Goal: Task Accomplishment & Management: Use online tool/utility

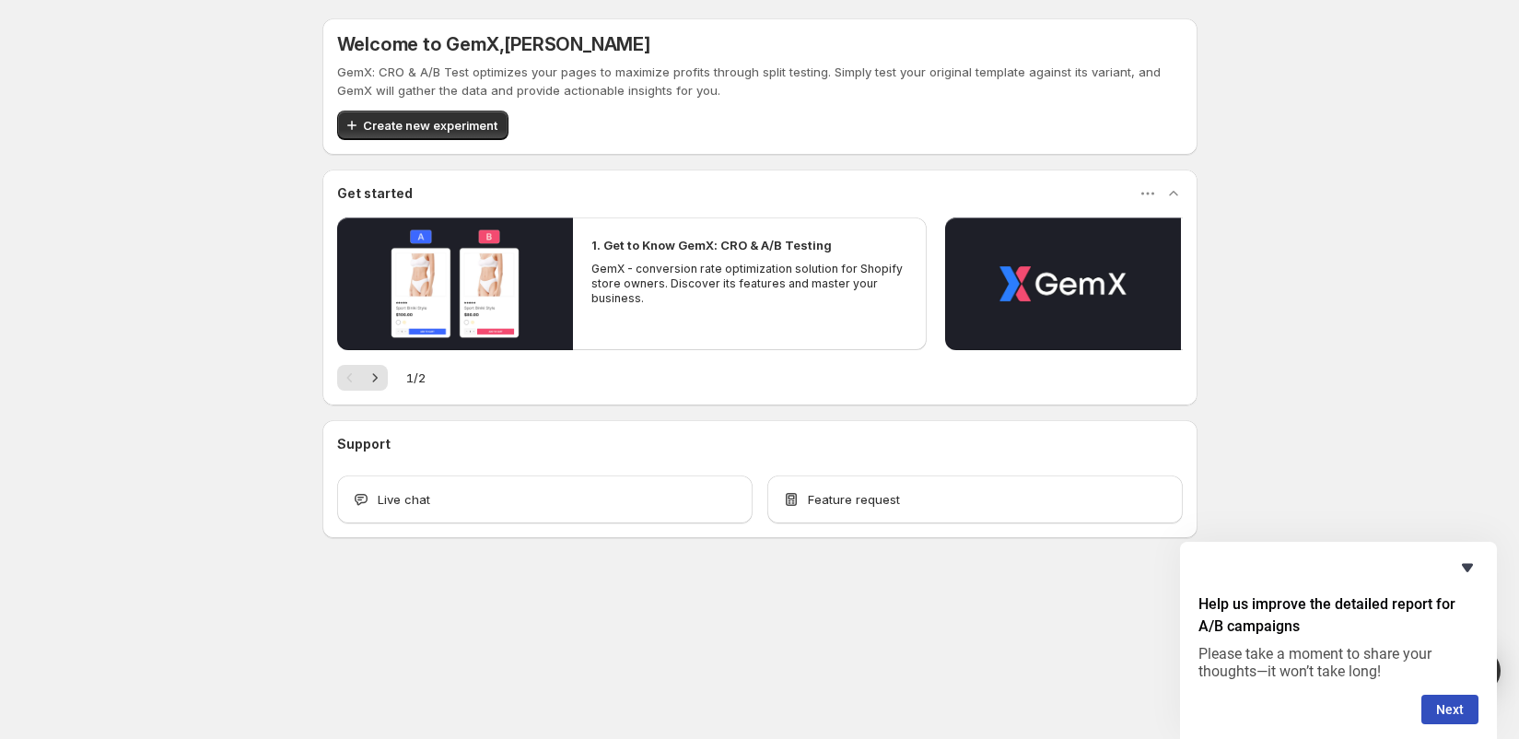
click at [1465, 563] on icon "Hide survey" at bounding box center [1467, 567] width 22 height 22
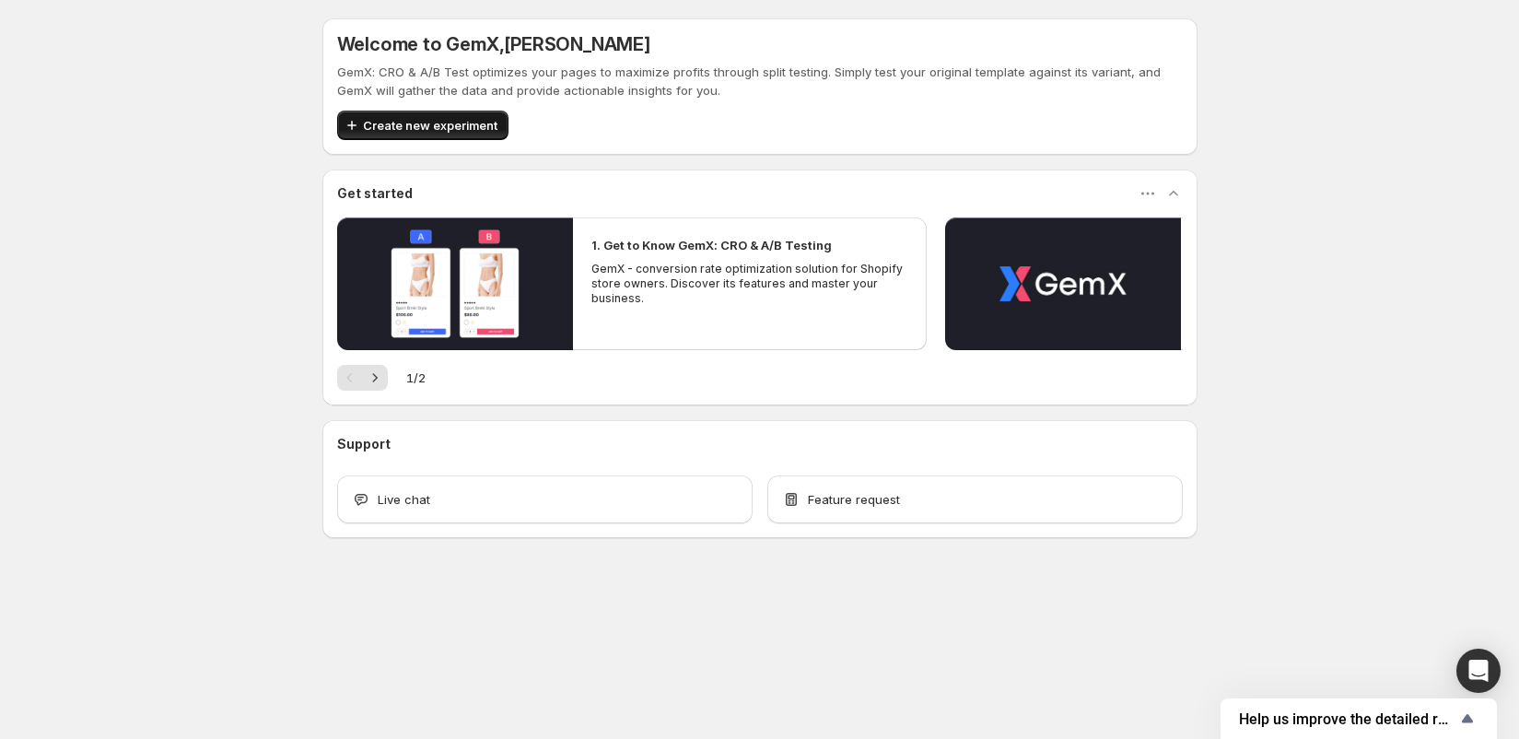
click at [435, 123] on span "Create new experiment" at bounding box center [430, 125] width 134 height 18
click at [474, 126] on span "Create new experiment" at bounding box center [430, 125] width 134 height 18
click at [381, 387] on button "Next" at bounding box center [375, 378] width 26 height 26
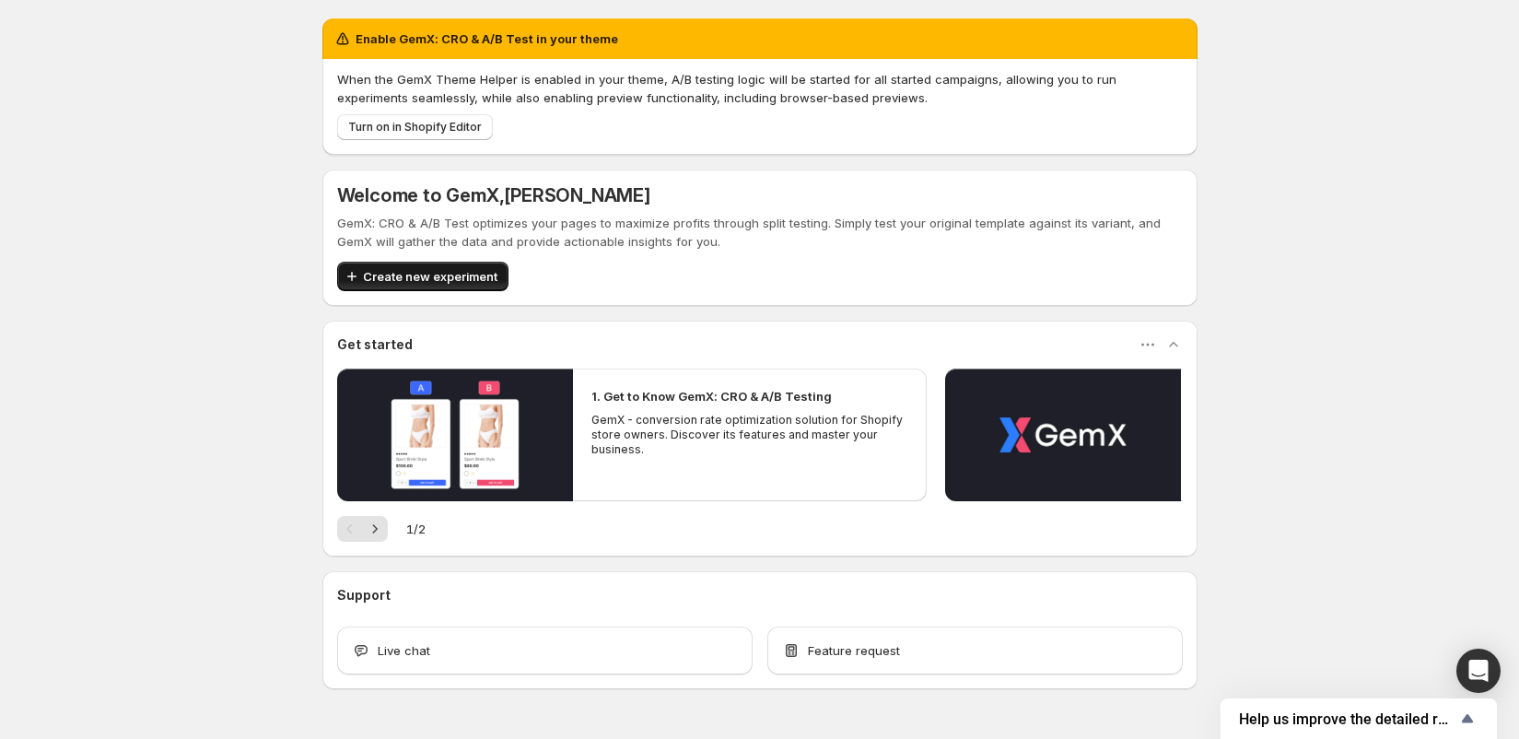
click at [420, 131] on span "Turn on in Shopify Editor" at bounding box center [415, 127] width 134 height 15
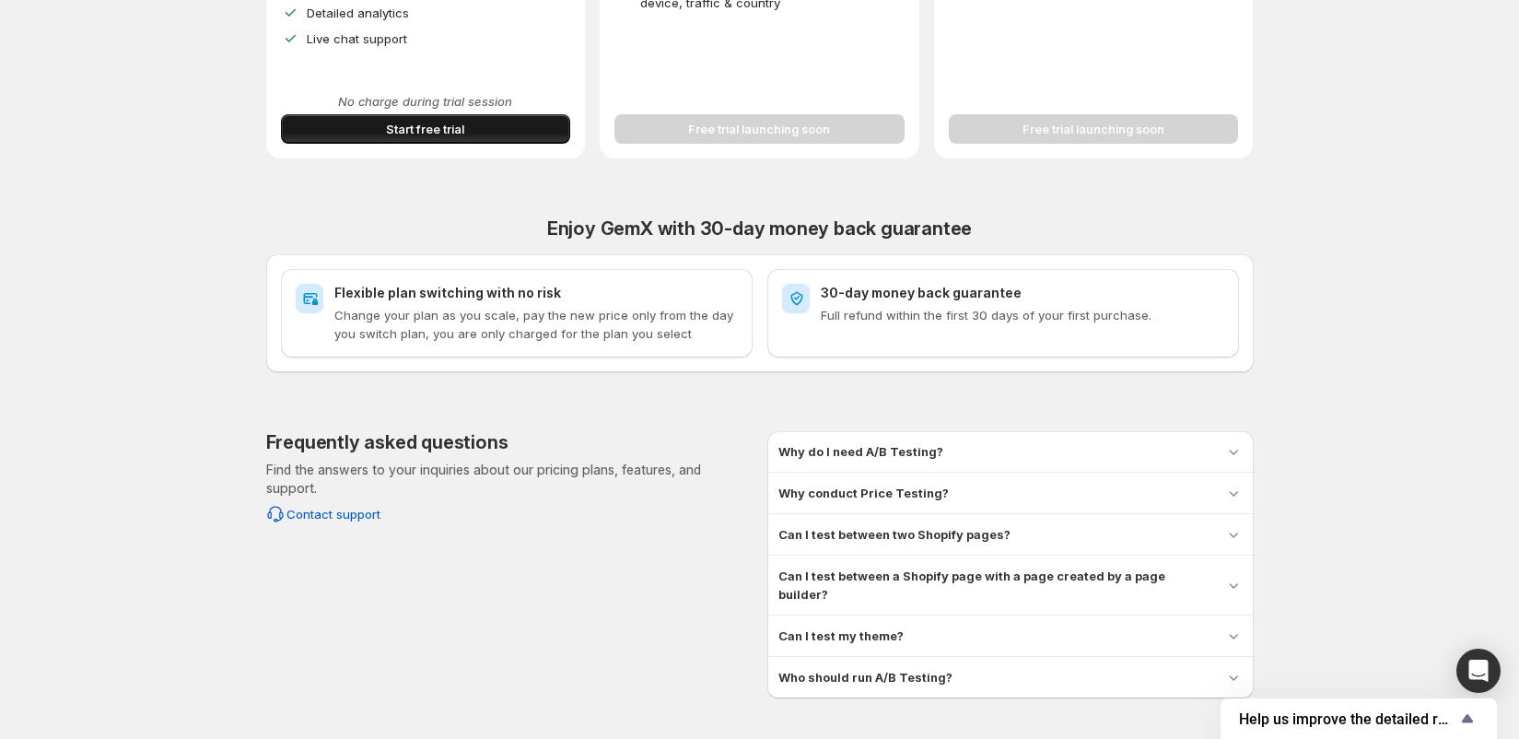
scroll to position [615, 0]
click at [453, 118] on span "Start free trial" at bounding box center [425, 127] width 78 height 18
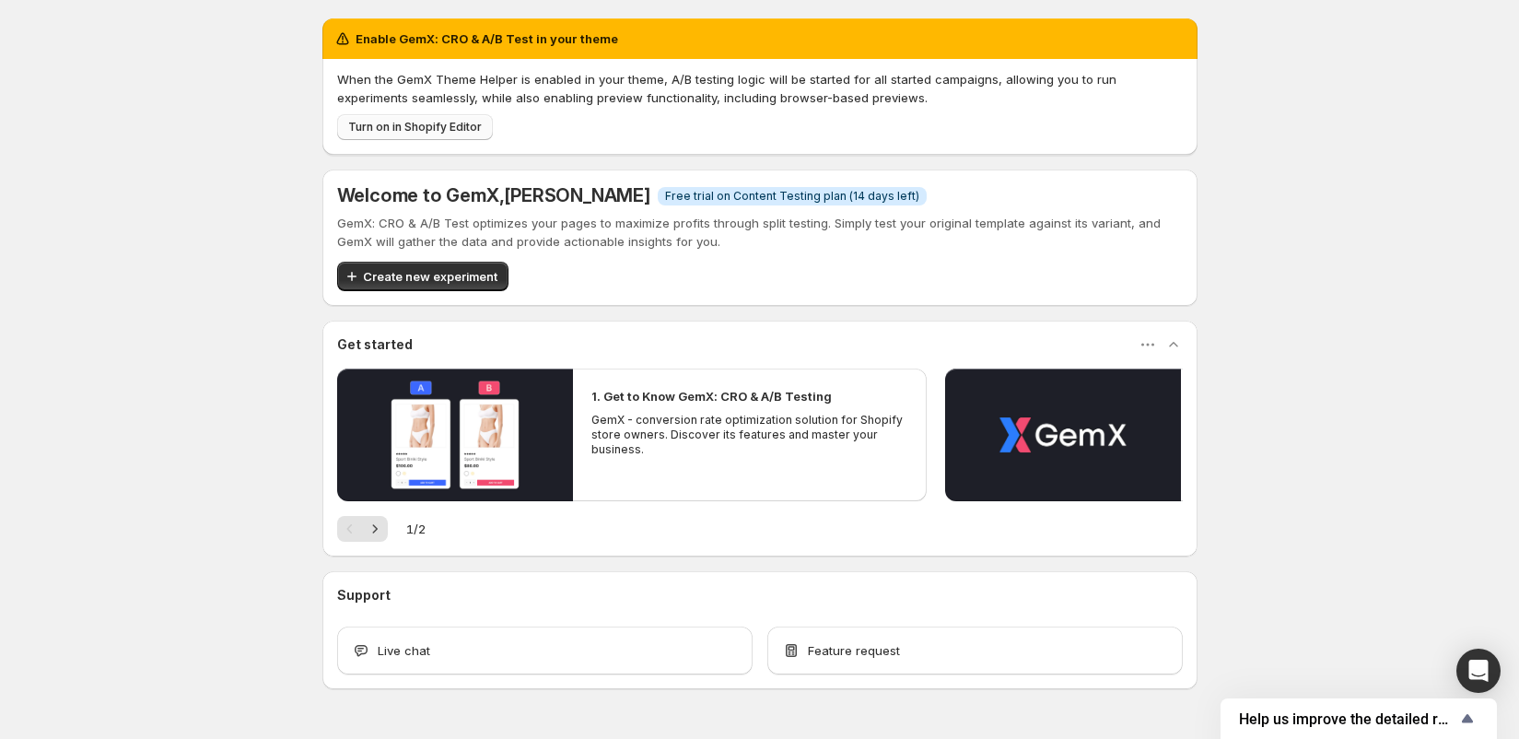
click at [460, 131] on span "Turn on in Shopify Editor" at bounding box center [415, 127] width 134 height 15
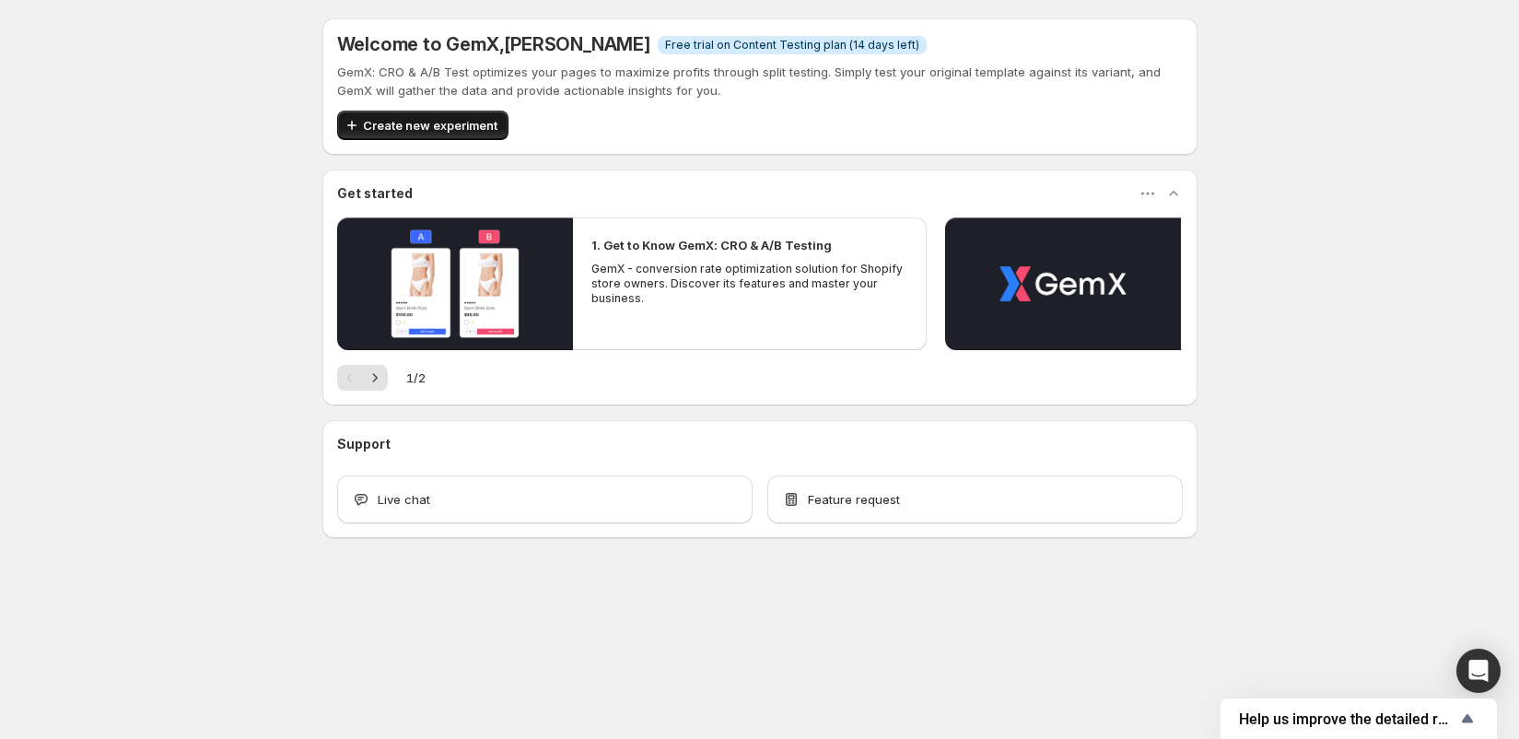
click at [402, 132] on span "Create new experiment" at bounding box center [430, 125] width 134 height 18
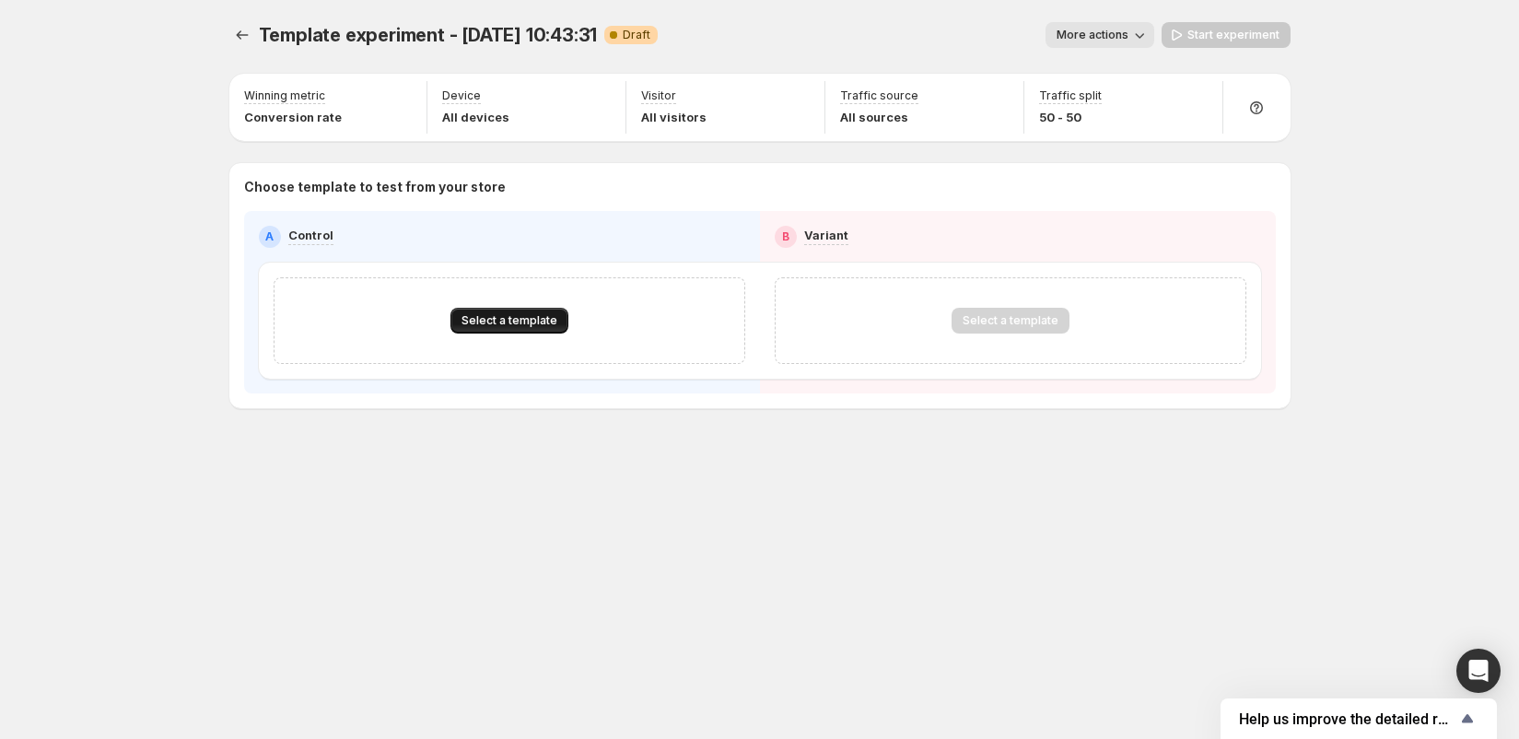
click at [524, 321] on span "Select a template" at bounding box center [509, 320] width 96 height 15
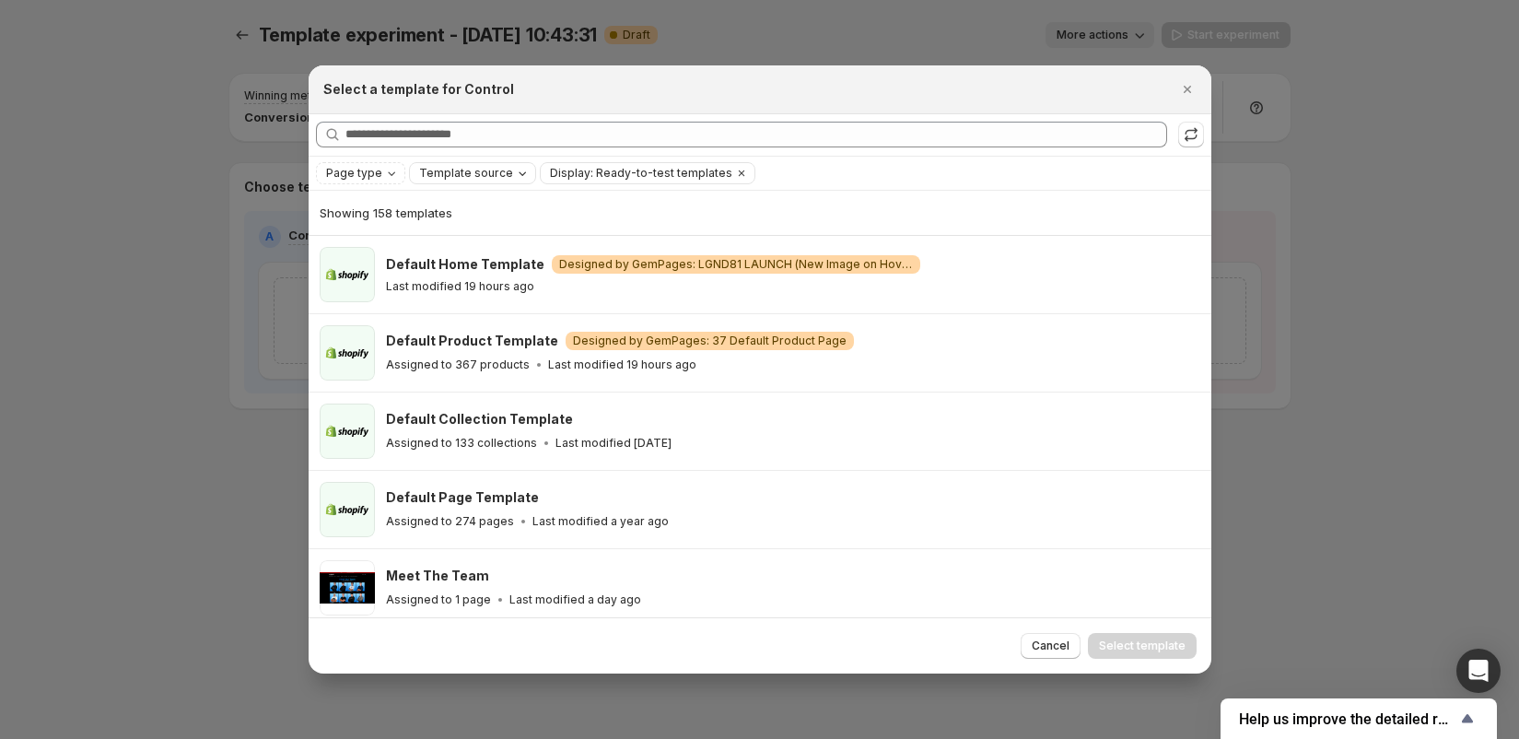
click at [455, 168] on span "Template source" at bounding box center [466, 173] width 94 height 15
click at [384, 168] on icon "Page type" at bounding box center [391, 173] width 15 height 15
click at [379, 225] on span "Home page" at bounding box center [383, 230] width 66 height 15
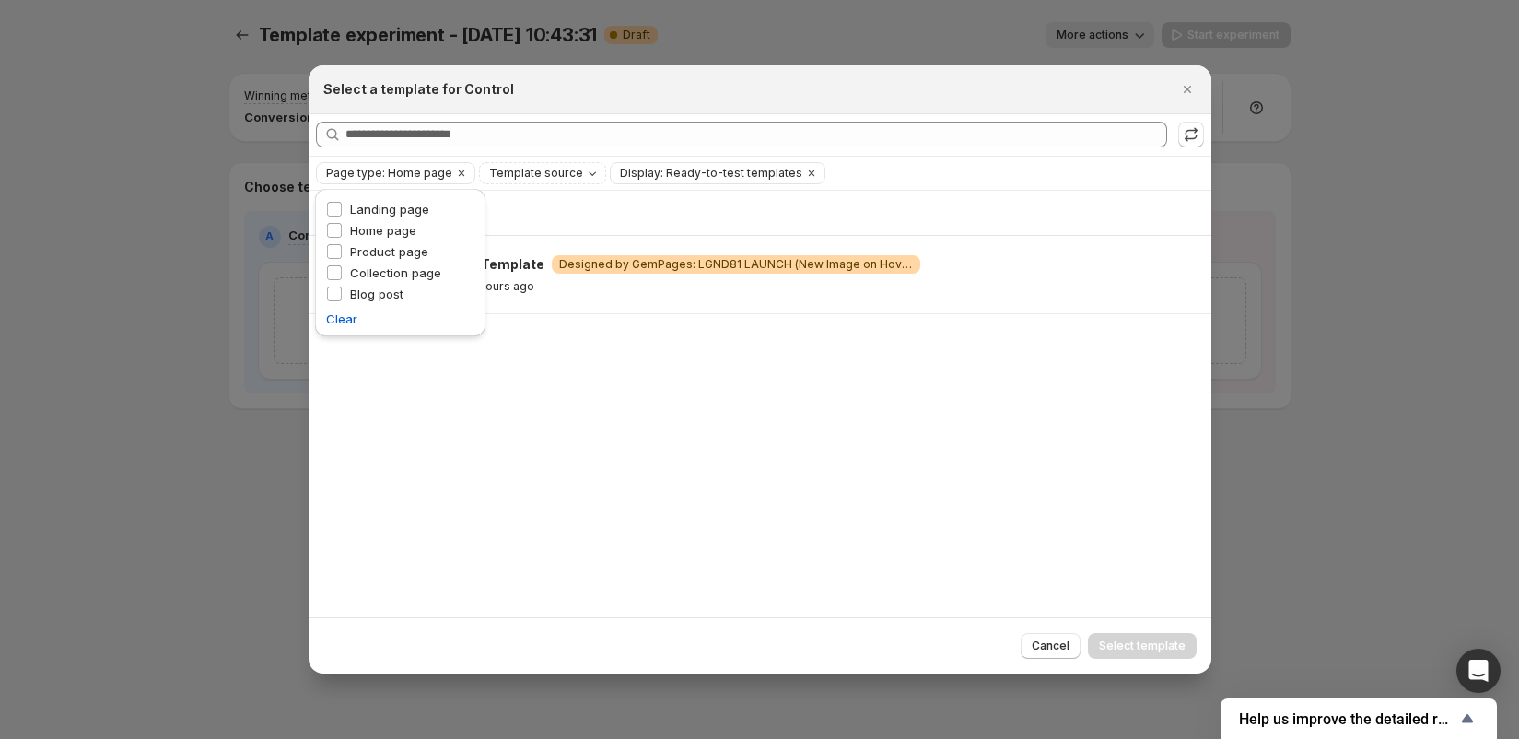
click at [920, 178] on div "Page type: Home page Template source Display: Ready-to-test templates Clear all" at bounding box center [760, 173] width 888 height 22
click at [548, 171] on span "Template source" at bounding box center [536, 173] width 94 height 15
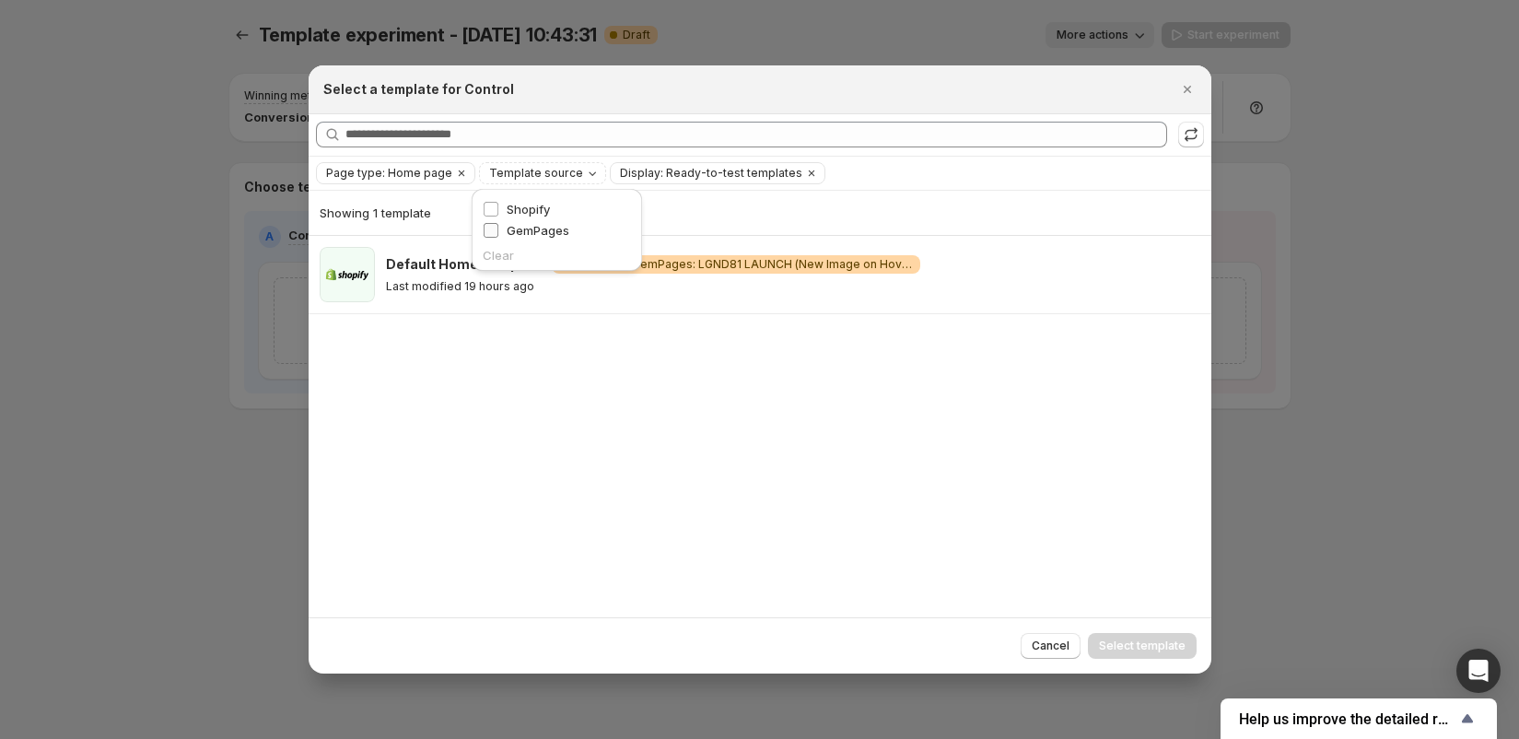
click at [548, 227] on span "GemPages" at bounding box center [538, 230] width 63 height 15
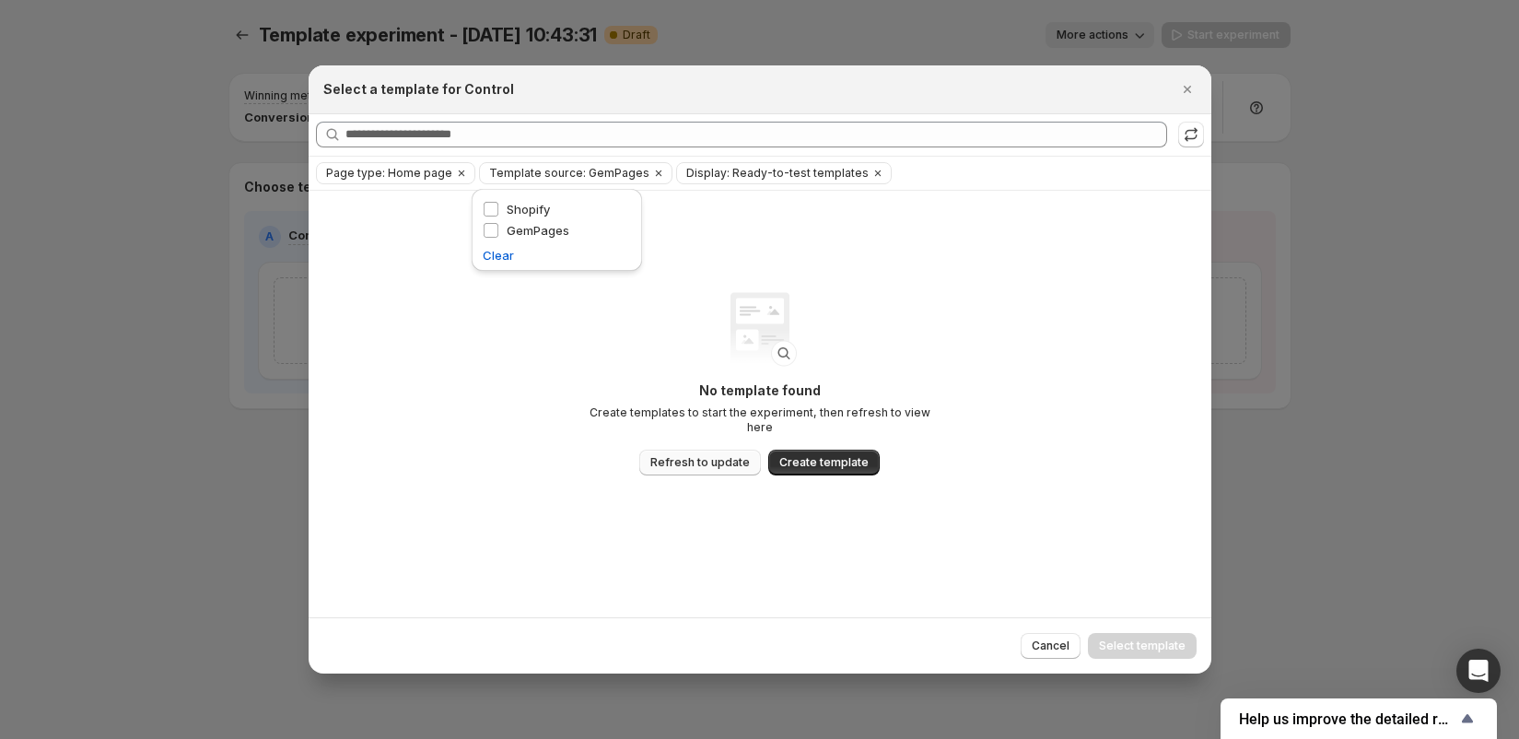
click at [681, 455] on span "Refresh to update" at bounding box center [699, 462] width 99 height 15
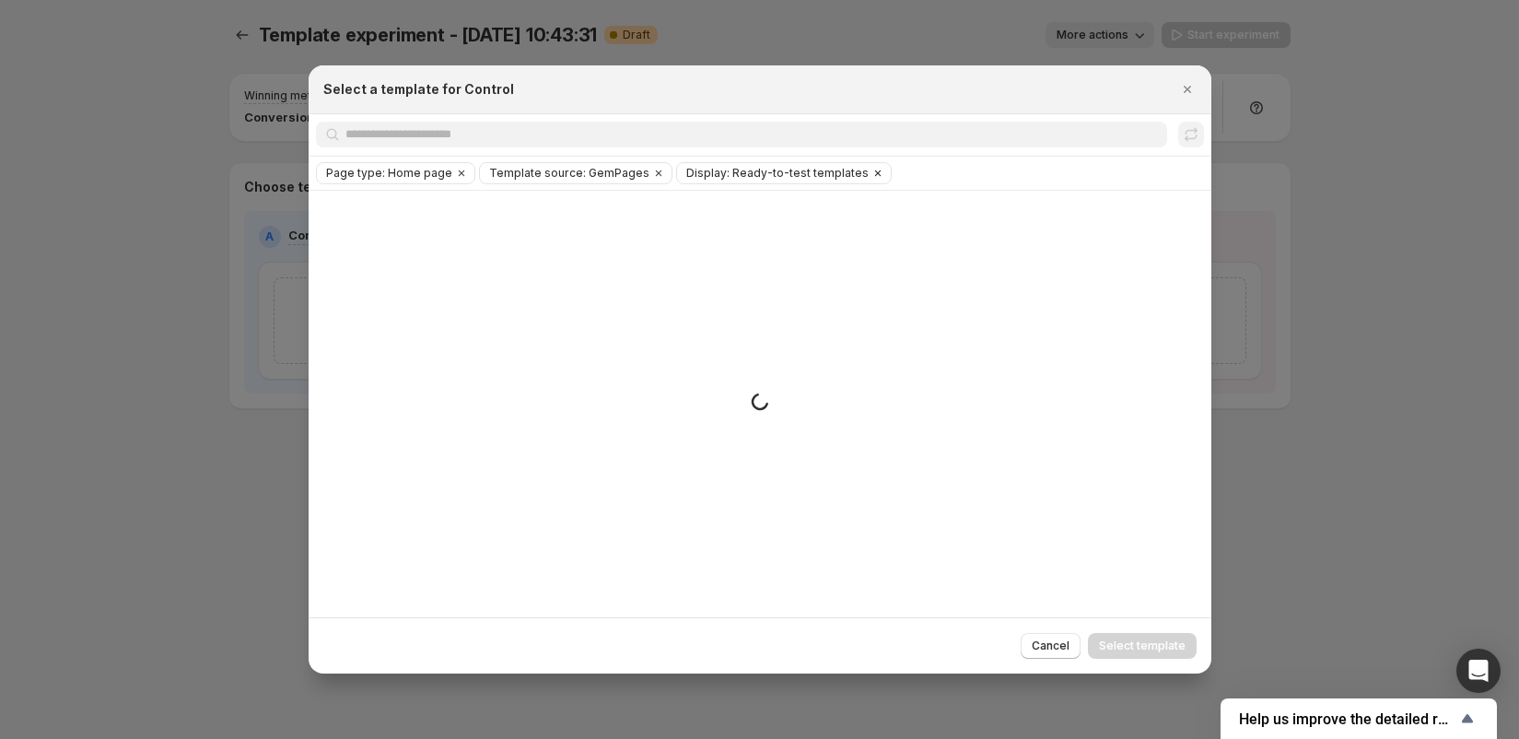
click at [739, 172] on span "Display: Ready-to-test templates" at bounding box center [777, 173] width 182 height 15
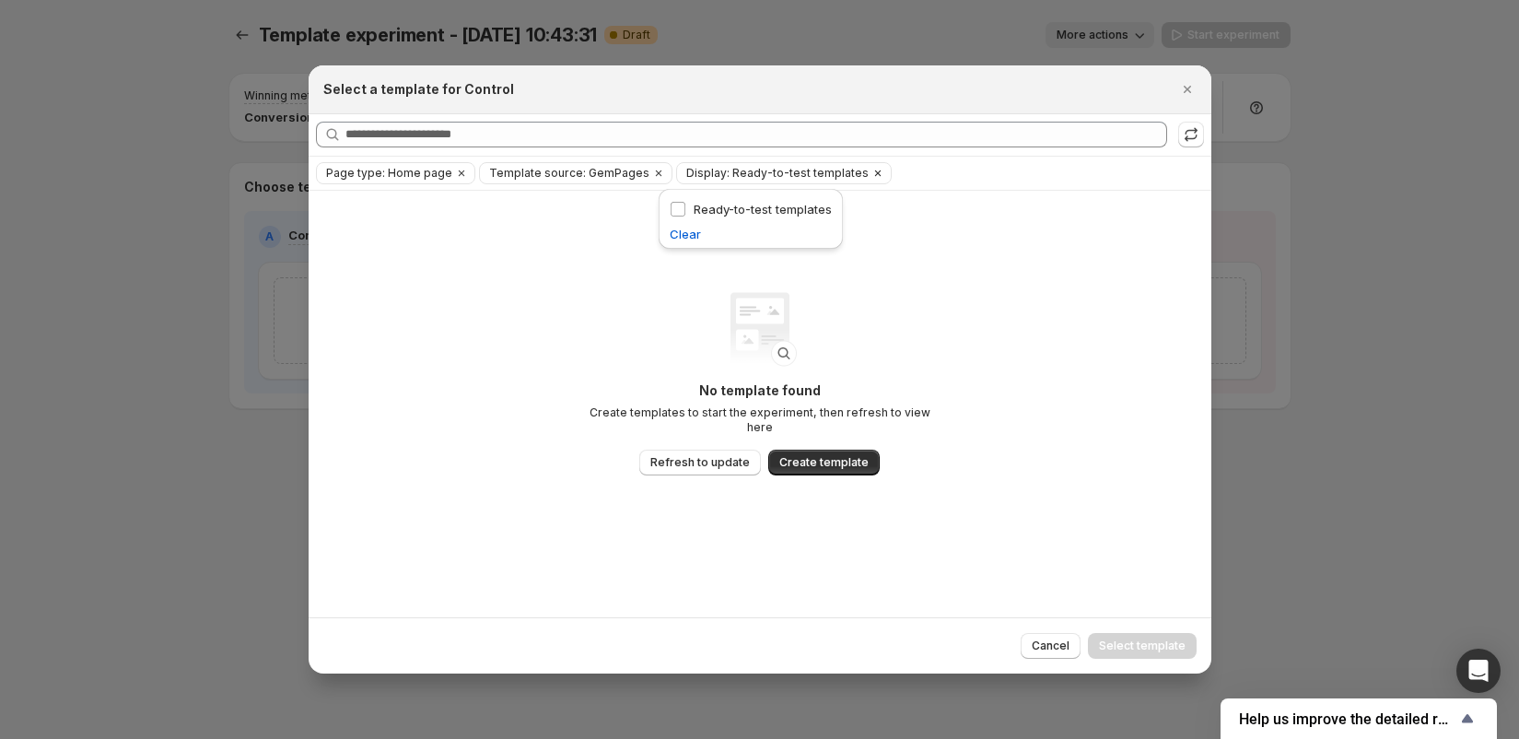
click at [739, 172] on span "Display: Ready-to-test templates" at bounding box center [777, 173] width 182 height 15
click at [454, 174] on icon "Clear" at bounding box center [461, 173] width 15 height 15
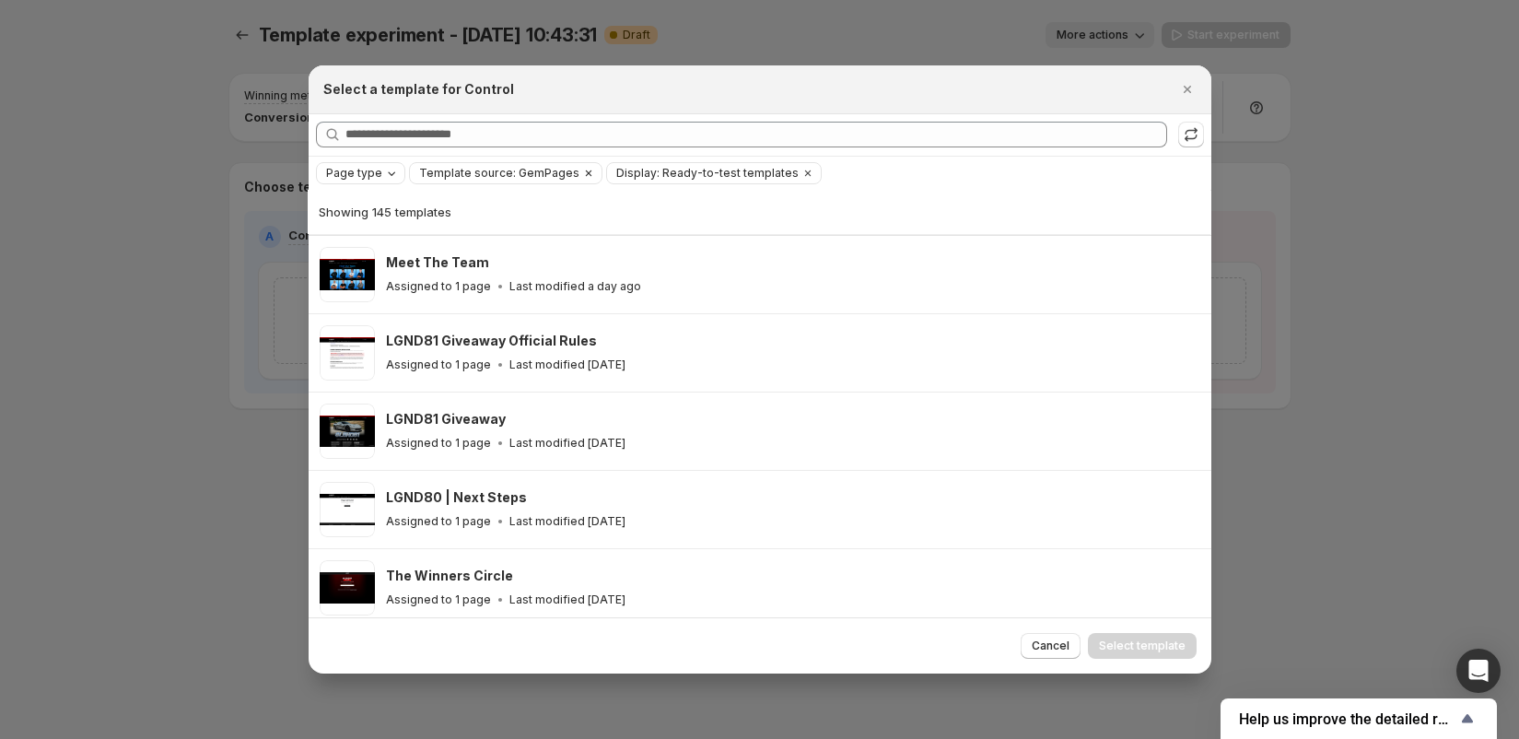
click at [518, 169] on span "Template source: GemPages" at bounding box center [499, 173] width 160 height 15
click at [450, 229] on span "GemPages" at bounding box center [470, 230] width 63 height 15
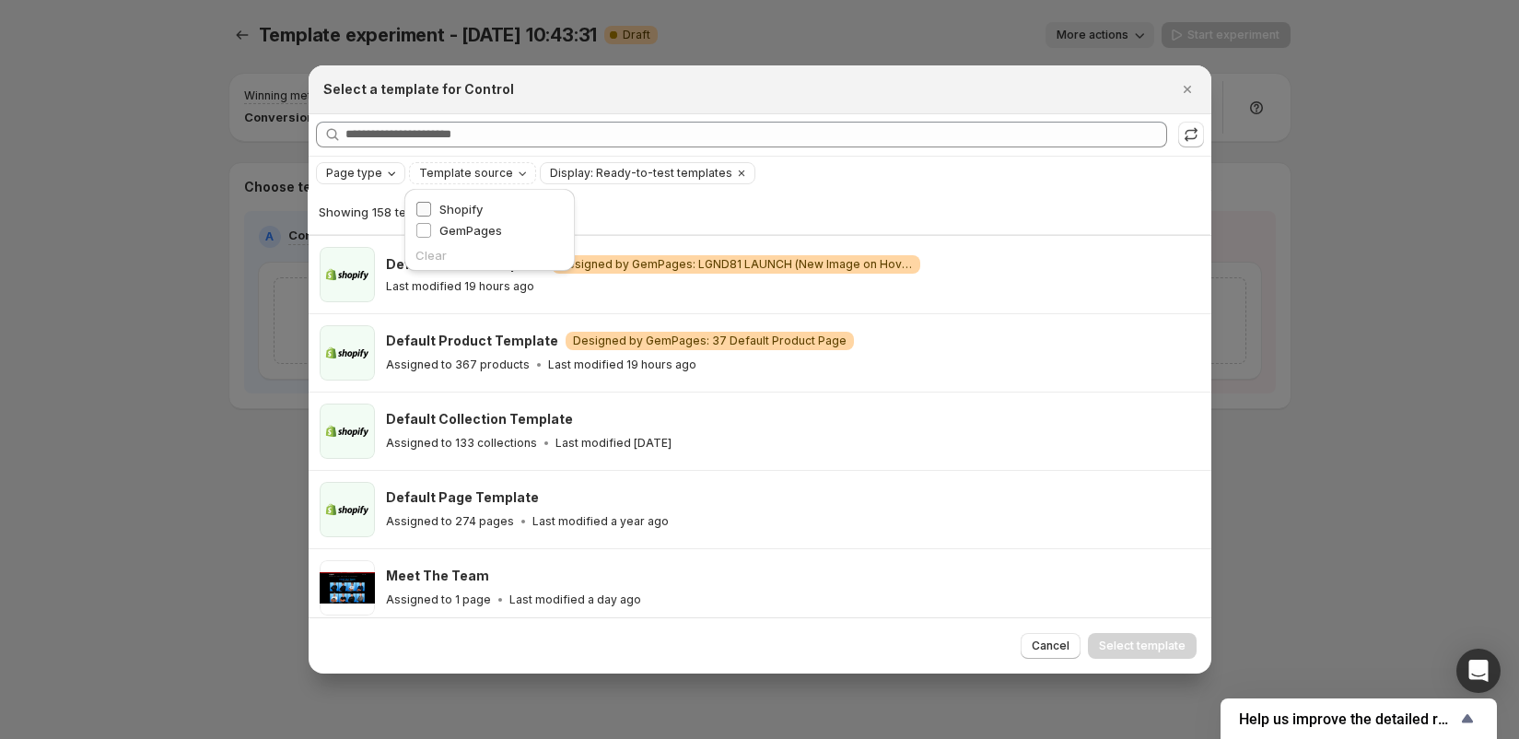
click at [450, 200] on span "Shopify" at bounding box center [460, 209] width 43 height 18
click at [366, 176] on span "Page type" at bounding box center [354, 173] width 56 height 15
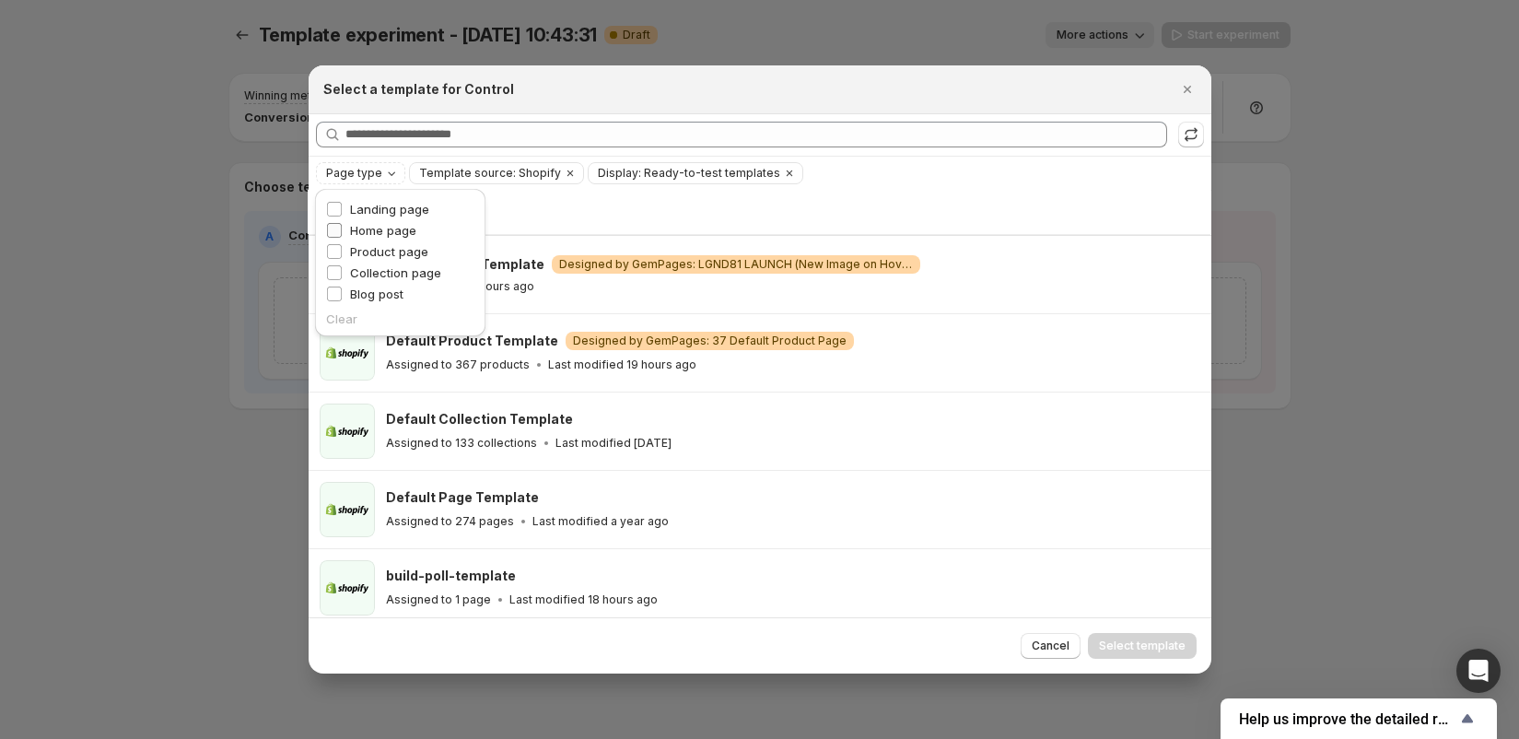
click at [380, 225] on span "Home page" at bounding box center [383, 230] width 66 height 15
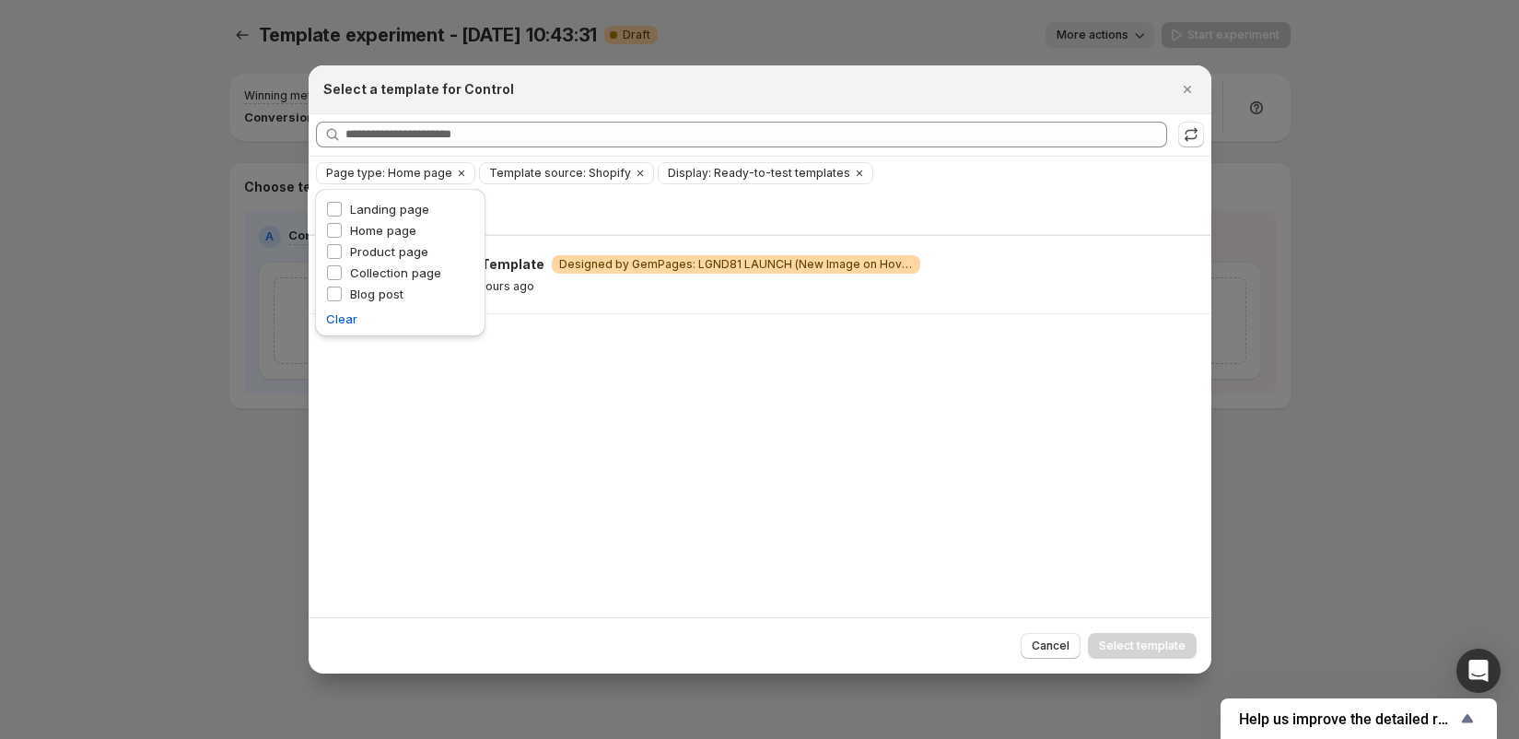
click at [915, 170] on div "Page type: Home page Template source: Shopify Display: Ready-to-test templates …" at bounding box center [760, 173] width 888 height 22
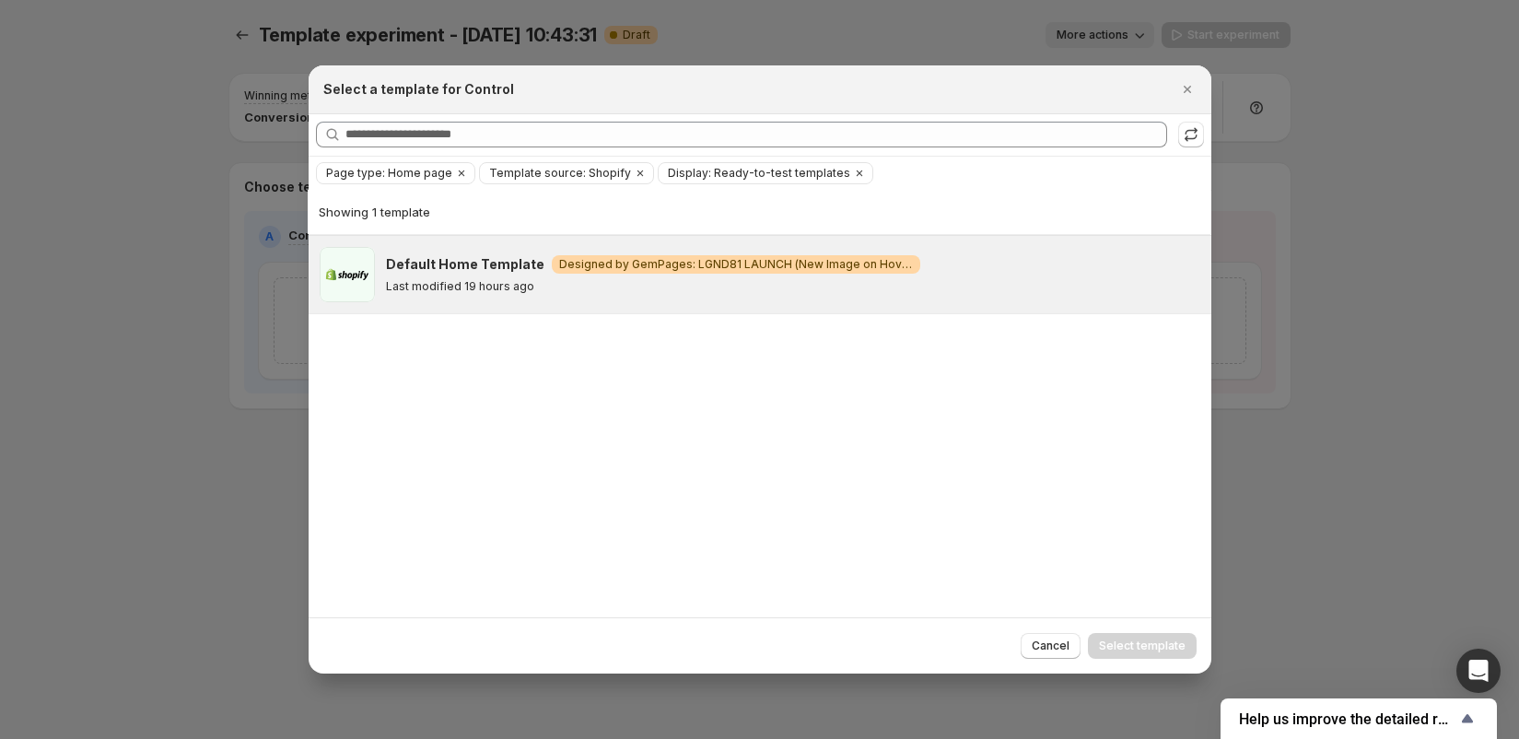
click at [705, 285] on div "Last modified 19 hours ago" at bounding box center [790, 286] width 809 height 15
click at [1158, 641] on span "Select template" at bounding box center [1142, 645] width 87 height 15
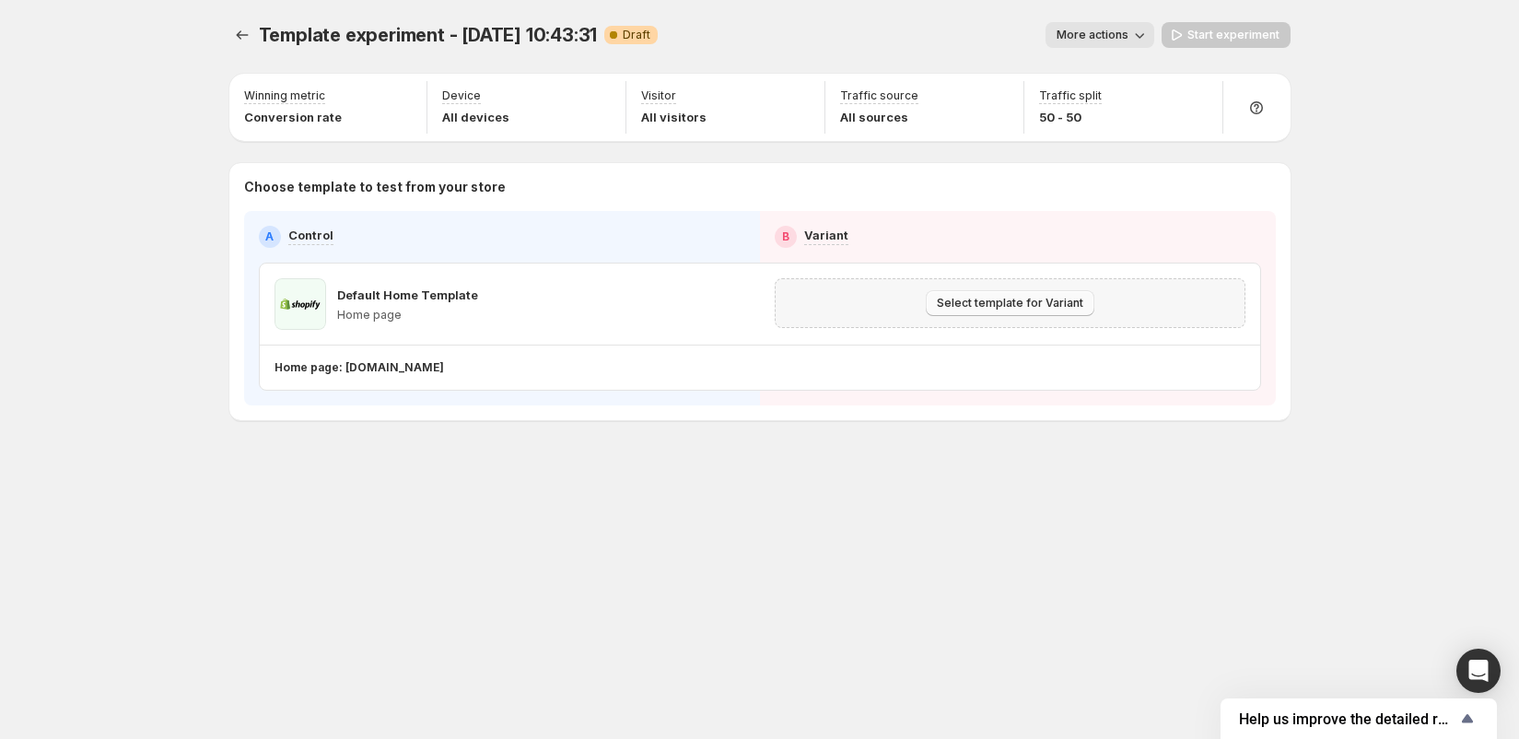
click at [991, 314] on button "Select template for Variant" at bounding box center [1010, 303] width 169 height 26
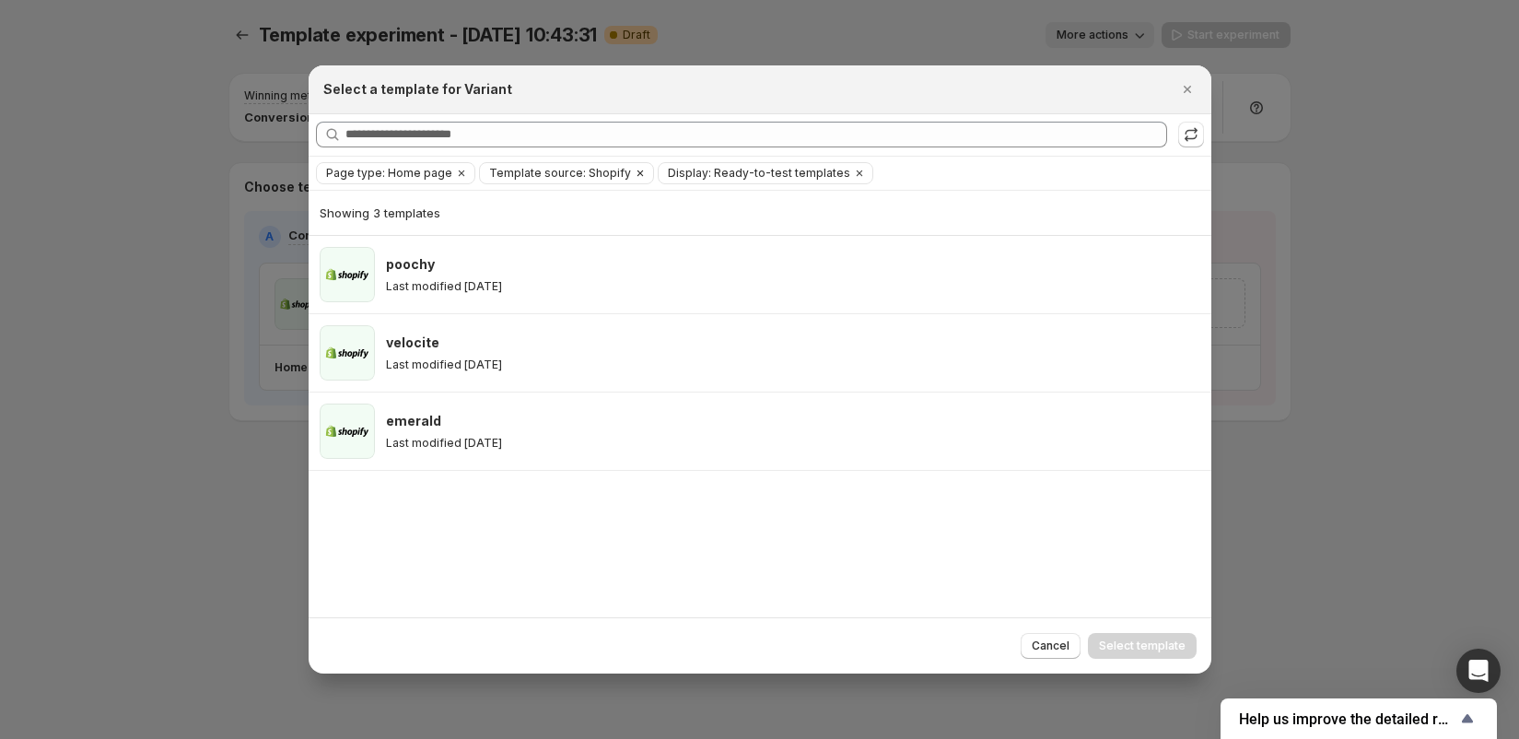
click at [531, 169] on span "Template source: Shopify" at bounding box center [560, 173] width 142 height 15
click at [549, 238] on span "GemPages" at bounding box center [538, 230] width 63 height 18
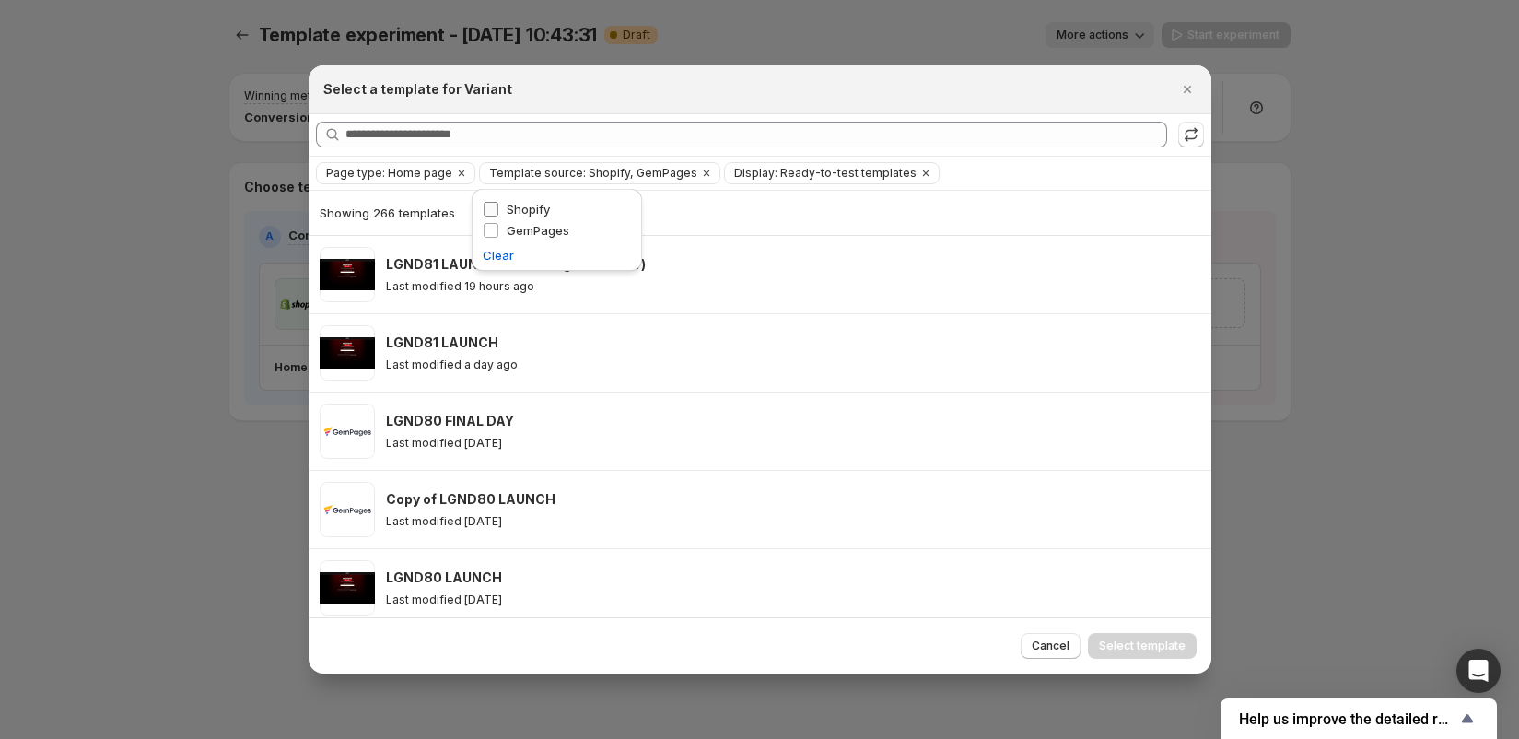
click at [518, 210] on span "Shopify" at bounding box center [528, 209] width 43 height 15
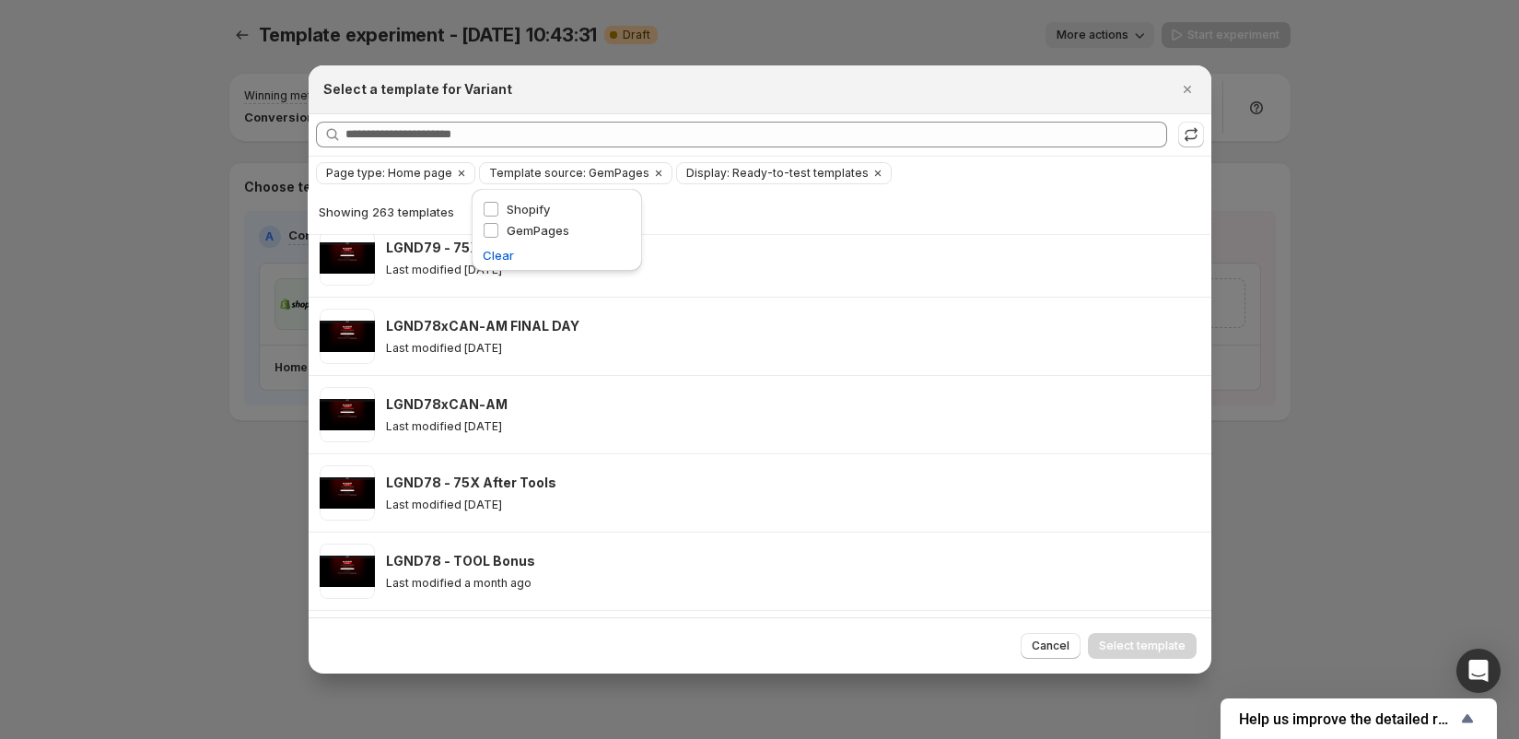
scroll to position [535, 0]
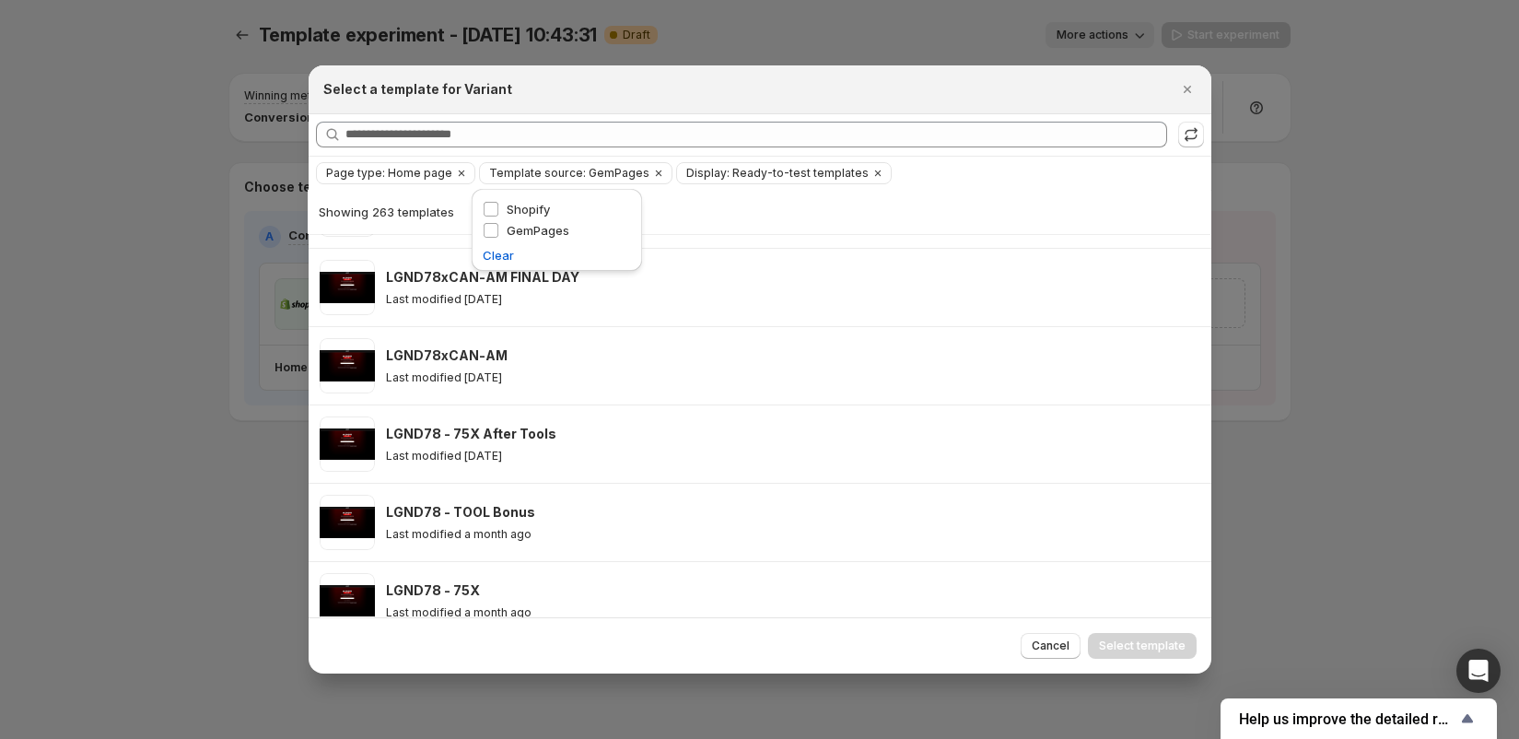
click at [1019, 97] on div "Select a template for Variant" at bounding box center [743, 89] width 840 height 18
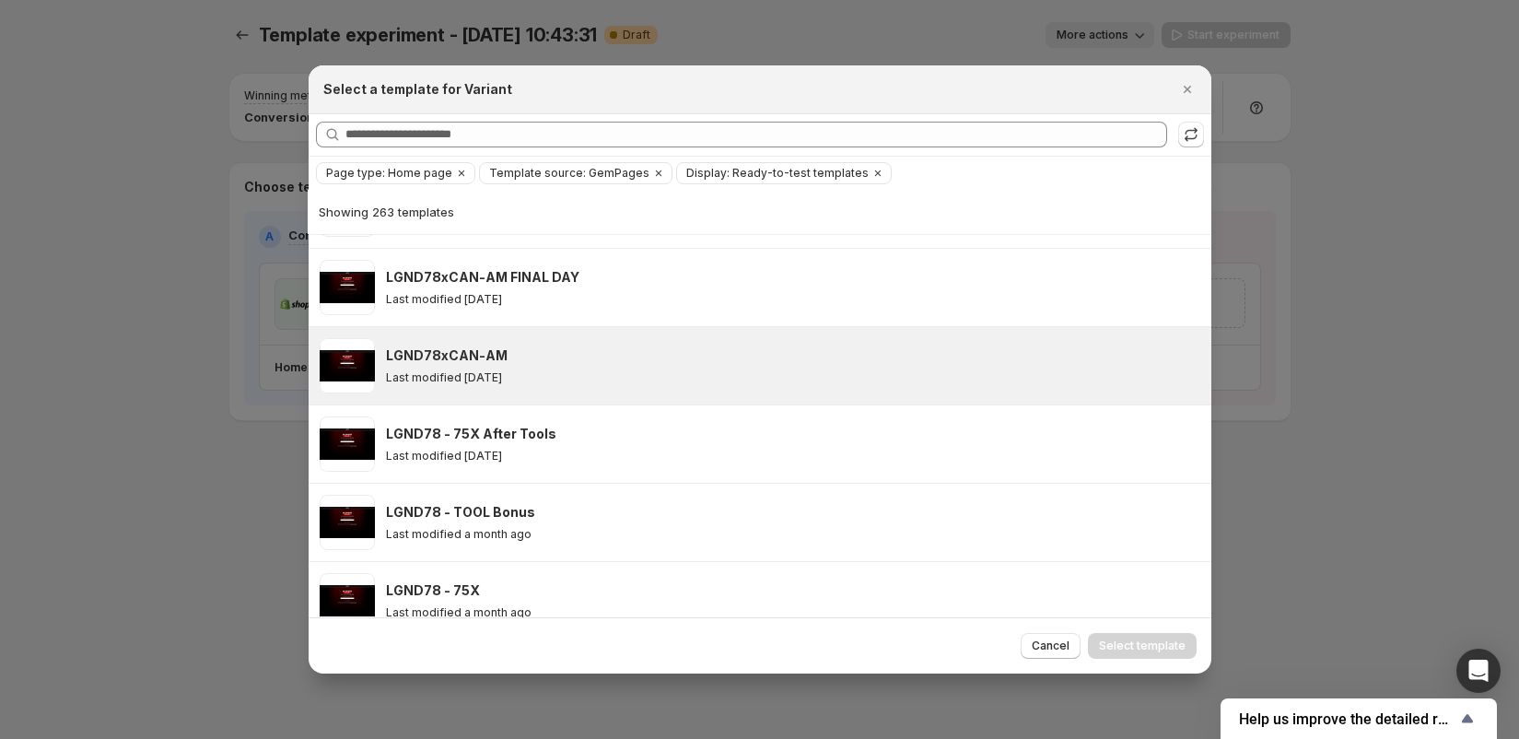
scroll to position [0, 0]
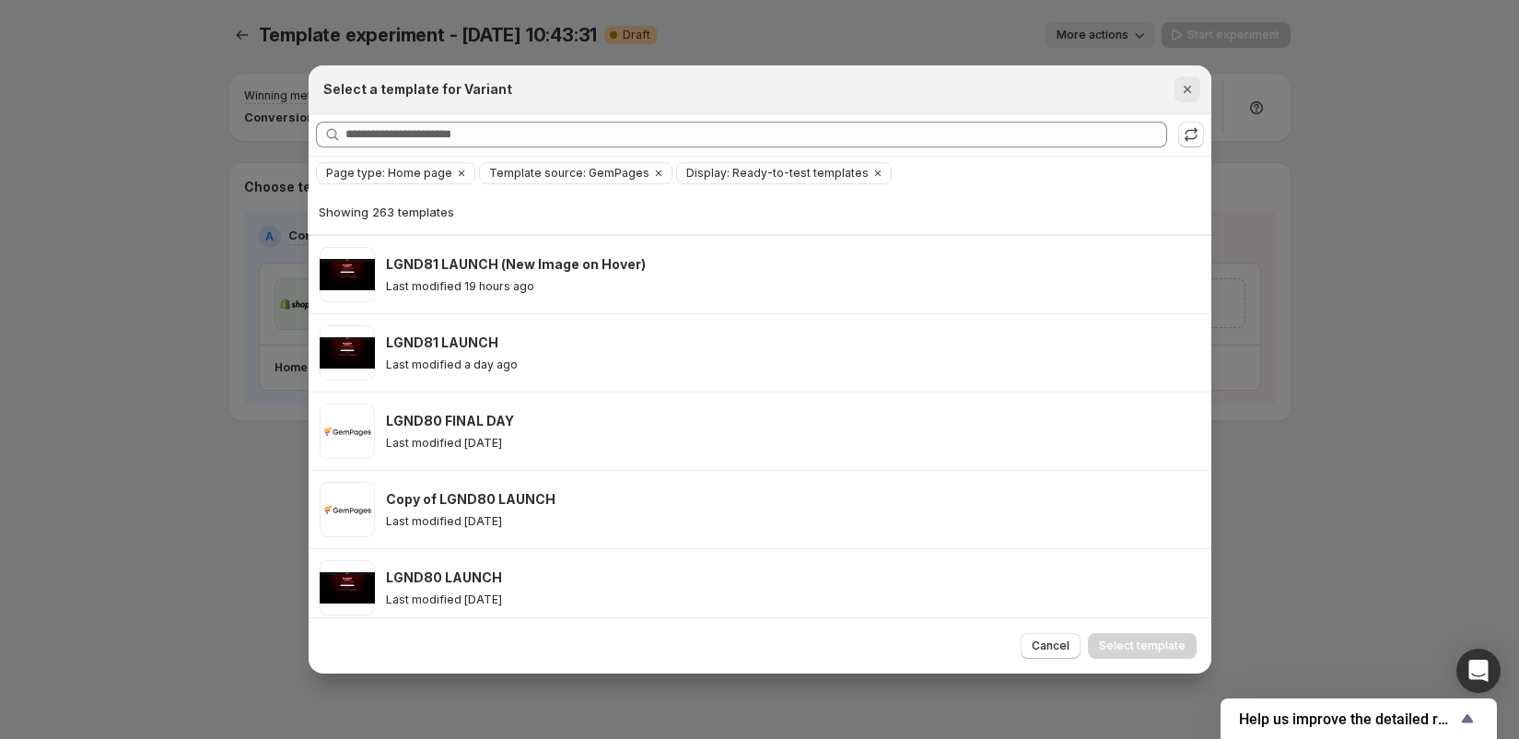
click at [1188, 76] on div "Select a template for Variant" at bounding box center [760, 89] width 903 height 49
click at [1193, 84] on icon "Close" at bounding box center [1187, 89] width 18 height 18
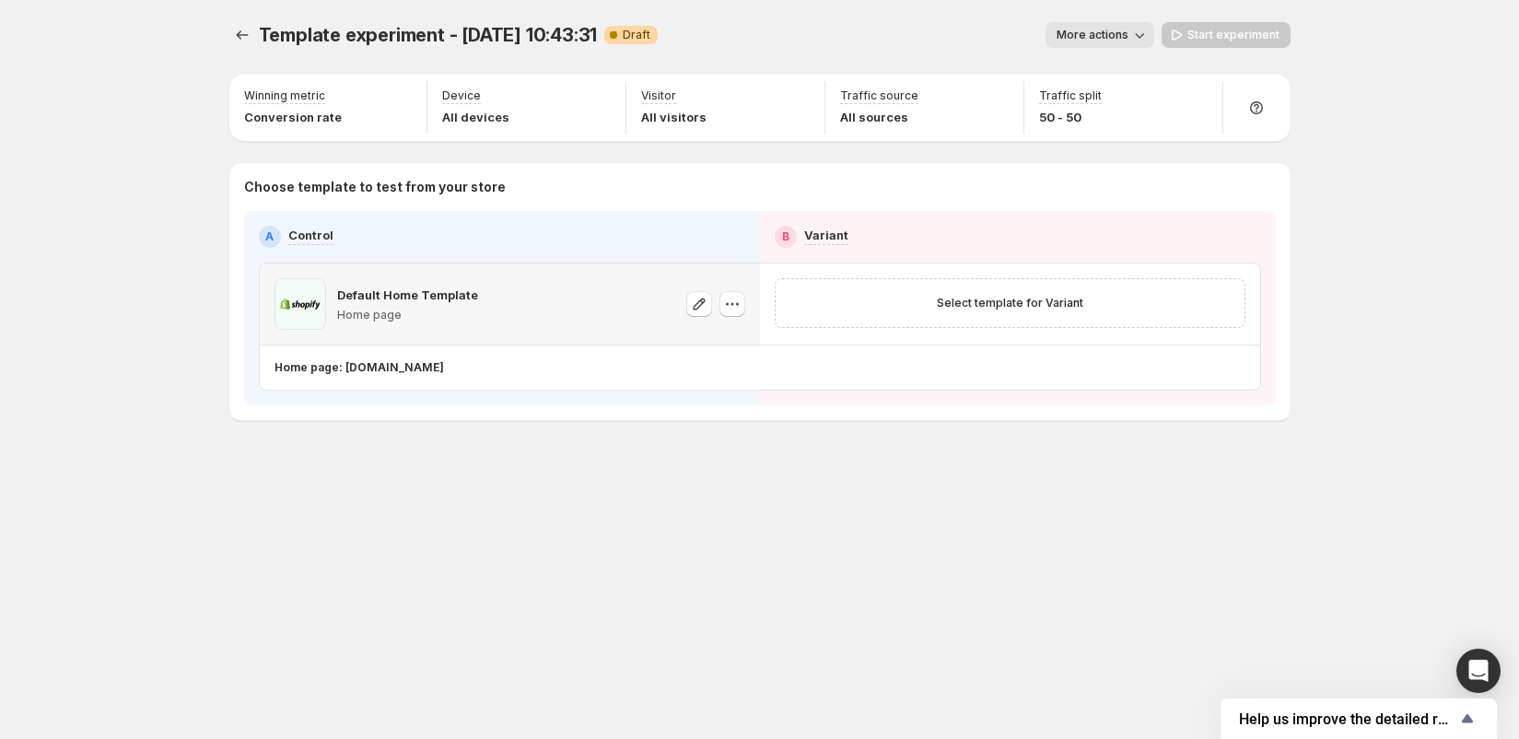
click at [516, 310] on div "Default Home Template Home page" at bounding box center [509, 304] width 471 height 52
click at [734, 303] on icon "button" at bounding box center [732, 304] width 18 height 18
click at [736, 340] on span "Change template" at bounding box center [732, 341] width 99 height 15
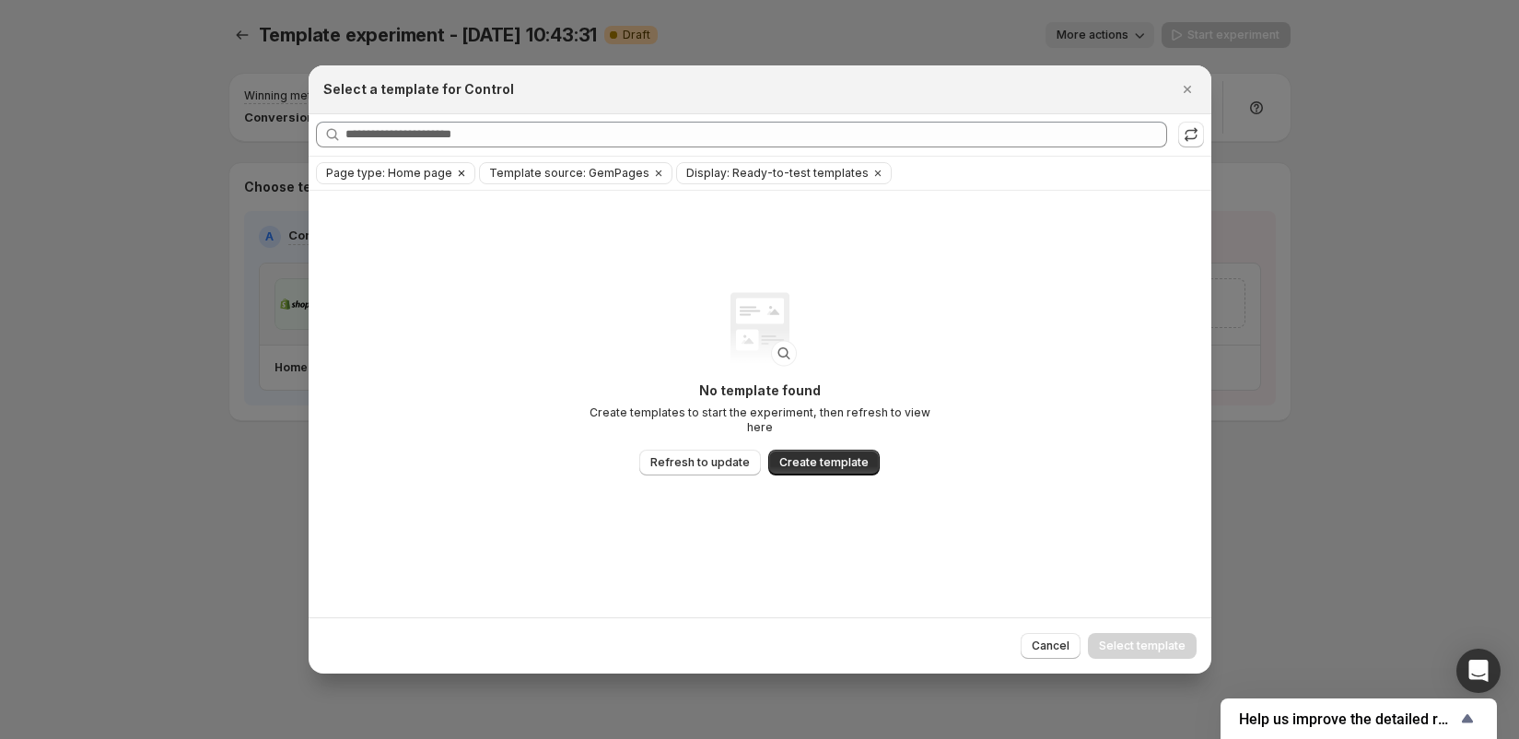
click at [456, 174] on icon "Clear" at bounding box center [461, 173] width 15 height 15
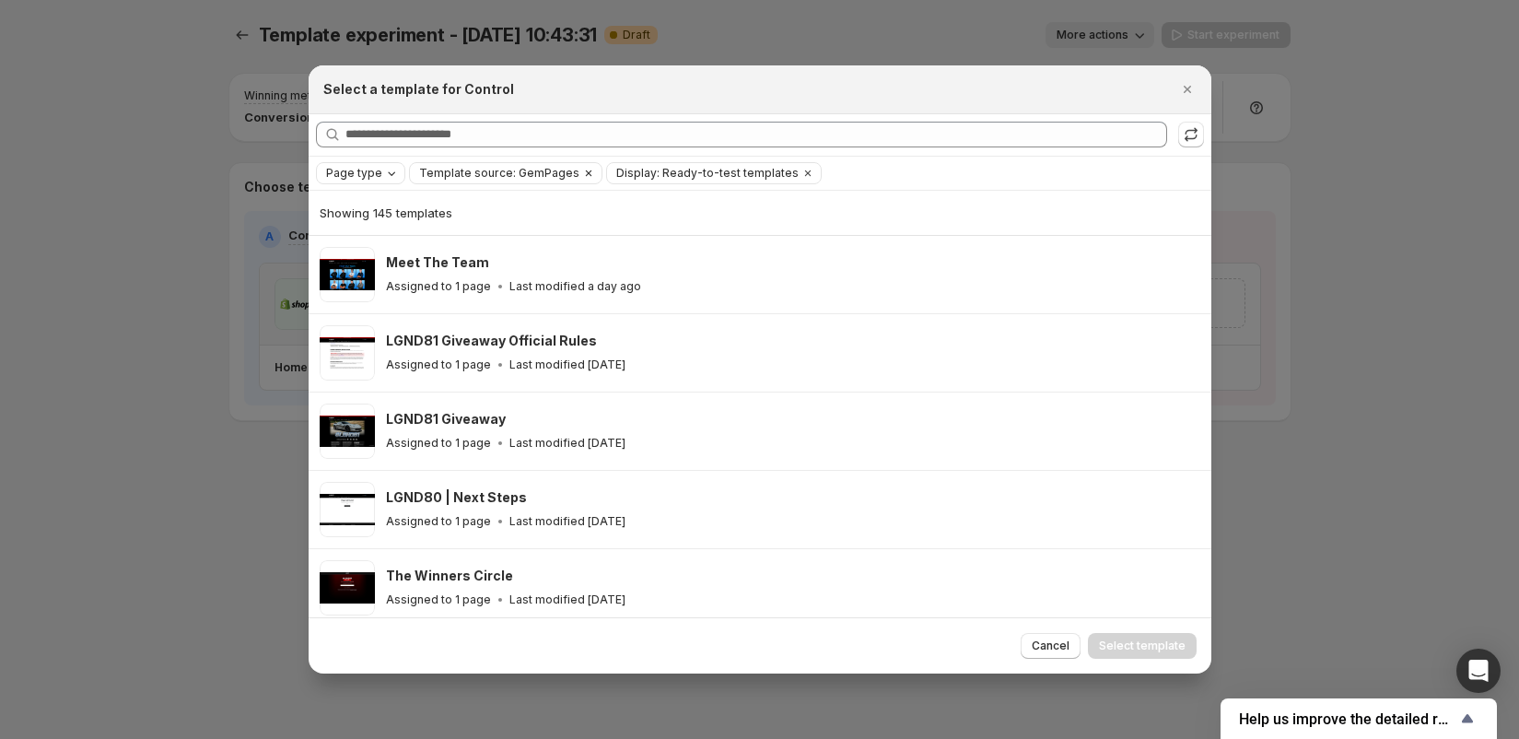
click at [581, 175] on icon "Clear" at bounding box center [588, 173] width 15 height 15
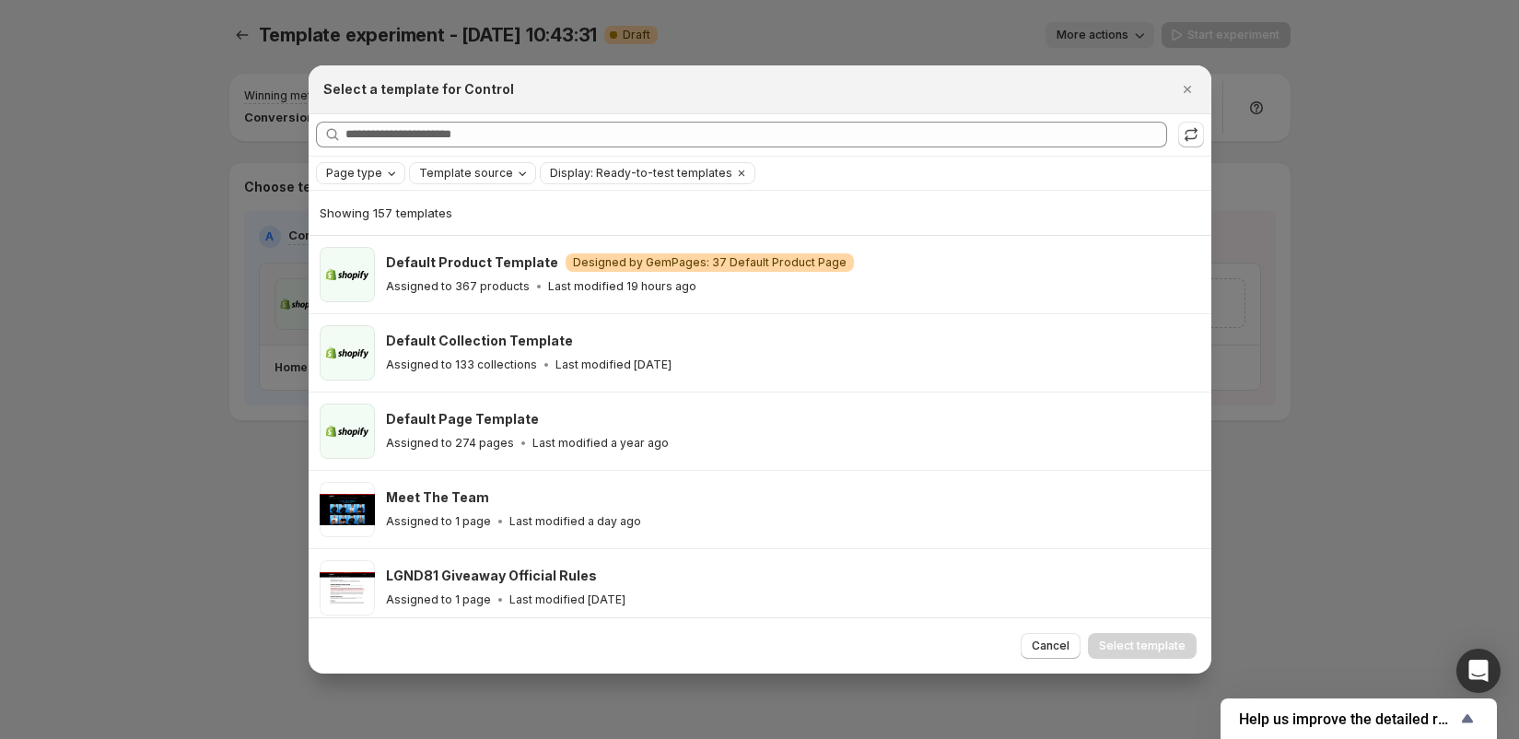
click at [380, 165] on div "Page type" at bounding box center [362, 173] width 76 height 18
click at [382, 233] on span "Home page" at bounding box center [383, 230] width 66 height 15
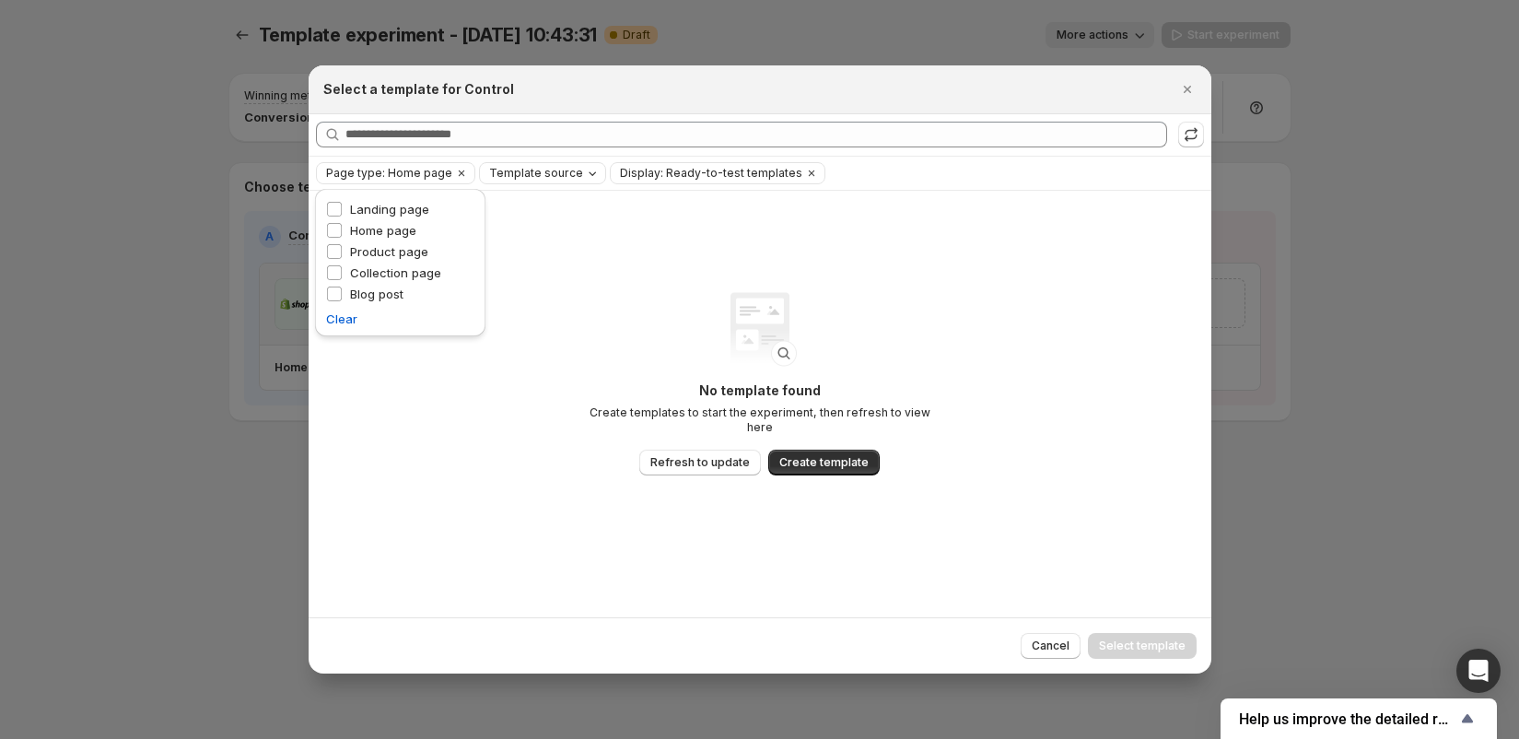
click at [662, 162] on div "Page type: Home page Template source Display: Ready-to-test templates Clear all" at bounding box center [760, 173] width 903 height 33
click at [662, 166] on span "Display: Ready-to-test templates" at bounding box center [711, 173] width 182 height 15
click at [667, 203] on span "Ready-to-test templates" at bounding box center [699, 209] width 138 height 15
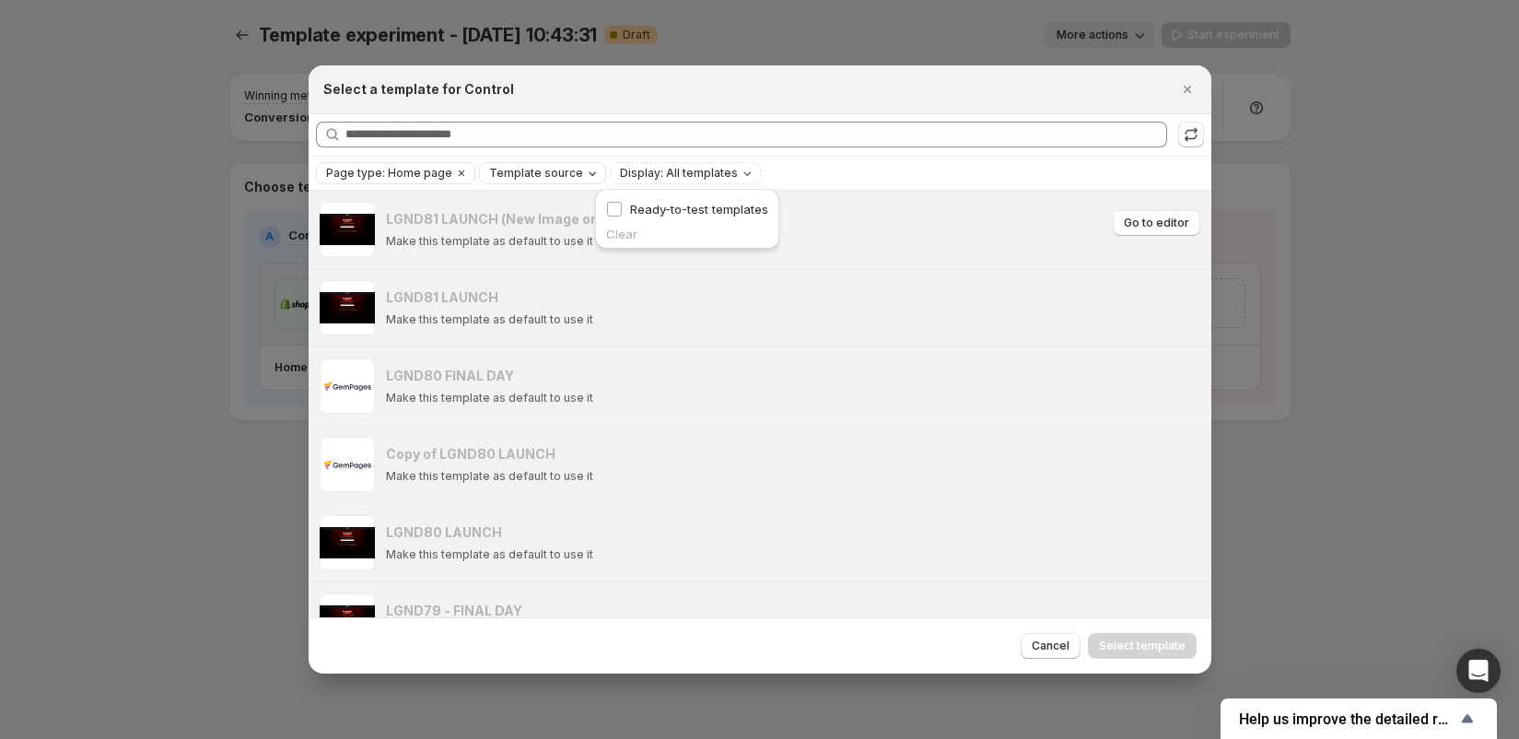
click at [546, 226] on h3 "LGND81 LAUNCH (New Image on Hover)" at bounding box center [516, 219] width 260 height 18
click at [1183, 91] on icon "Close" at bounding box center [1187, 89] width 18 height 18
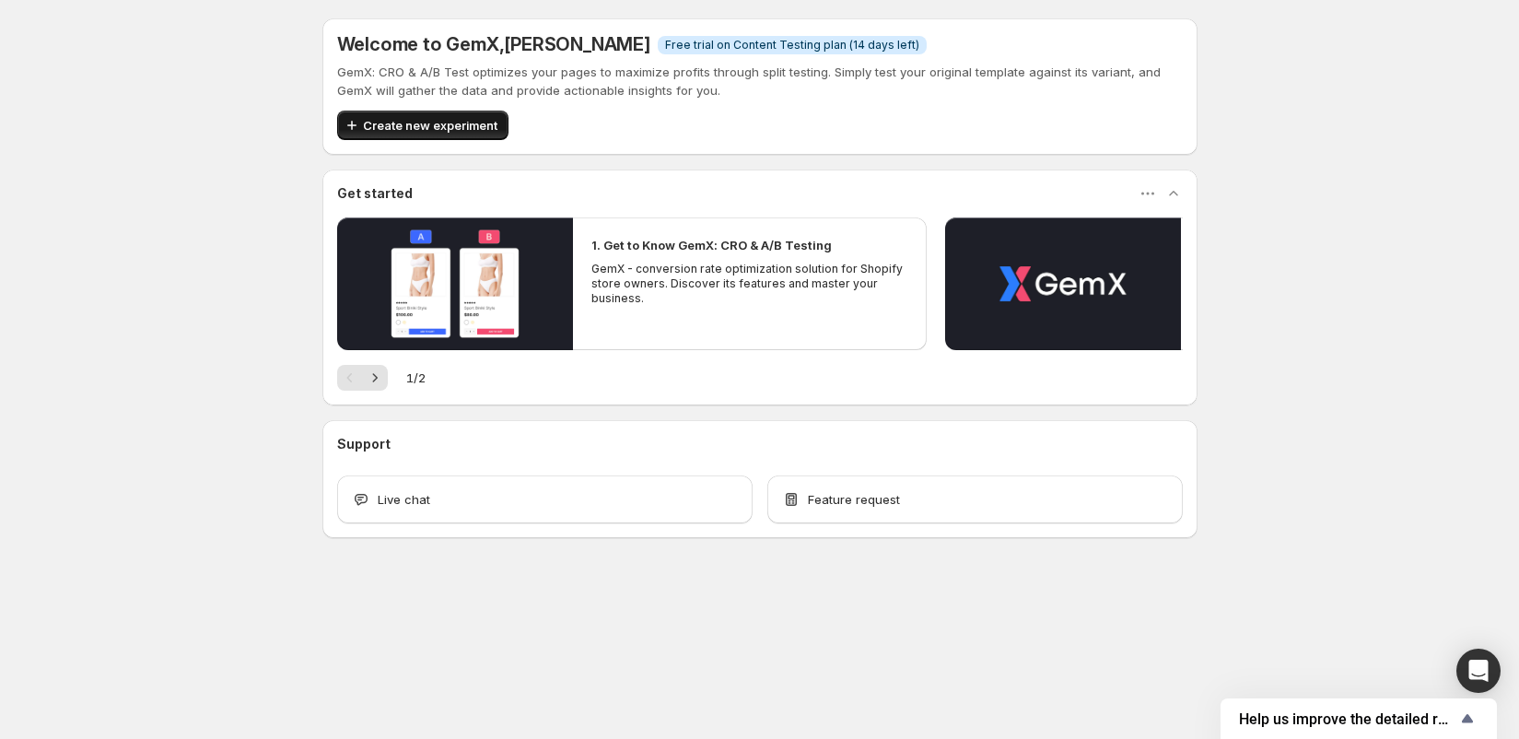
click at [450, 126] on span "Create new experiment" at bounding box center [430, 125] width 134 height 18
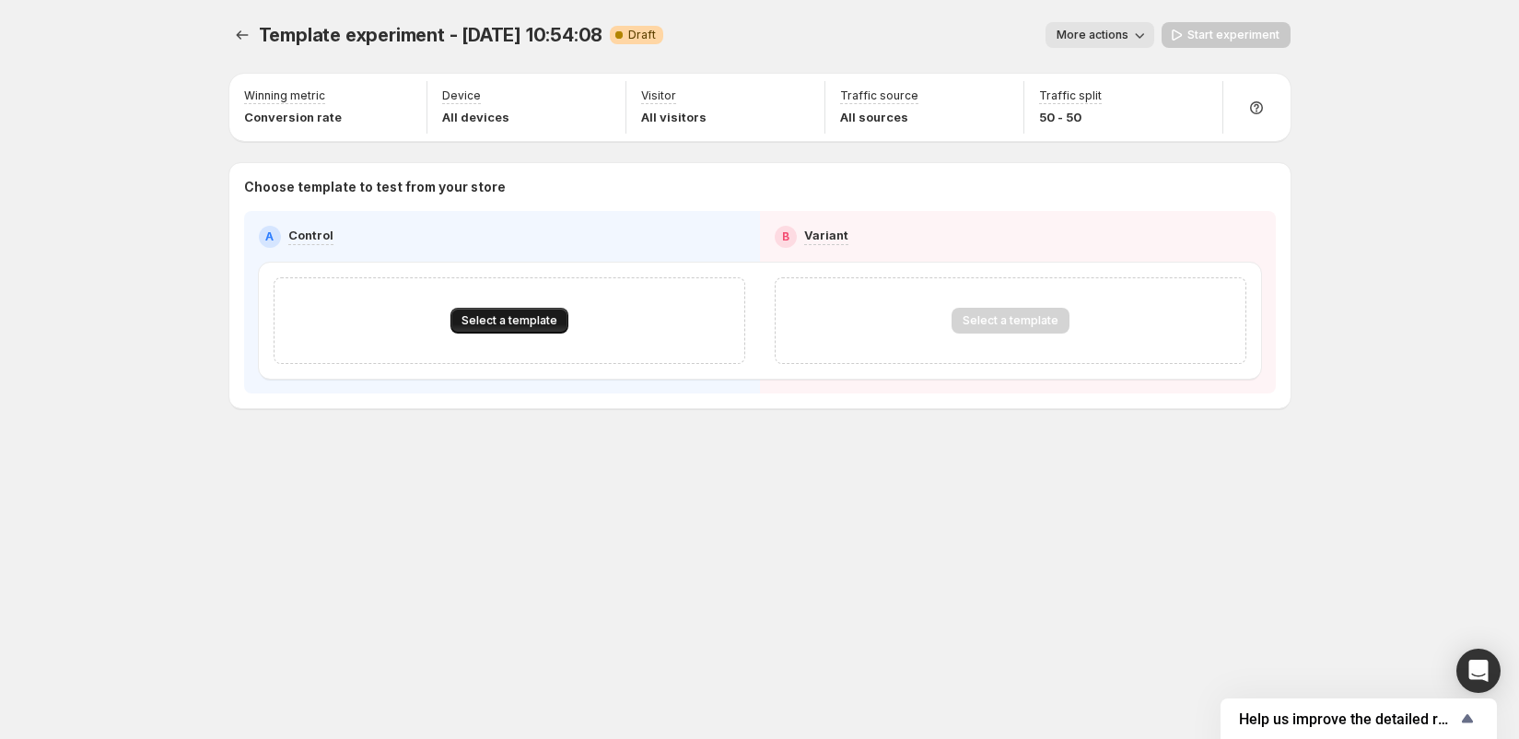
click at [484, 321] on span "Select a template" at bounding box center [509, 320] width 96 height 15
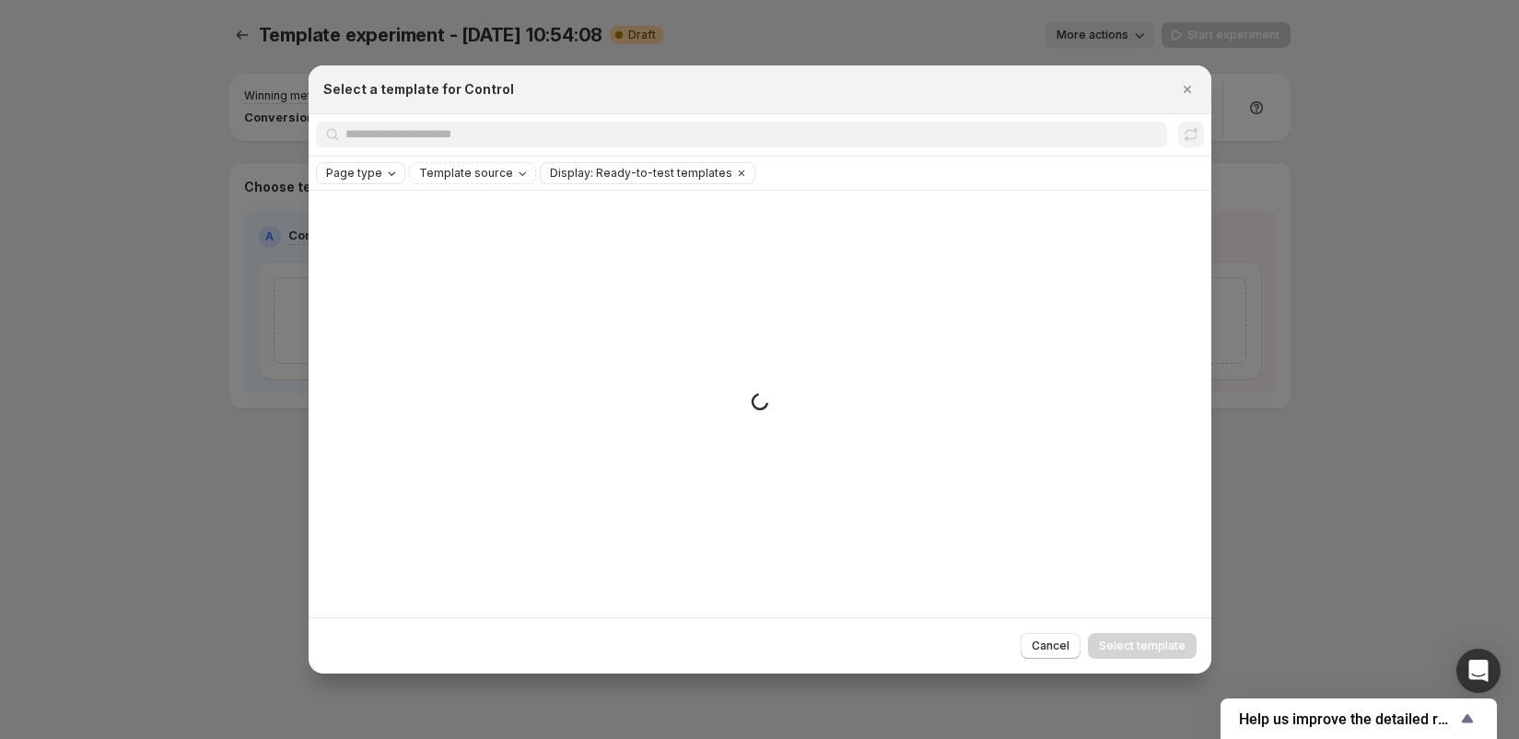
click at [378, 177] on div "Page type" at bounding box center [362, 173] width 76 height 18
click at [377, 228] on span "Home page" at bounding box center [383, 230] width 66 height 15
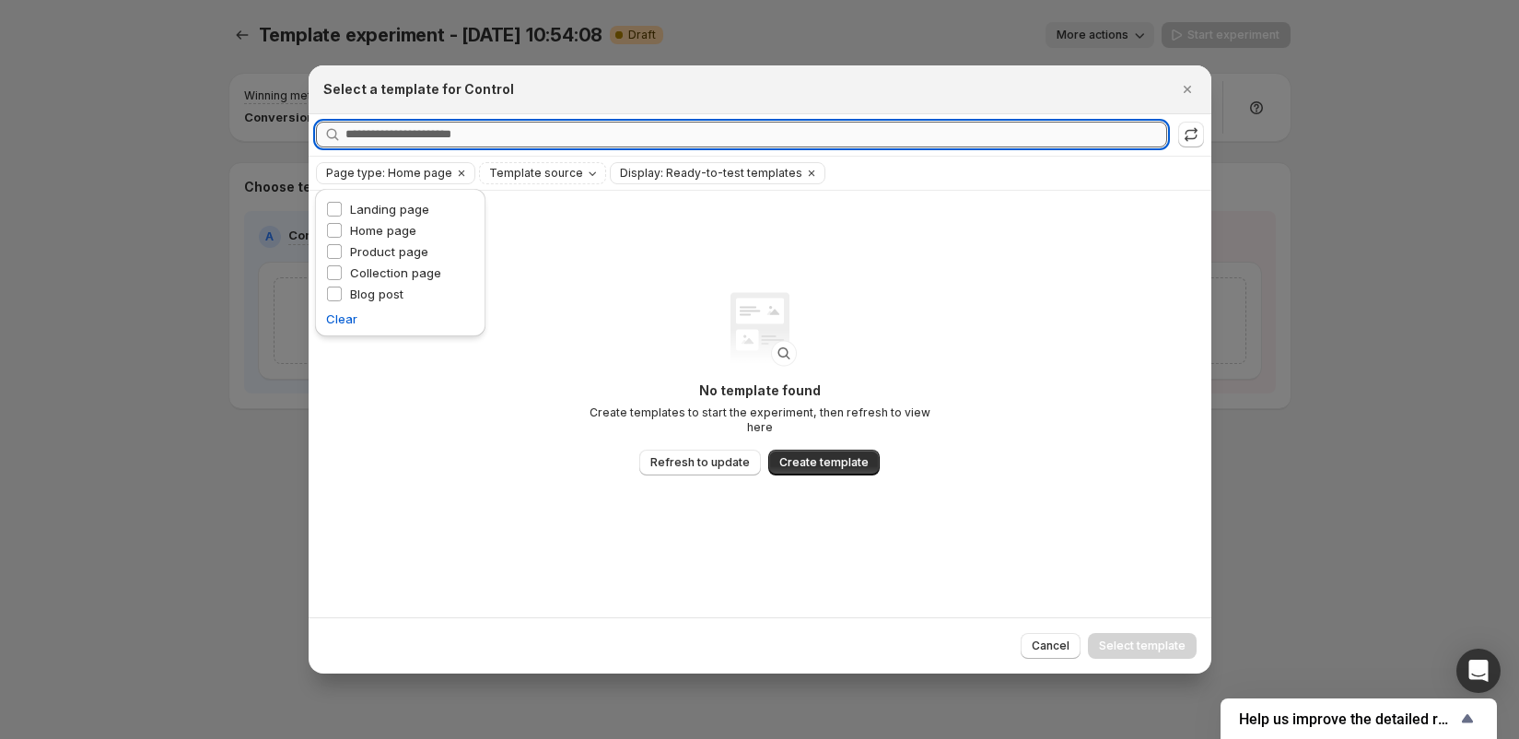
click at [640, 140] on input "Searching all templates" at bounding box center [755, 135] width 821 height 26
click at [563, 176] on span "Template source" at bounding box center [536, 173] width 94 height 15
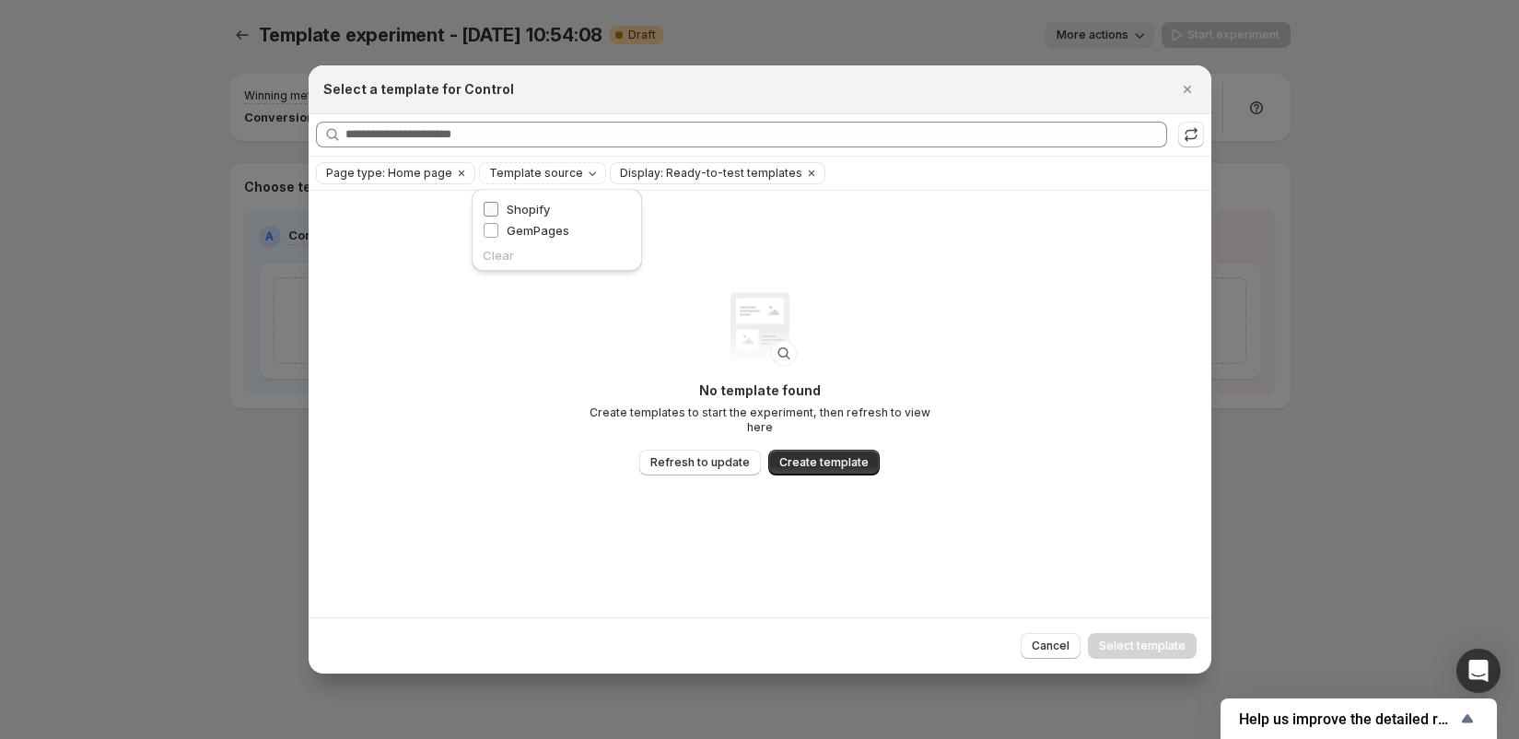
click at [539, 213] on span "Shopify" at bounding box center [528, 209] width 43 height 15
click at [537, 227] on span "GemPages" at bounding box center [538, 230] width 63 height 15
click at [862, 308] on div "No template found Create templates to start the experiment, then refresh to vie…" at bounding box center [760, 383] width 368 height 183
click at [699, 172] on icon "Clear" at bounding box center [706, 173] width 15 height 15
click at [460, 175] on icon "Clear" at bounding box center [461, 173] width 15 height 15
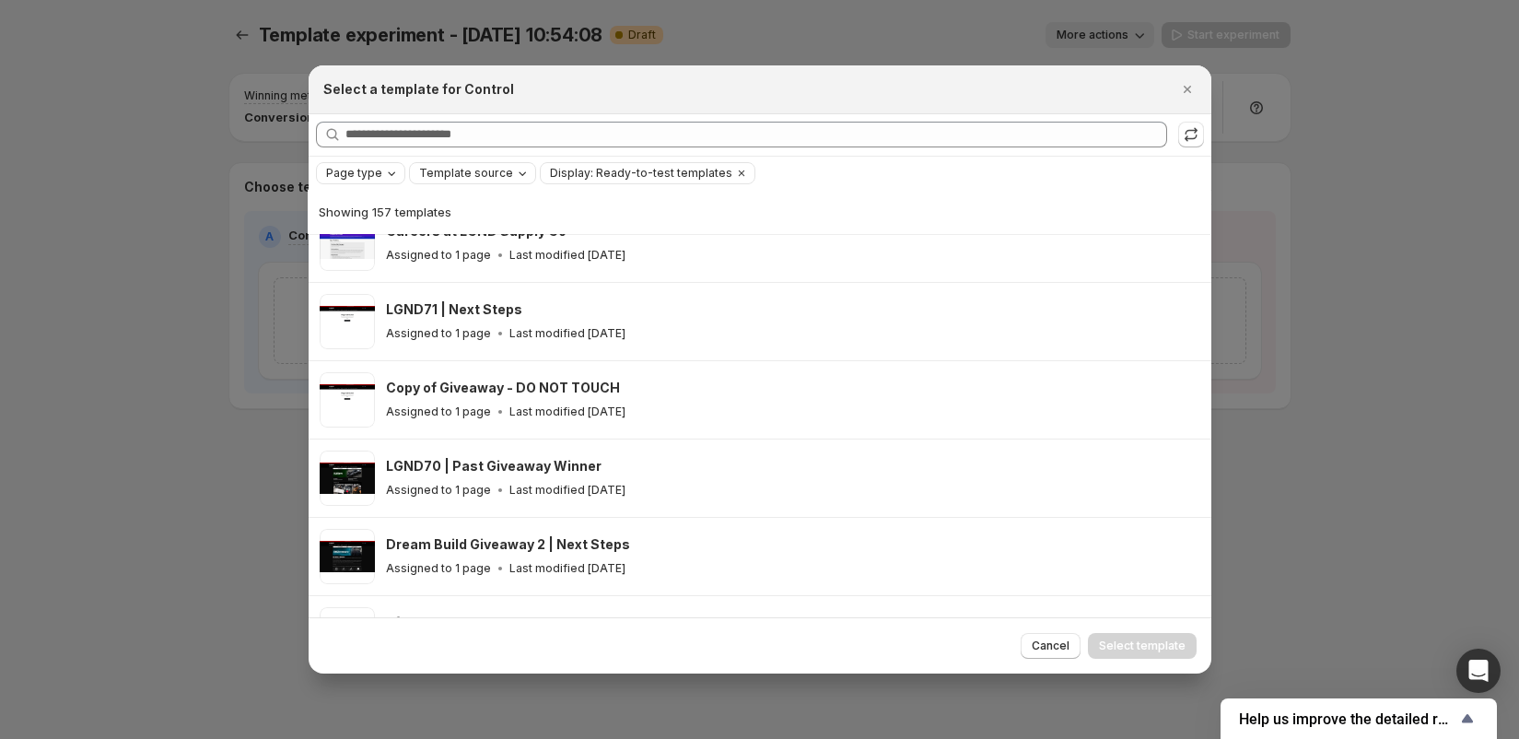
scroll to position [2394, 0]
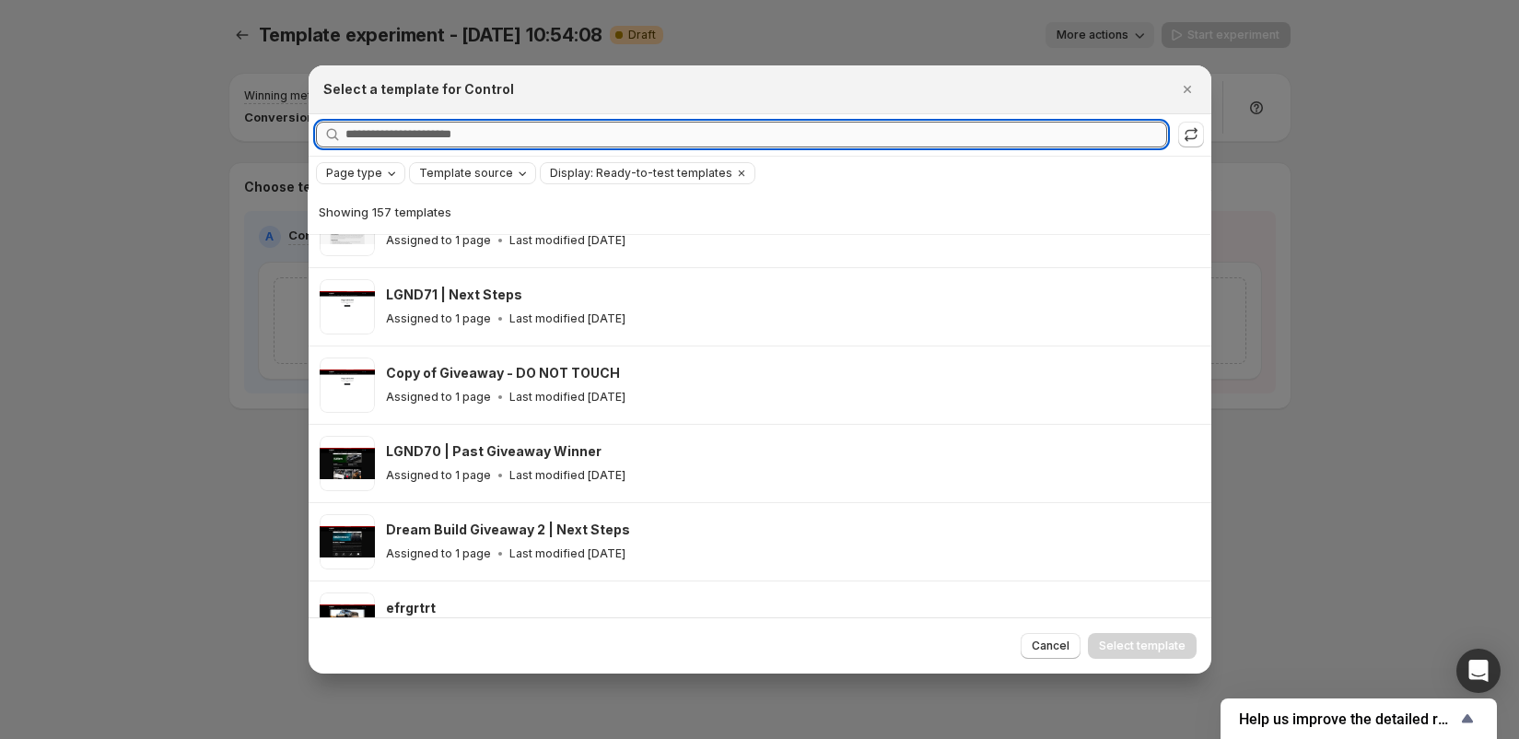
click at [481, 141] on input "Searching all templates" at bounding box center [755, 135] width 821 height 26
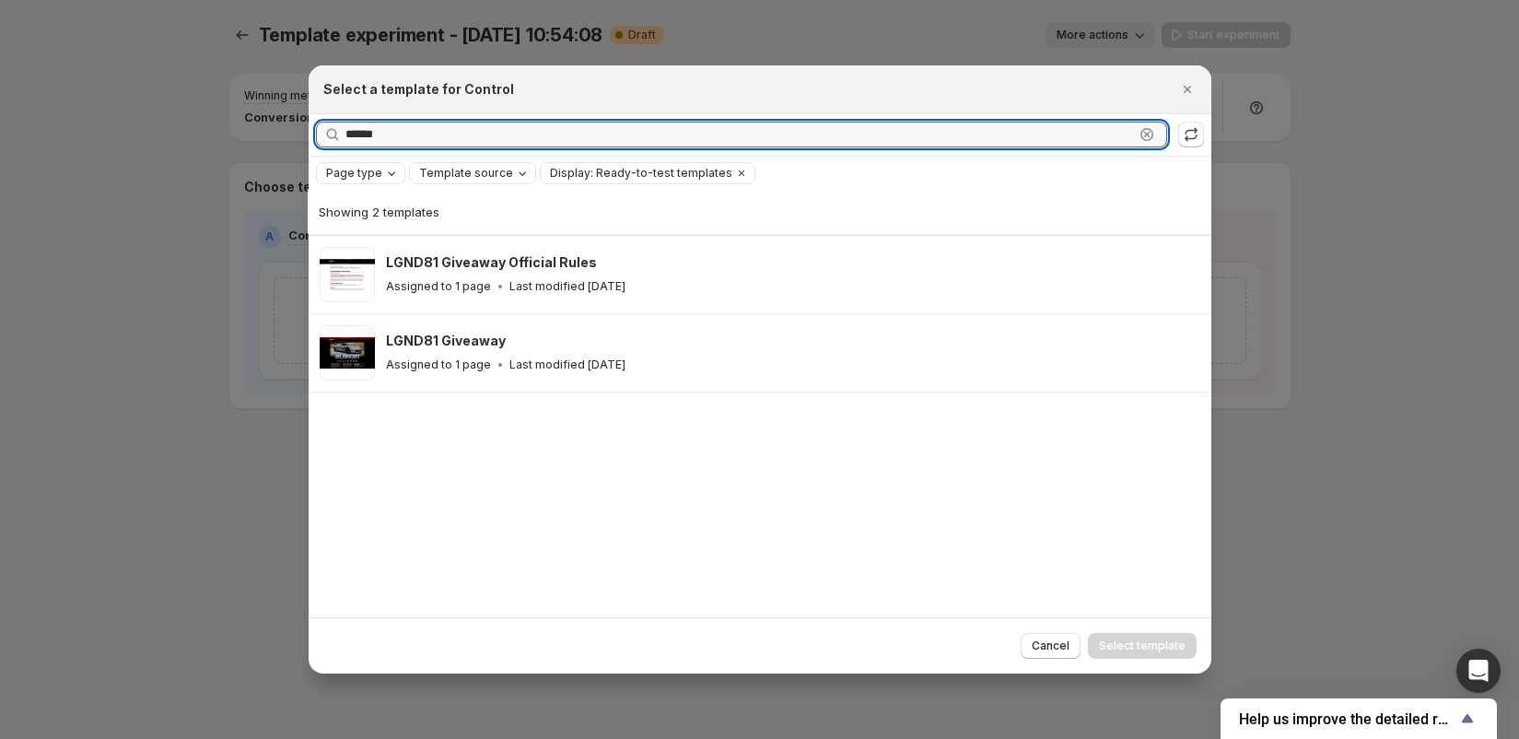
scroll to position [0, 0]
click at [436, 172] on span "Template source" at bounding box center [466, 173] width 94 height 15
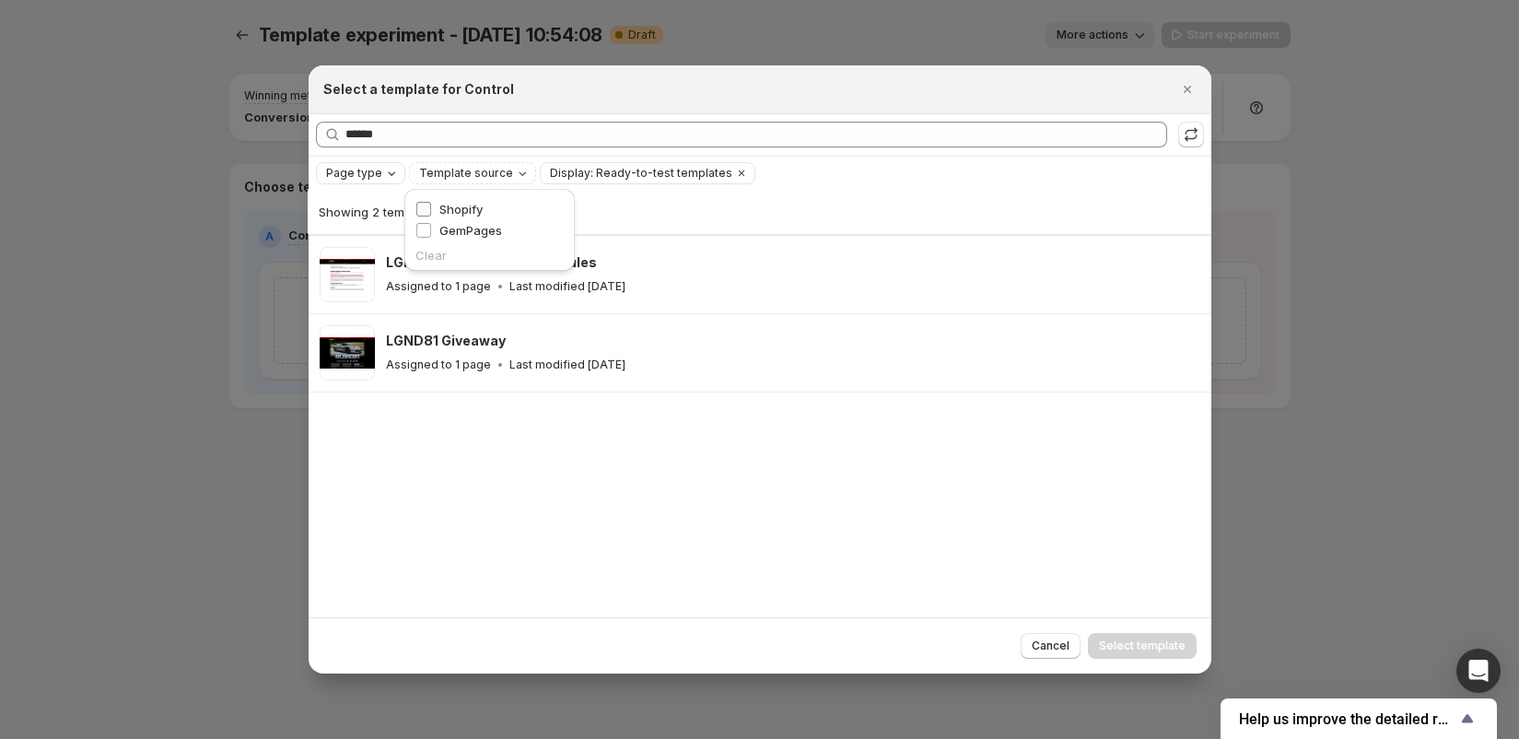
click at [448, 205] on span "Shopify" at bounding box center [460, 209] width 43 height 15
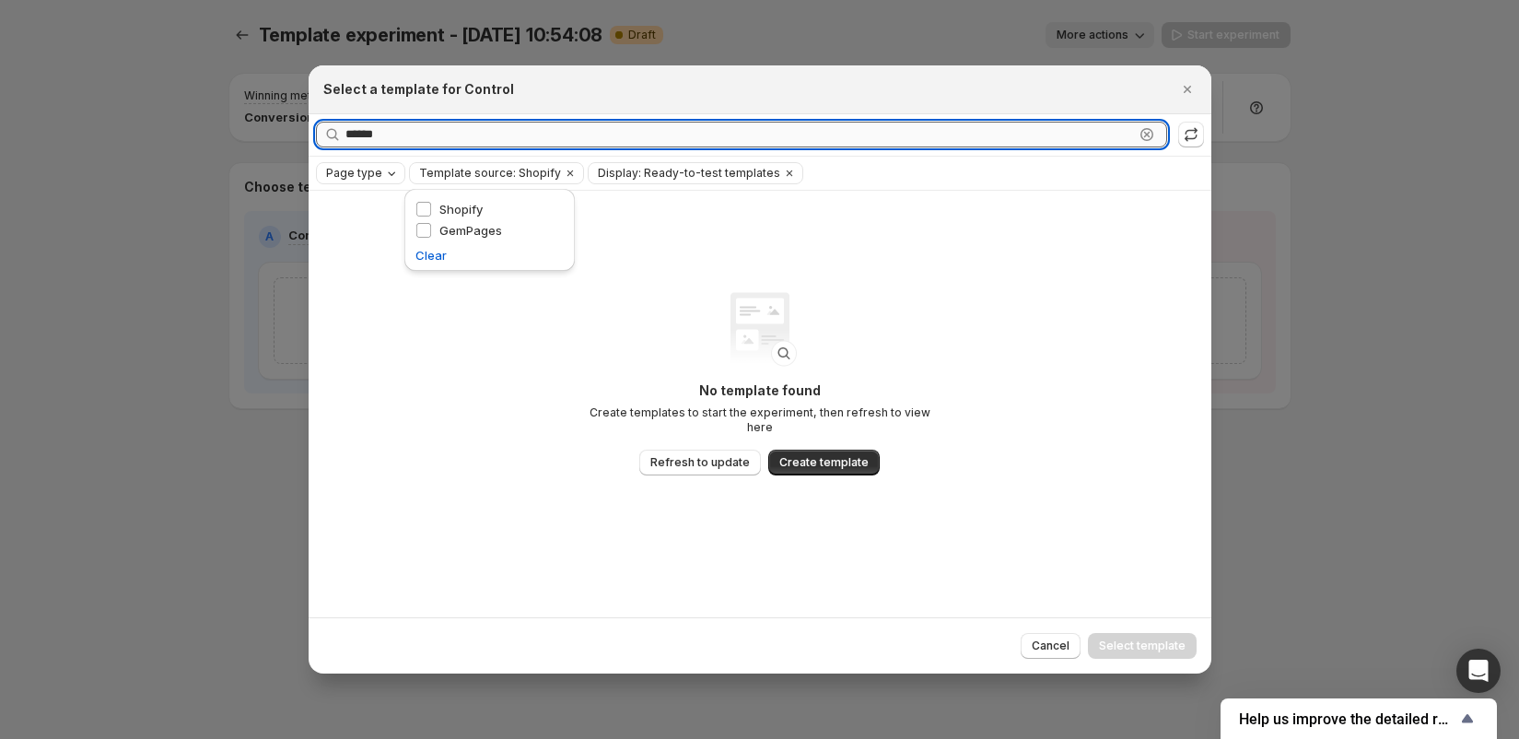
drag, startPoint x: 506, startPoint y: 137, endPoint x: 347, endPoint y: 134, distance: 158.4
click at [347, 134] on input "******" at bounding box center [739, 135] width 788 height 26
type input "*"
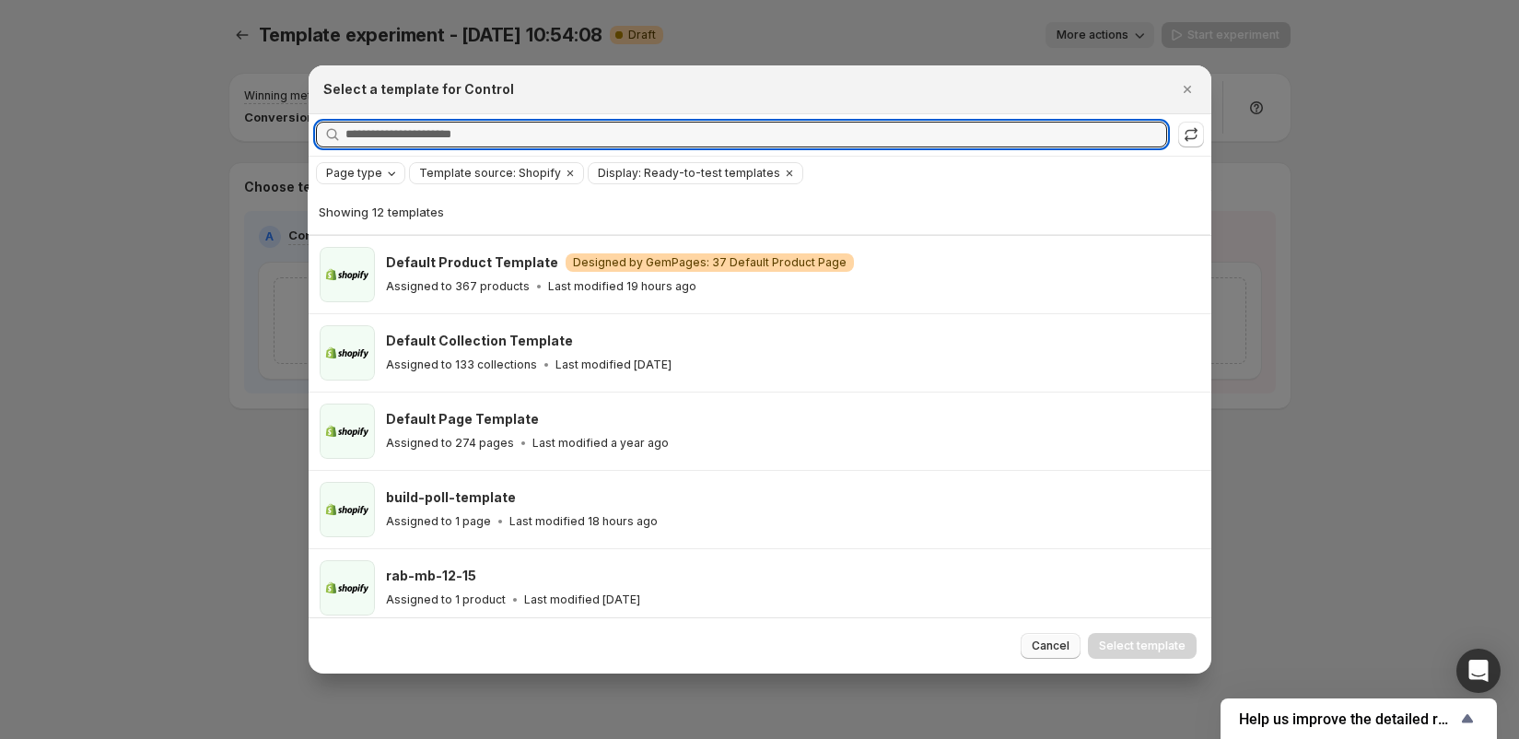
click at [1060, 651] on span "Cancel" at bounding box center [1050, 645] width 38 height 15
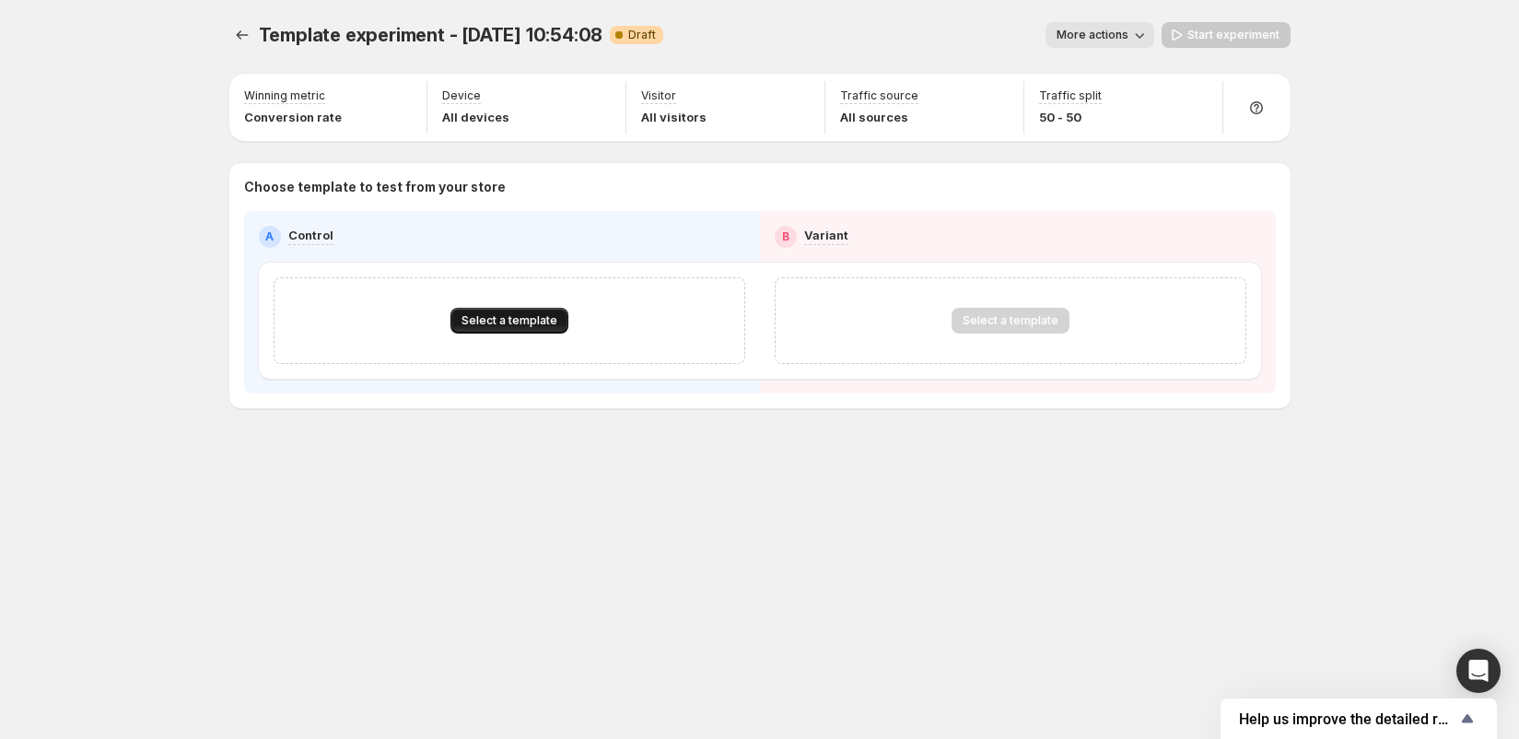
click at [512, 322] on span "Select a template" at bounding box center [509, 320] width 96 height 15
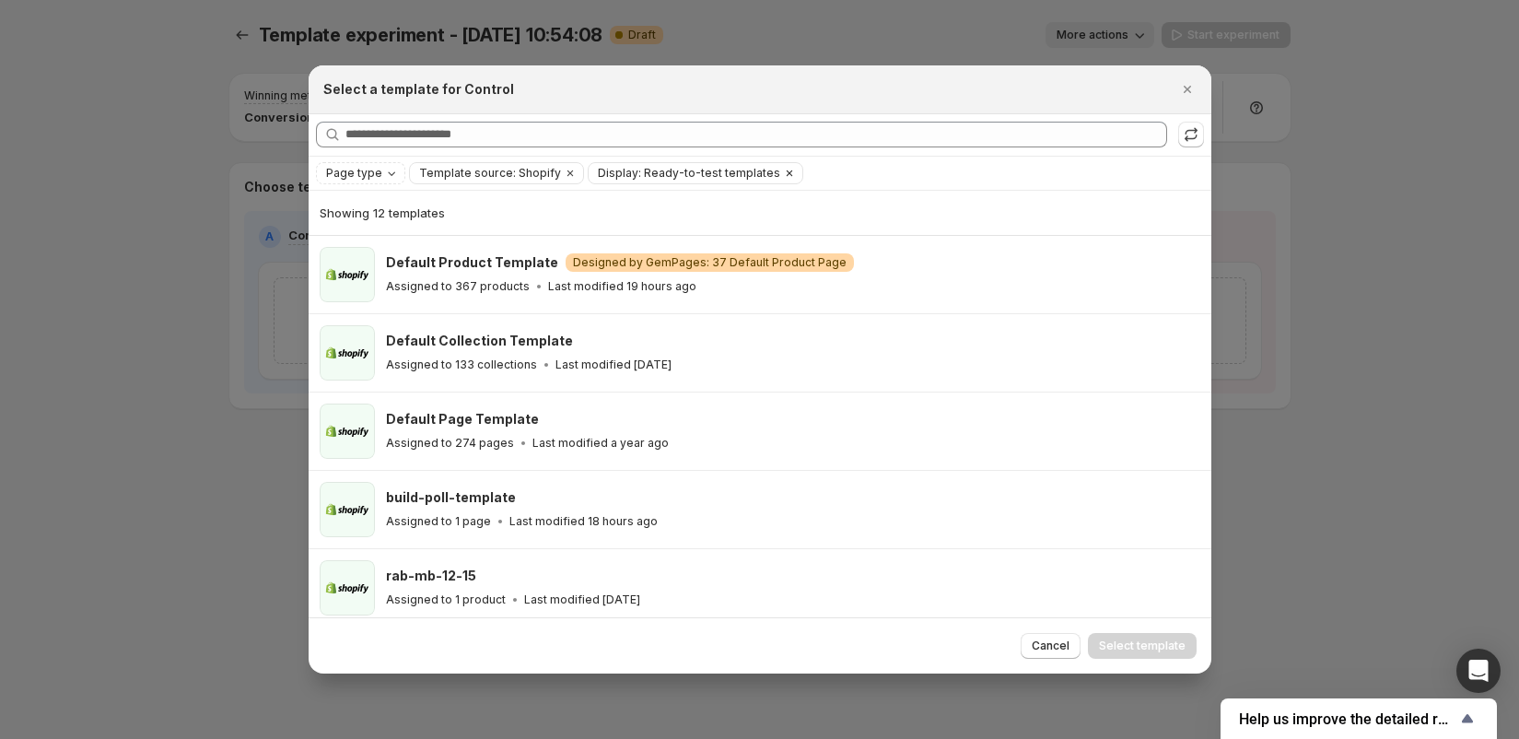
click at [749, 169] on span "Display: Ready-to-test templates" at bounding box center [689, 173] width 182 height 15
click at [632, 212] on span "Ready-to-test templates" at bounding box center [679, 209] width 138 height 15
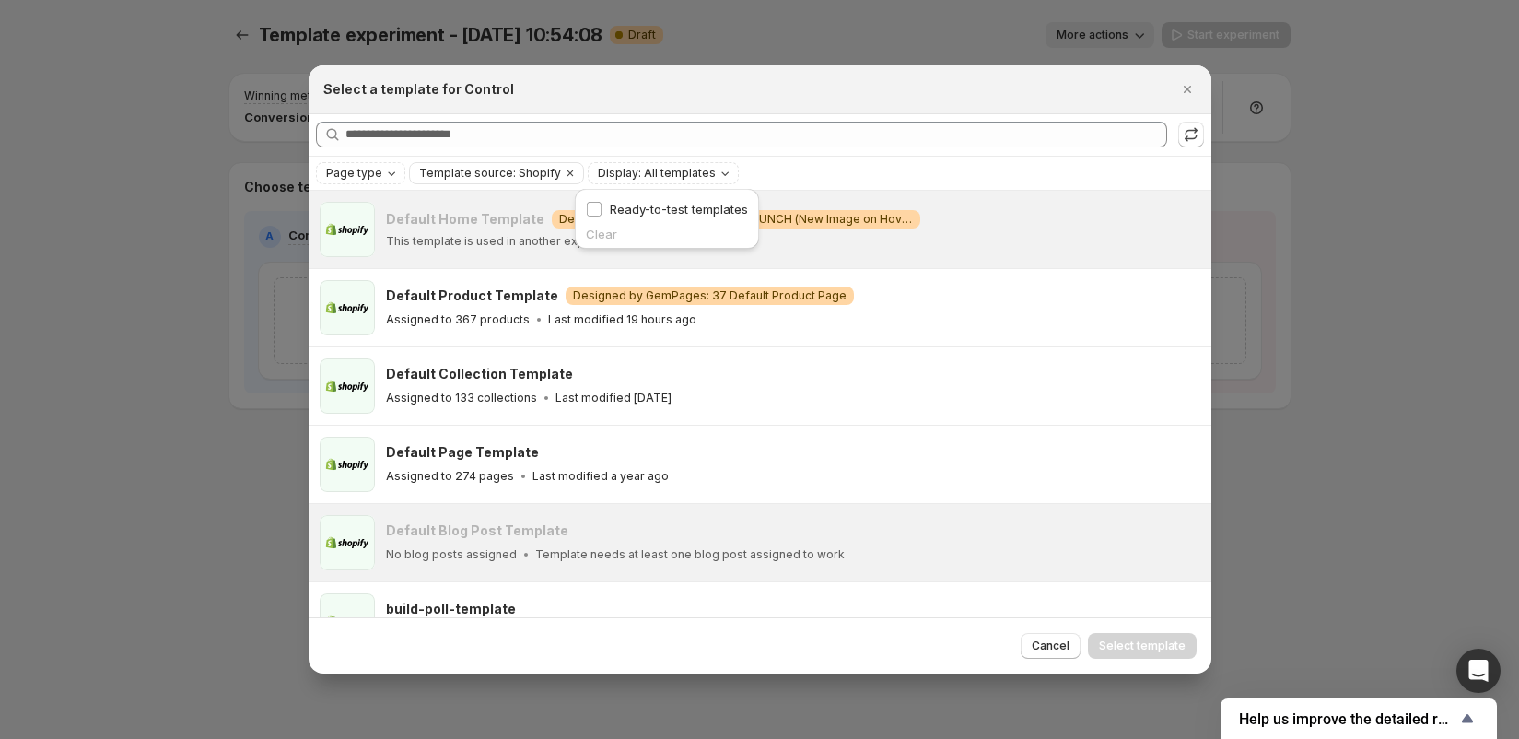
click at [834, 157] on div "Searching all templates" at bounding box center [760, 135] width 903 height 42
click at [1178, 89] on icon "Close" at bounding box center [1187, 89] width 18 height 18
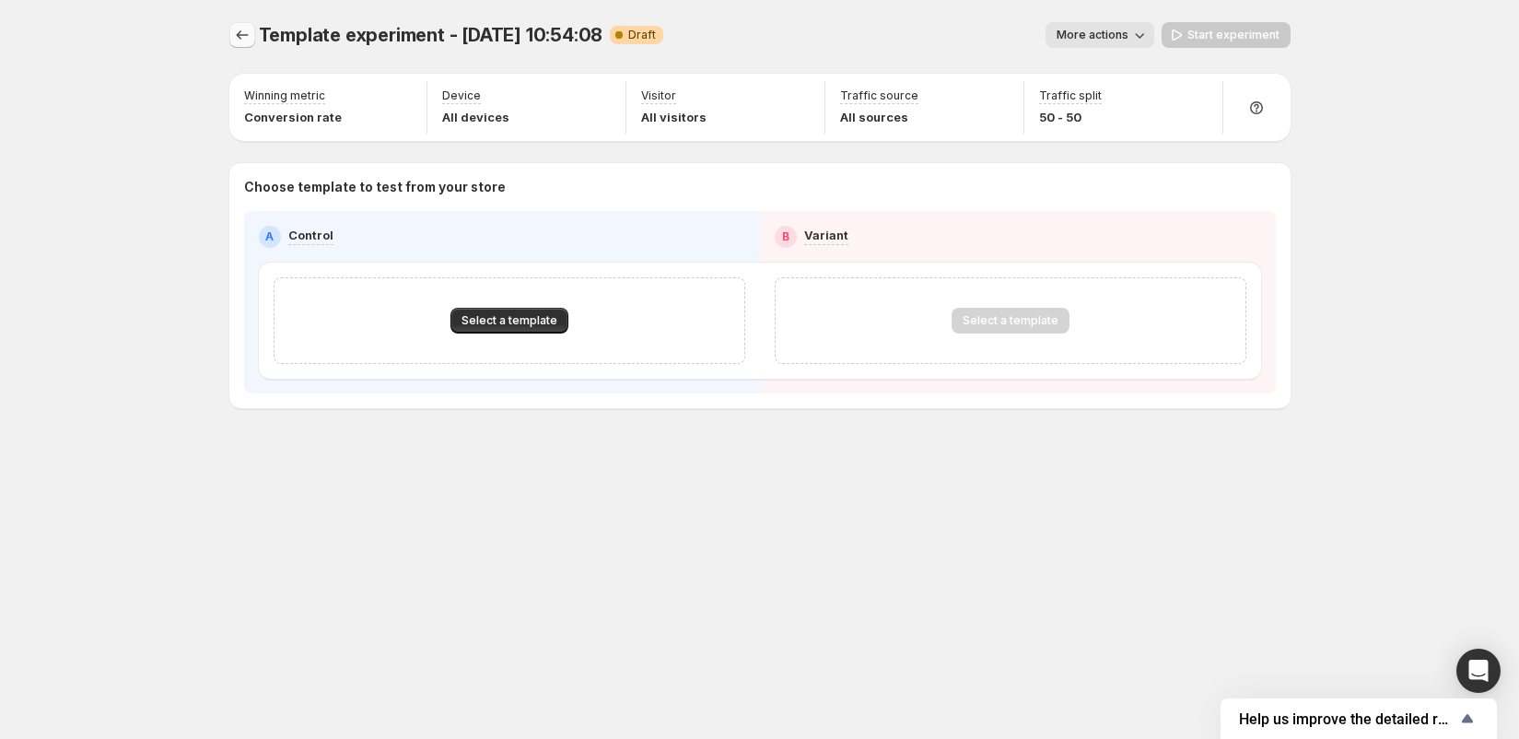
click at [240, 27] on icon "Experiments" at bounding box center [242, 35] width 18 height 18
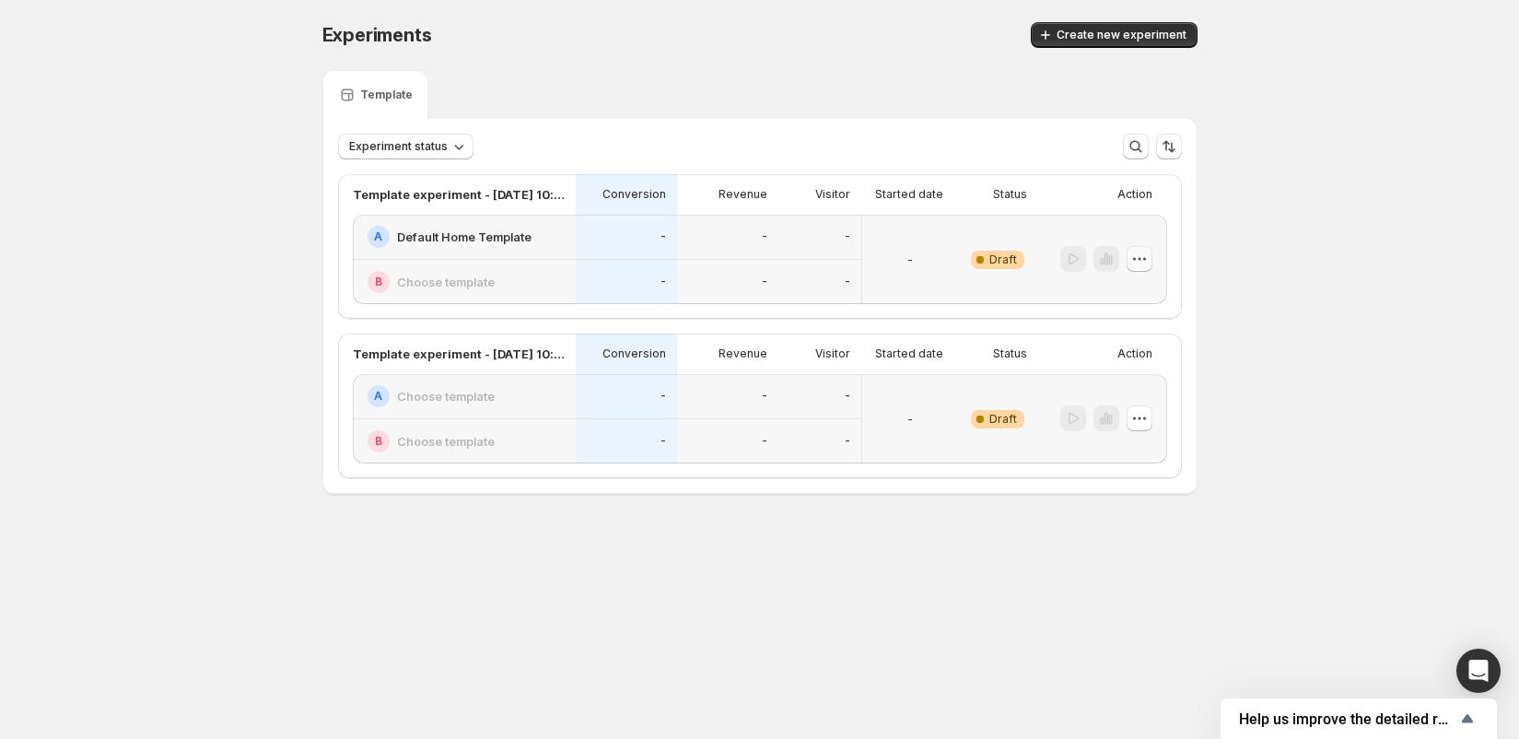
click at [1146, 263] on icon "button" at bounding box center [1139, 259] width 18 height 18
click at [1113, 390] on span "Delete" at bounding box center [1124, 390] width 37 height 15
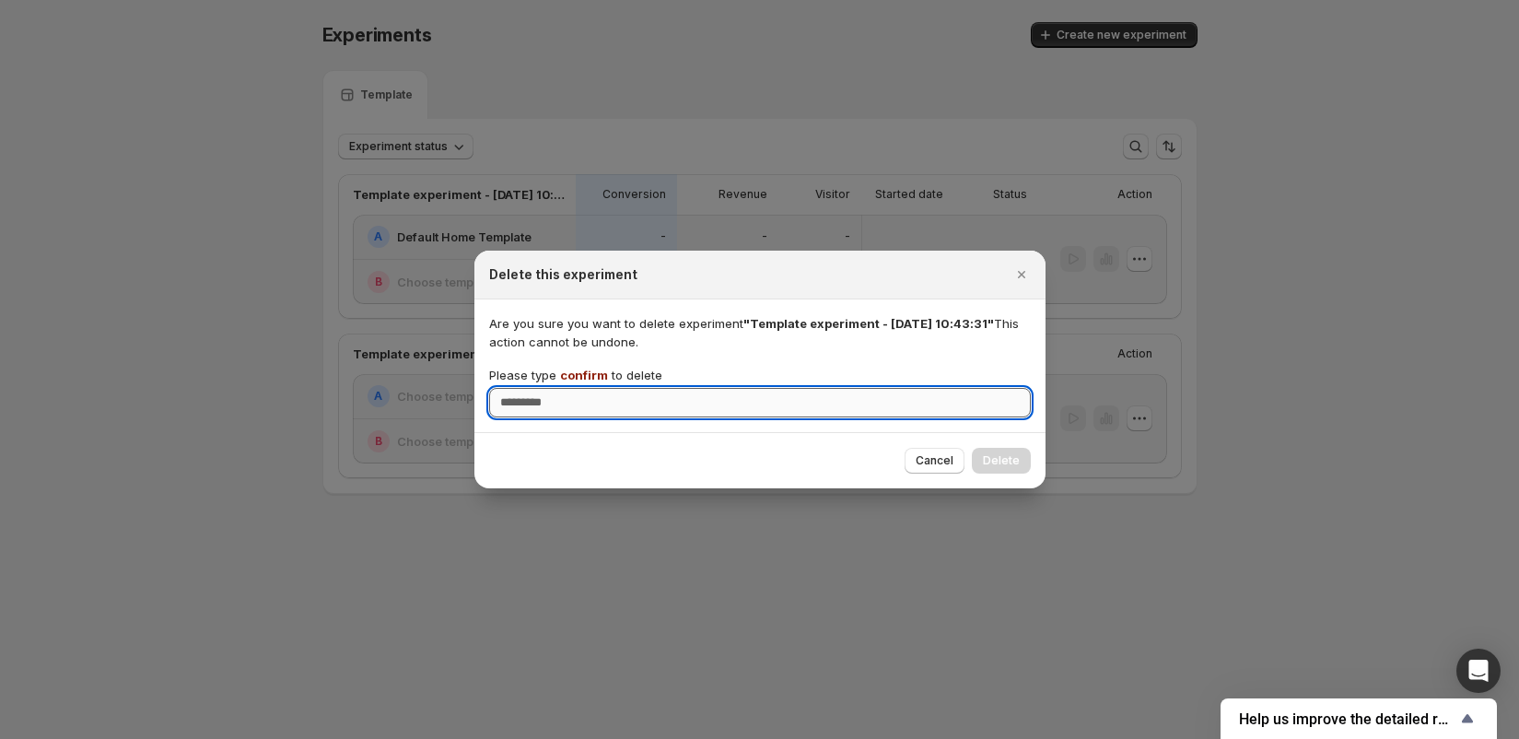
click at [897, 408] on input "Please type confirm to delete" at bounding box center [760, 402] width 542 height 29
type input "*******"
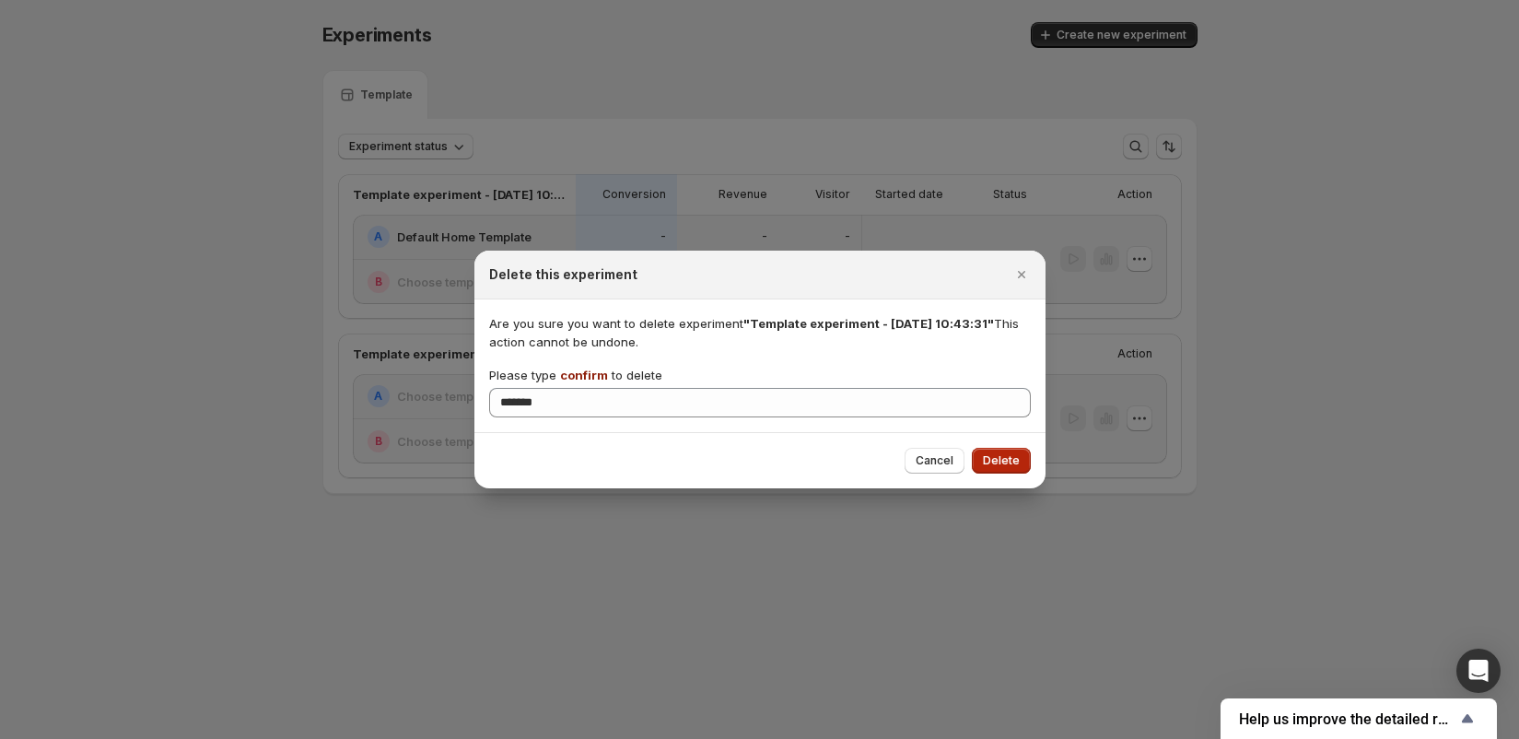
click at [994, 457] on span "Delete" at bounding box center [1001, 460] width 37 height 15
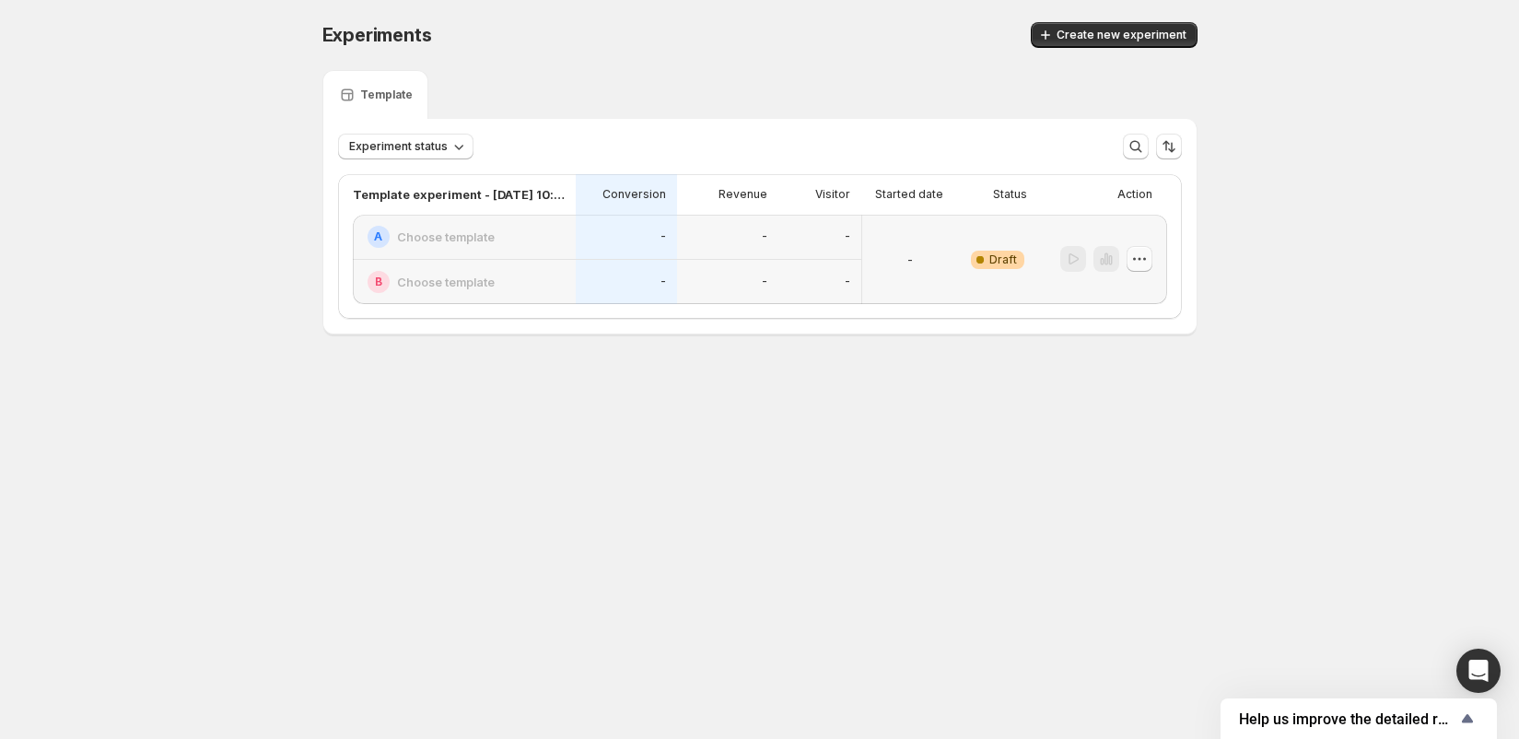
click at [1138, 262] on icon "button" at bounding box center [1139, 259] width 18 height 18
click at [1126, 297] on span "Edit" at bounding box center [1150, 296] width 89 height 18
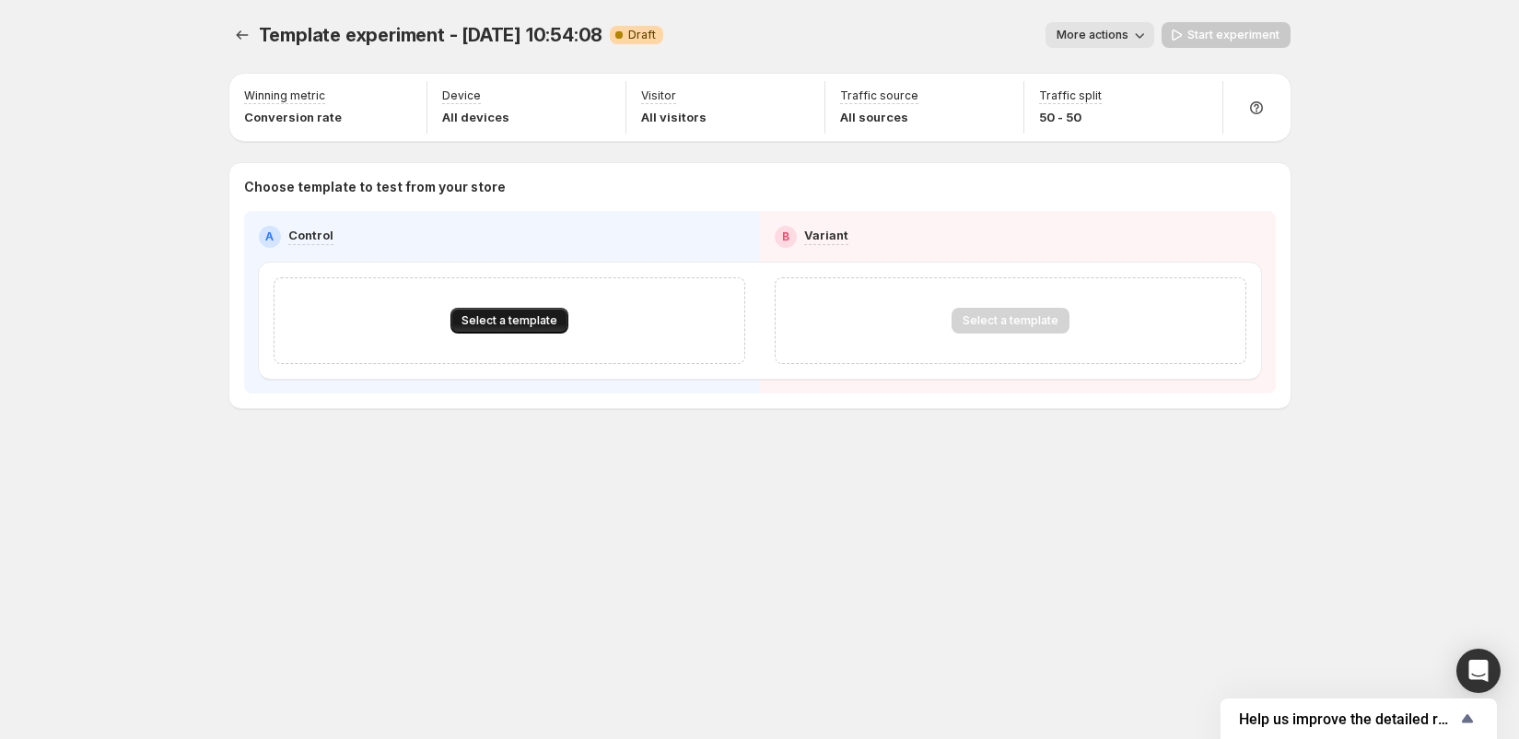
click at [557, 320] on button "Select a template" at bounding box center [509, 321] width 118 height 26
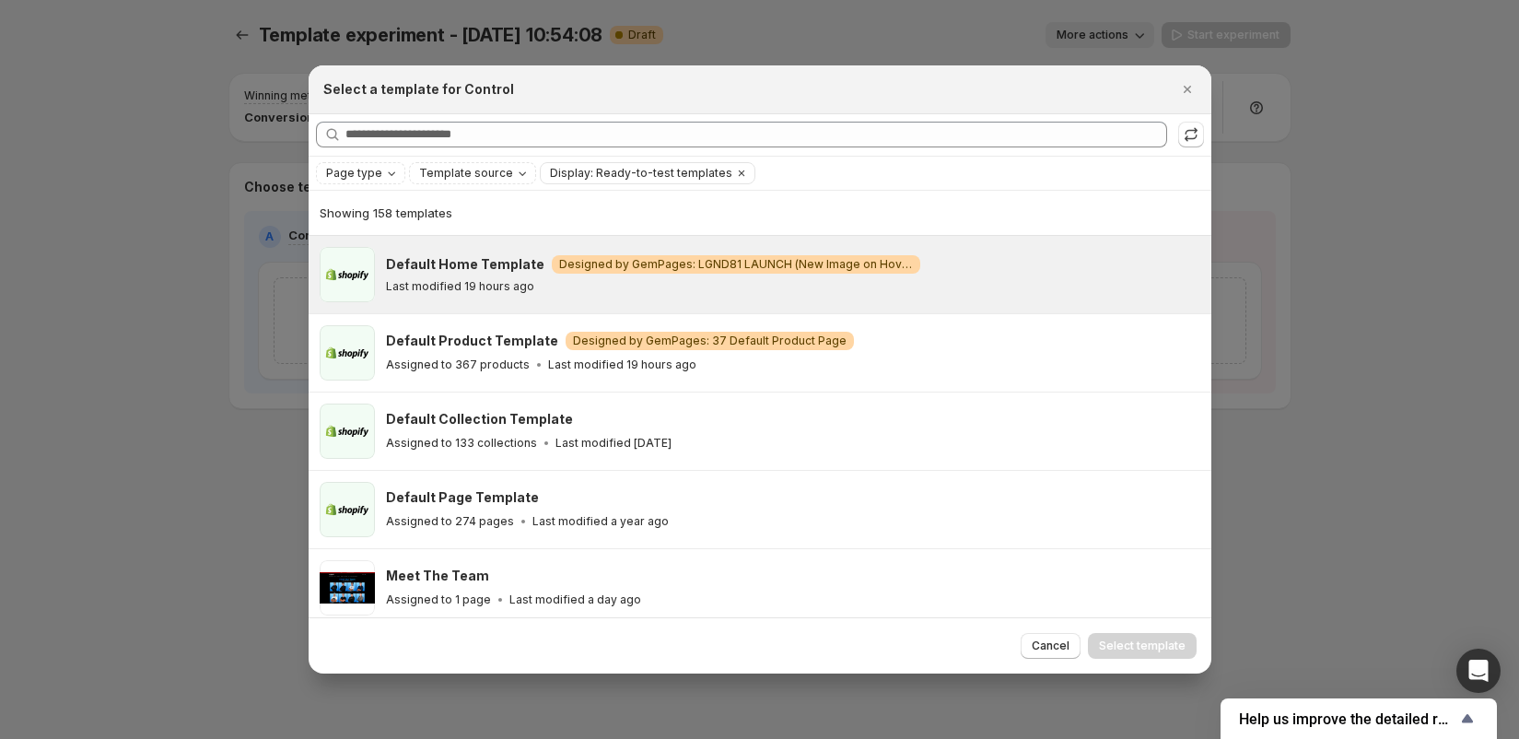
click at [522, 289] on p "Last modified 19 hours ago" at bounding box center [460, 286] width 148 height 15
click at [1139, 640] on span "Select template" at bounding box center [1142, 645] width 87 height 15
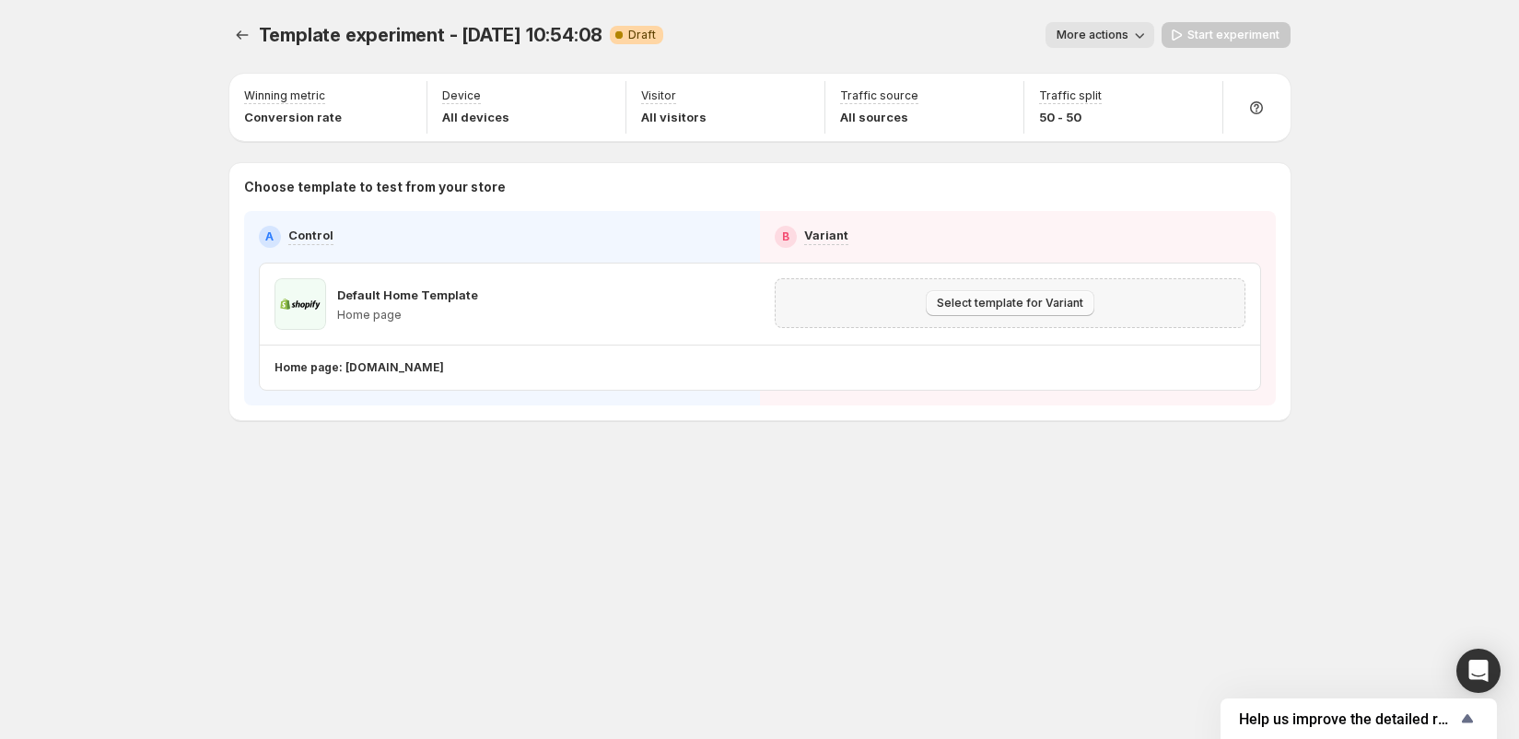
click at [1006, 299] on span "Select template for Variant" at bounding box center [1010, 303] width 146 height 15
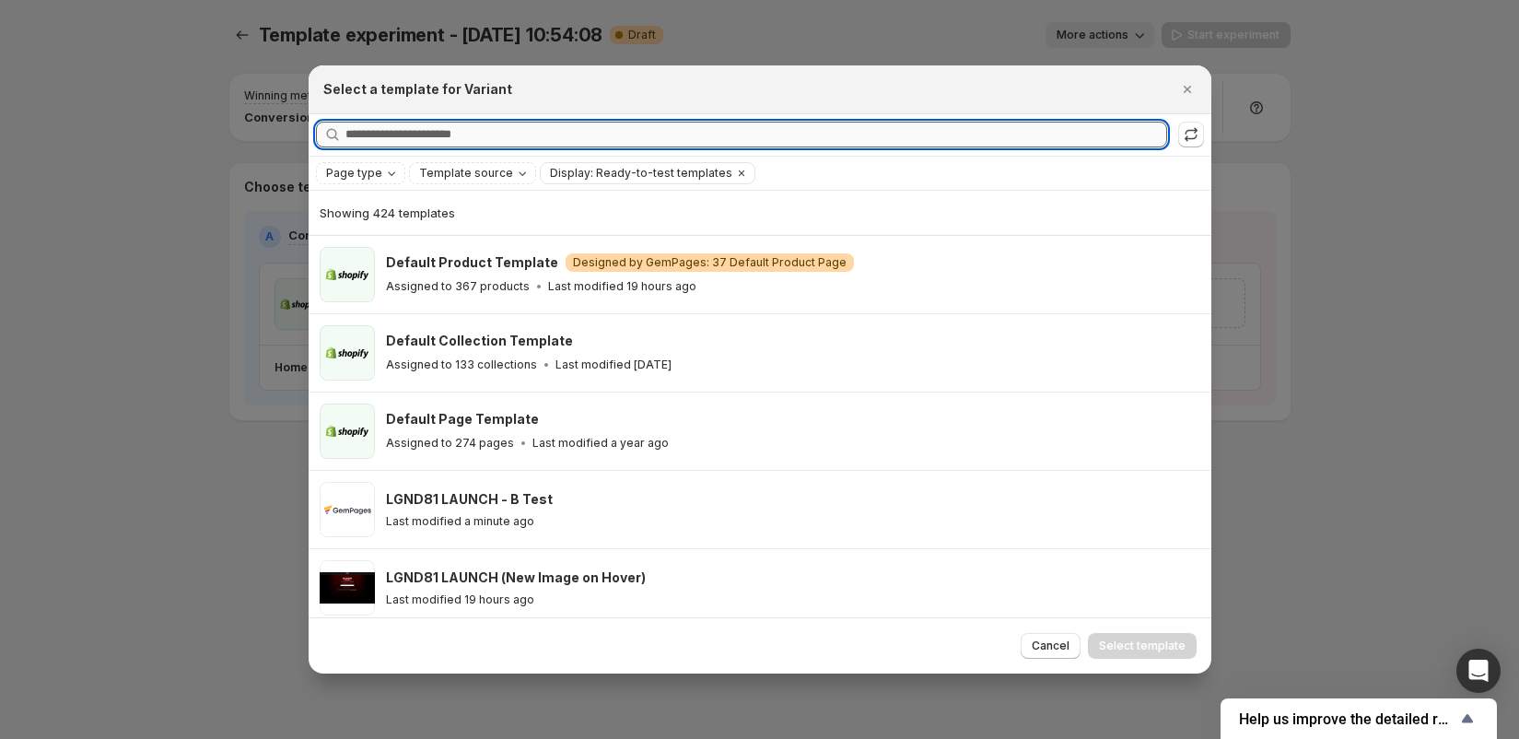
click at [587, 133] on input "Searching all templates" at bounding box center [755, 135] width 821 height 26
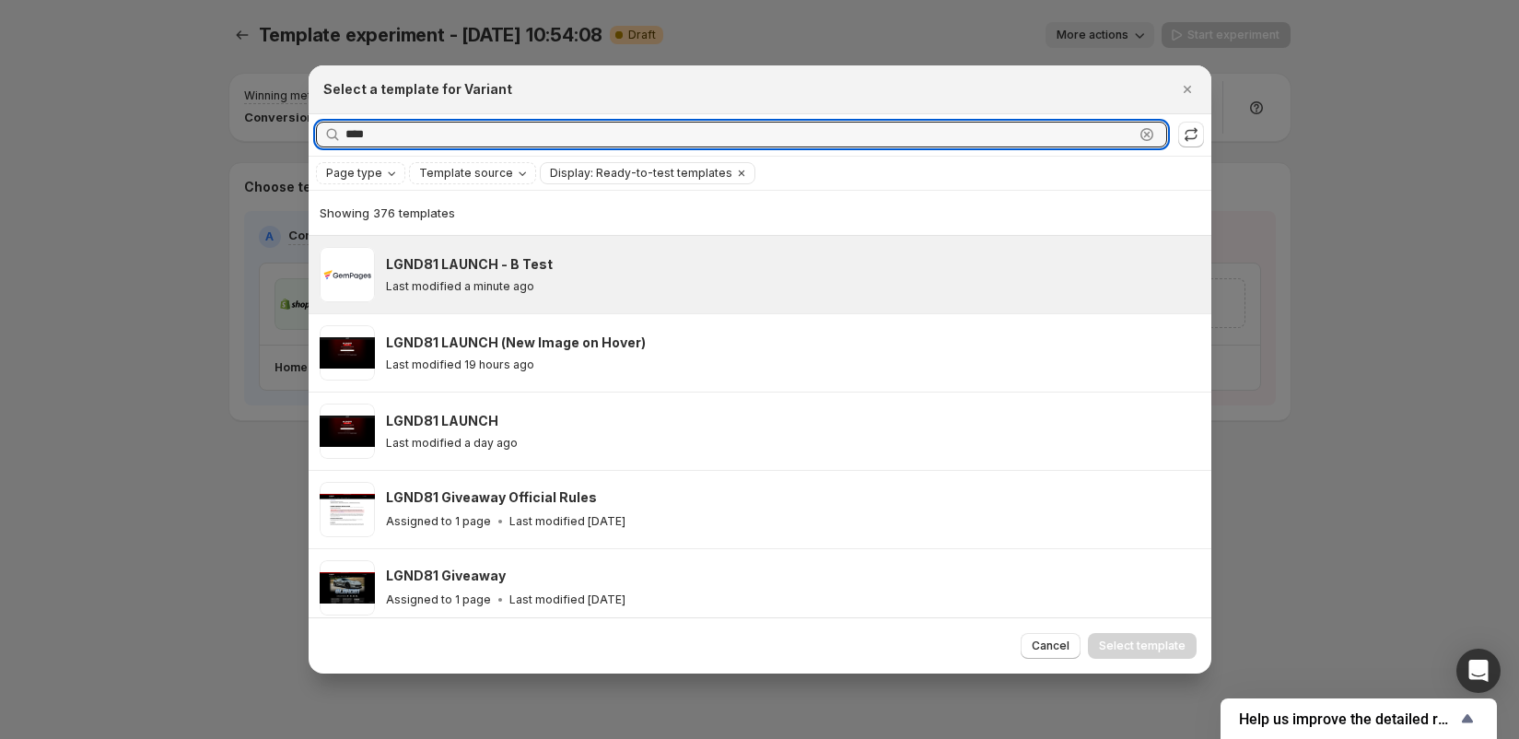
type input "****"
click at [526, 283] on p "Last modified a minute ago" at bounding box center [460, 286] width 148 height 15
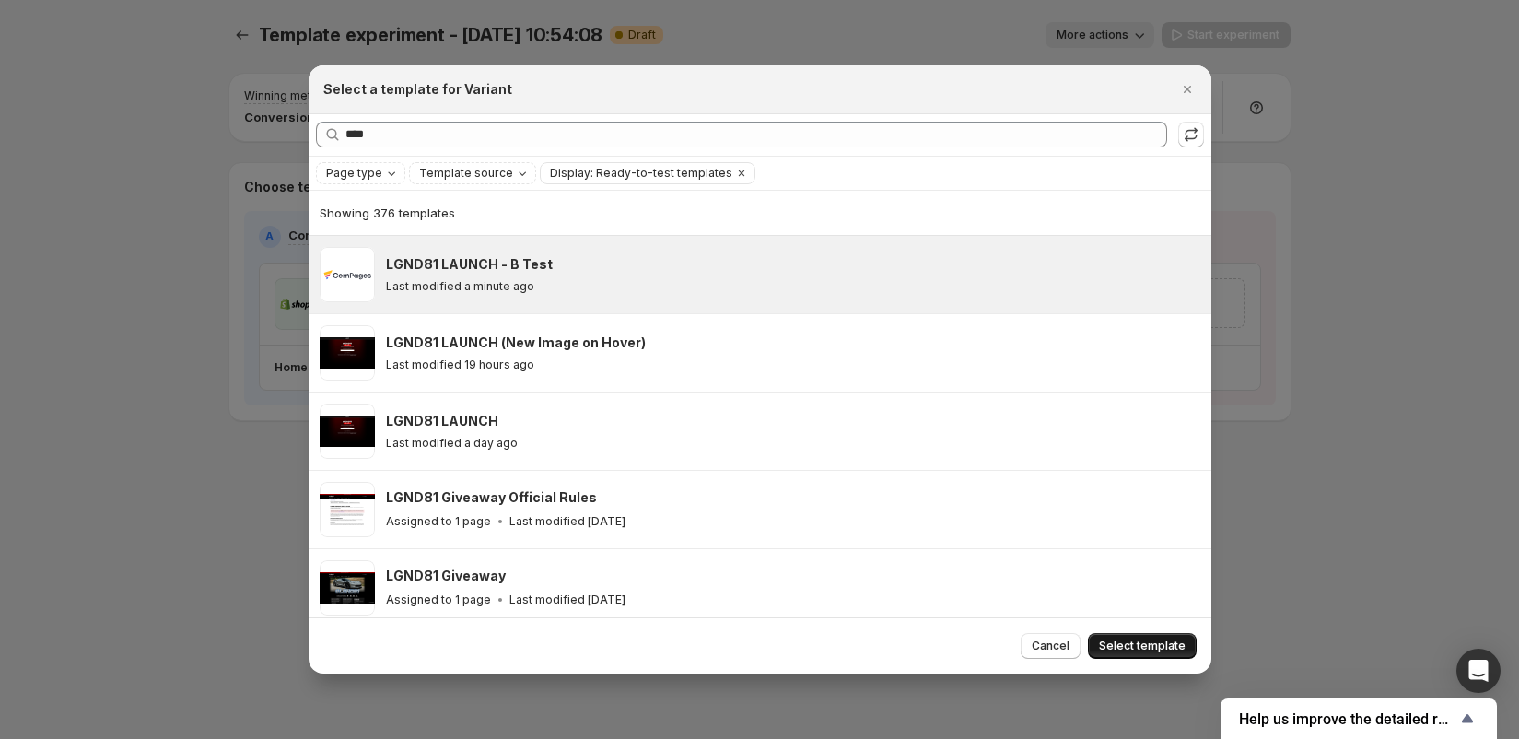
click at [1144, 644] on span "Select template" at bounding box center [1142, 645] width 87 height 15
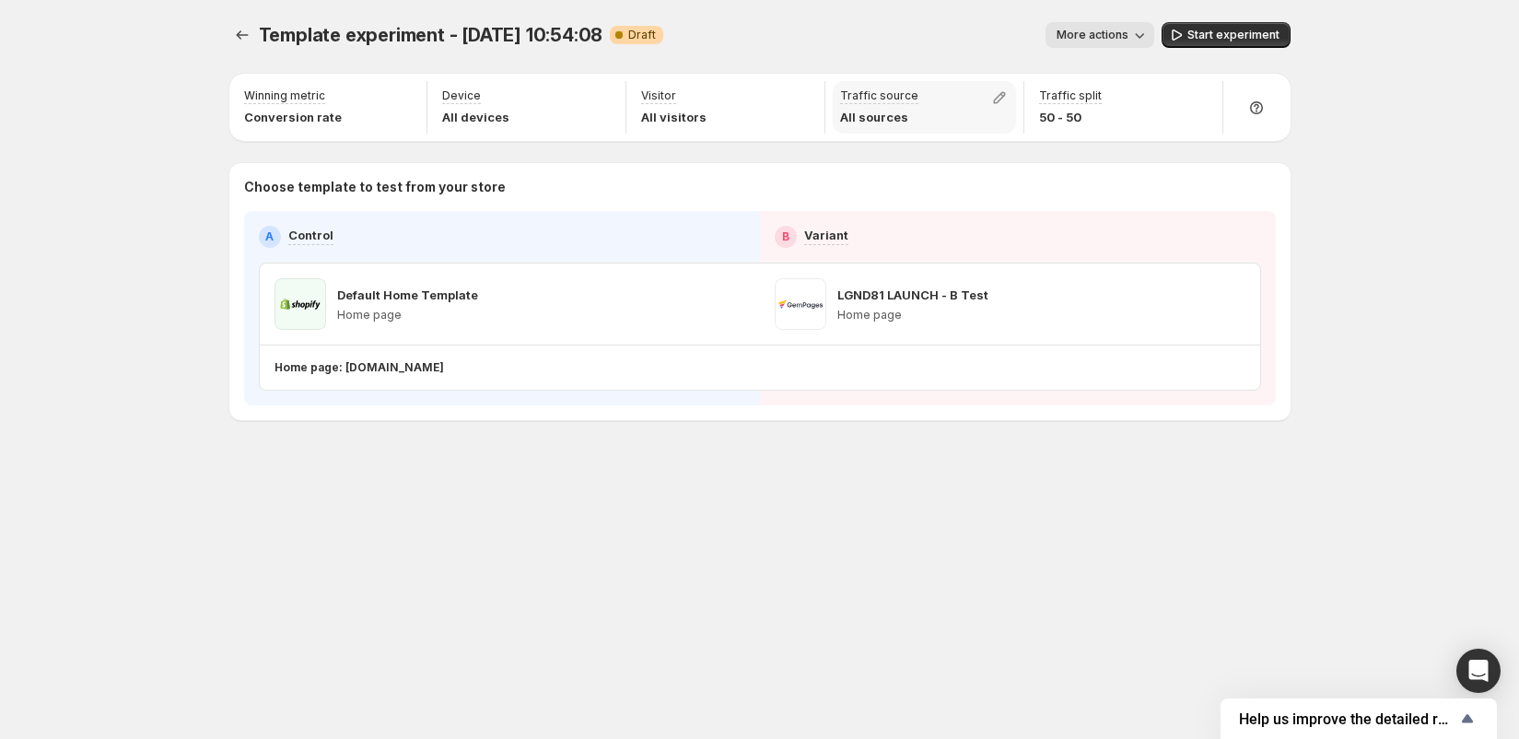
click at [872, 111] on p "All sources" at bounding box center [879, 117] width 78 height 18
click at [401, 89] on icon "button" at bounding box center [402, 97] width 18 height 18
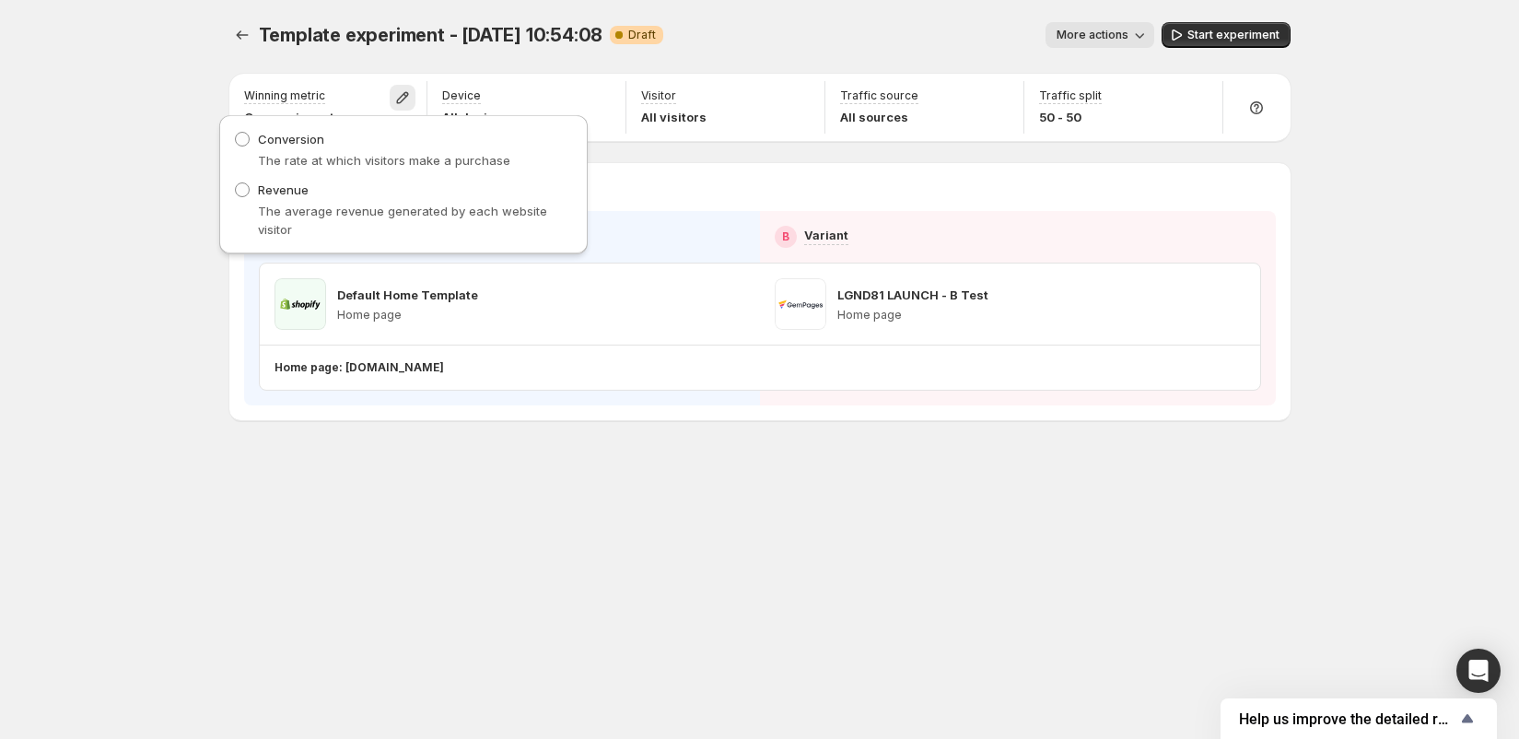
click at [626, 102] on div "Visitor All visitors" at bounding box center [725, 107] width 199 height 52
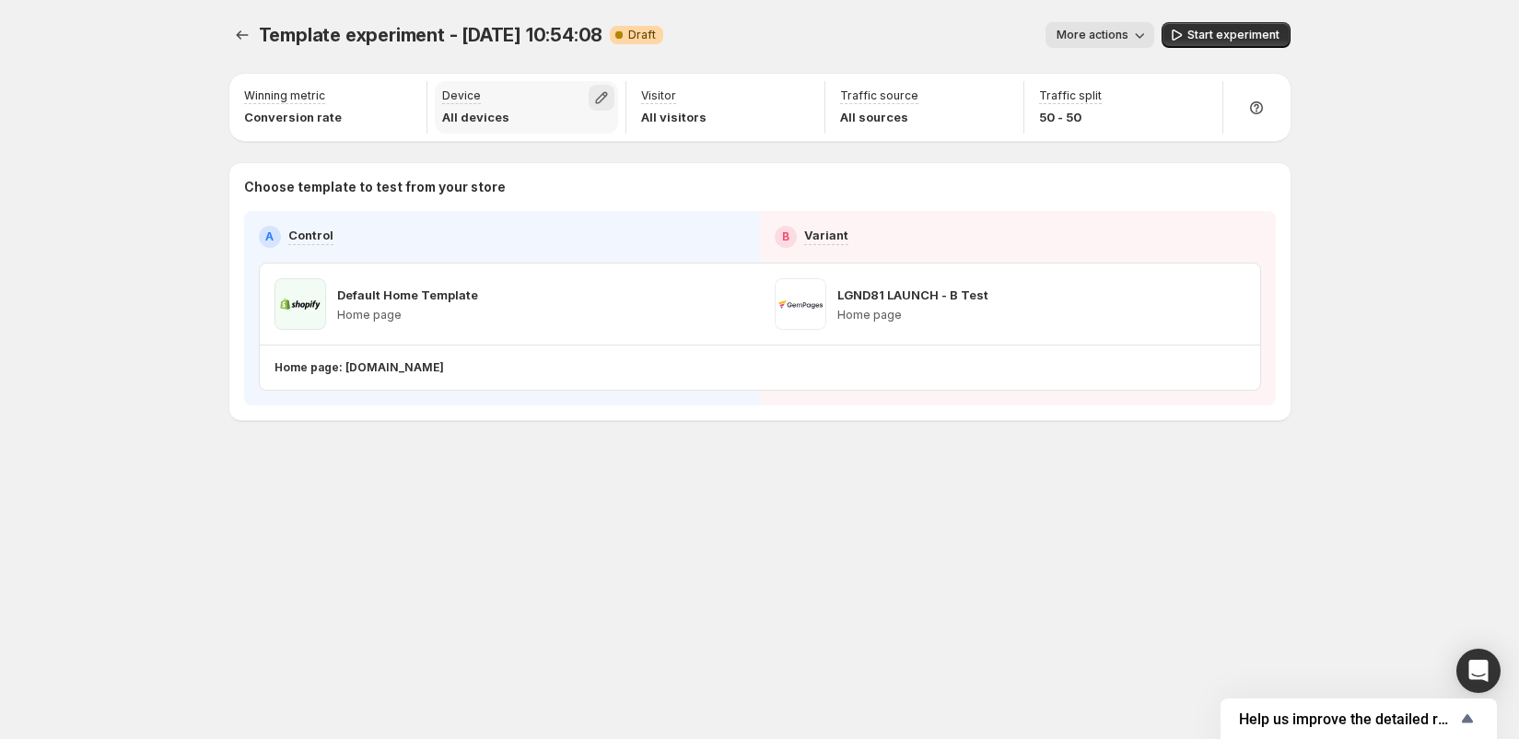
click at [607, 99] on icon "button" at bounding box center [601, 97] width 18 height 18
click at [706, 102] on div "Visitor All visitors" at bounding box center [725, 107] width 183 height 52
click at [794, 100] on icon "button" at bounding box center [800, 97] width 18 height 18
click at [989, 98] on button "button" at bounding box center [999, 98] width 26 height 26
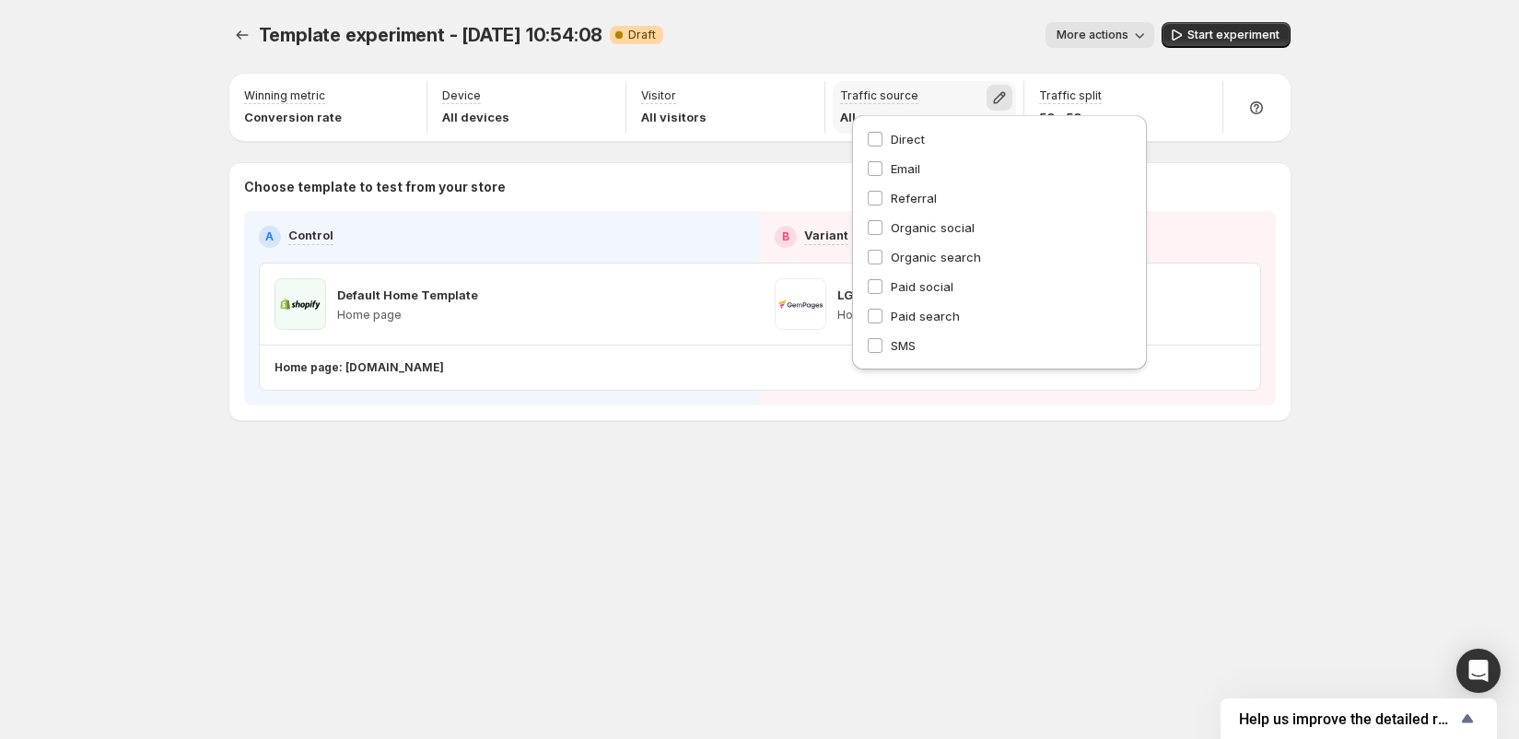
click at [989, 98] on button "button" at bounding box center [999, 98] width 26 height 26
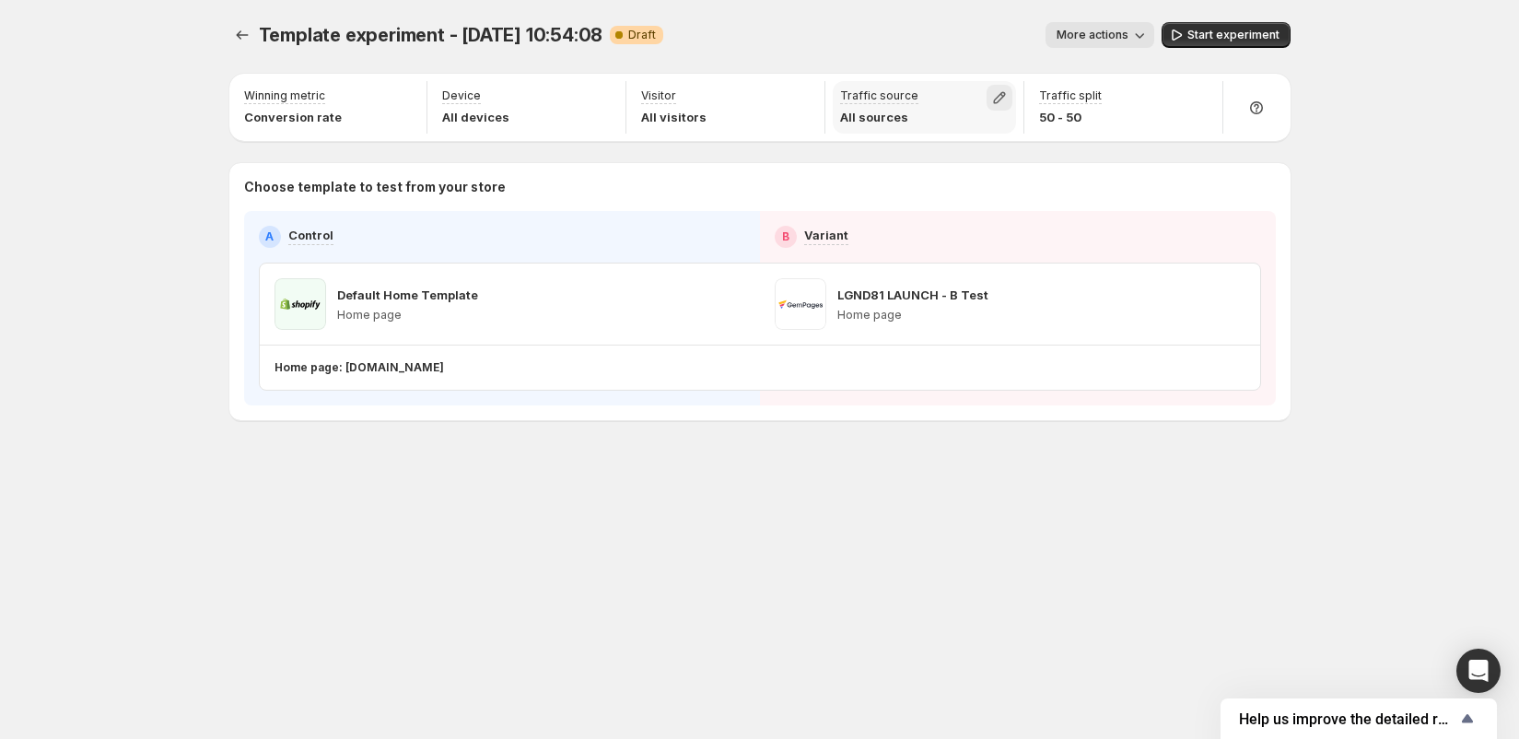
click at [1001, 90] on icon "button" at bounding box center [999, 97] width 18 height 18
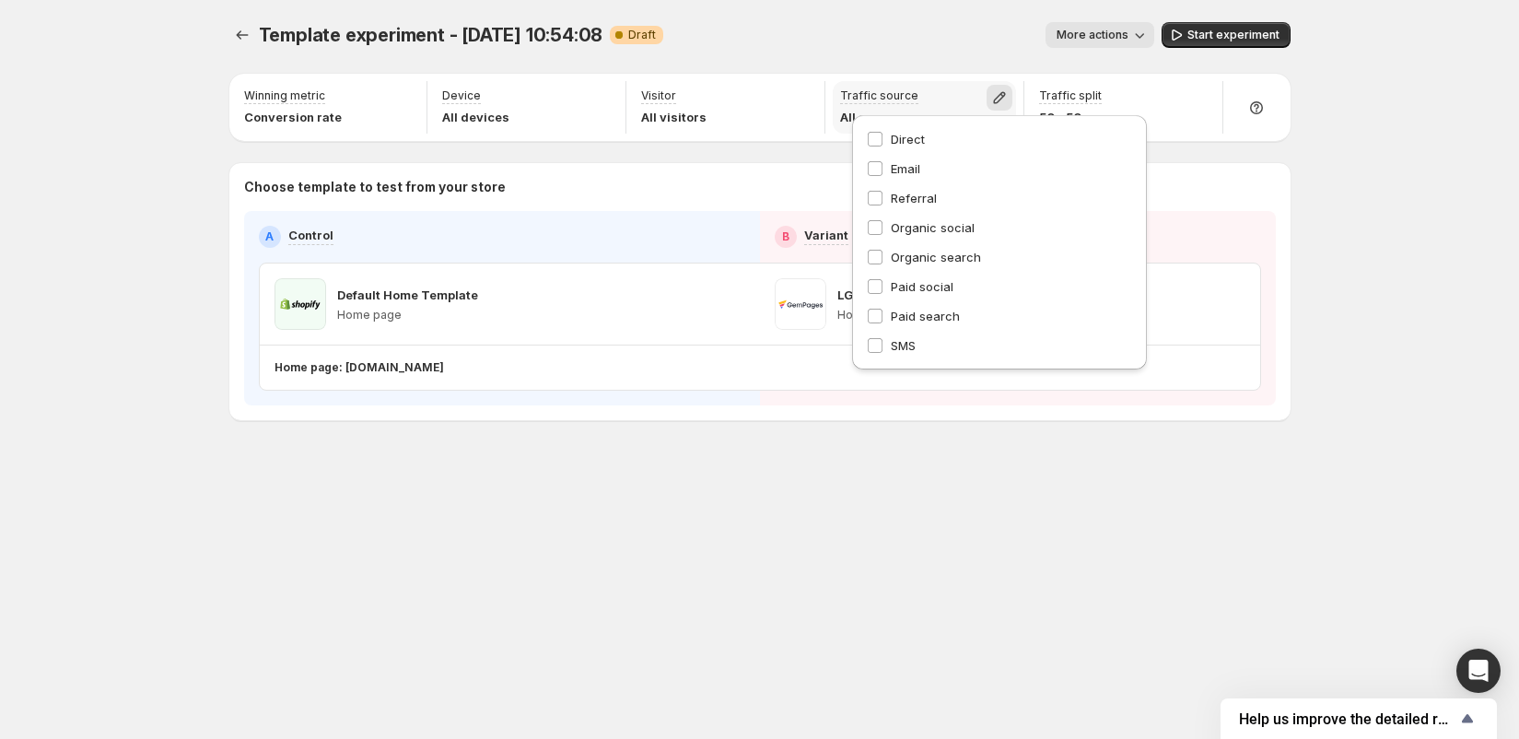
click at [1001, 90] on icon "button" at bounding box center [999, 97] width 18 height 18
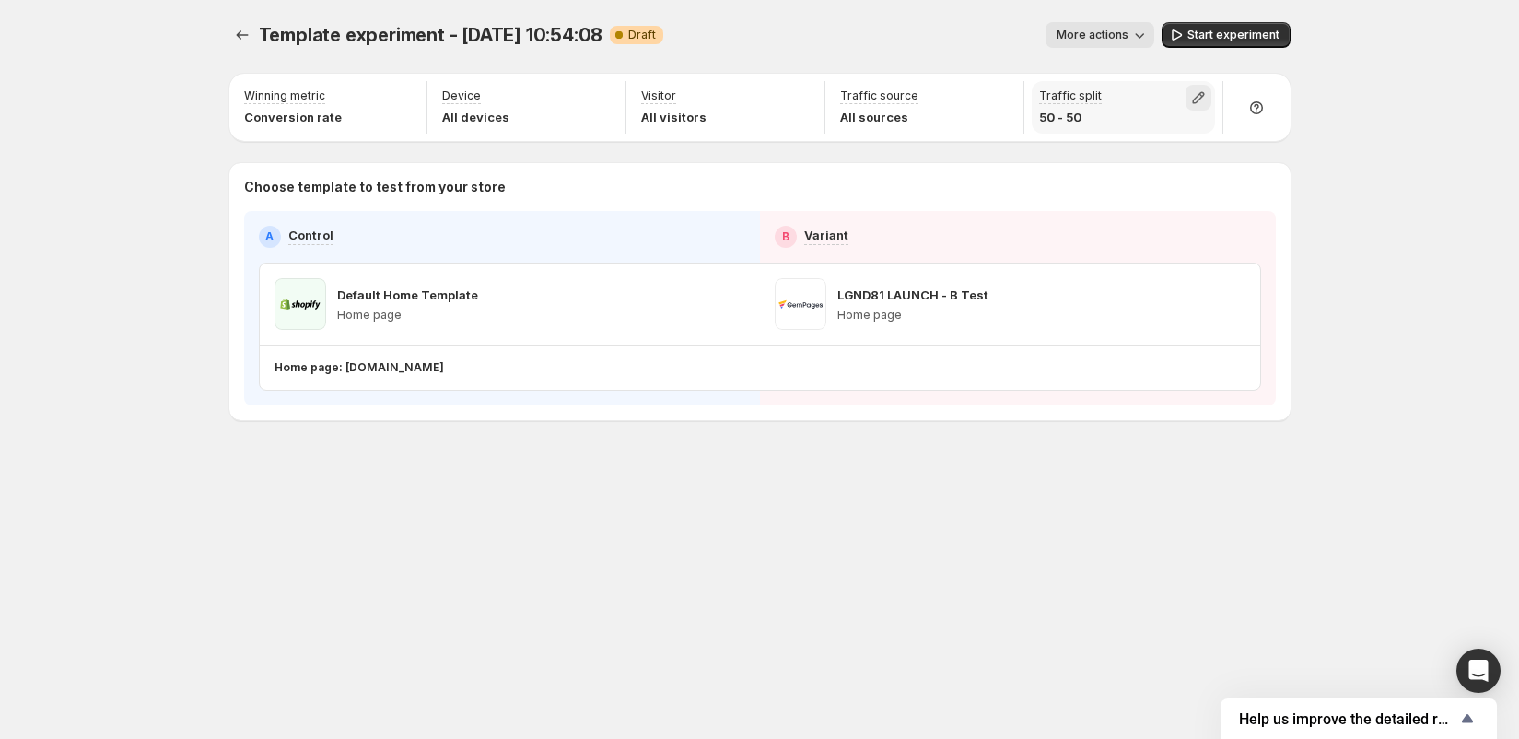
click at [1202, 96] on icon "button" at bounding box center [1198, 98] width 12 height 12
click at [1148, 40] on icon "button" at bounding box center [1139, 35] width 18 height 18
click at [1144, 40] on icon "button" at bounding box center [1139, 35] width 18 height 18
click at [1267, 110] on div at bounding box center [1256, 107] width 52 height 52
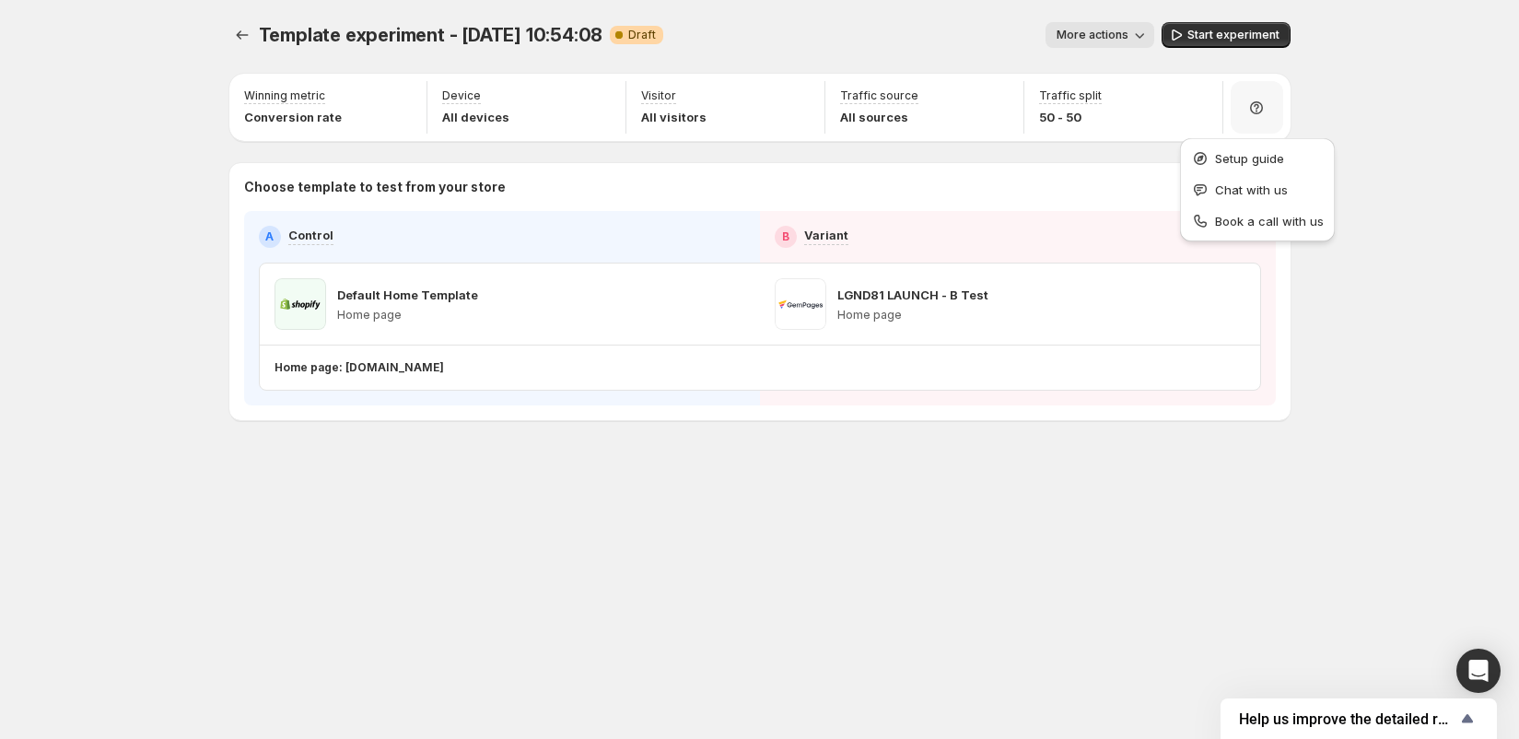
click at [1267, 110] on div at bounding box center [1256, 107] width 52 height 52
click at [1242, 38] on span "Start experiment" at bounding box center [1233, 35] width 92 height 15
click at [1095, 36] on span "More actions" at bounding box center [1084, 35] width 72 height 15
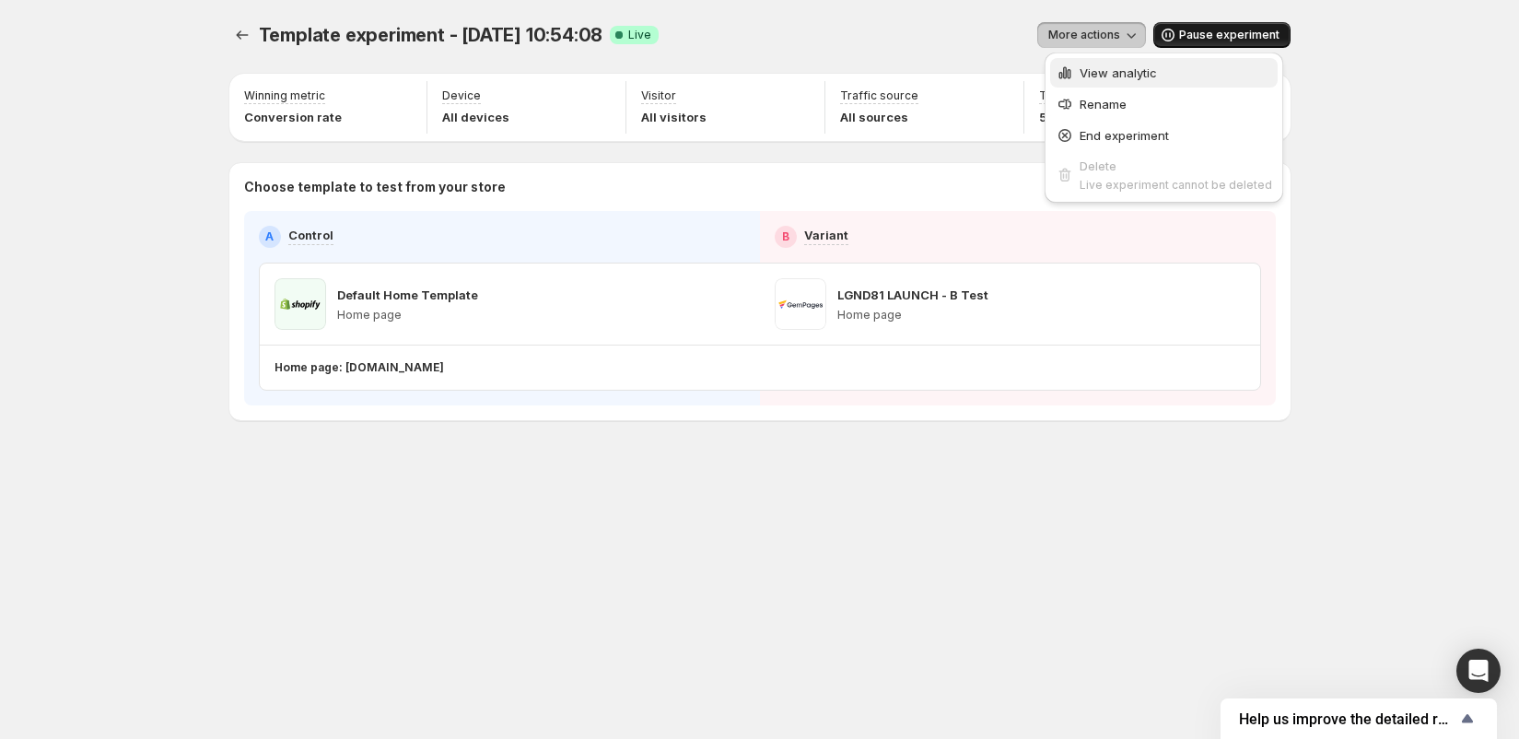
click at [1097, 69] on span "View analytic" at bounding box center [1117, 72] width 77 height 15
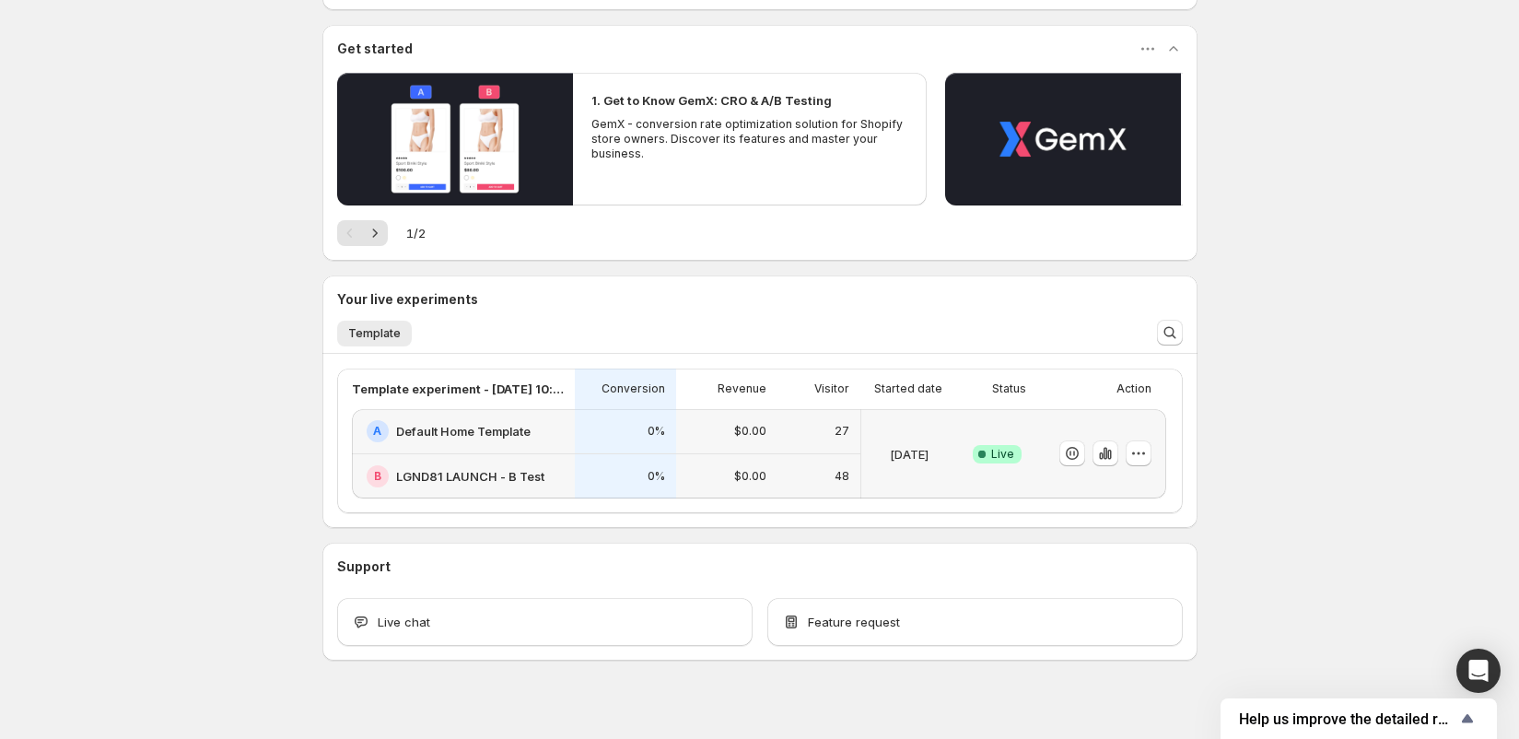
scroll to position [164, 0]
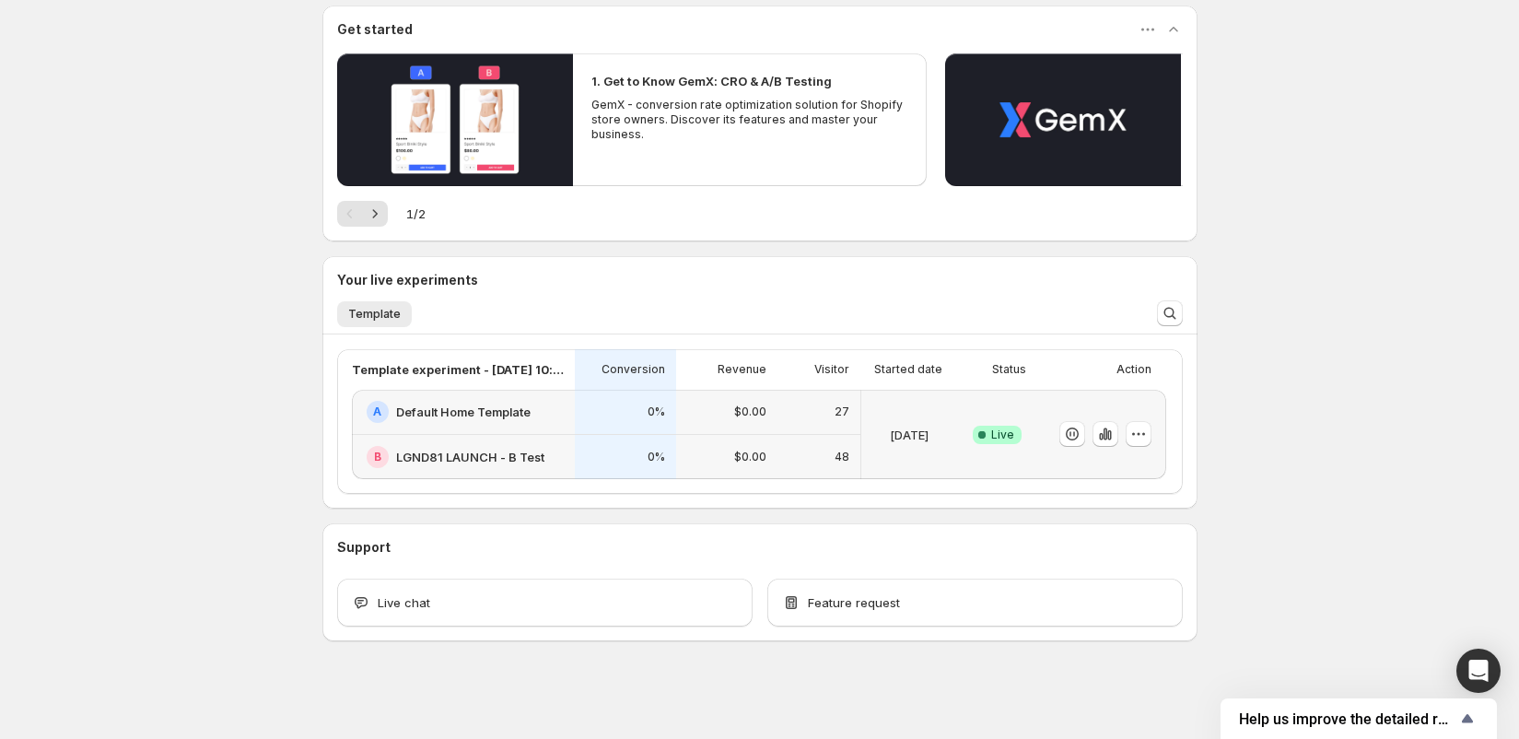
click at [756, 410] on p "$0.00" at bounding box center [750, 411] width 32 height 15
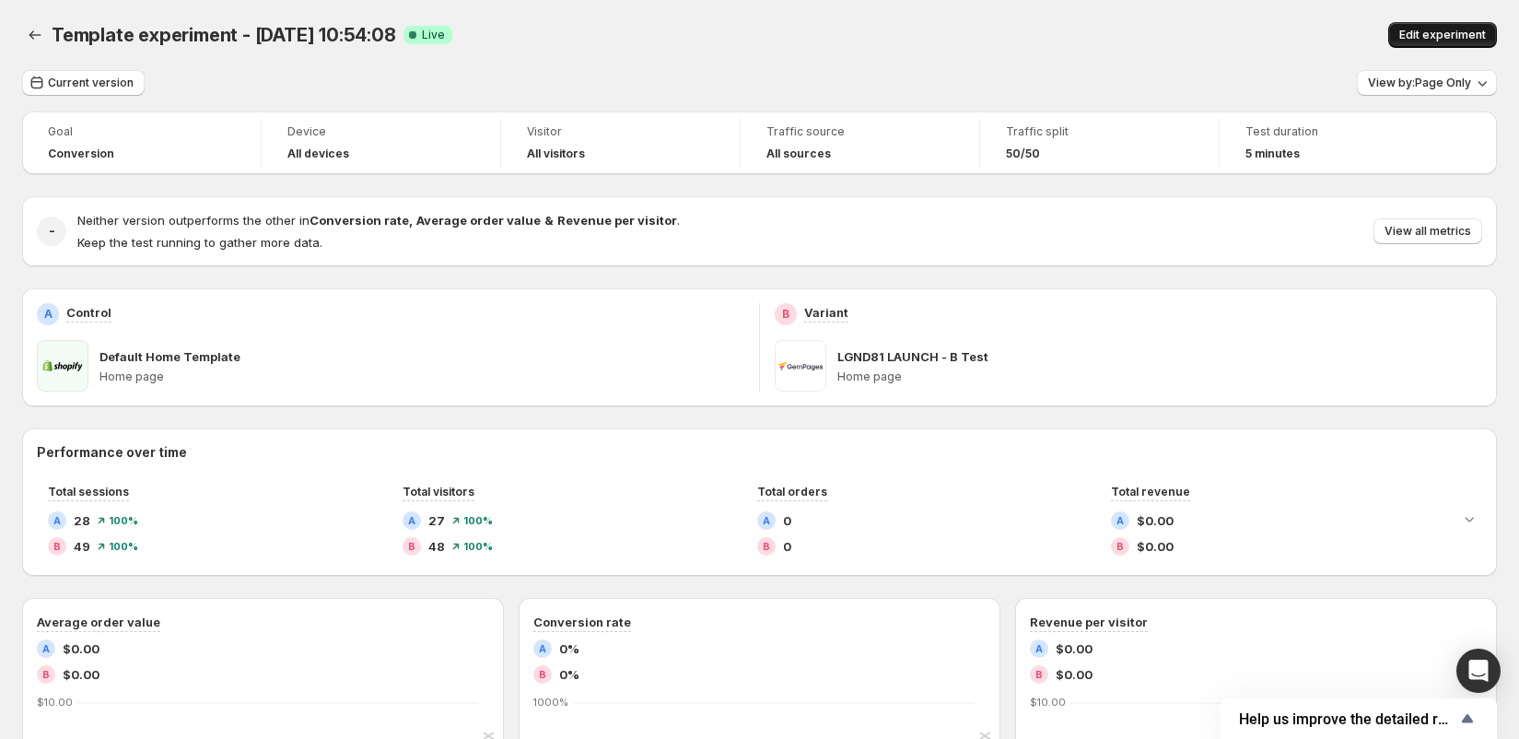
click at [1426, 29] on span "Edit experiment" at bounding box center [1442, 35] width 87 height 15
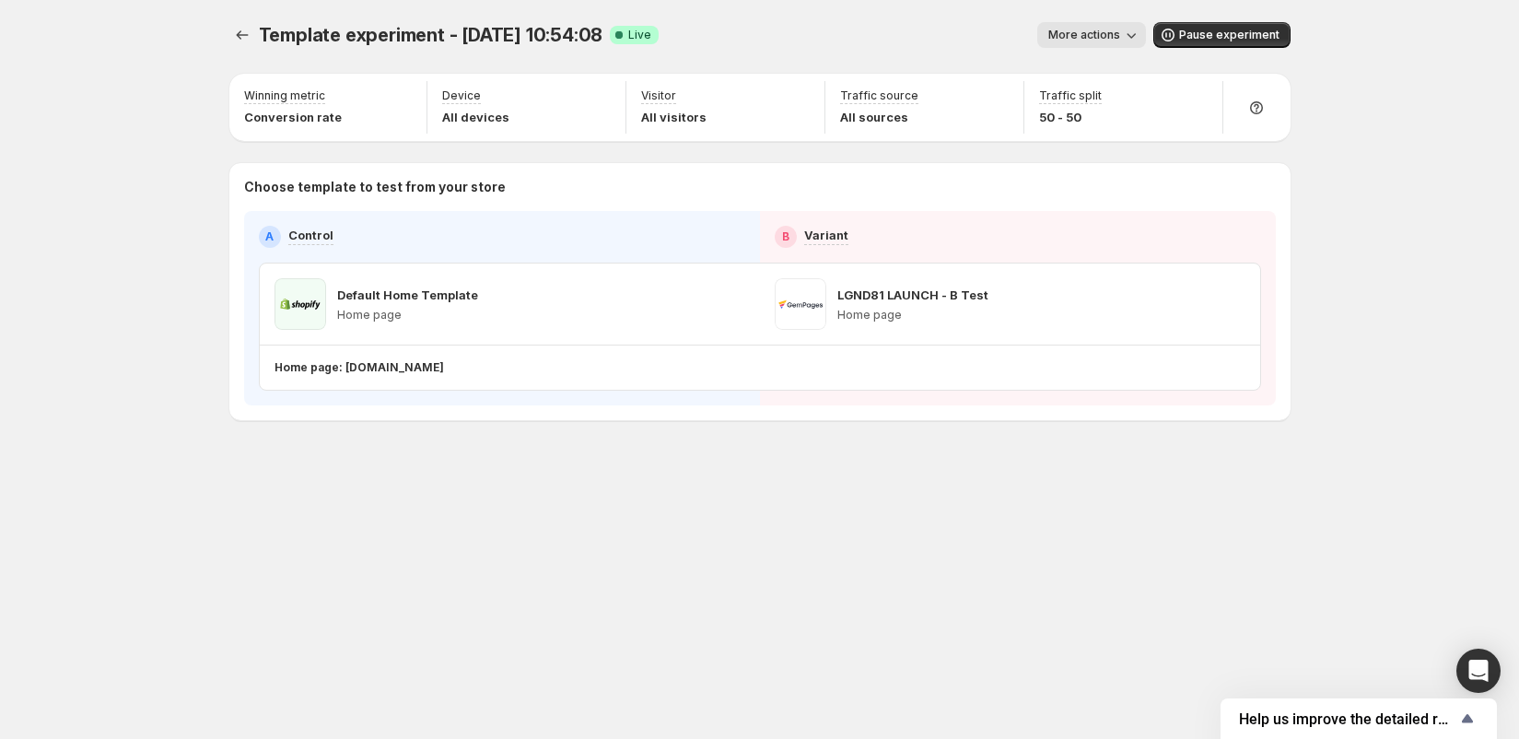
click at [560, 30] on span "Template experiment - [DATE] 10:54:08" at bounding box center [431, 35] width 344 height 22
click at [1127, 37] on icon "button" at bounding box center [1131, 35] width 18 height 18
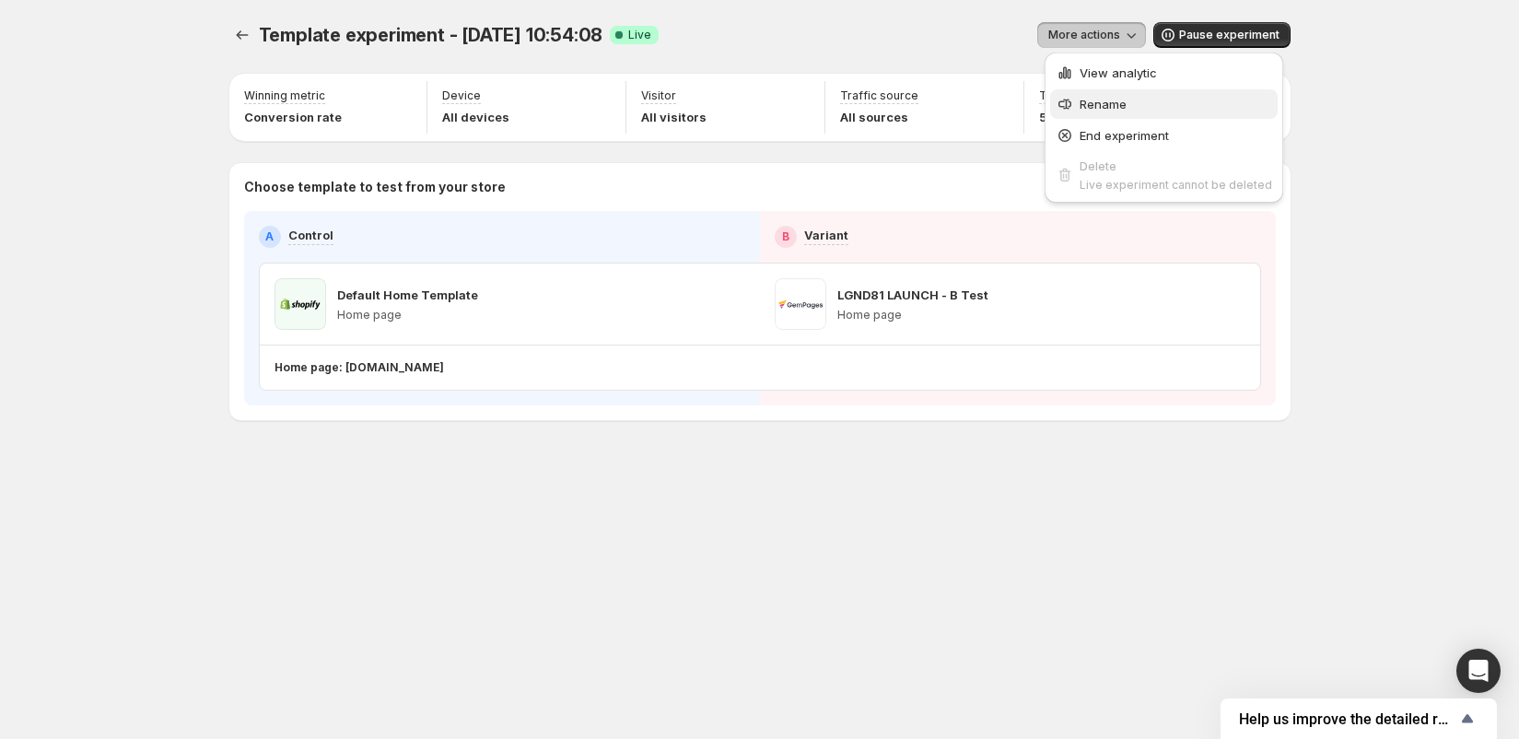
click at [1099, 98] on span "Rename" at bounding box center [1102, 104] width 47 height 15
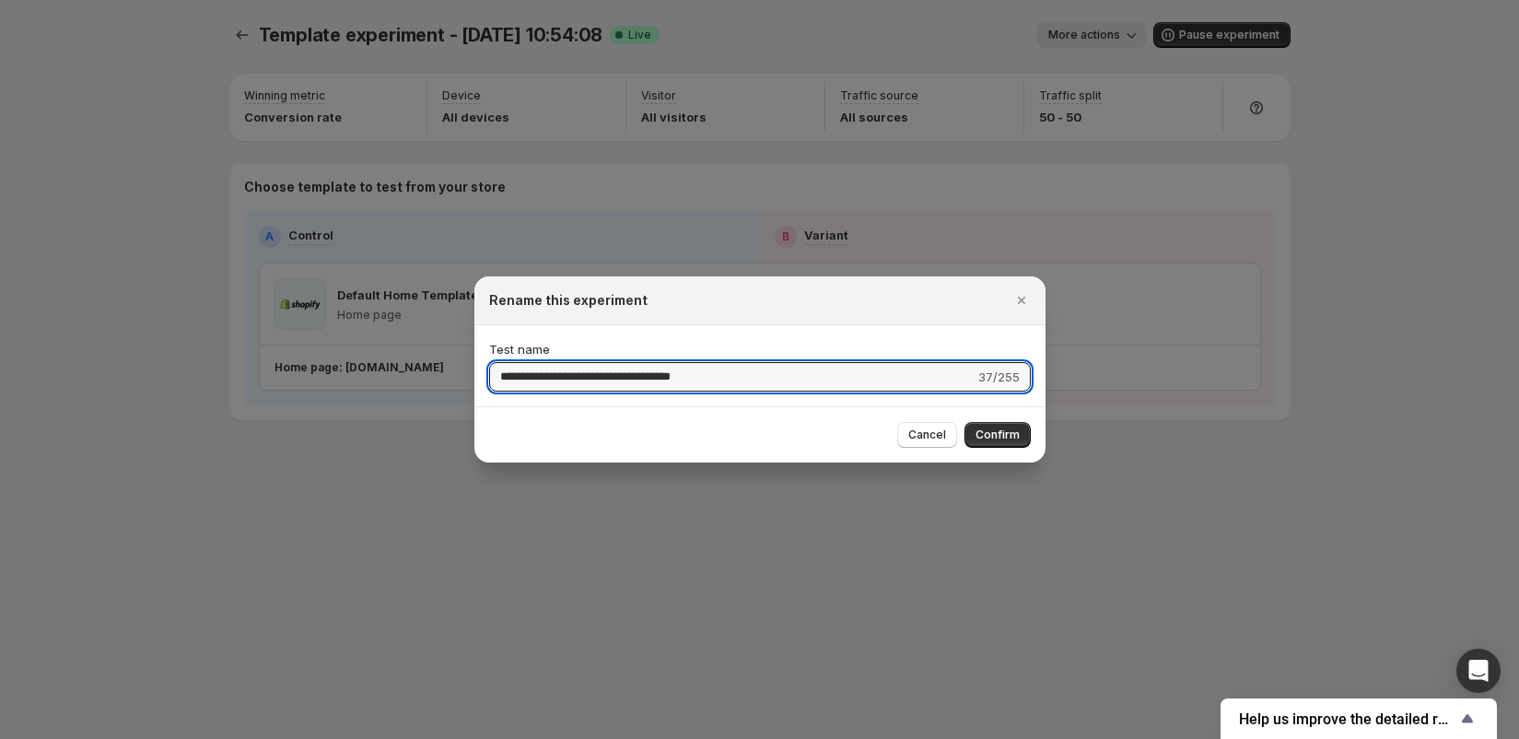
drag, startPoint x: 617, startPoint y: 380, endPoint x: 351, endPoint y: 371, distance: 266.3
click at [351, 738] on div "**********" at bounding box center [759, 739] width 1519 height 0
drag, startPoint x: 666, startPoint y: 375, endPoint x: 606, endPoint y: 376, distance: 59.9
click at [606, 376] on input "**********" at bounding box center [731, 376] width 485 height 29
type input "**********"
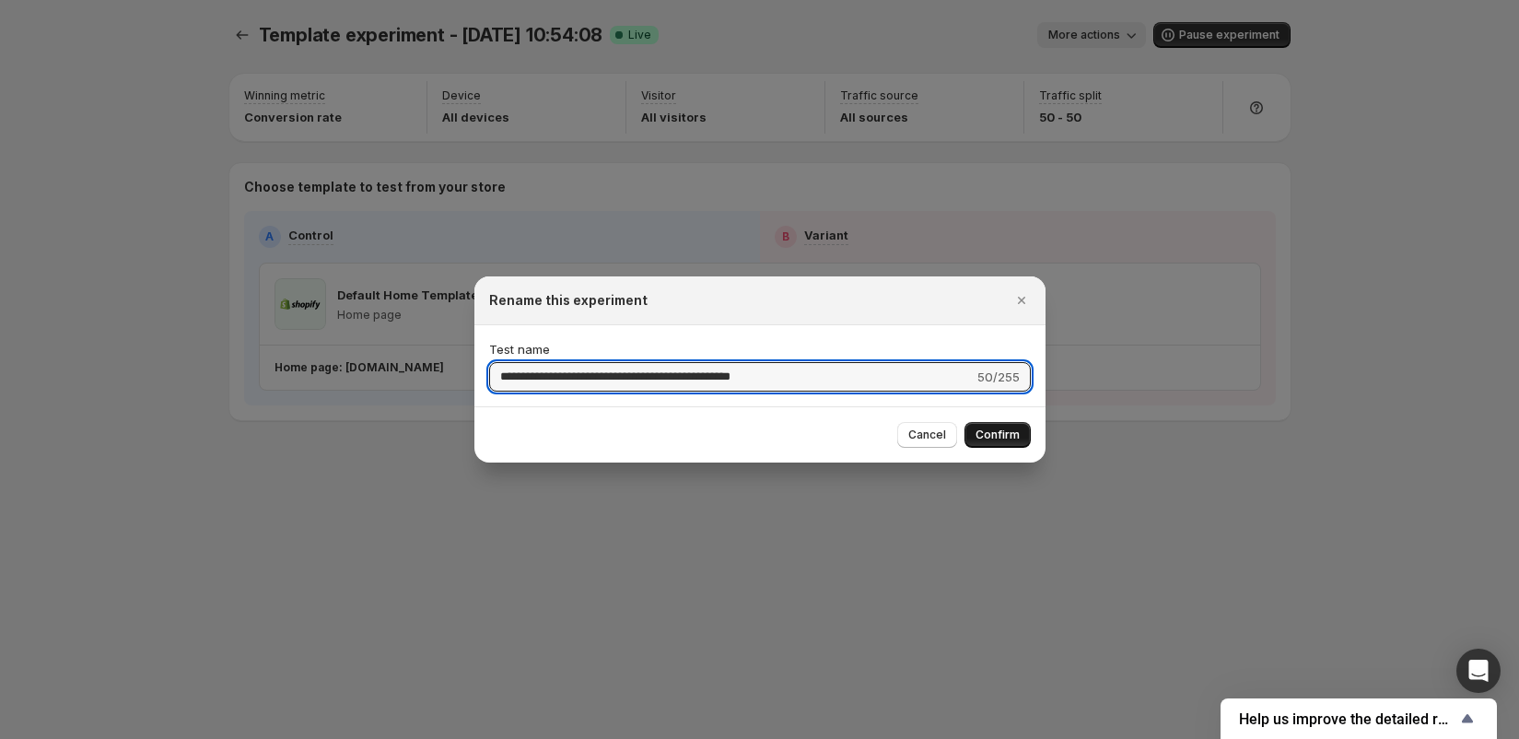
click at [996, 437] on span "Confirm" at bounding box center [997, 434] width 44 height 15
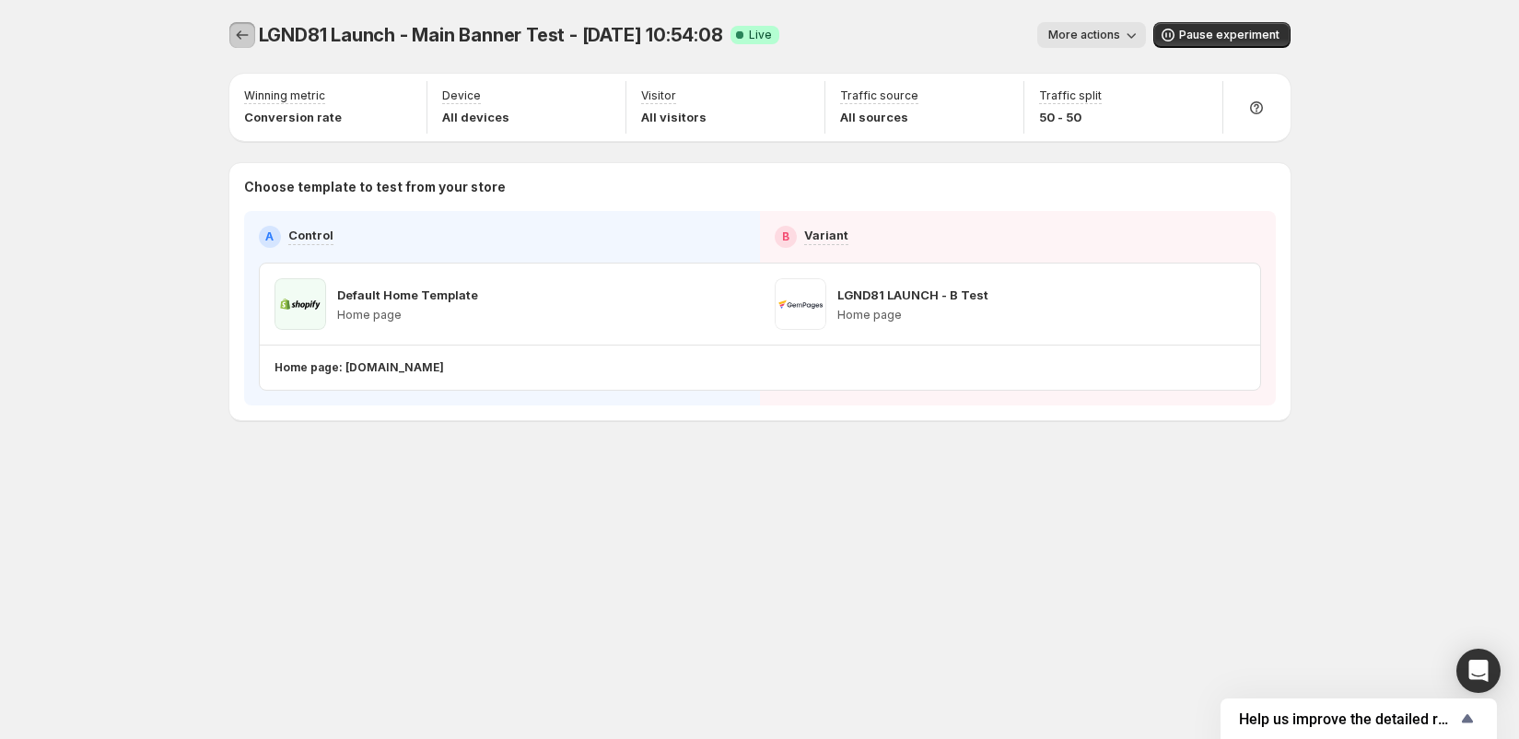
click at [237, 35] on icon "Experiments" at bounding box center [242, 34] width 12 height 9
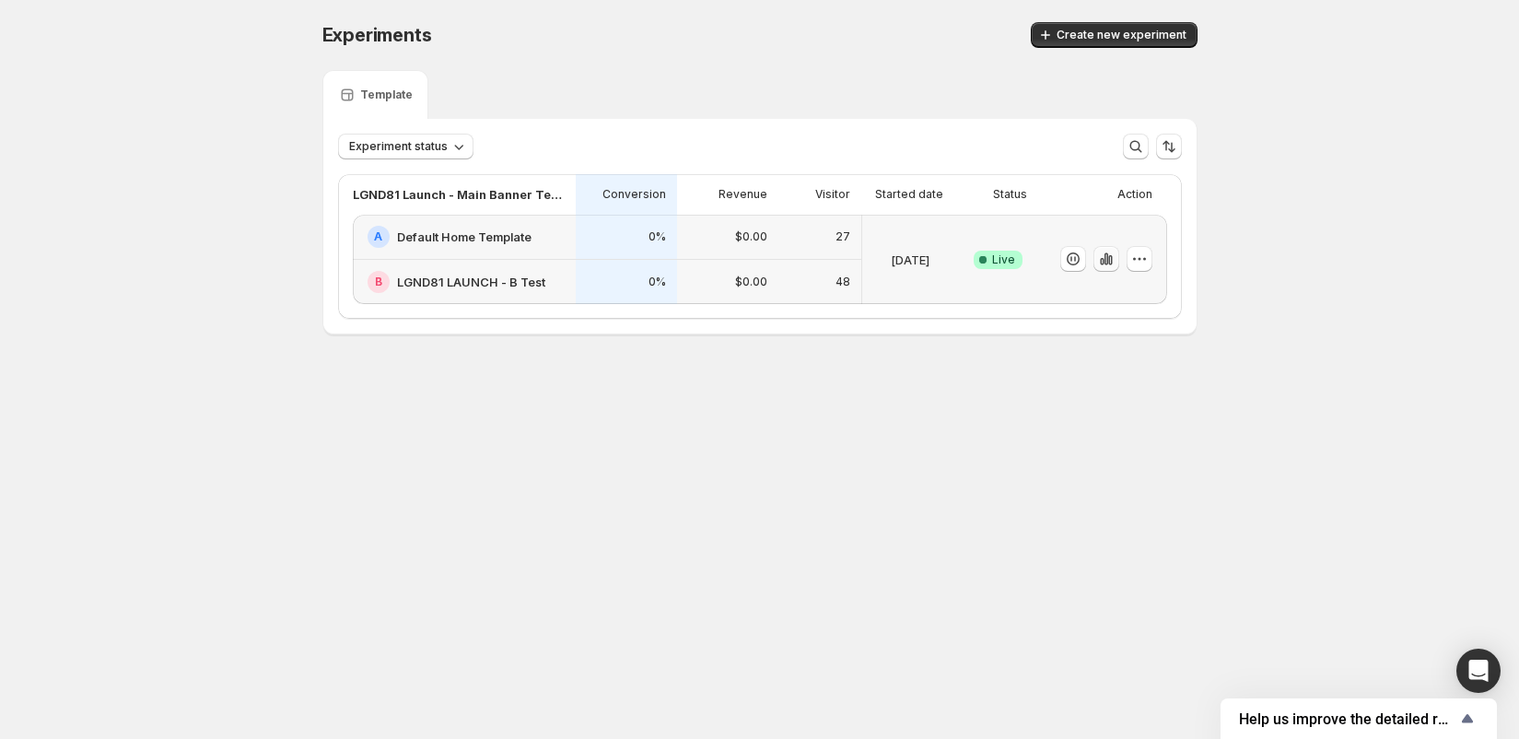
click at [1105, 259] on icon "button" at bounding box center [1106, 259] width 18 height 18
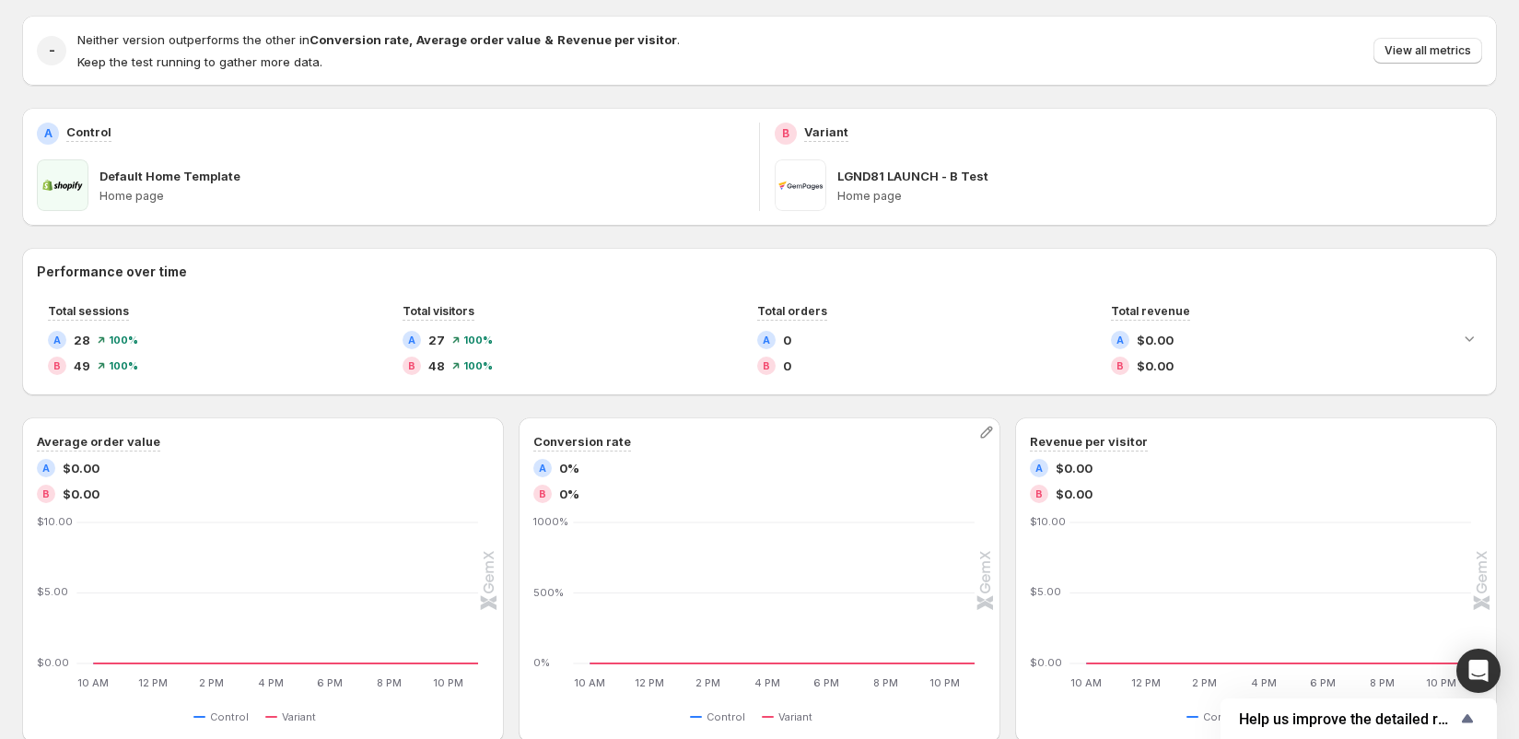
scroll to position [226, 0]
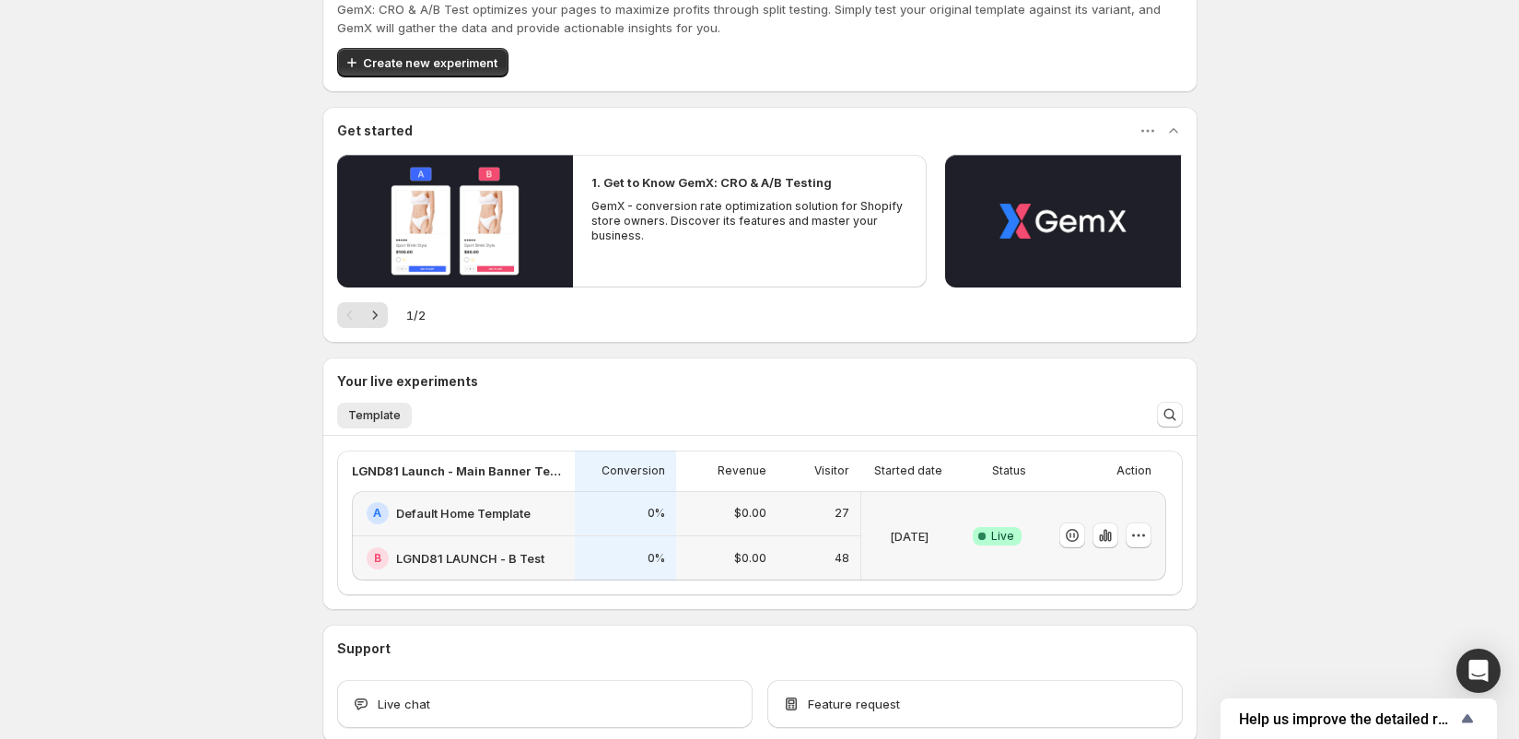
scroll to position [141, 0]
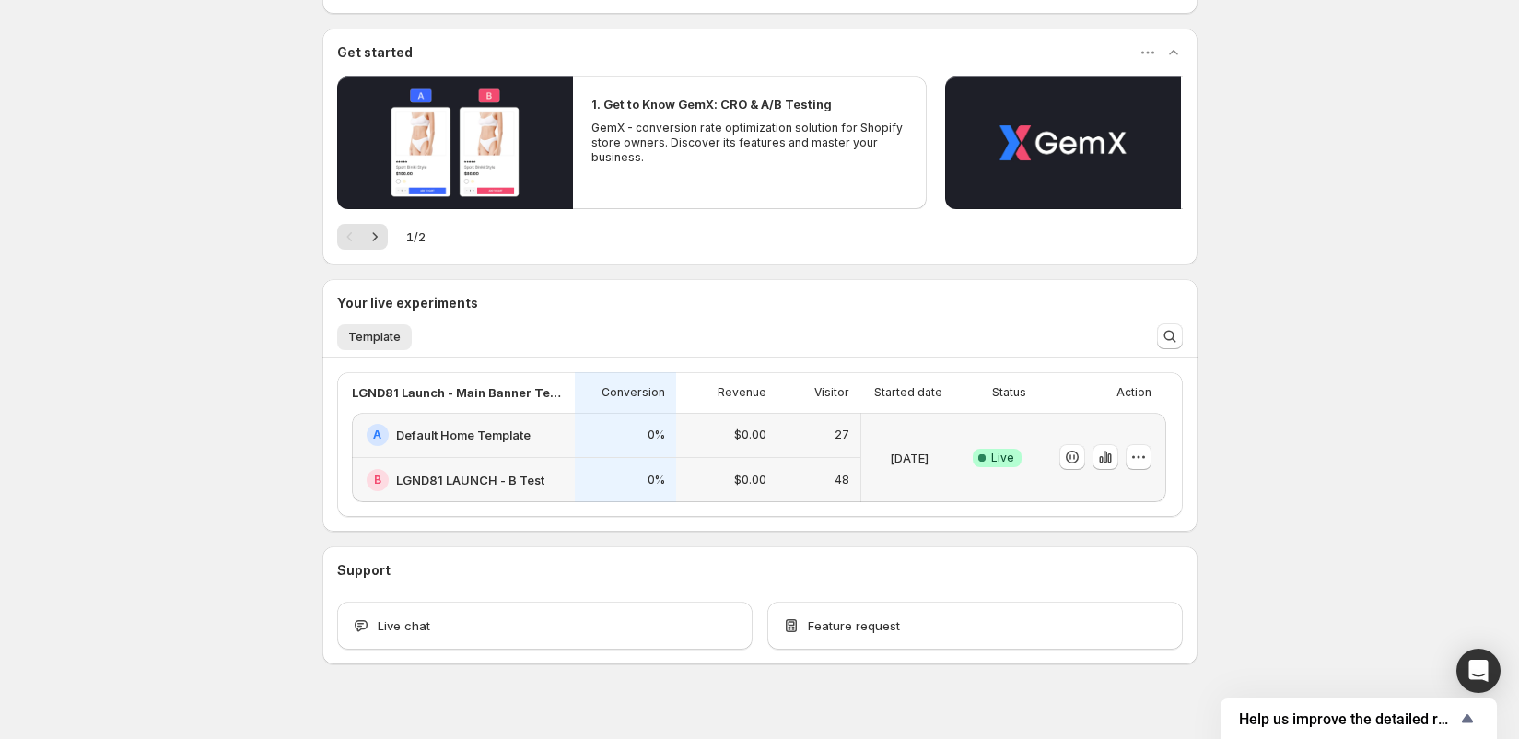
click at [731, 445] on div "$0.00" at bounding box center [726, 435] width 101 height 45
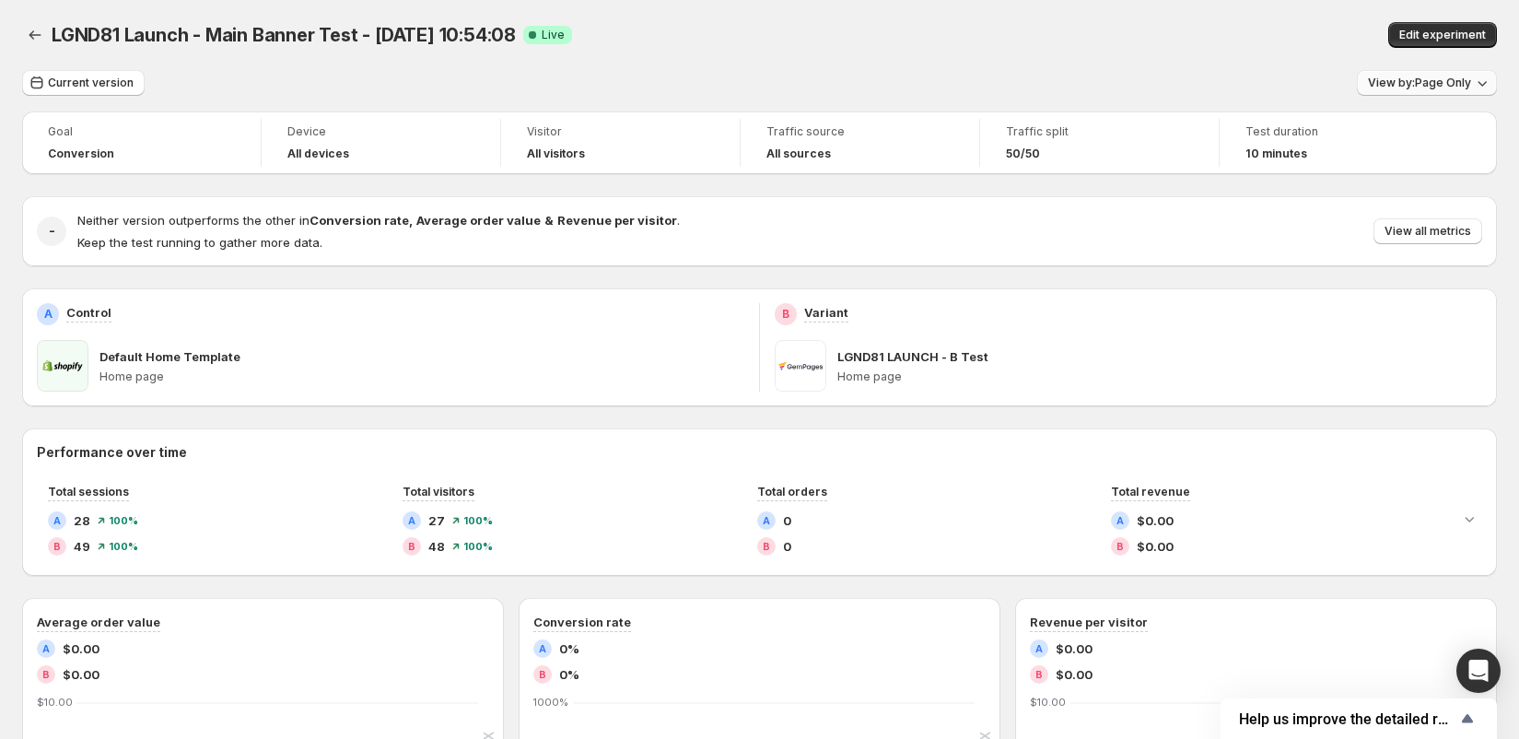
click at [1393, 78] on span "View by: Page Only" at bounding box center [1419, 83] width 103 height 15
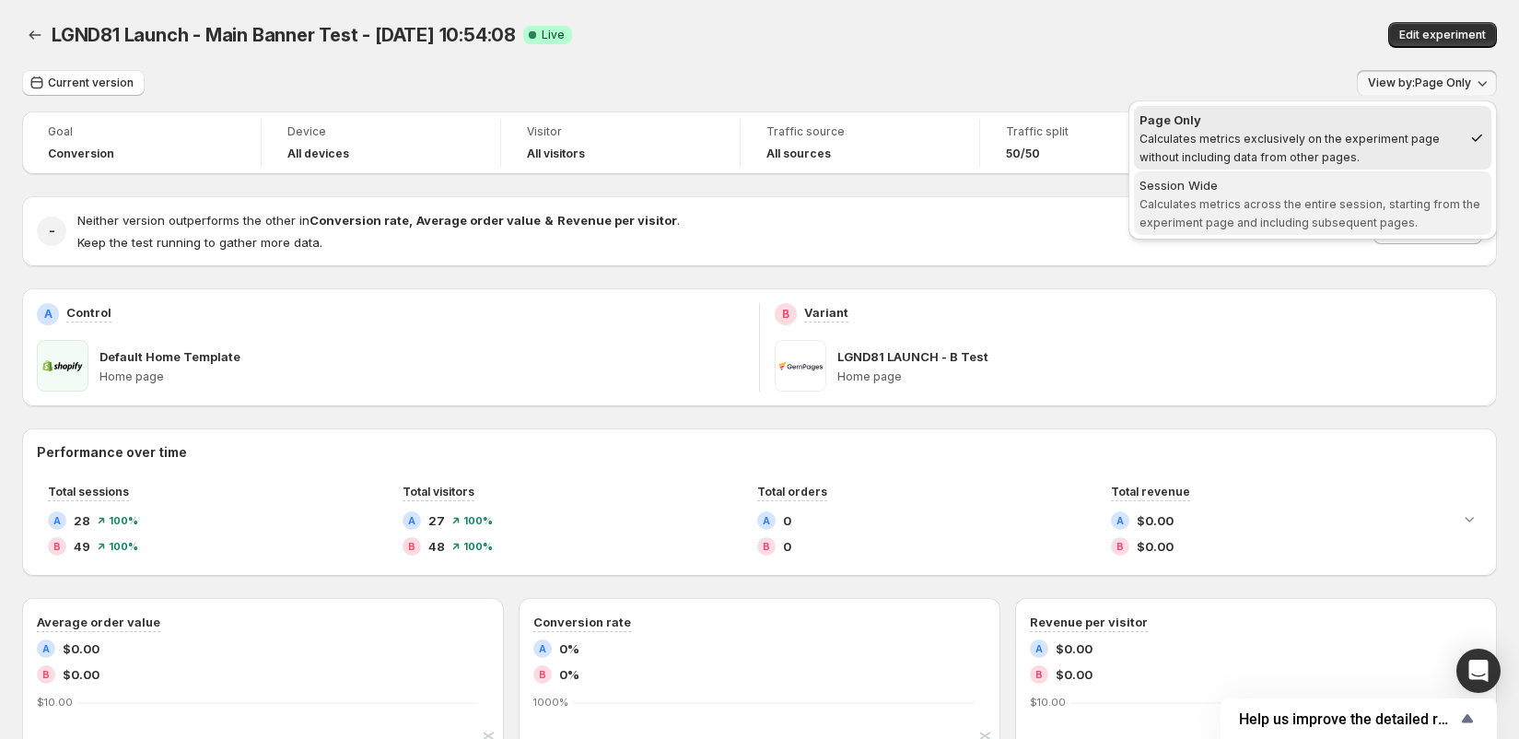
click at [1296, 197] on span "Calculates metrics across the entire session, starting from the experiment page…" at bounding box center [1309, 213] width 341 height 32
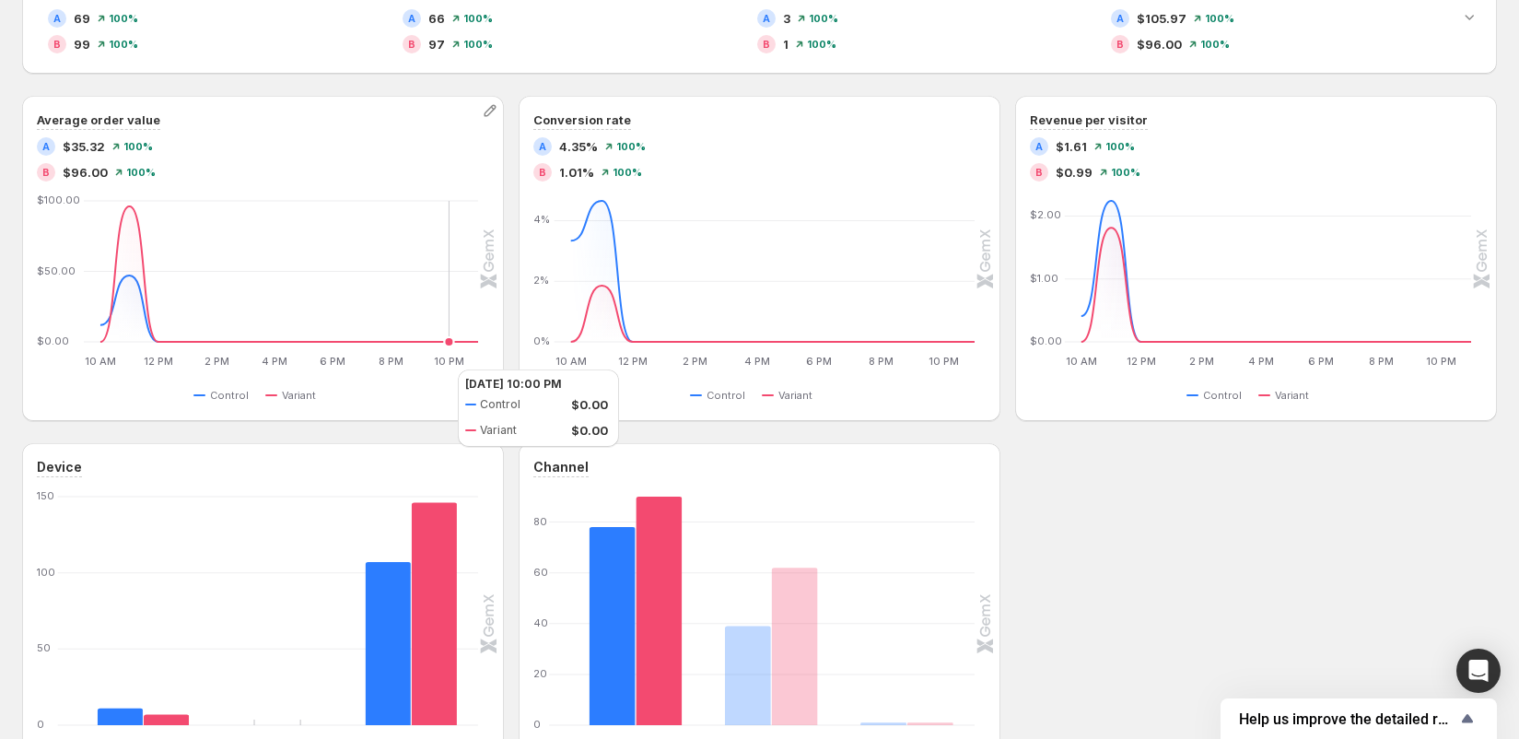
scroll to position [666, 0]
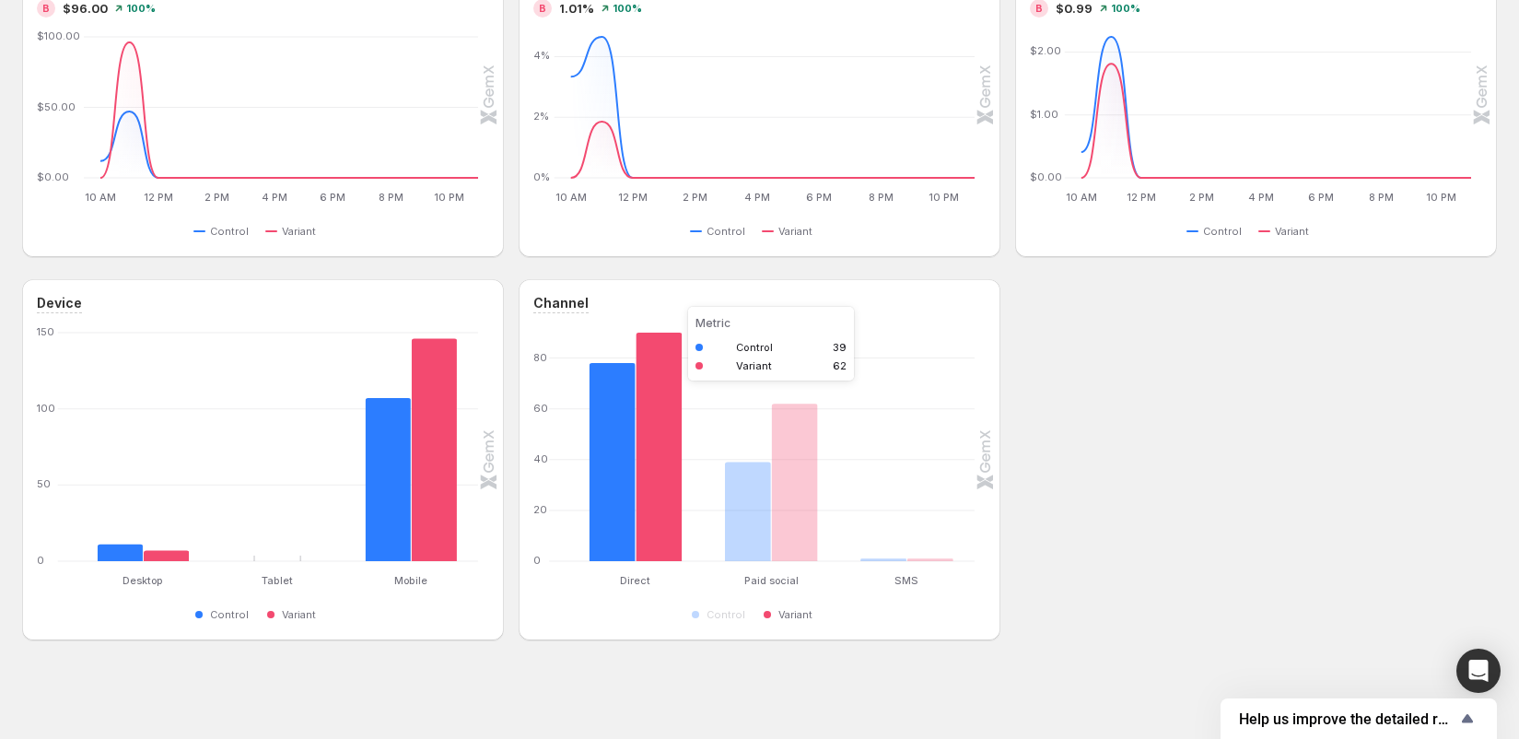
click at [788, 492] on rect "Variant 62" at bounding box center [794, 460] width 46 height 202
click at [808, 474] on rect "Variant 62" at bounding box center [794, 460] width 46 height 202
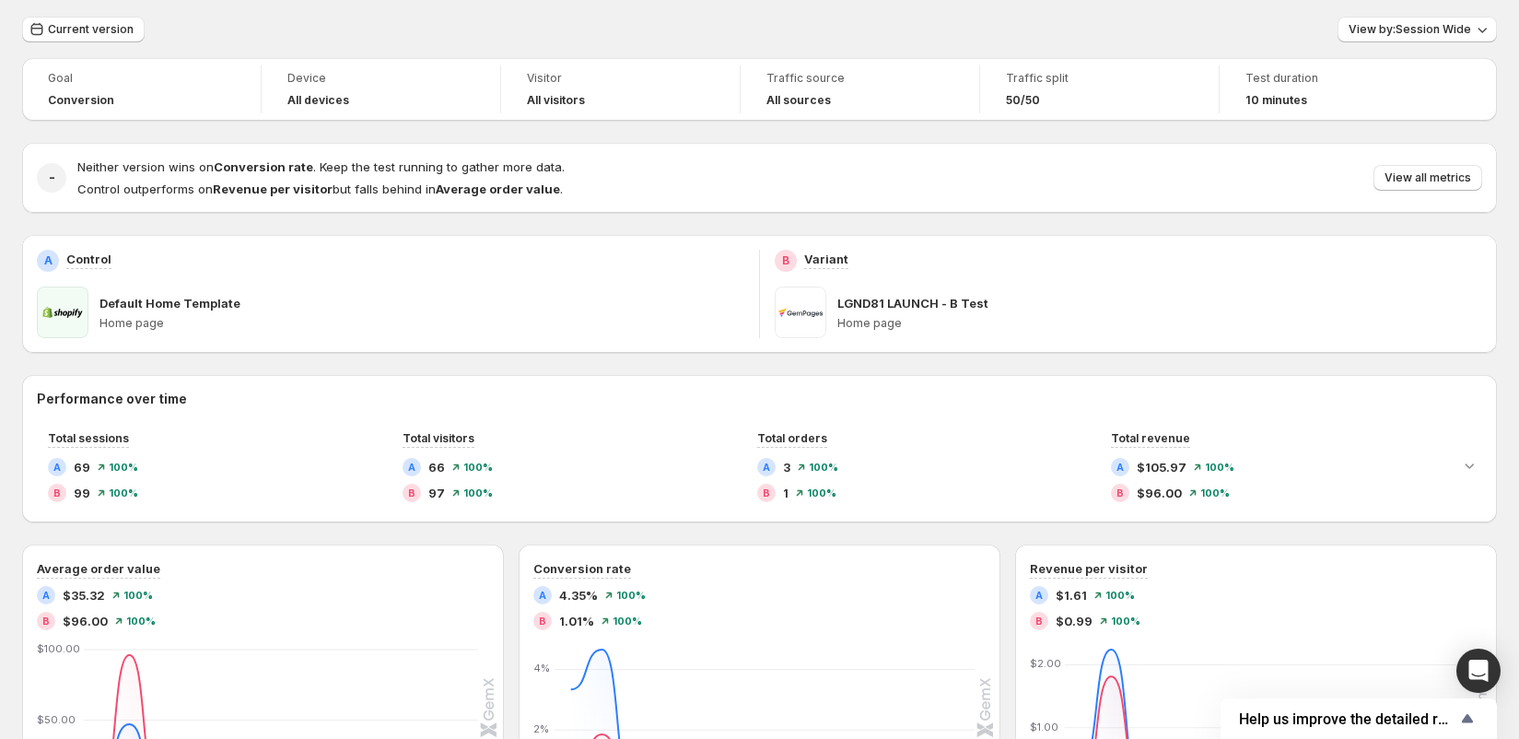
scroll to position [7, 0]
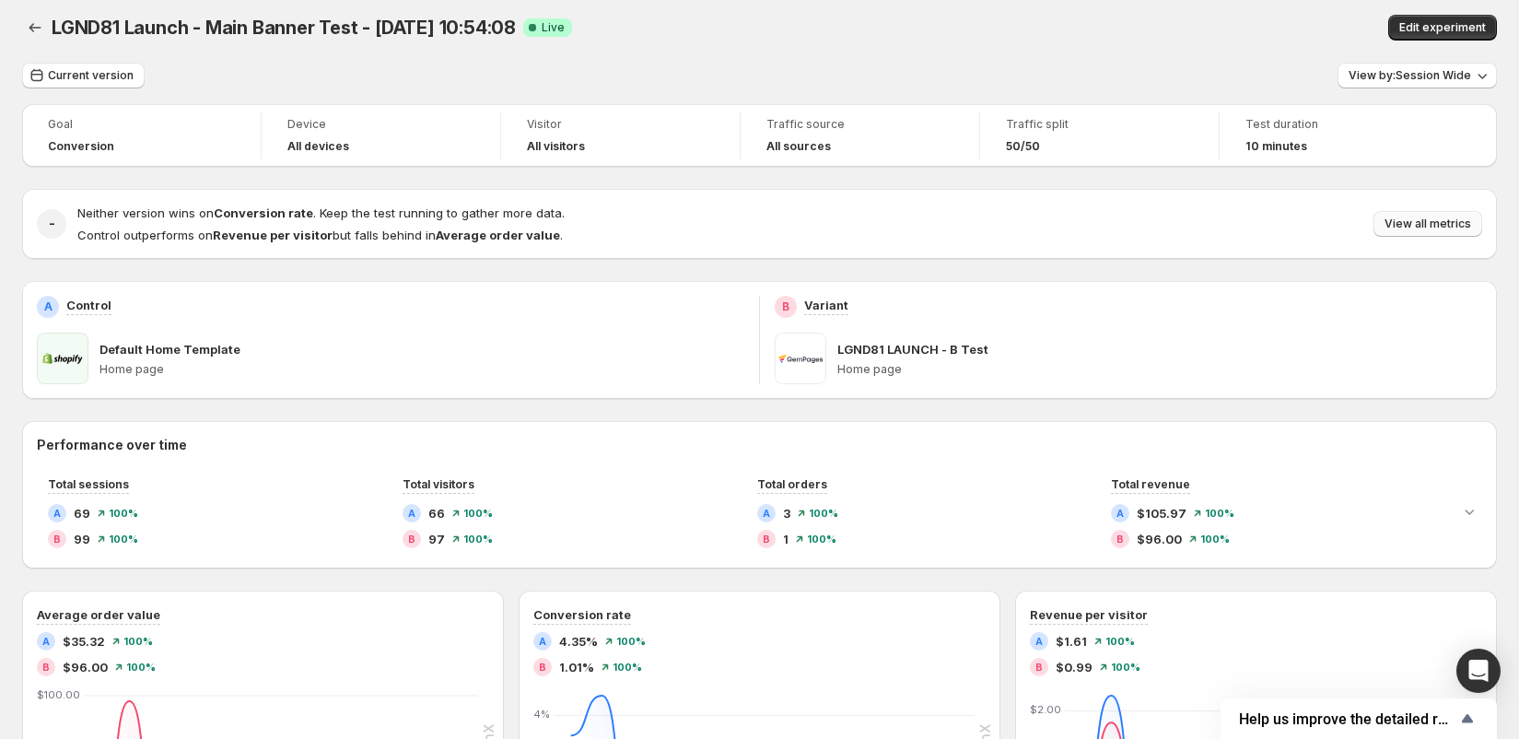
click at [1416, 227] on span "View all metrics" at bounding box center [1427, 223] width 87 height 15
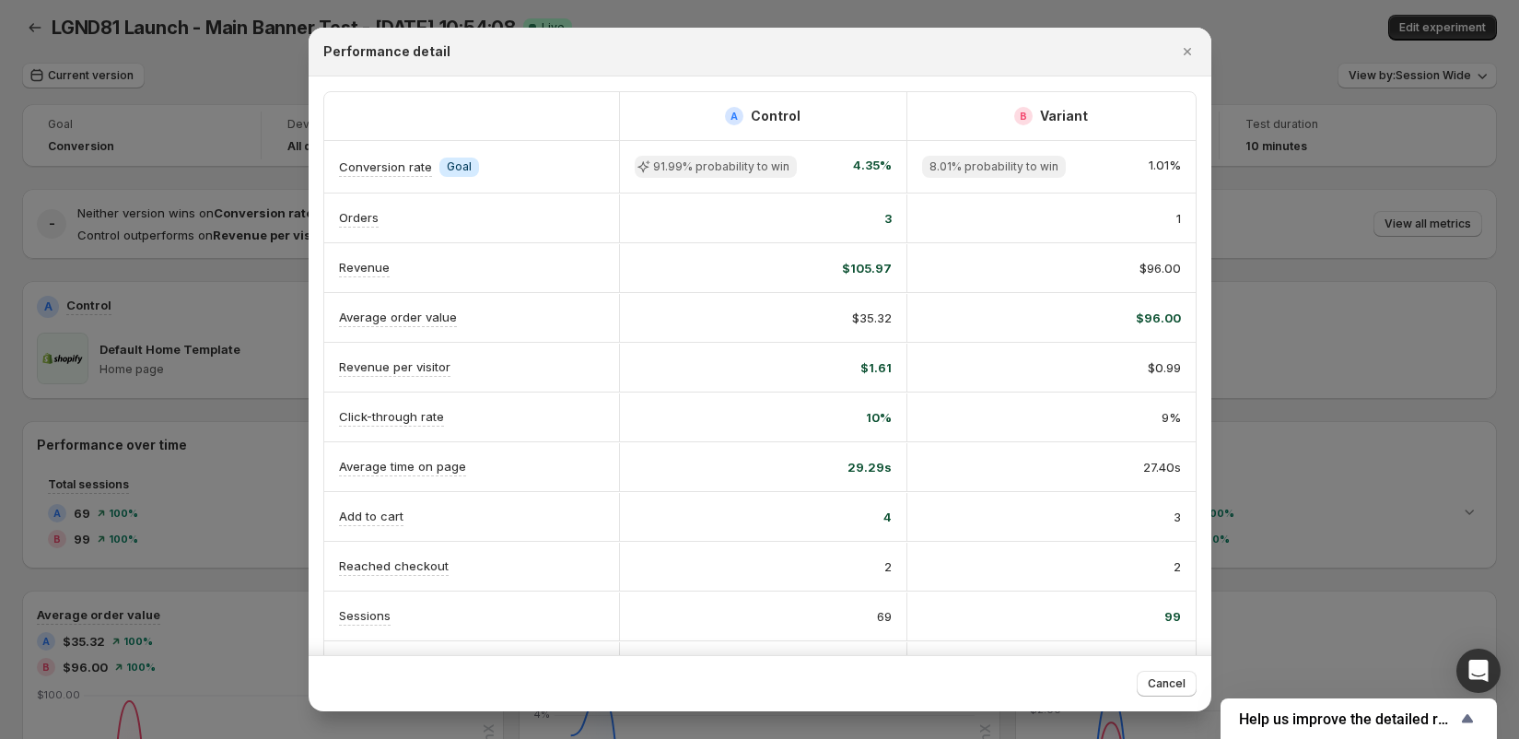
scroll to position [90, 0]
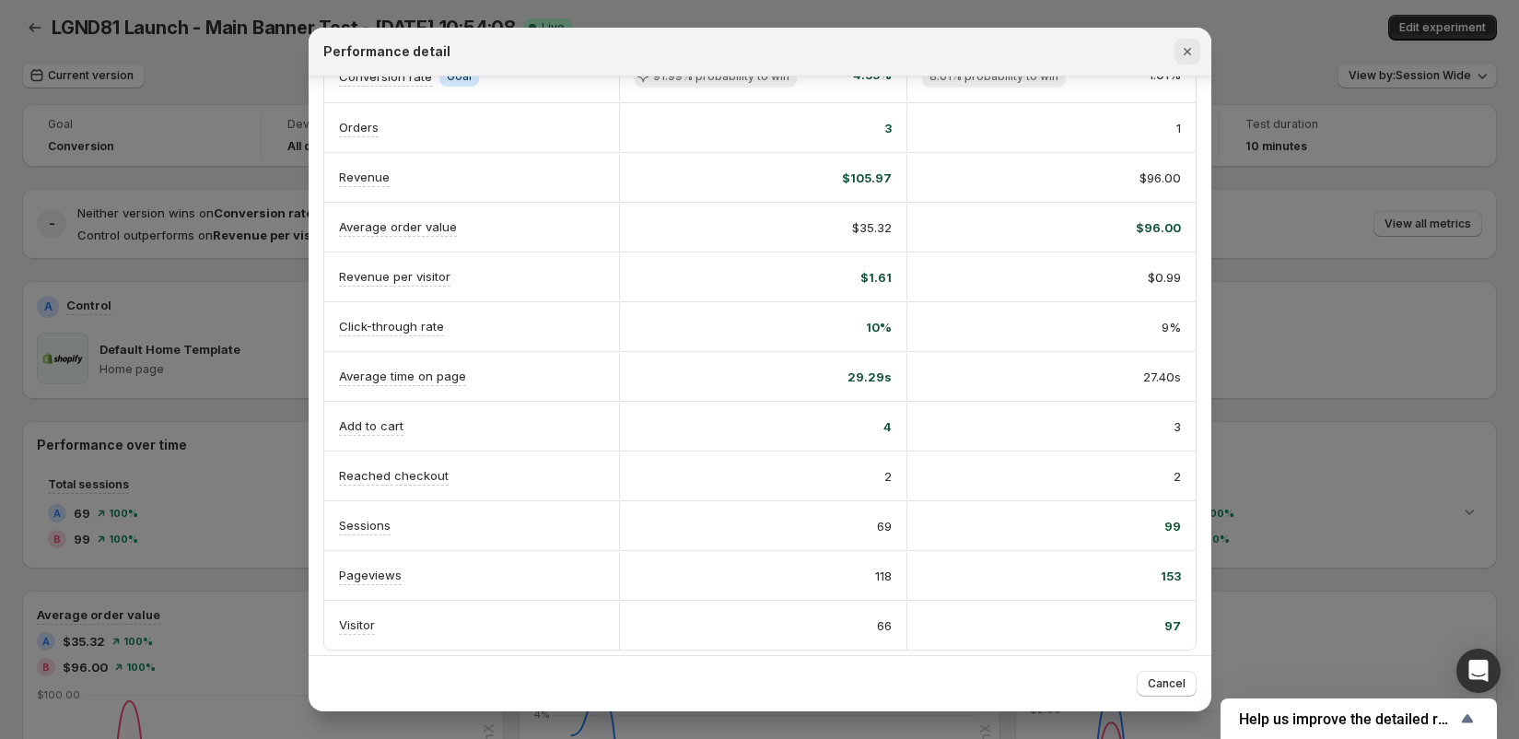
click at [1183, 62] on button "Close" at bounding box center [1187, 52] width 26 height 26
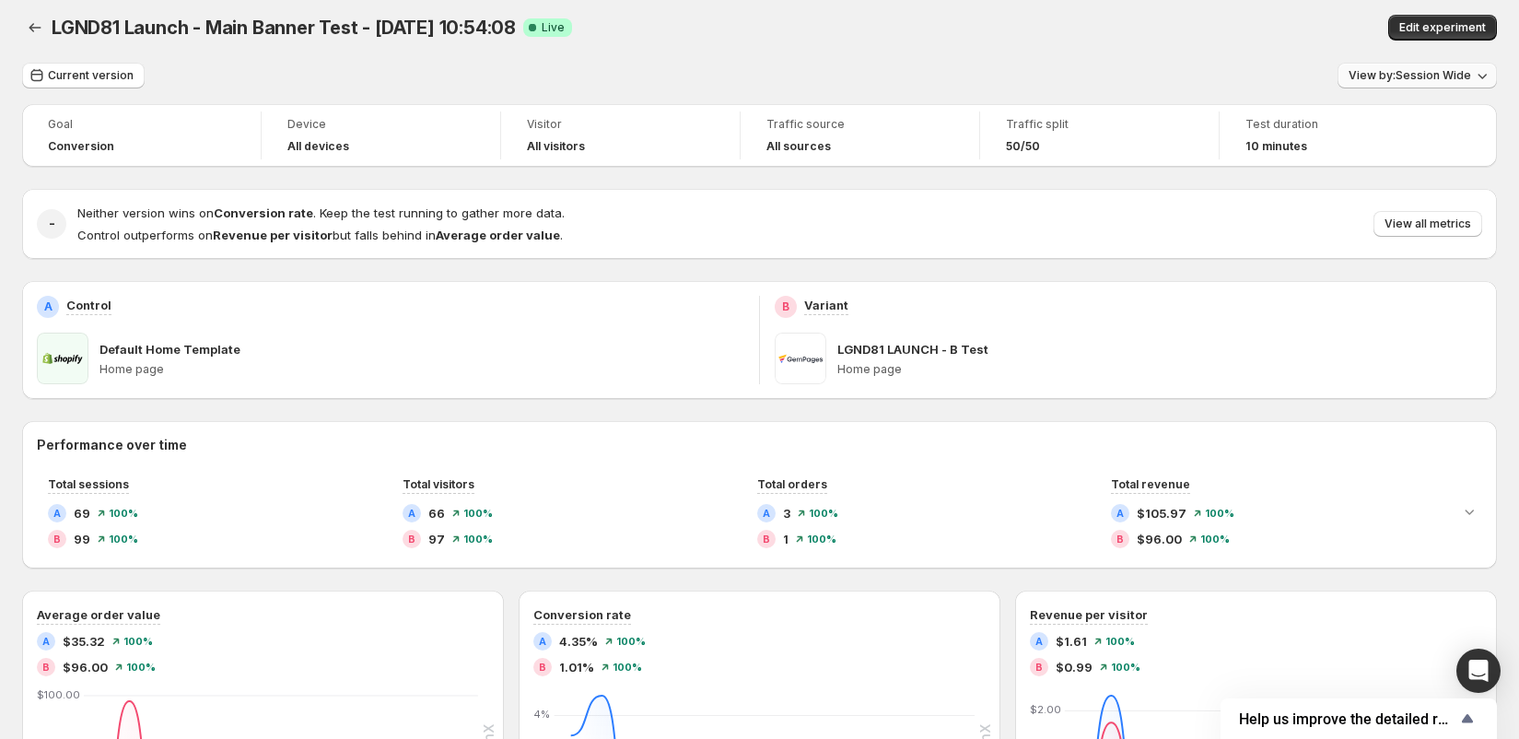
click at [1382, 75] on span "View by: Session Wide" at bounding box center [1409, 75] width 122 height 15
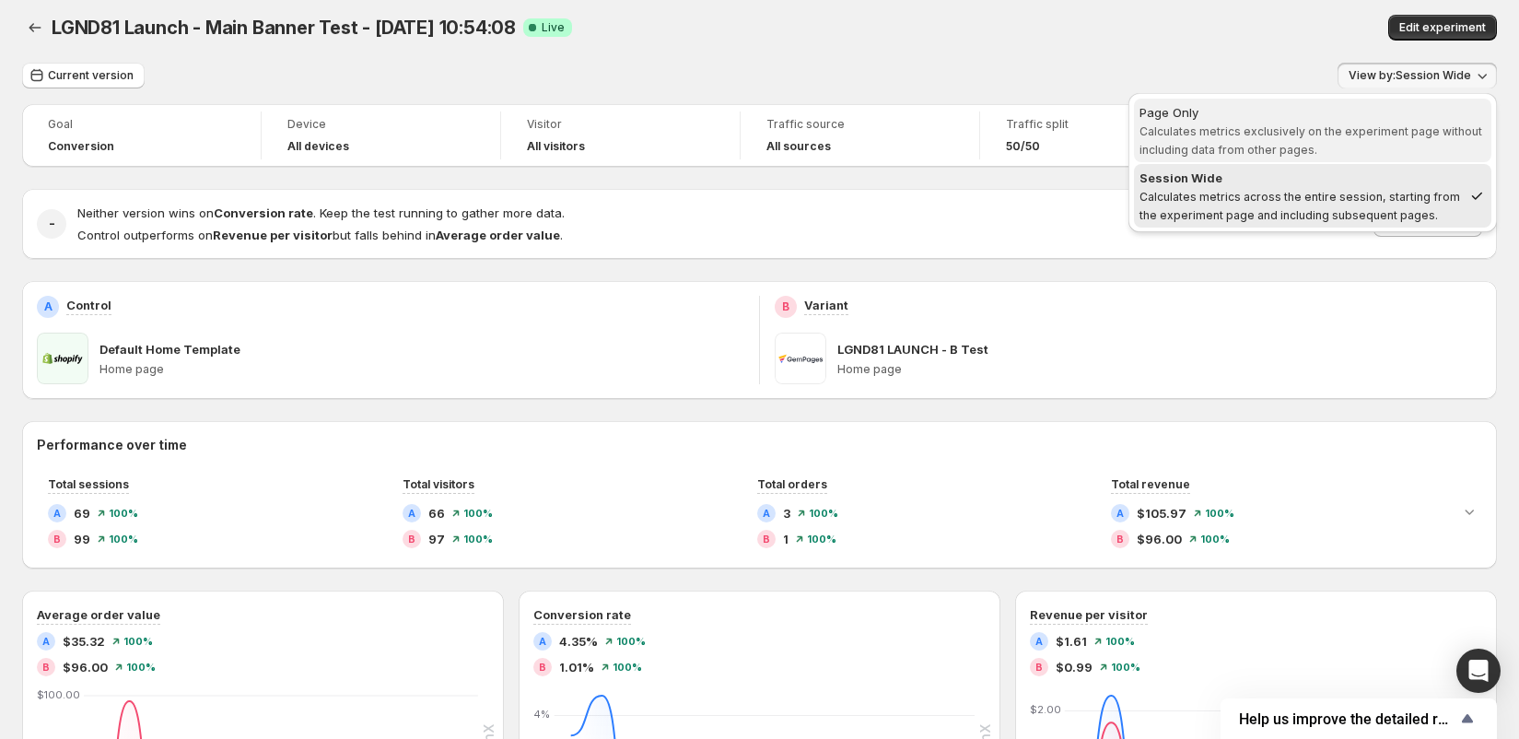
click at [1319, 139] on span "Page Only Calculates metrics exclusively on the experiment page without includi…" at bounding box center [1312, 130] width 346 height 55
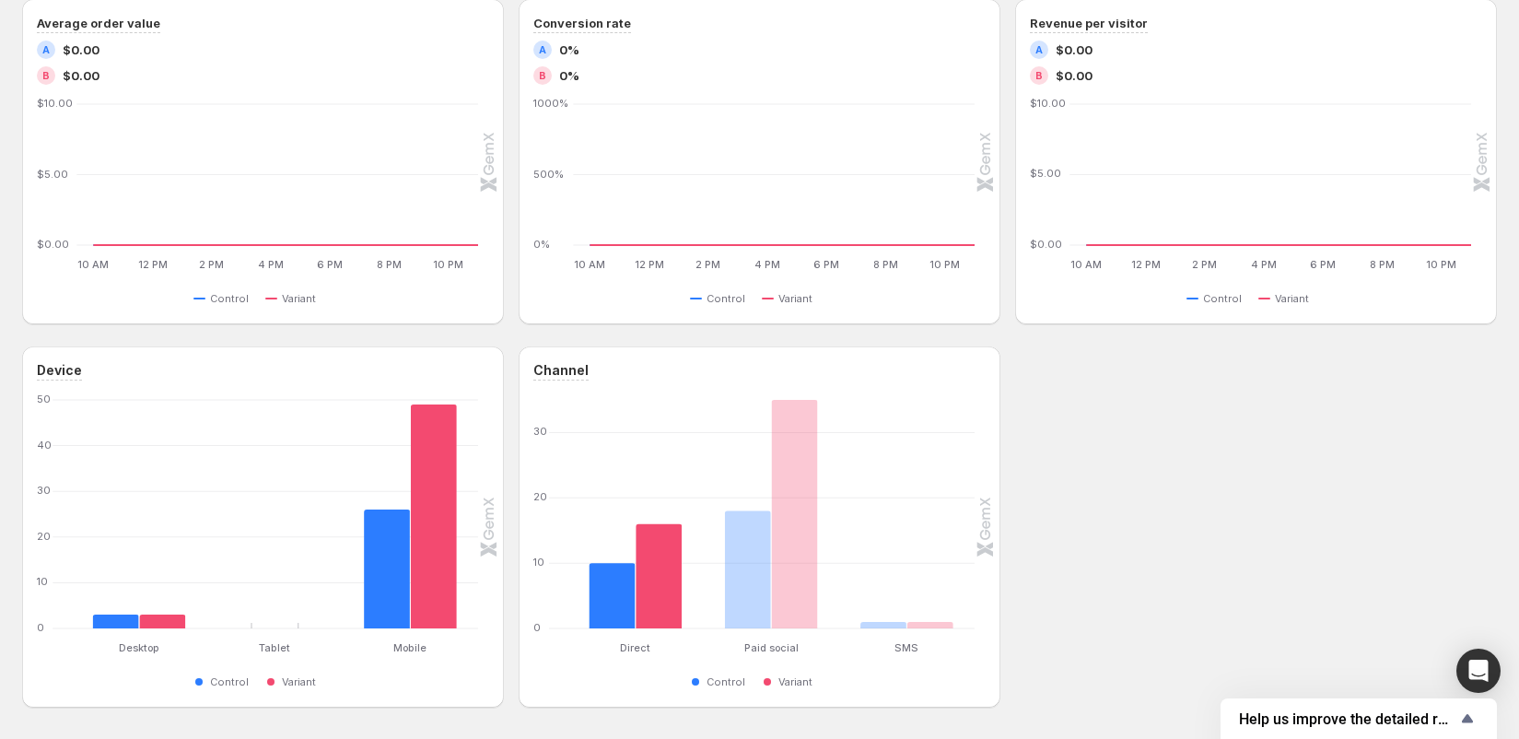
scroll to position [627, 0]
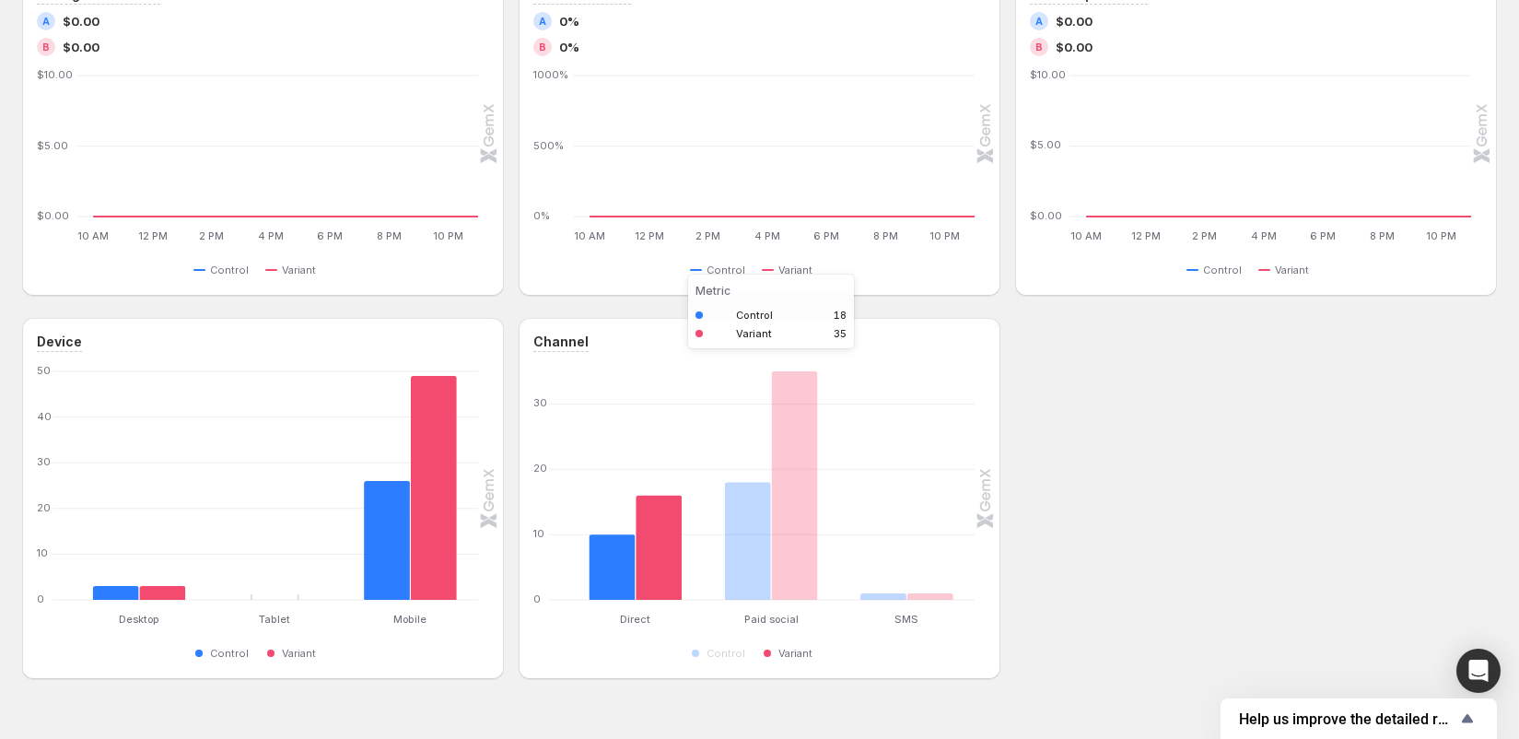
click at [782, 514] on rect "Variant 35" at bounding box center [794, 485] width 46 height 228
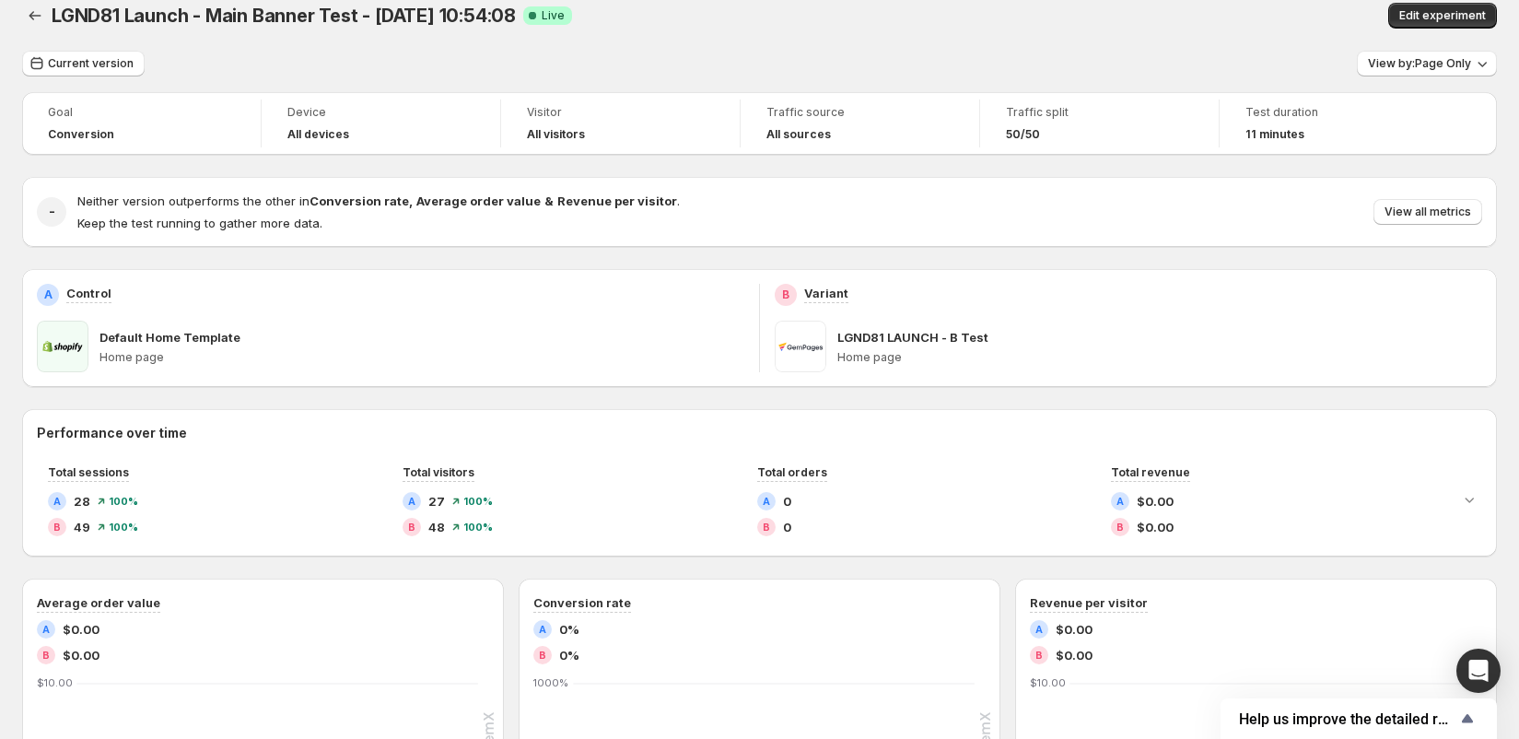
scroll to position [0, 0]
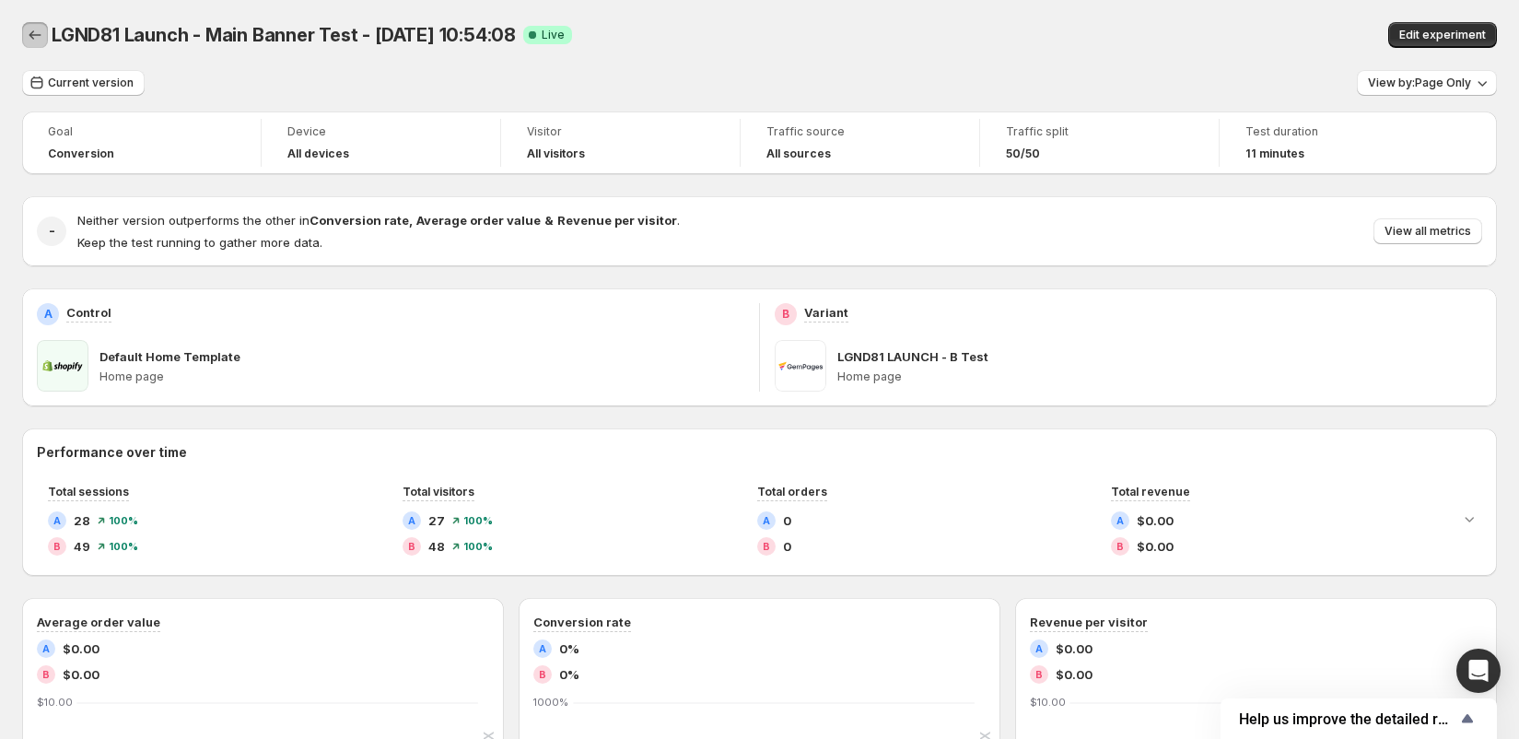
click at [22, 34] on button "Back" at bounding box center [35, 35] width 26 height 26
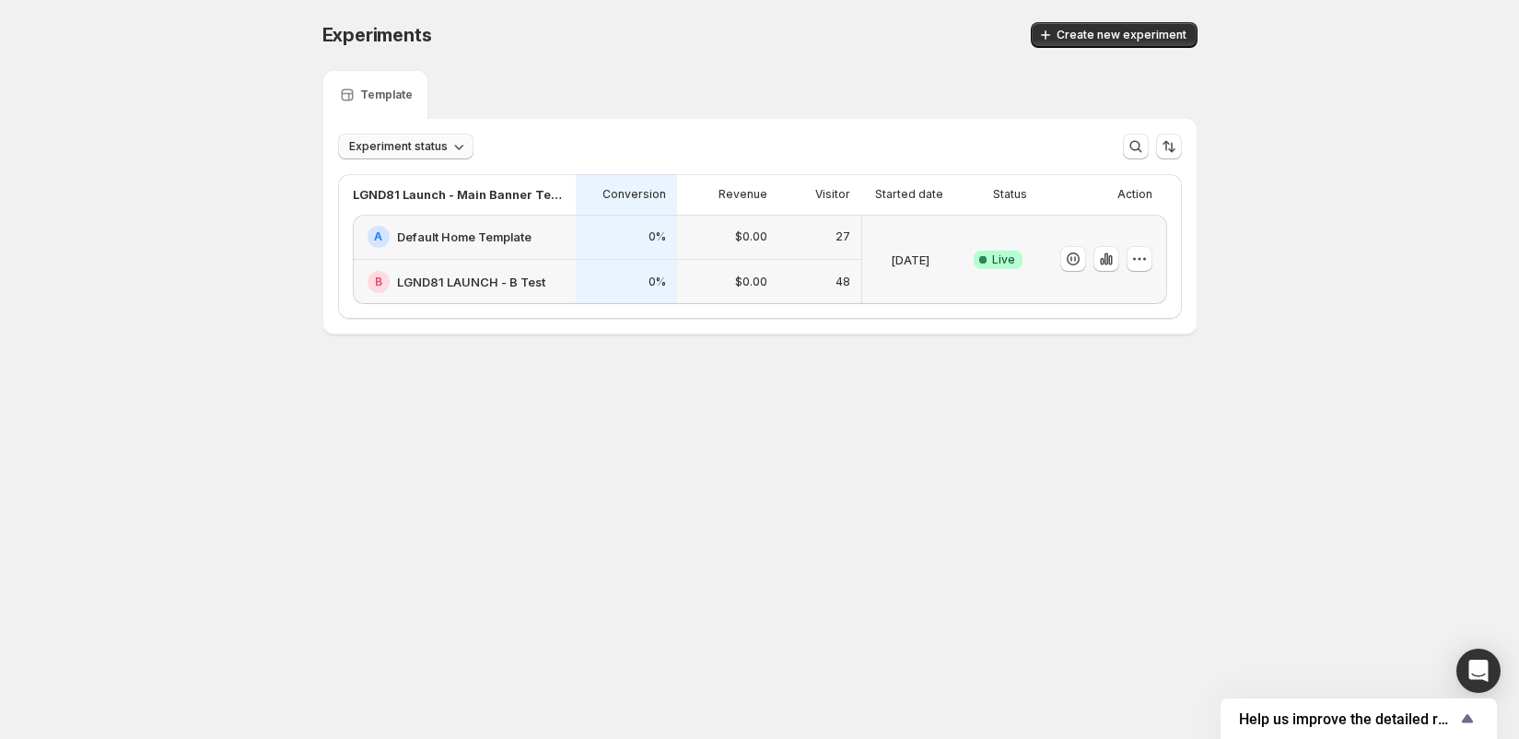
click at [419, 148] on span "Experiment status" at bounding box center [398, 146] width 99 height 15
click at [418, 147] on span "Experiment status" at bounding box center [398, 146] width 99 height 15
click at [1108, 258] on icon "button" at bounding box center [1110, 260] width 4 height 10
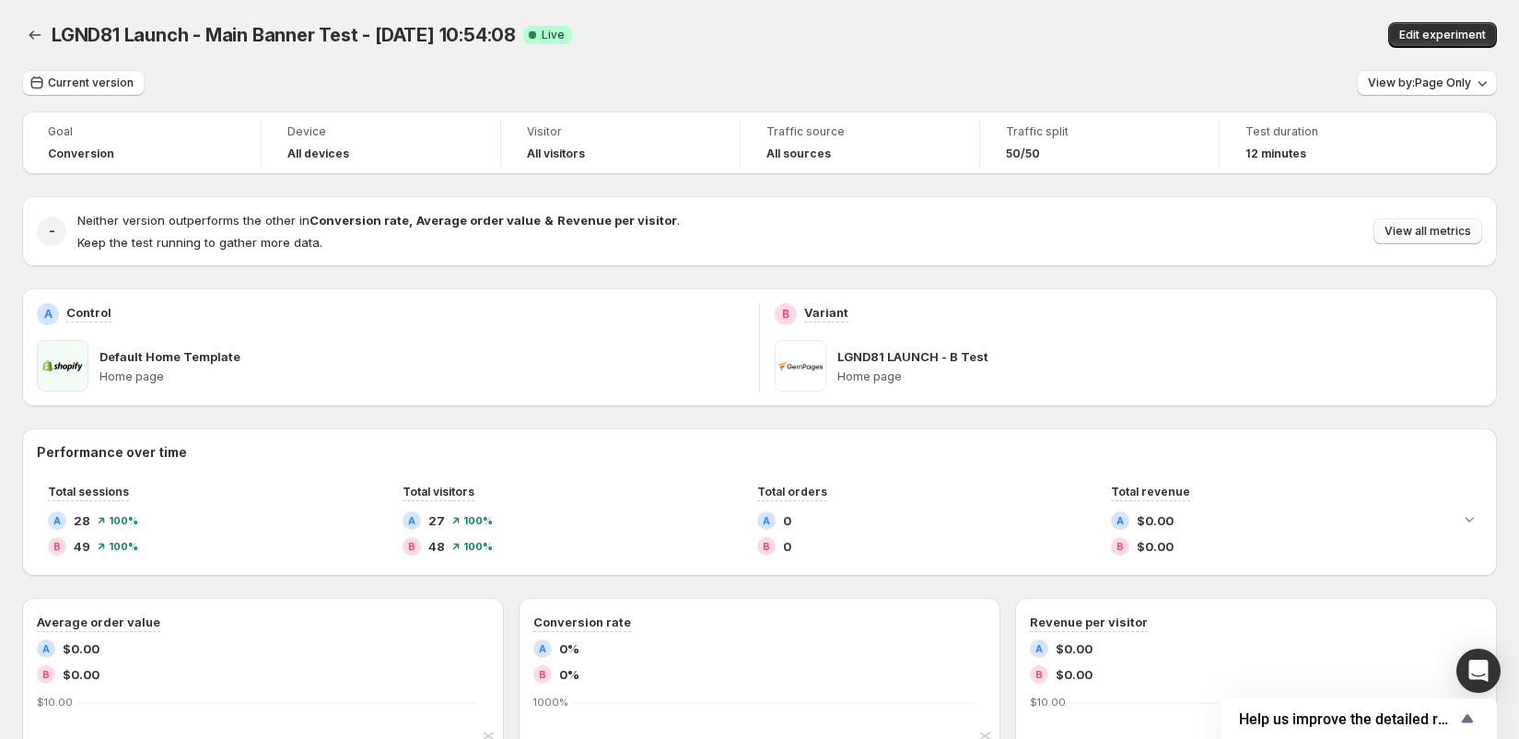
click at [1416, 227] on span "View all metrics" at bounding box center [1427, 231] width 87 height 15
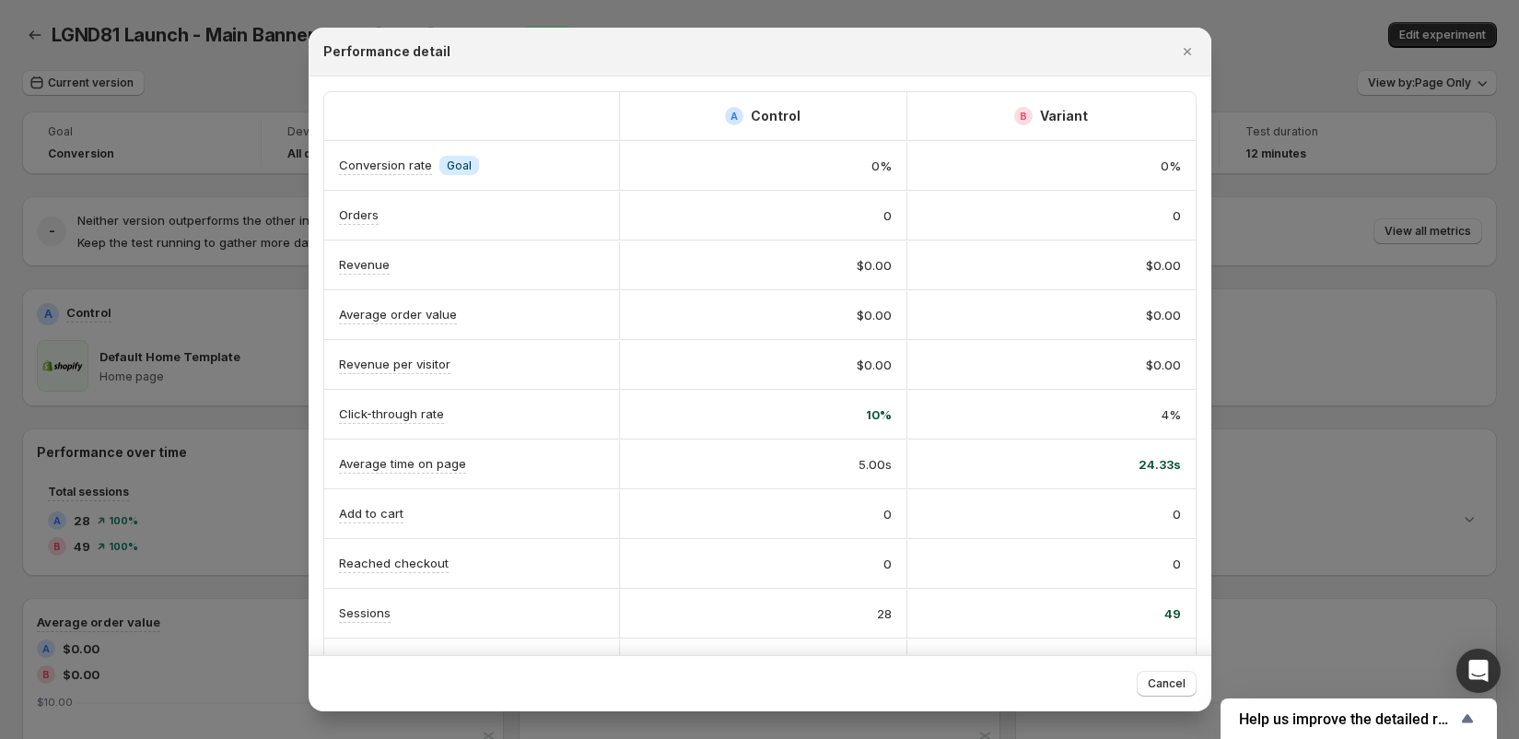
click at [1179, 64] on div "Performance detail" at bounding box center [760, 52] width 903 height 49
click at [1188, 51] on icon "Close" at bounding box center [1187, 51] width 18 height 18
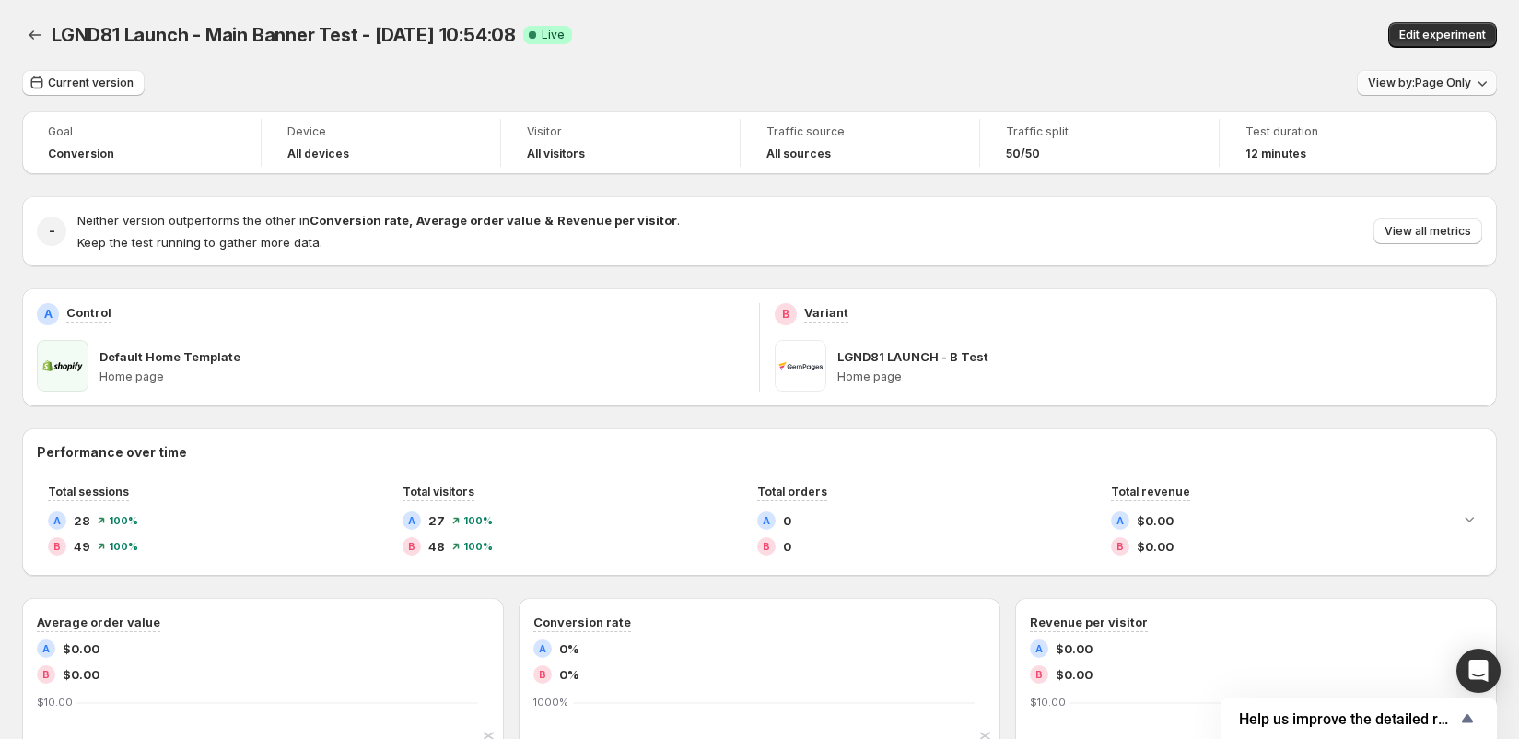
click at [1380, 73] on button "View by: Page Only" at bounding box center [1427, 83] width 140 height 26
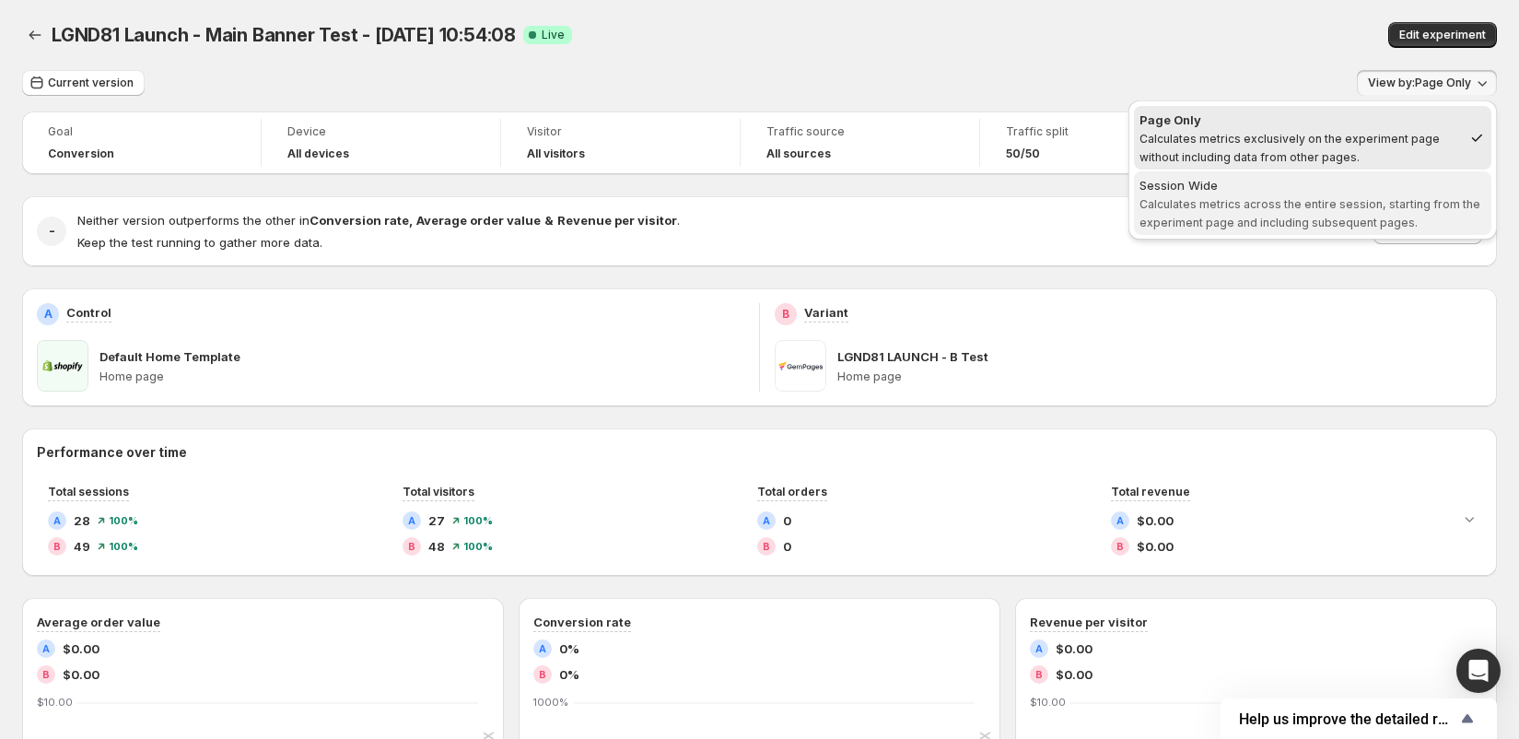
click at [1341, 188] on div "Session Wide" at bounding box center [1312, 185] width 346 height 18
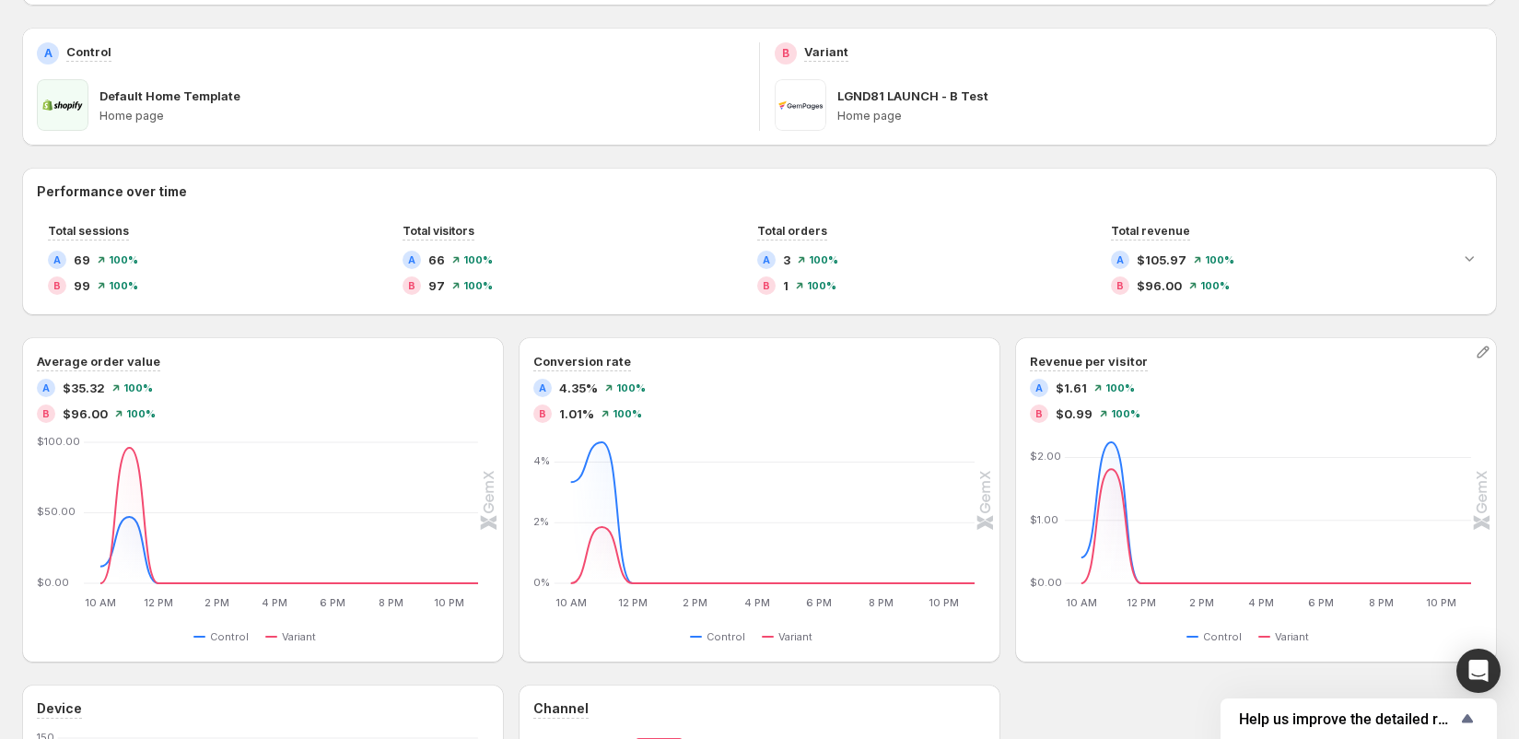
scroll to position [265, 0]
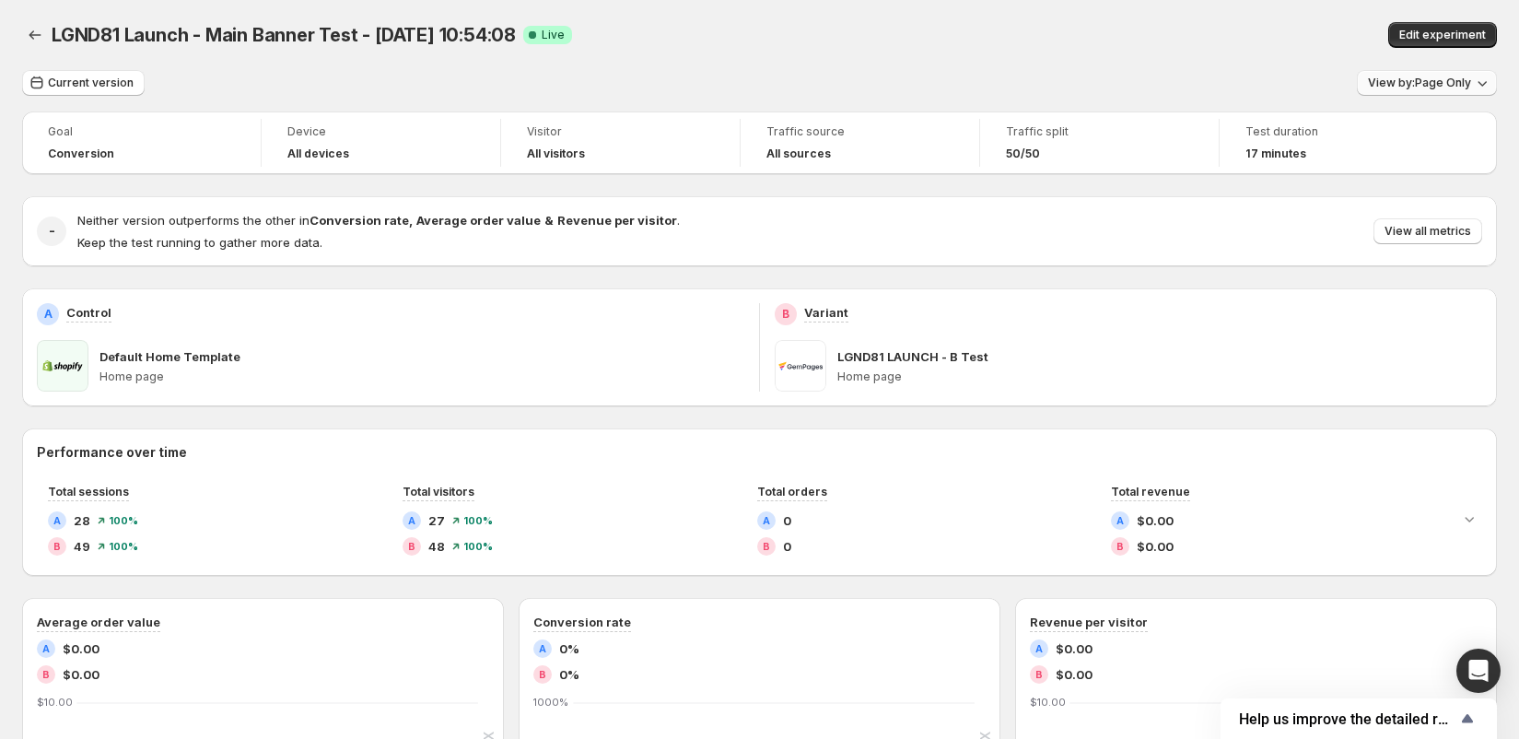
click at [1424, 92] on button "View by: Page Only" at bounding box center [1427, 83] width 140 height 26
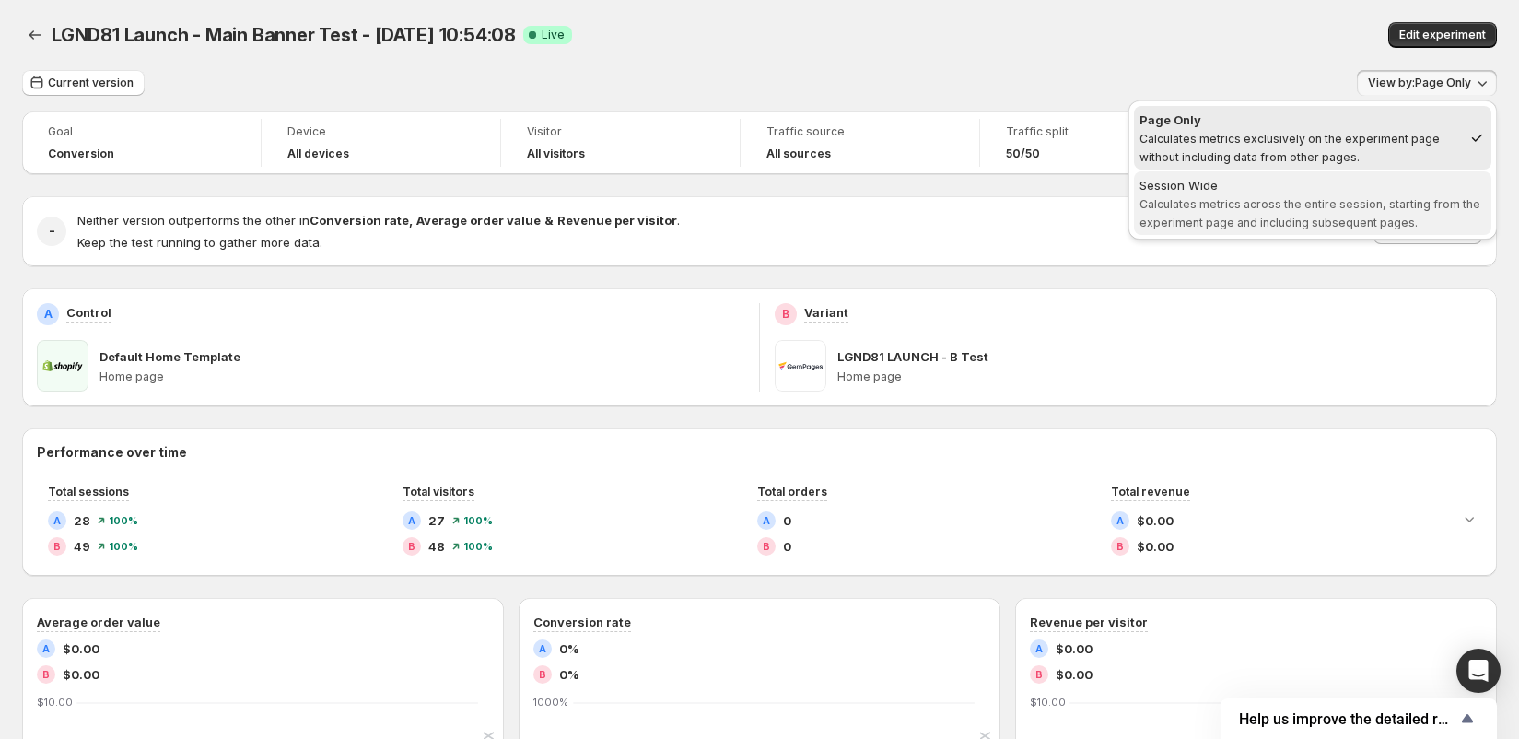
click at [1322, 197] on span "Calculates metrics across the entire session, starting from the experiment page…" at bounding box center [1309, 213] width 341 height 32
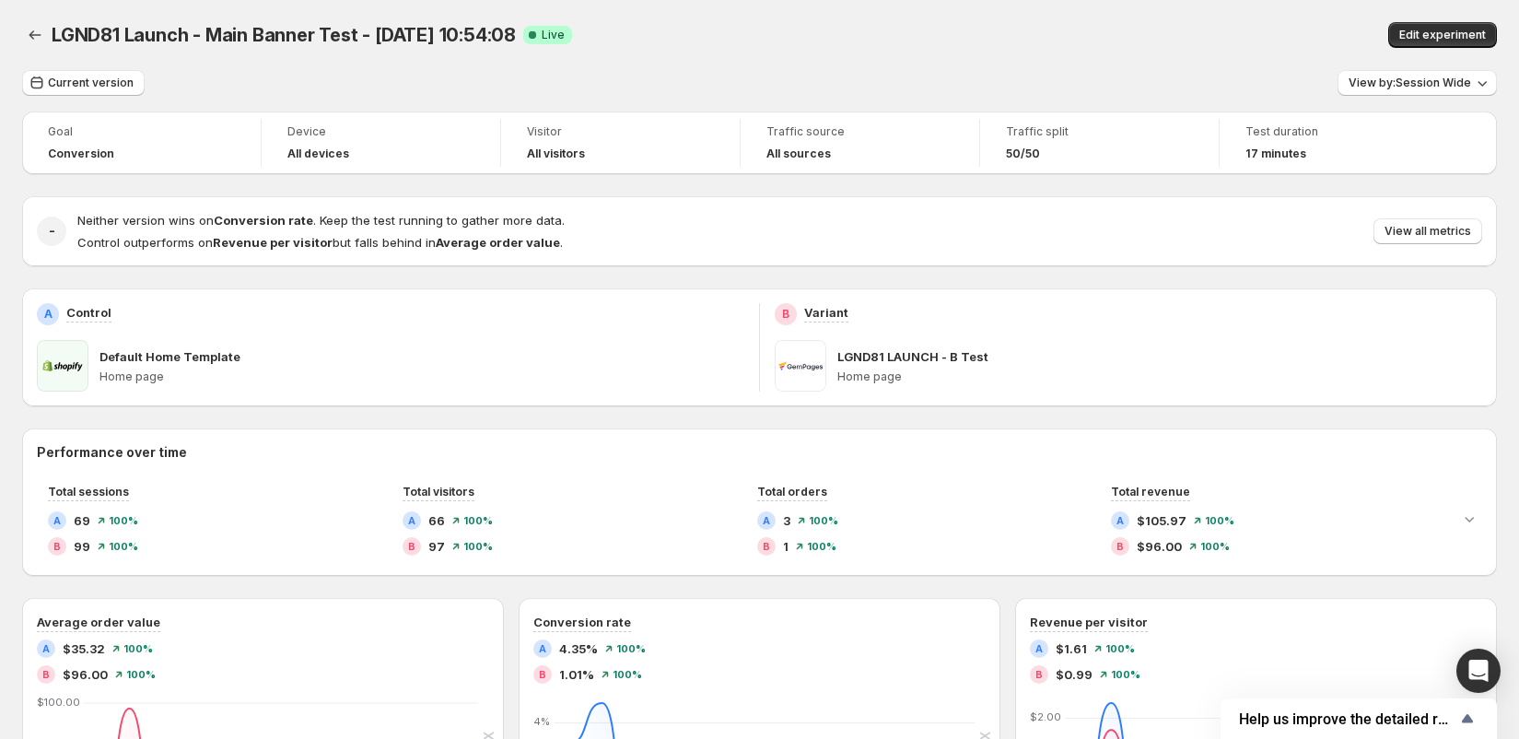
click at [1307, 142] on div "Test duration" at bounding box center [1339, 133] width 188 height 22
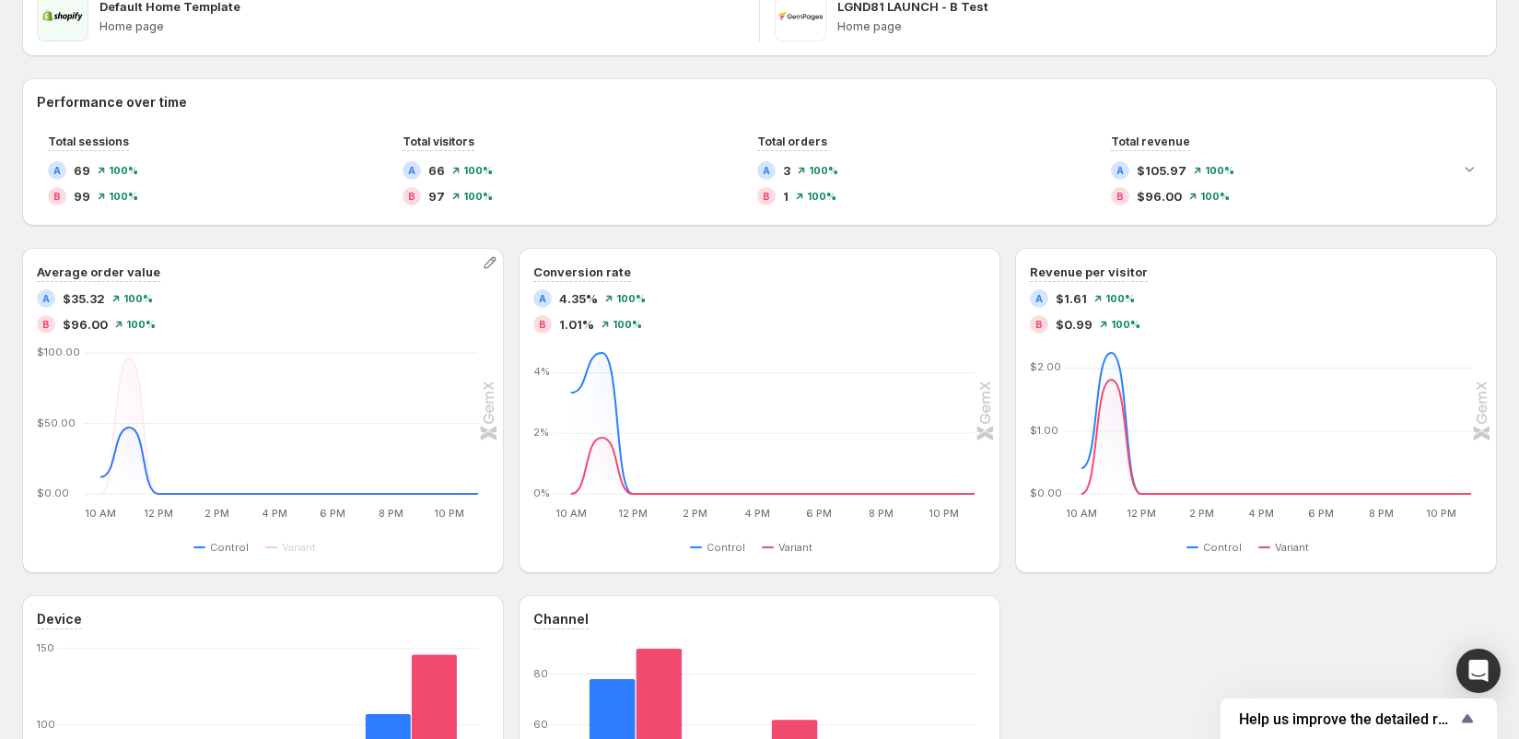
scroll to position [189, 0]
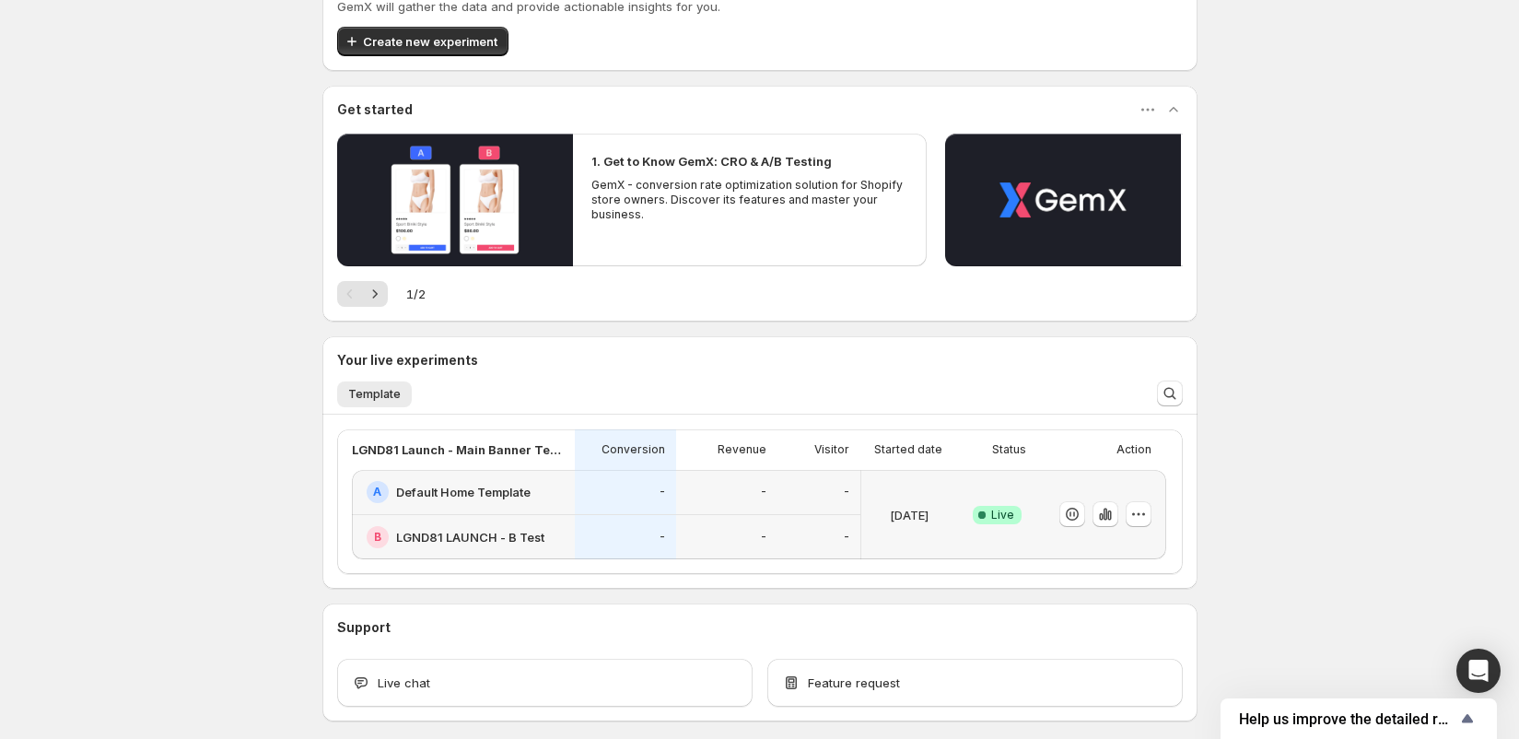
scroll to position [109, 0]
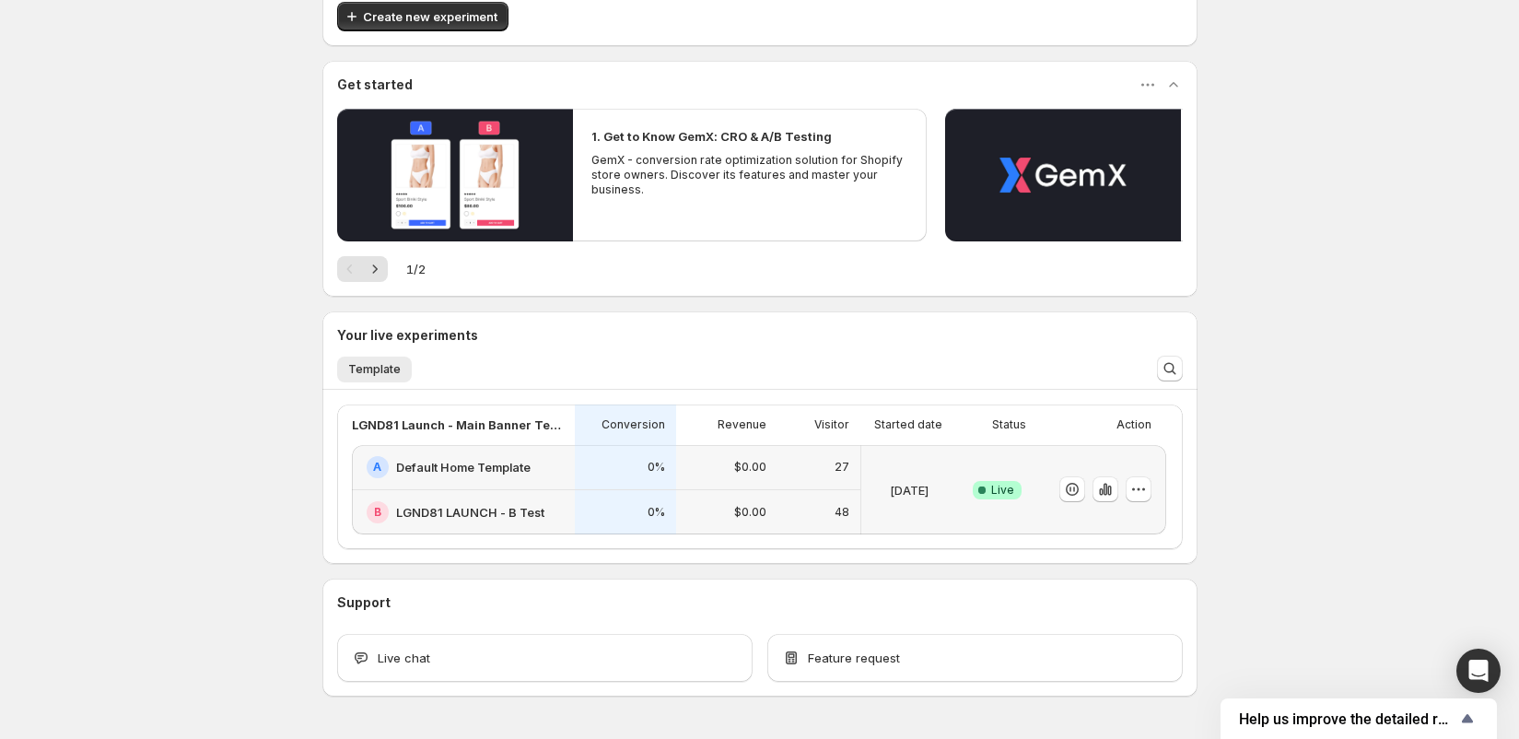
click at [821, 506] on div "48" at bounding box center [818, 512] width 61 height 23
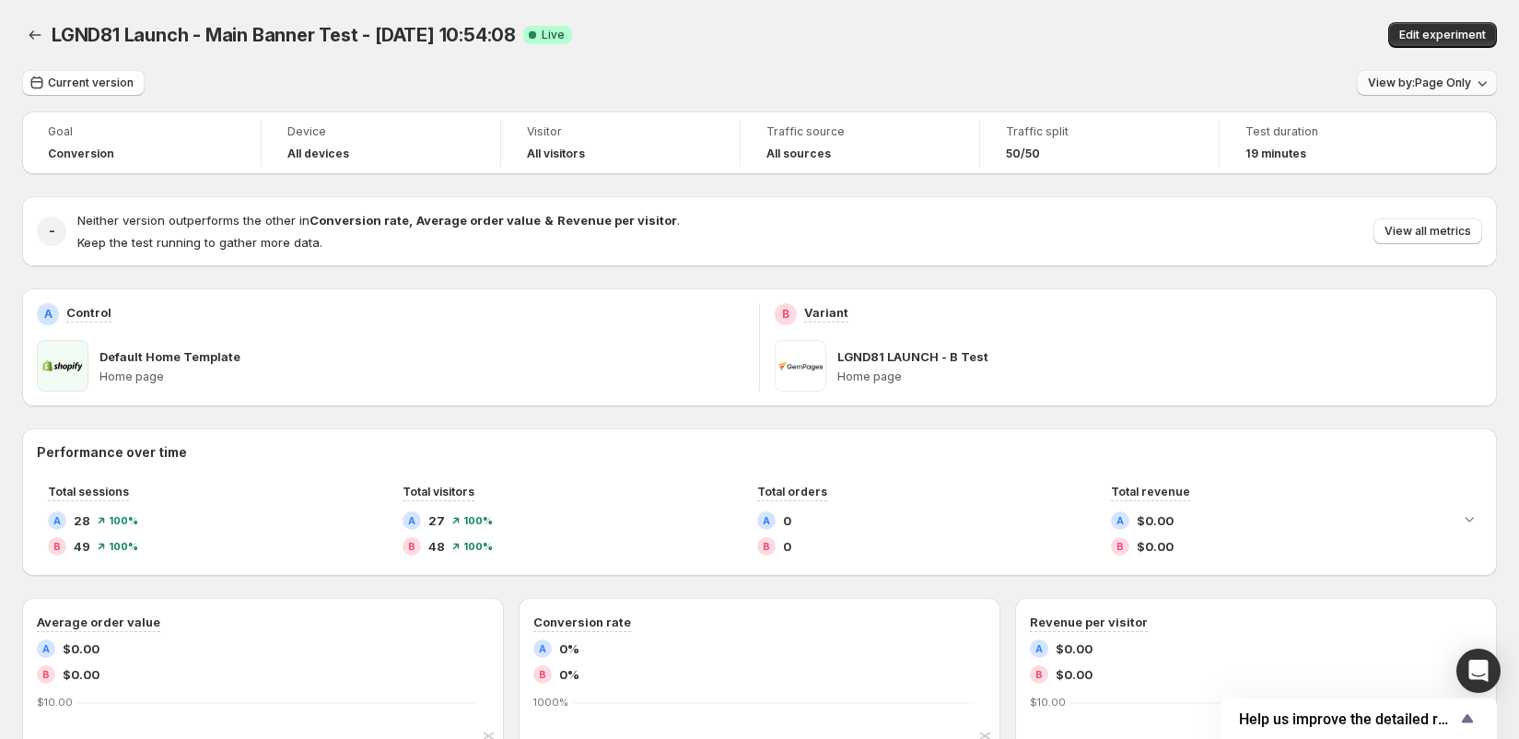
click at [1420, 80] on span "View by: Page Only" at bounding box center [1419, 83] width 103 height 15
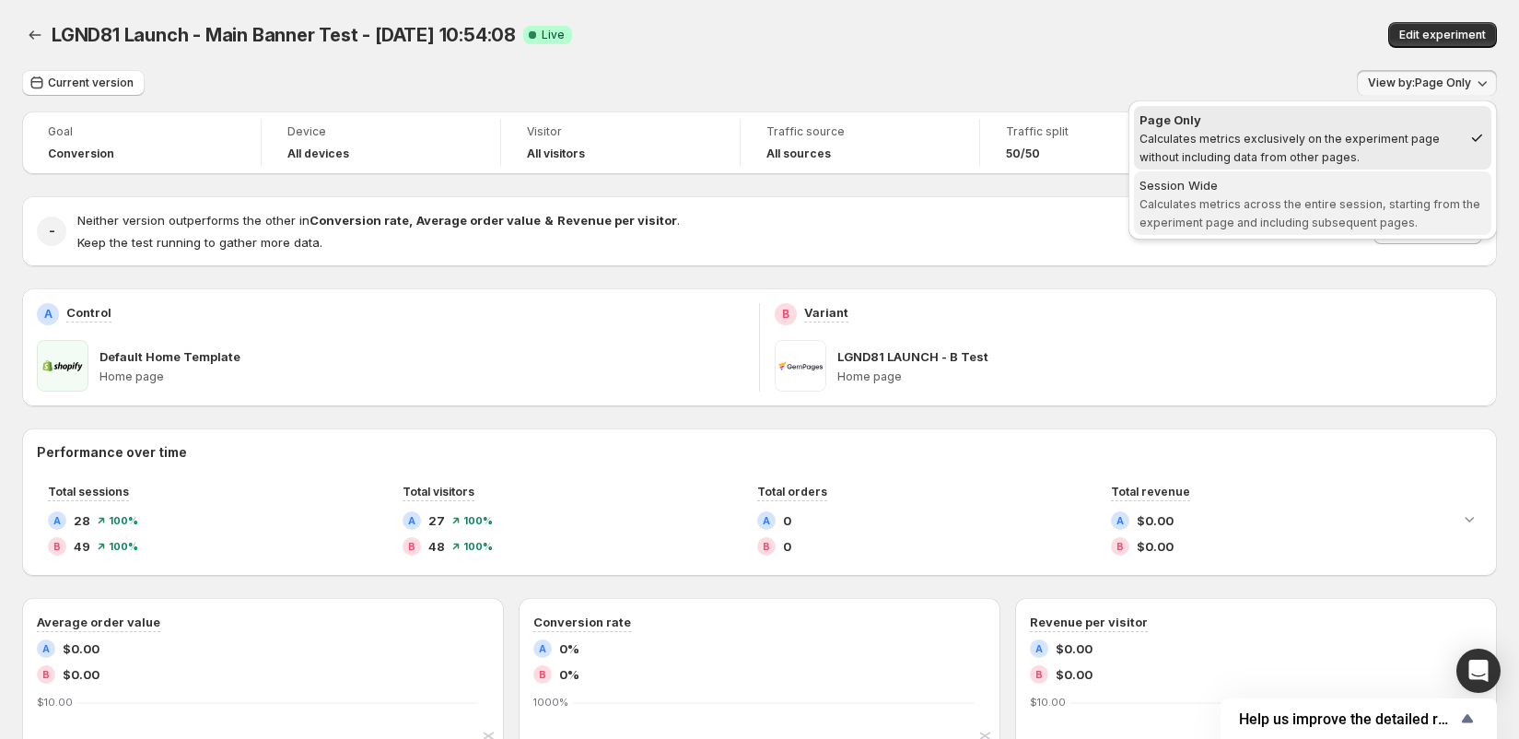
click at [1365, 188] on div "Session Wide" at bounding box center [1312, 185] width 346 height 18
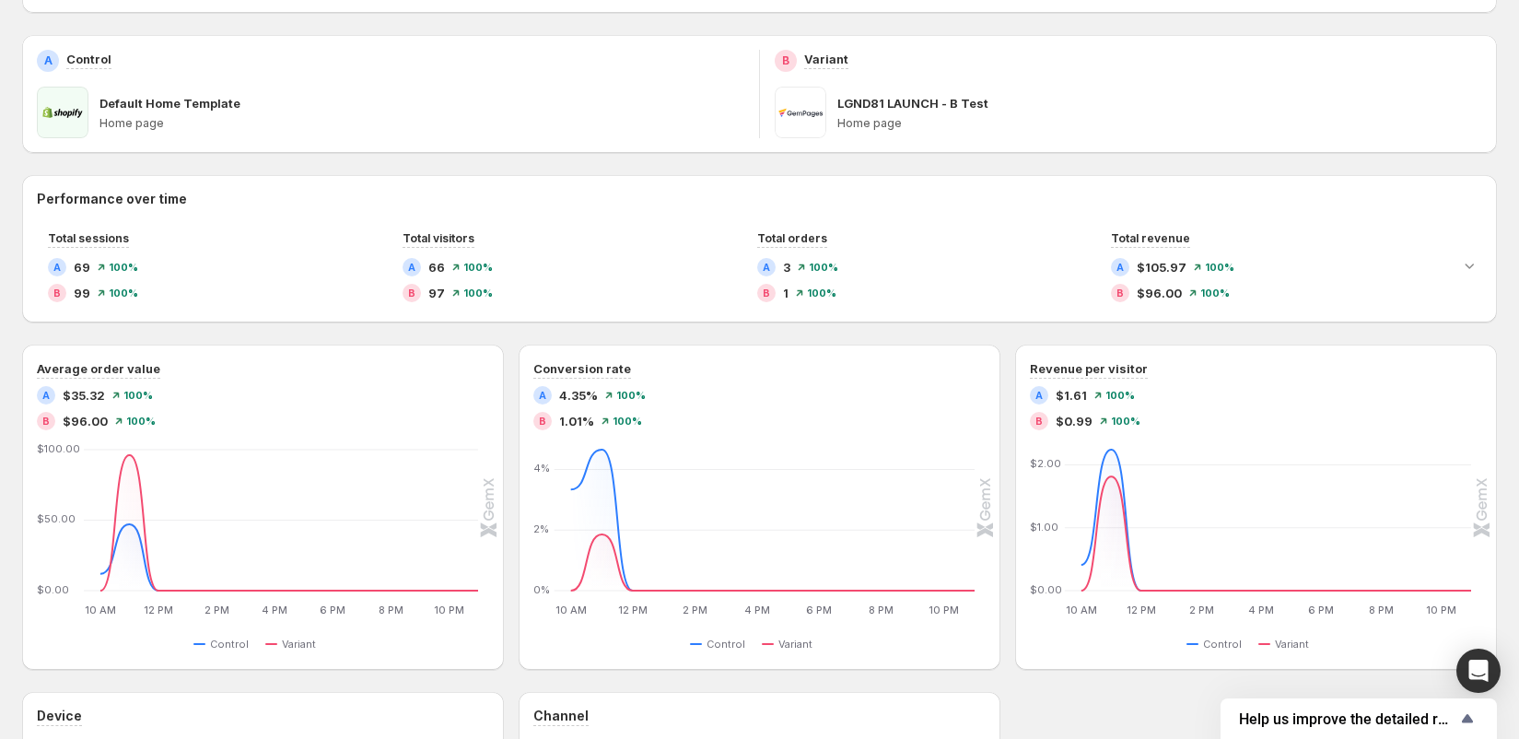
scroll to position [254, 0]
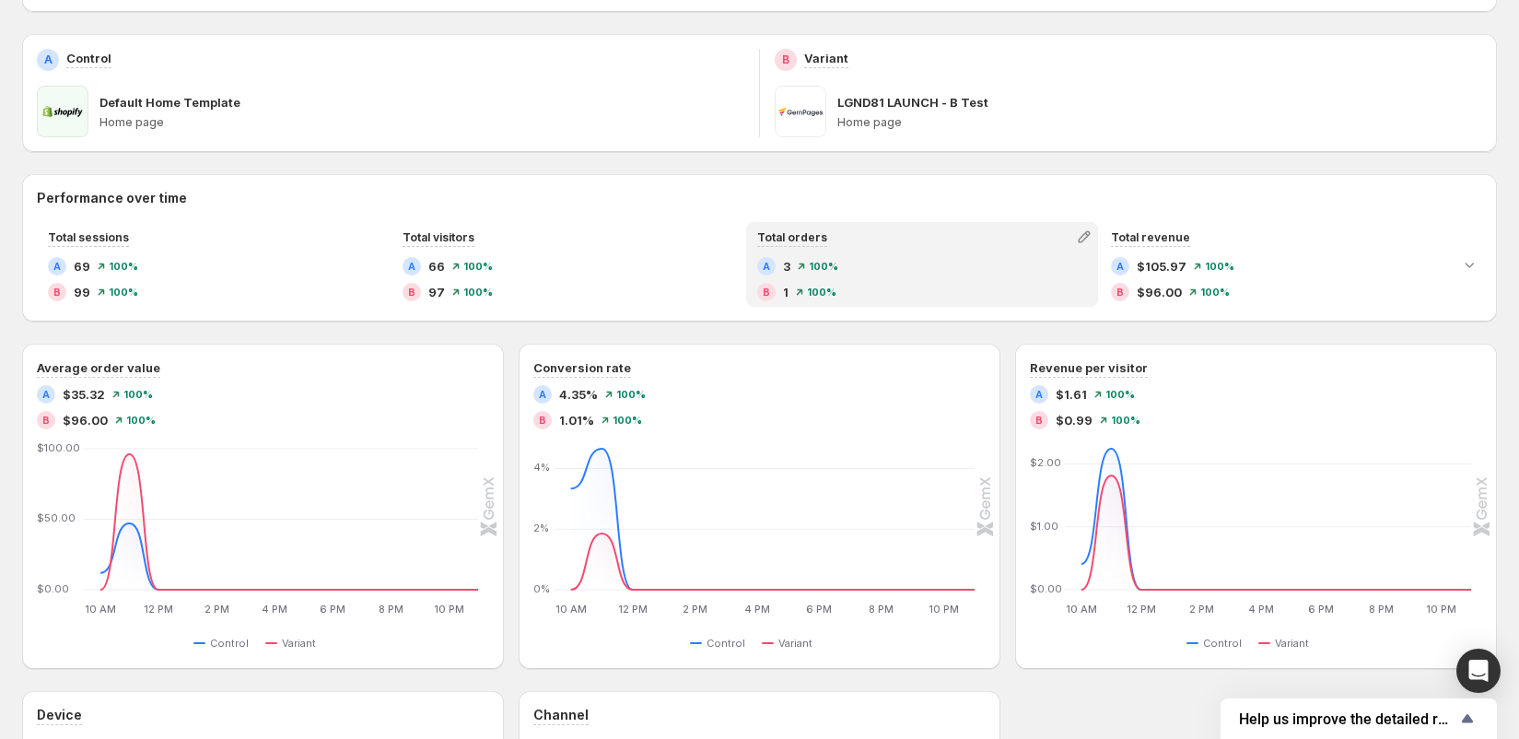
click at [821, 298] on div "B 1 100 %" at bounding box center [922, 292] width 331 height 18
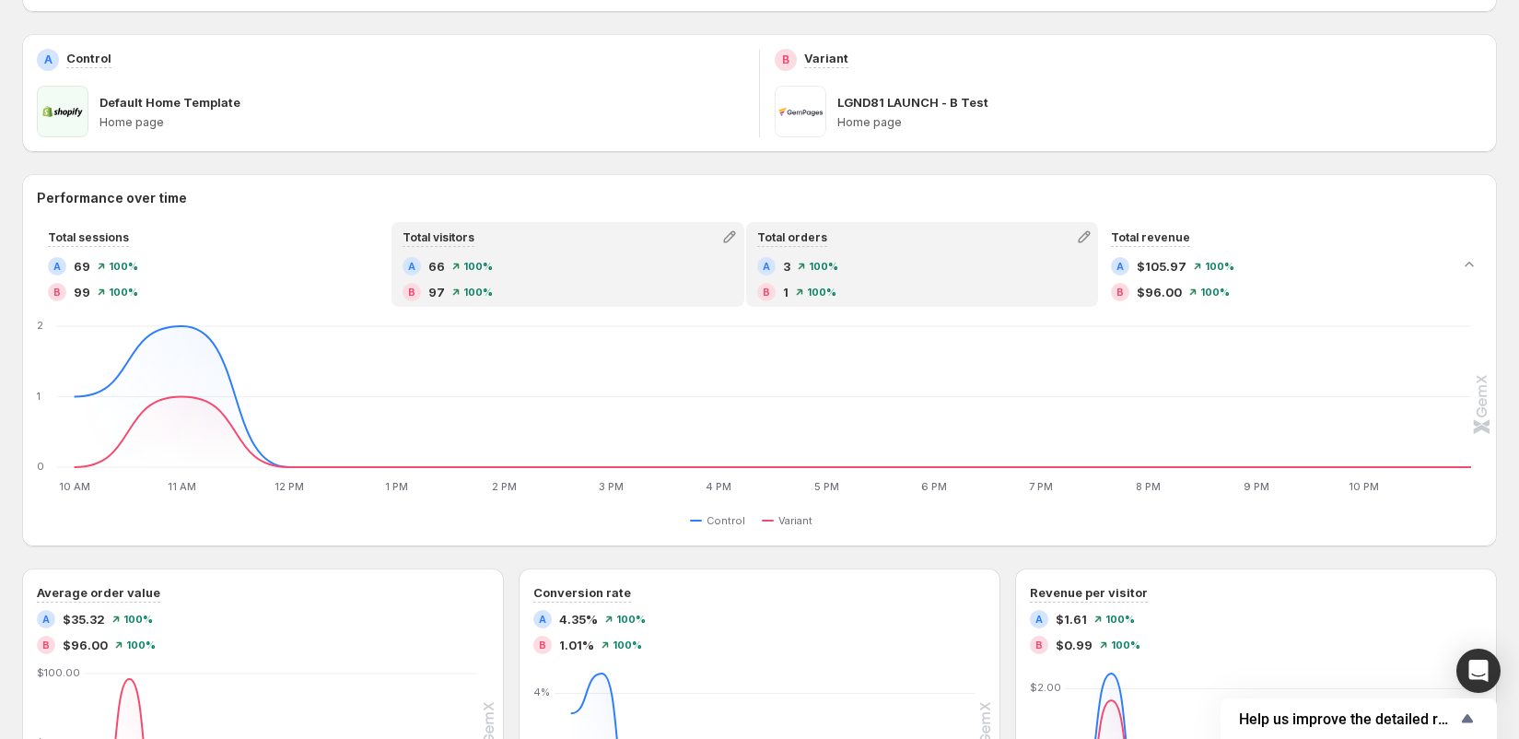
click at [521, 281] on div "A 66 100 % B 97 100 %" at bounding box center [567, 279] width 331 height 44
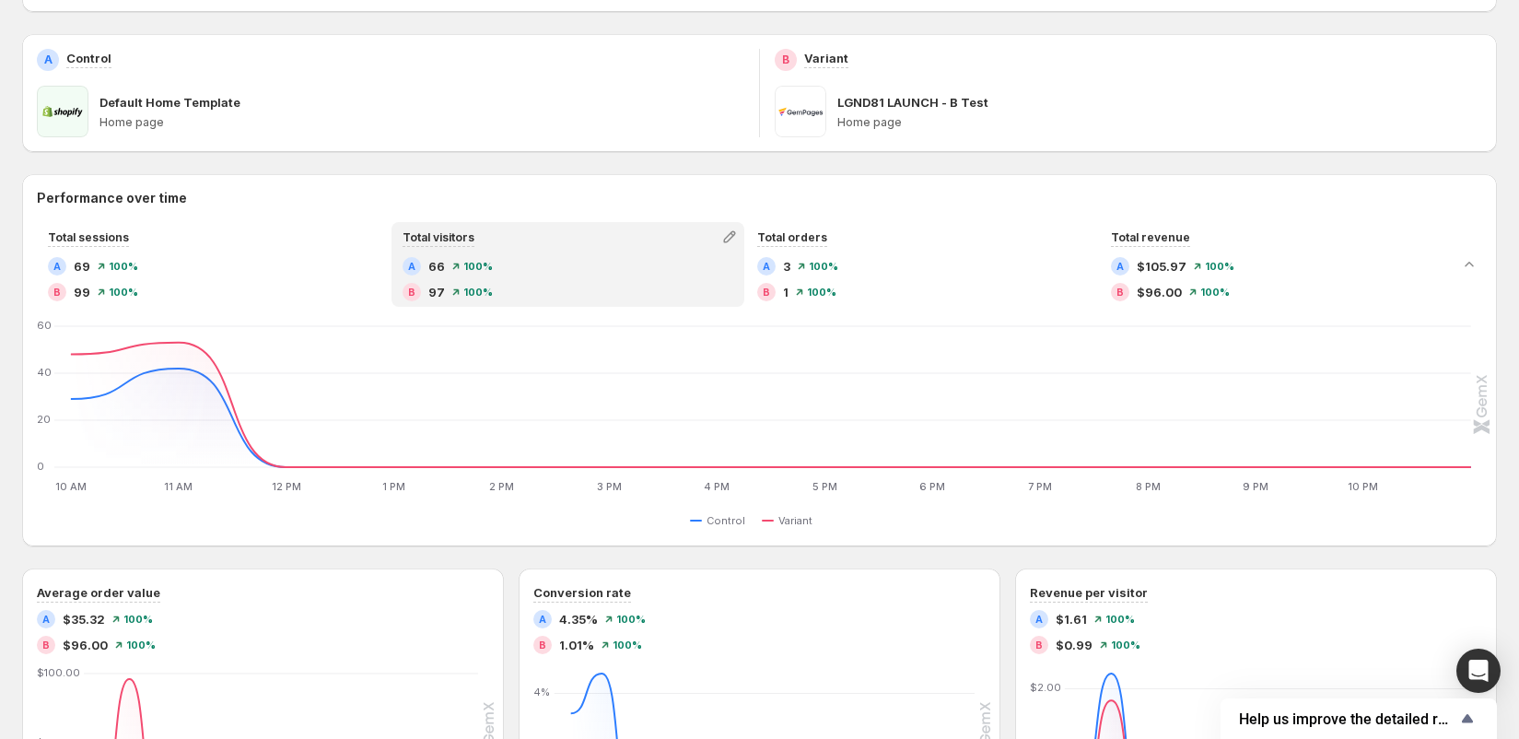
click at [123, 307] on div "Total sessions A 69 100 % B 99 100 %" at bounding box center [213, 264] width 353 height 85
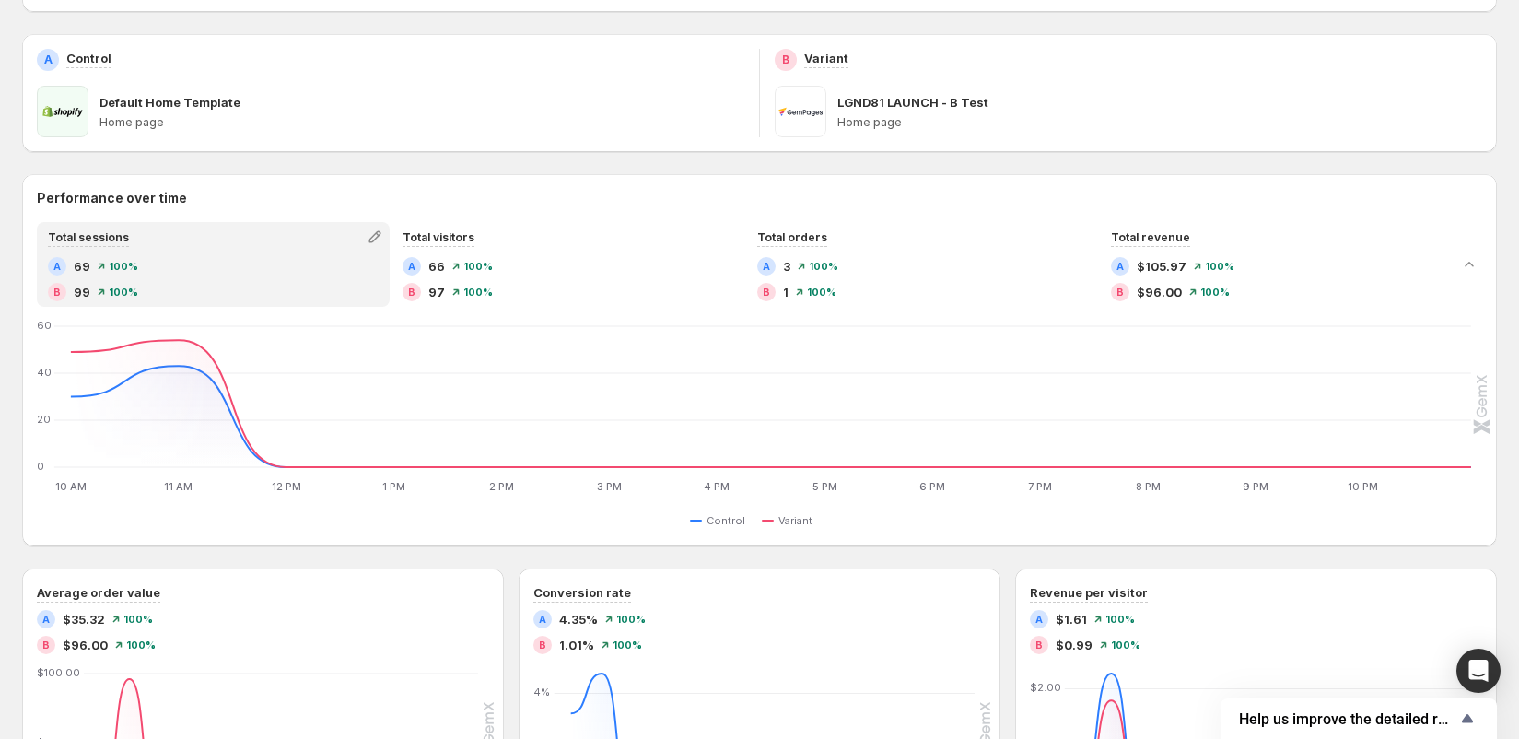
click at [216, 285] on div "B 99 100 %" at bounding box center [213, 292] width 331 height 18
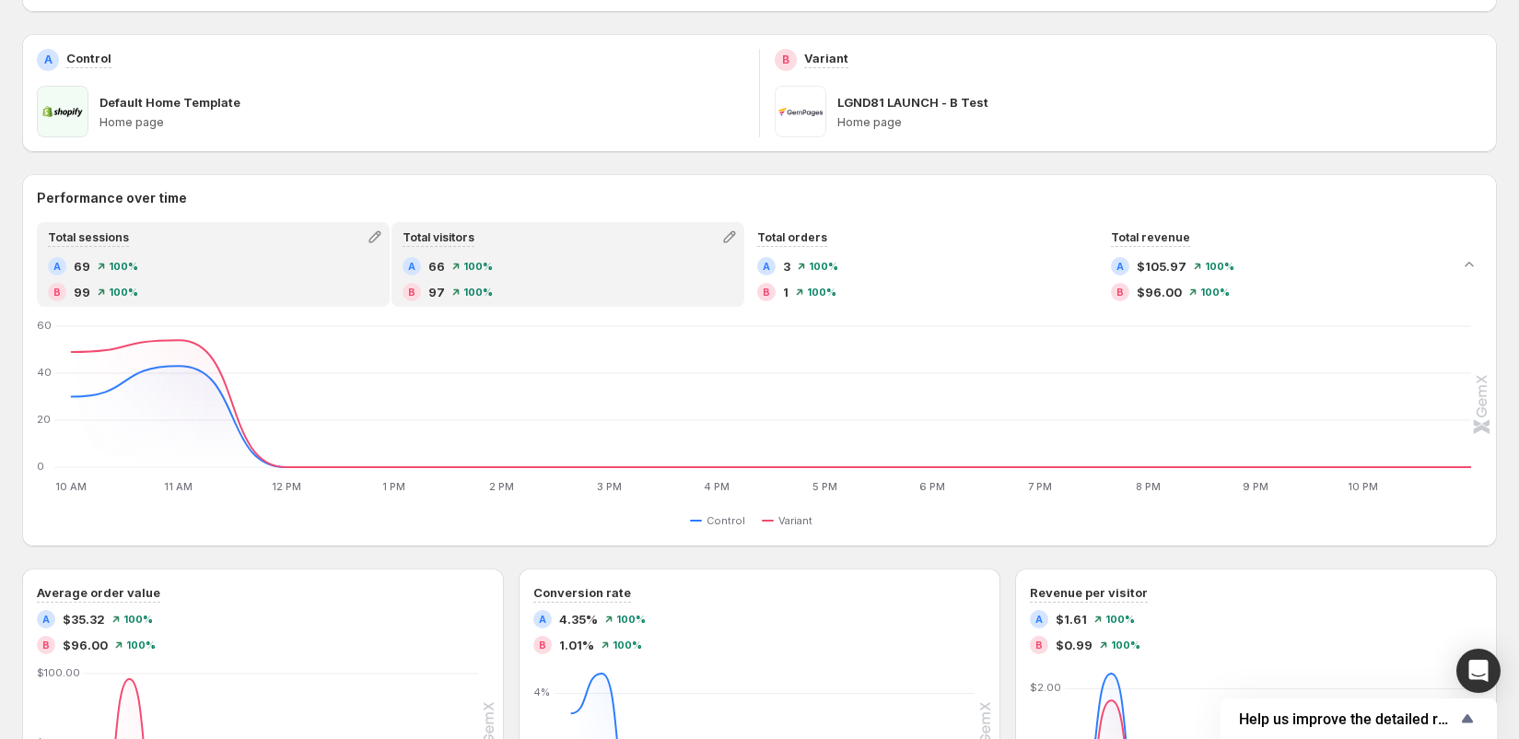
click at [508, 285] on div "B 97 100 %" at bounding box center [567, 292] width 331 height 18
click at [288, 281] on div "A 69 100 % B 99 100 %" at bounding box center [213, 279] width 331 height 44
click at [522, 281] on div "A 66 100 % B 97 100 %" at bounding box center [567, 279] width 331 height 44
click at [251, 281] on div "A 69 100 % B 99 100 %" at bounding box center [213, 279] width 331 height 44
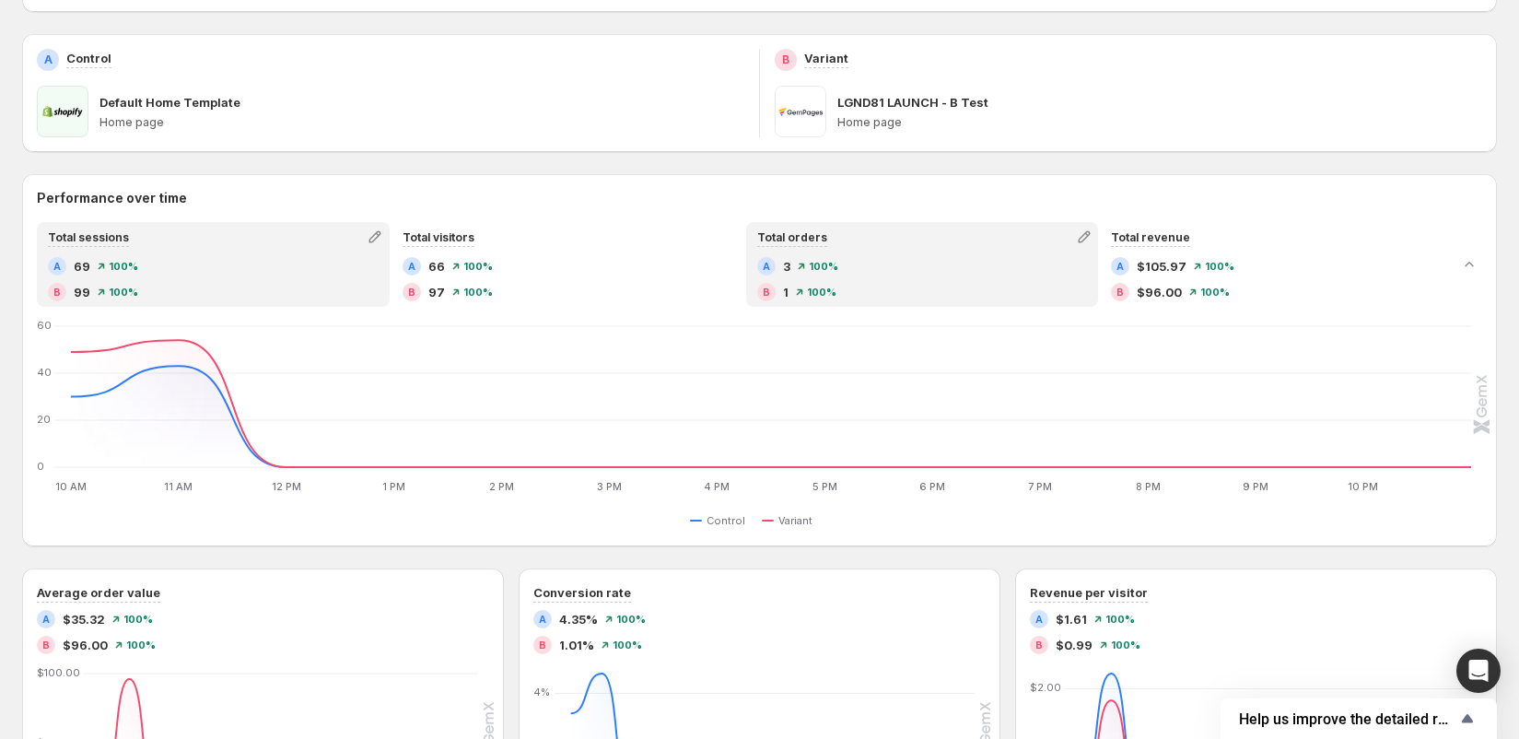
click at [963, 274] on div "A 3 100 %" at bounding box center [922, 266] width 331 height 18
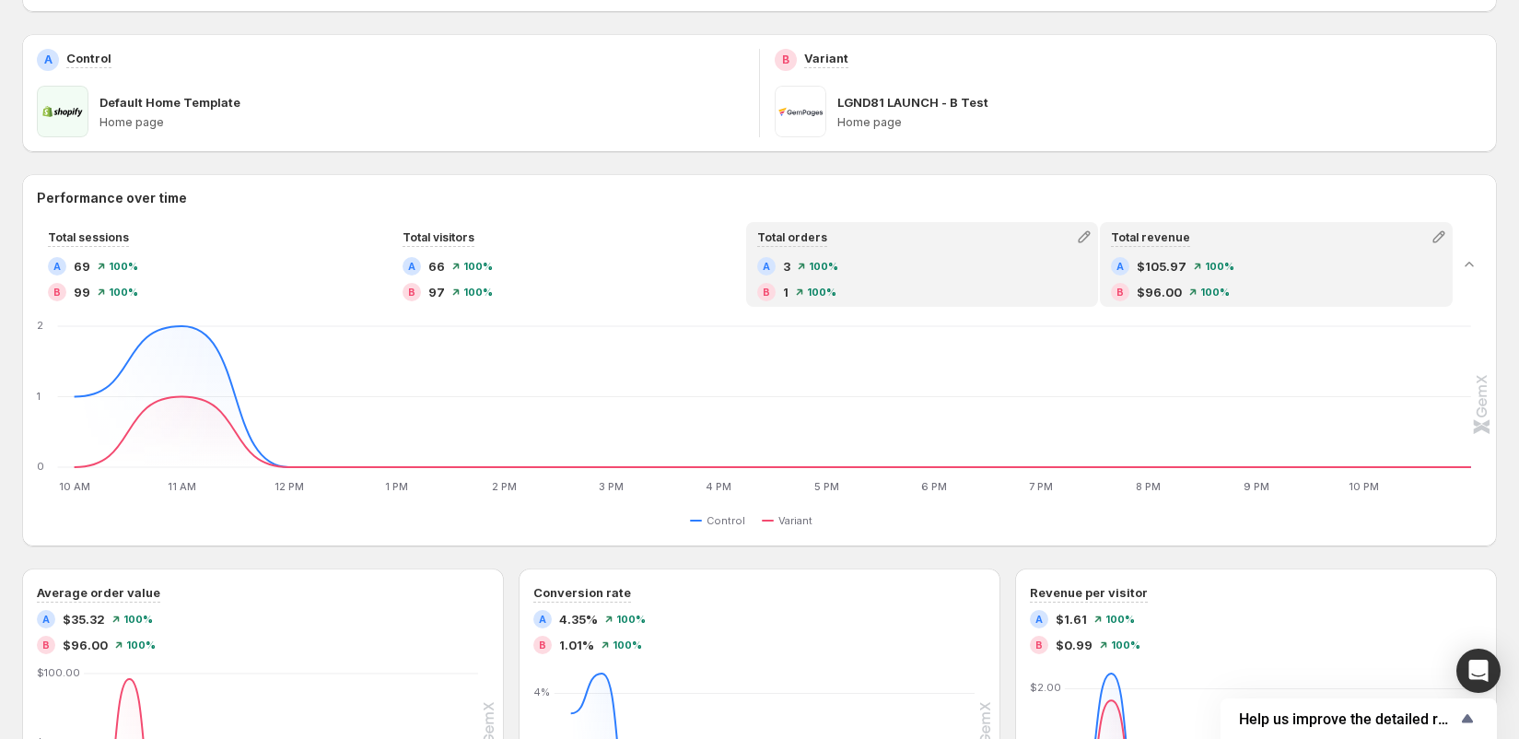
click at [1181, 278] on div "A $105.97 100 % B $96.00 100 %" at bounding box center [1276, 279] width 331 height 44
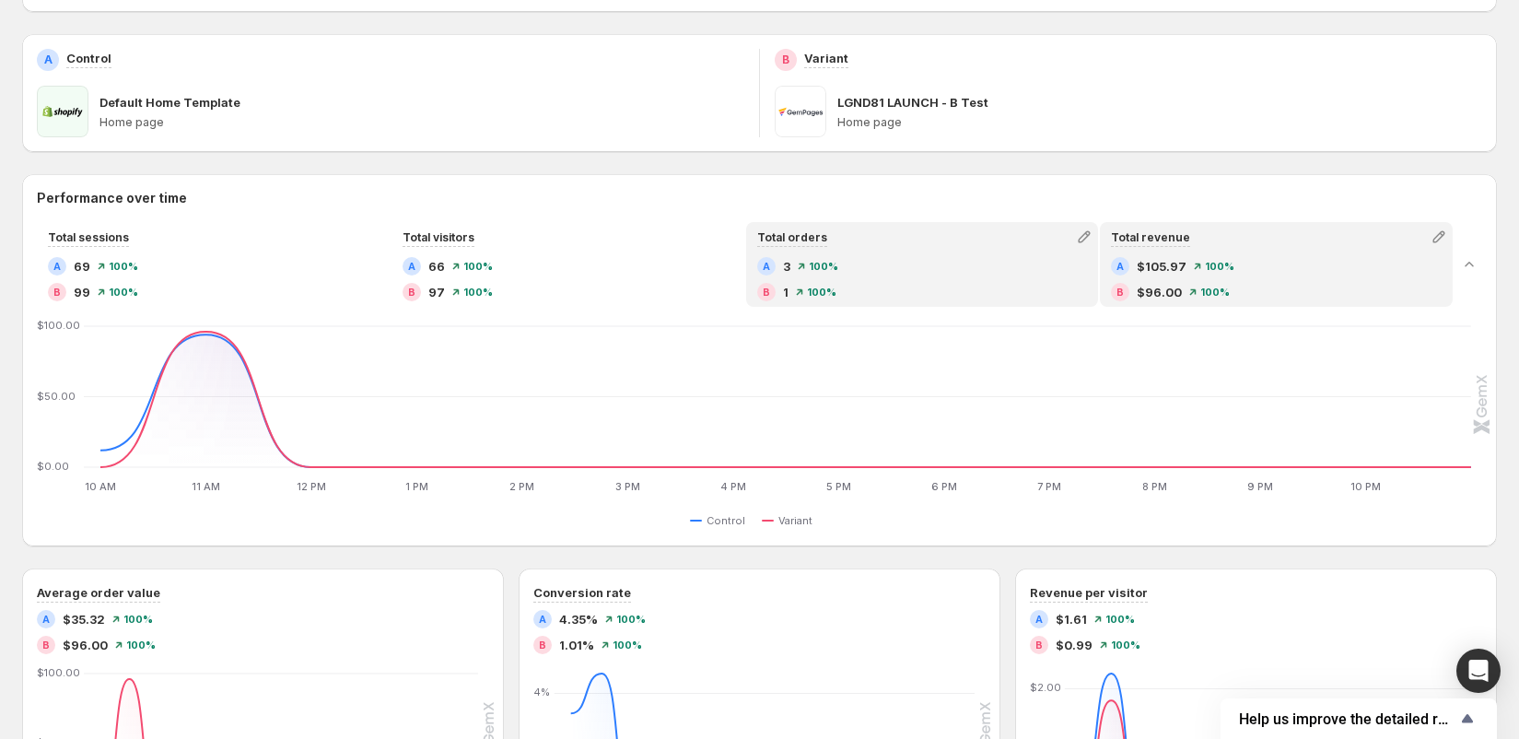
click at [798, 287] on div "100 %" at bounding box center [816, 291] width 41 height 11
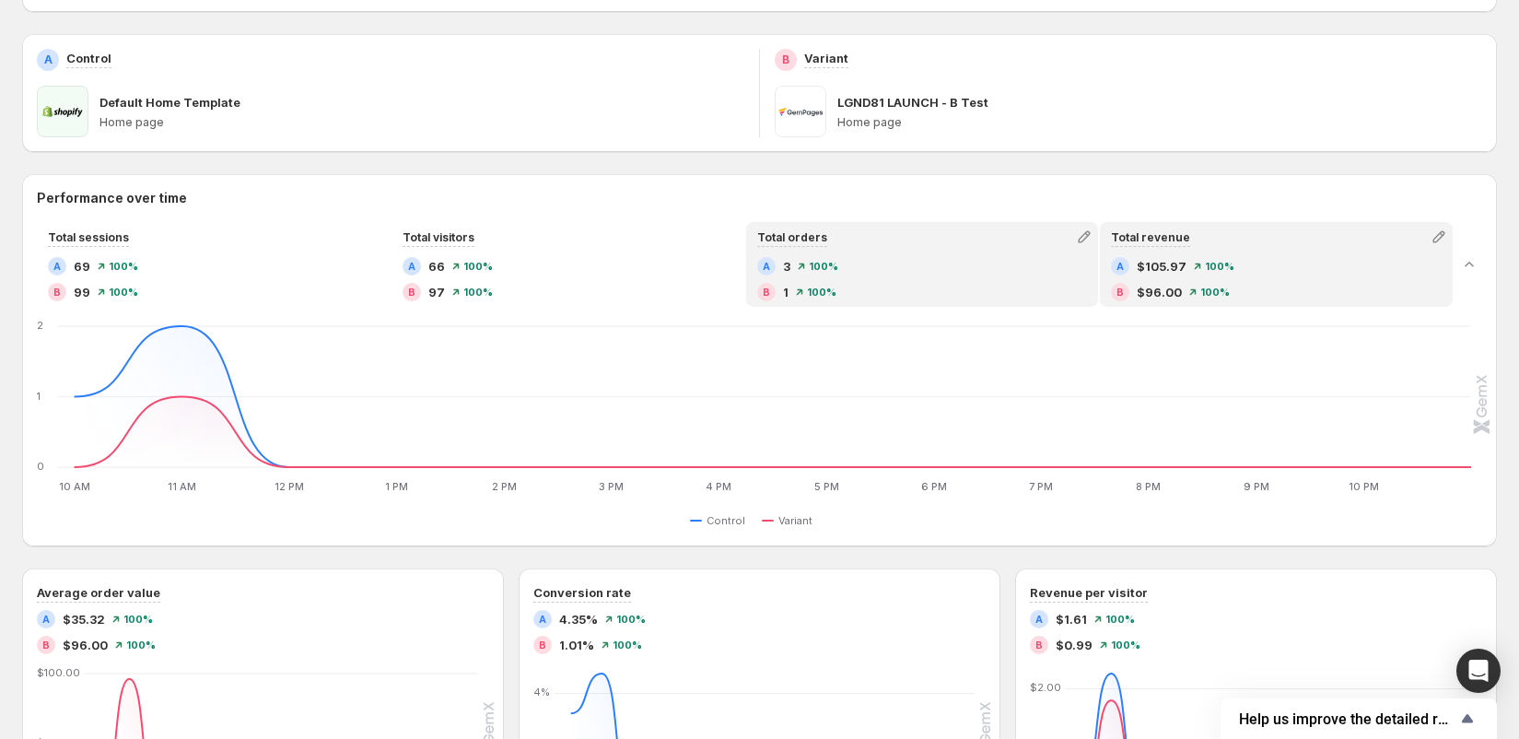
click at [1126, 285] on div "B" at bounding box center [1120, 292] width 18 height 18
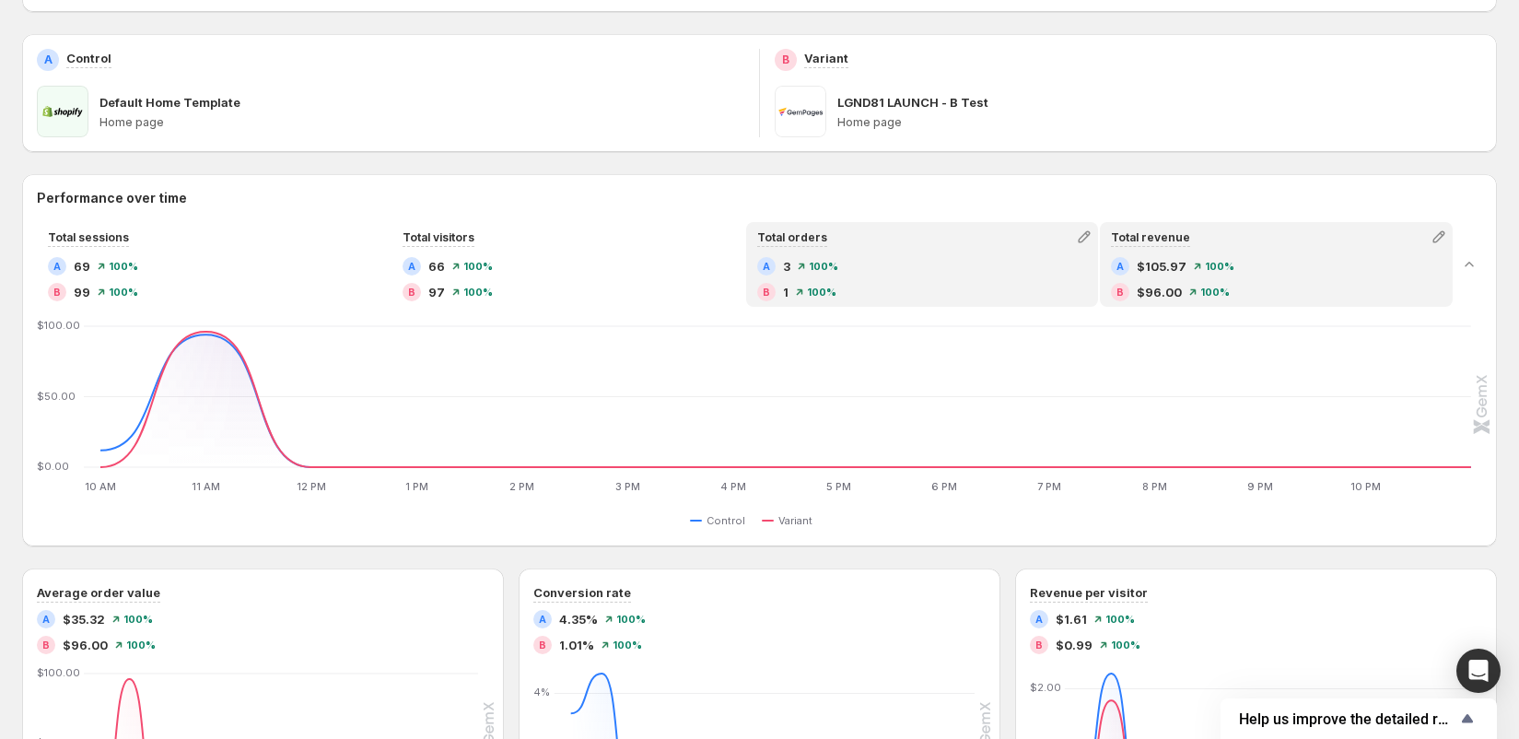
click at [1016, 294] on div "B 1 100 %" at bounding box center [922, 292] width 331 height 18
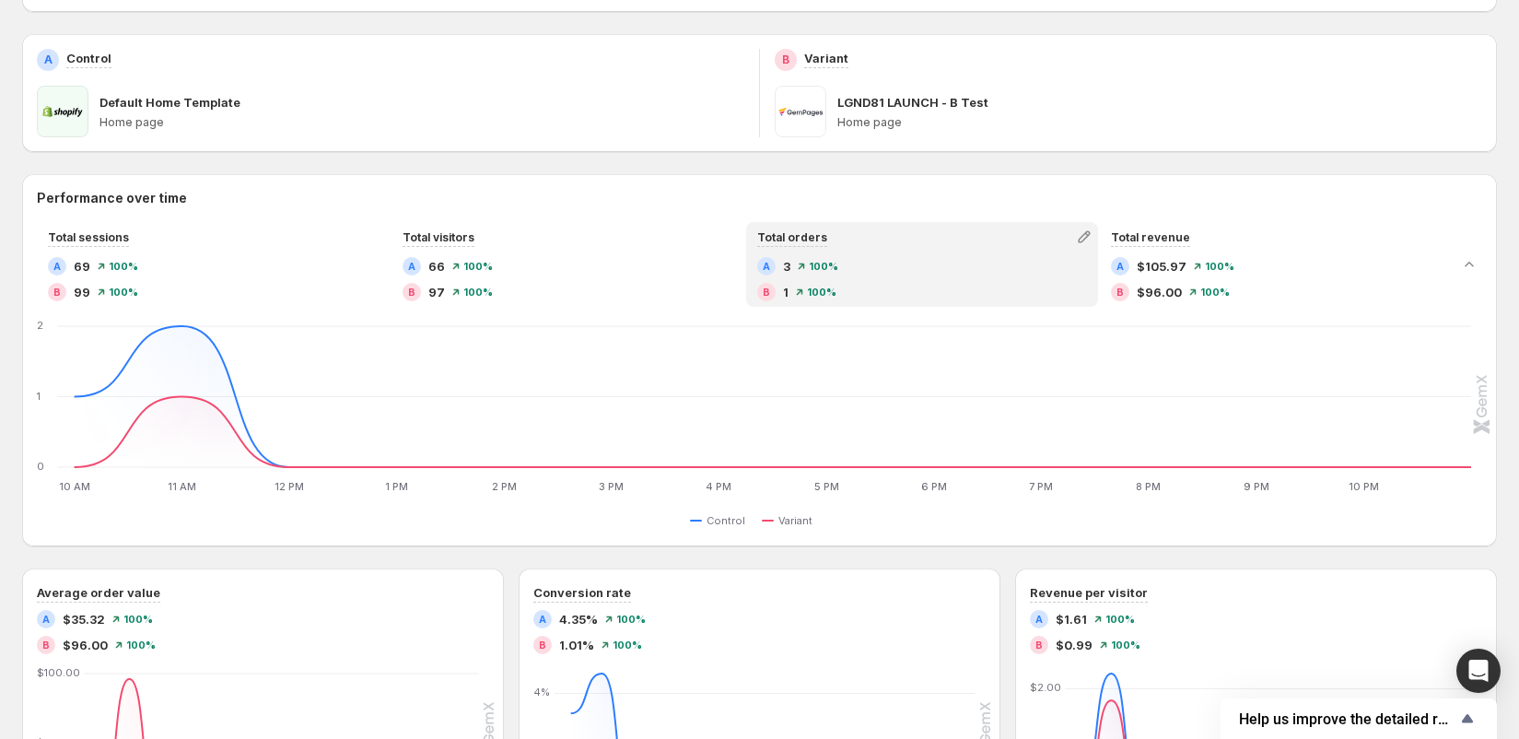
click at [610, 306] on div "Total visitors A 66 100 % B 97 100 %" at bounding box center [567, 264] width 353 height 85
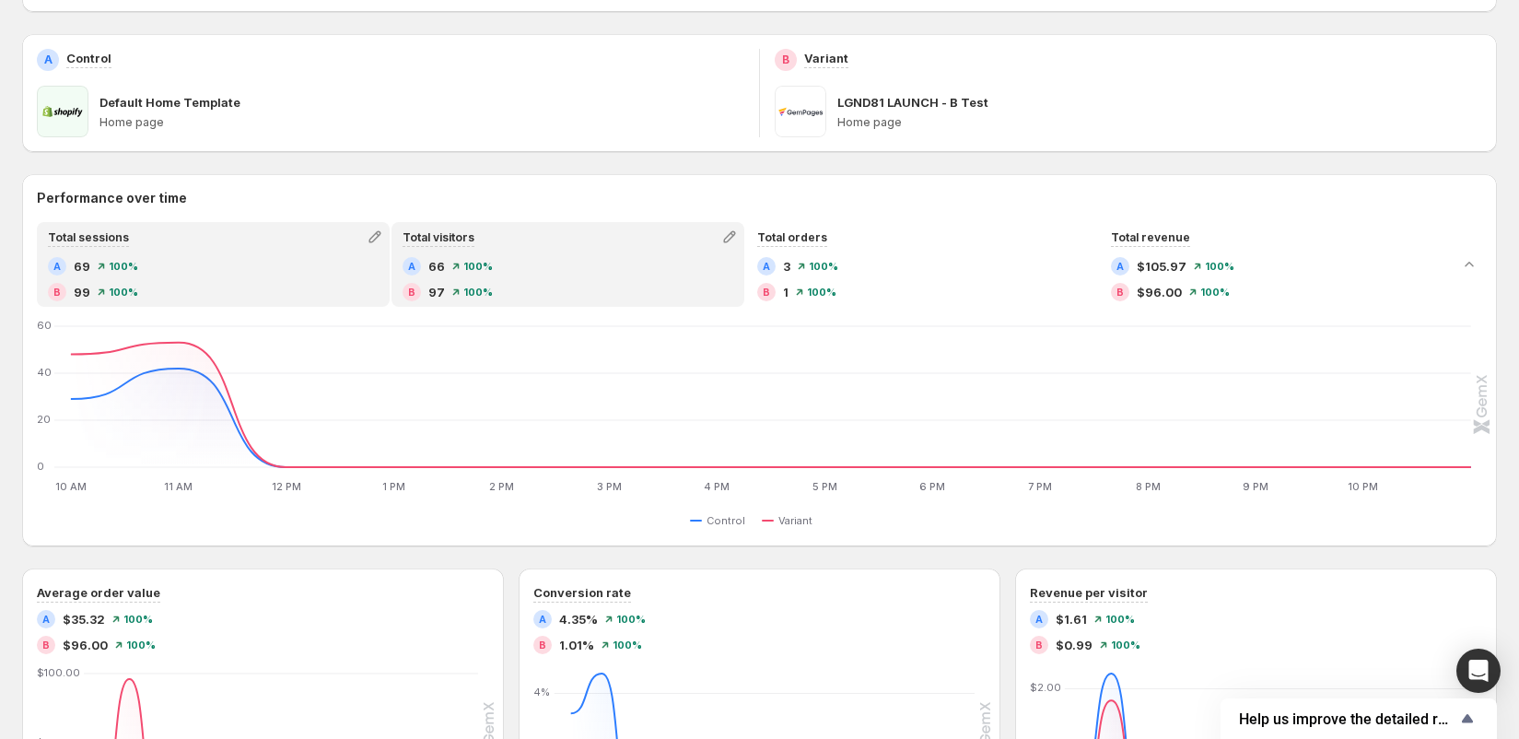
click at [276, 294] on div "B 99 100 %" at bounding box center [213, 292] width 331 height 18
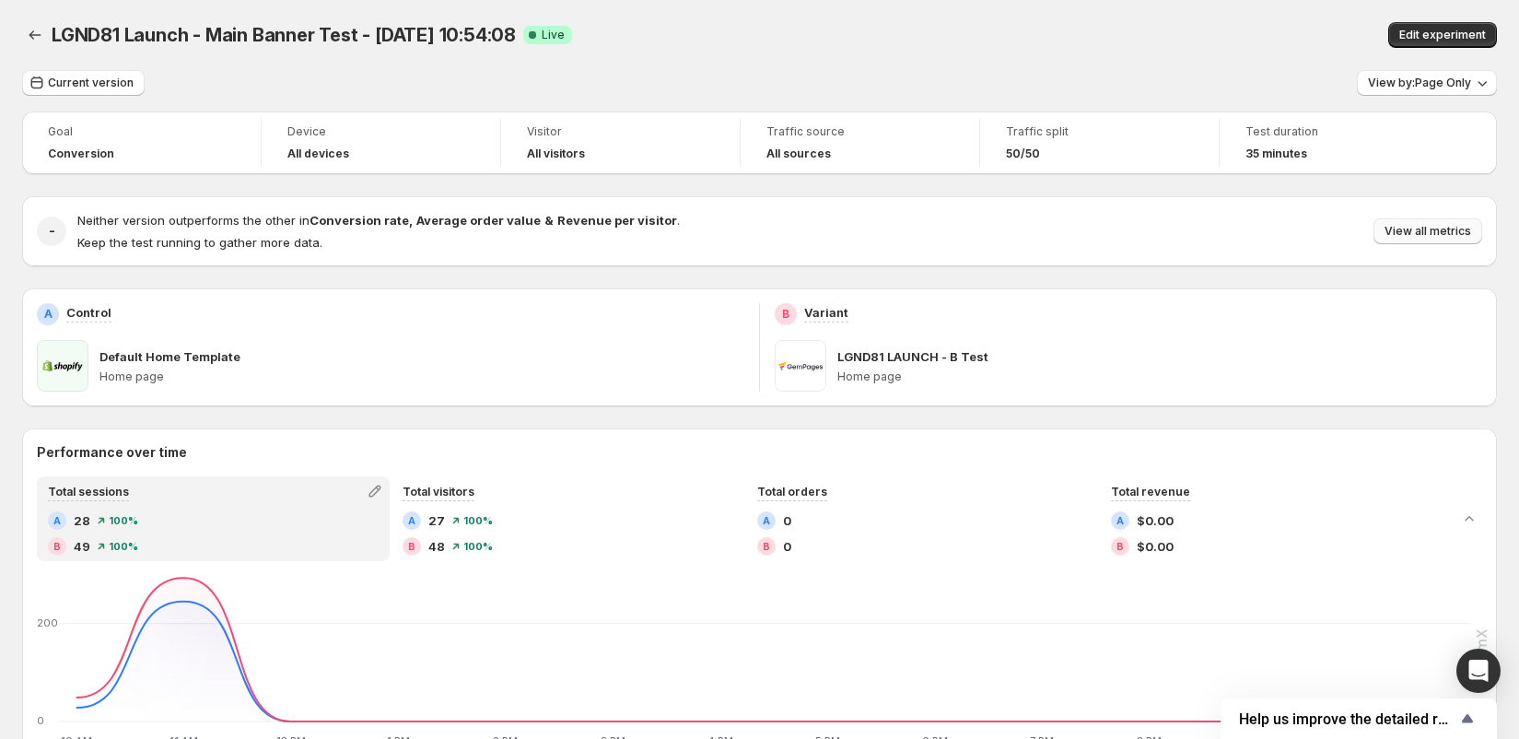
click at [1425, 226] on span "View all metrics" at bounding box center [1427, 231] width 87 height 15
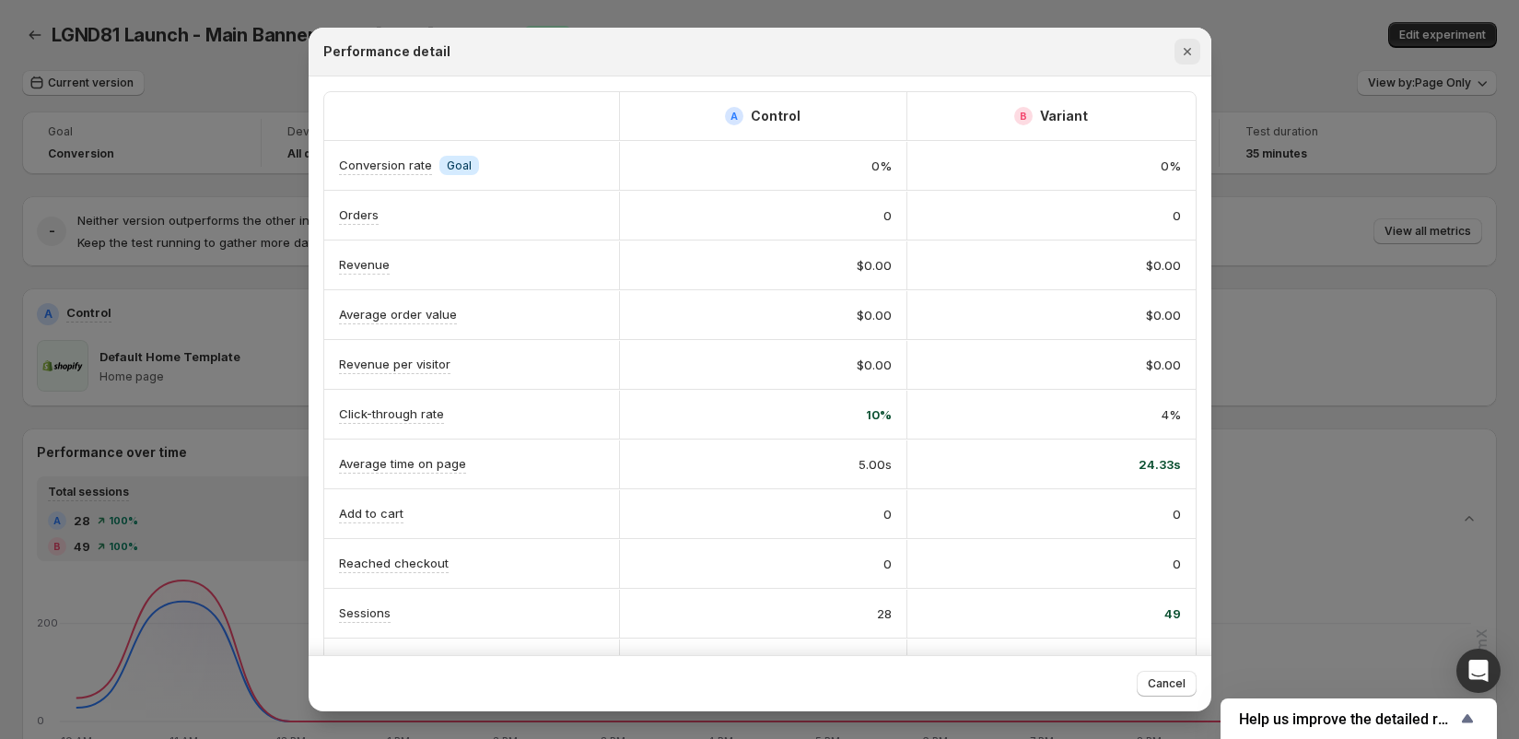
click at [1193, 52] on icon "Close" at bounding box center [1187, 51] width 18 height 18
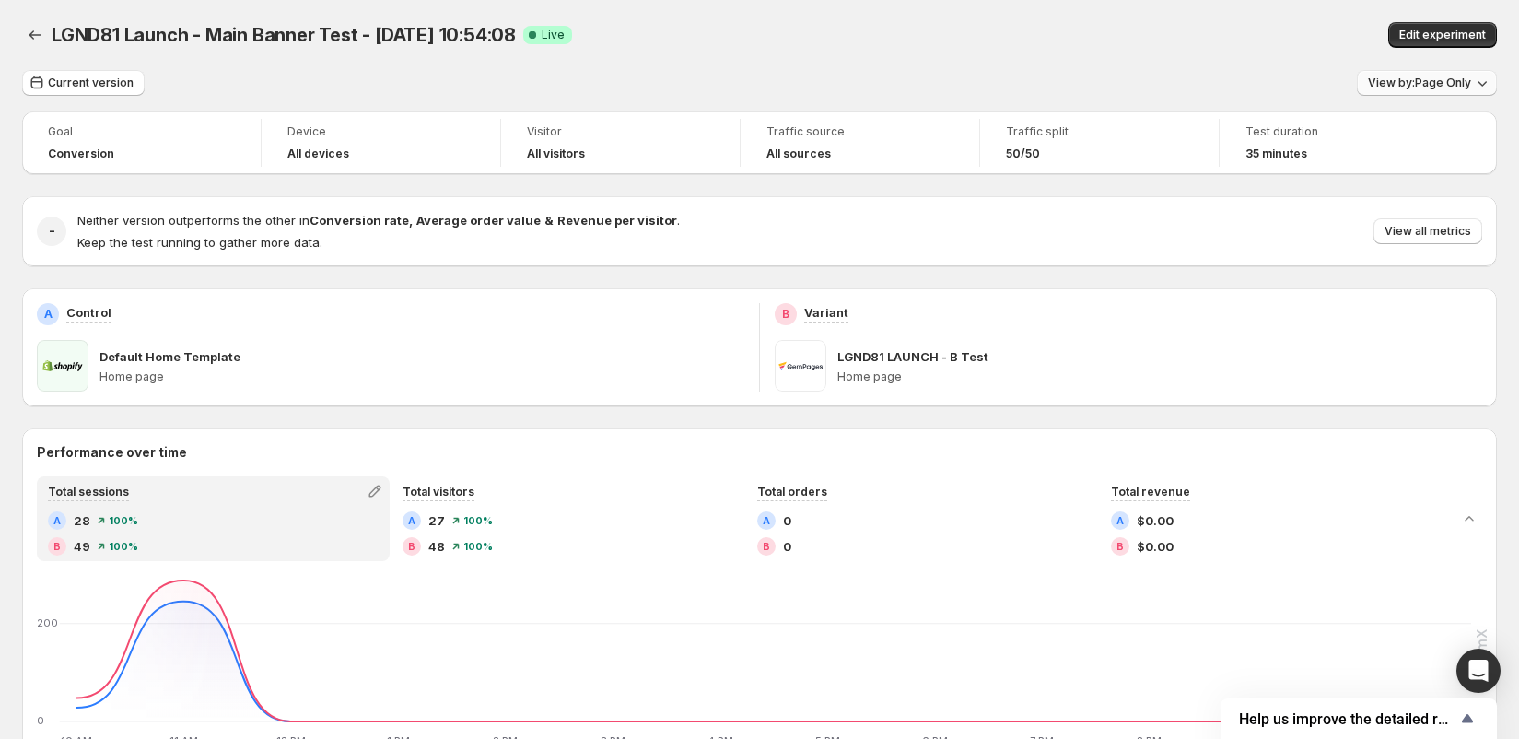
click at [1404, 78] on span "View by: Page Only" at bounding box center [1419, 83] width 103 height 15
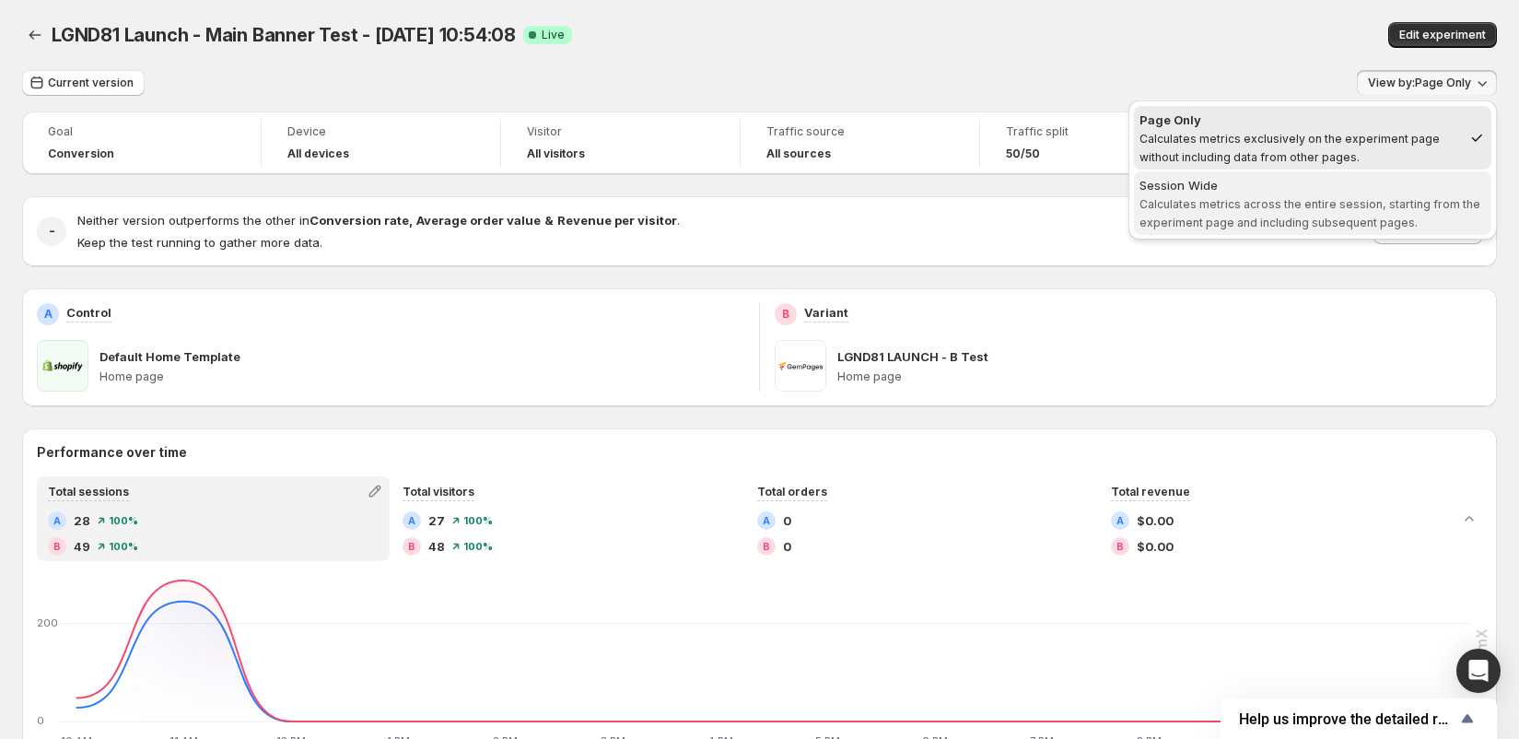
click at [1295, 197] on span "Calculates metrics across the entire session, starting from the experiment page…" at bounding box center [1309, 213] width 341 height 32
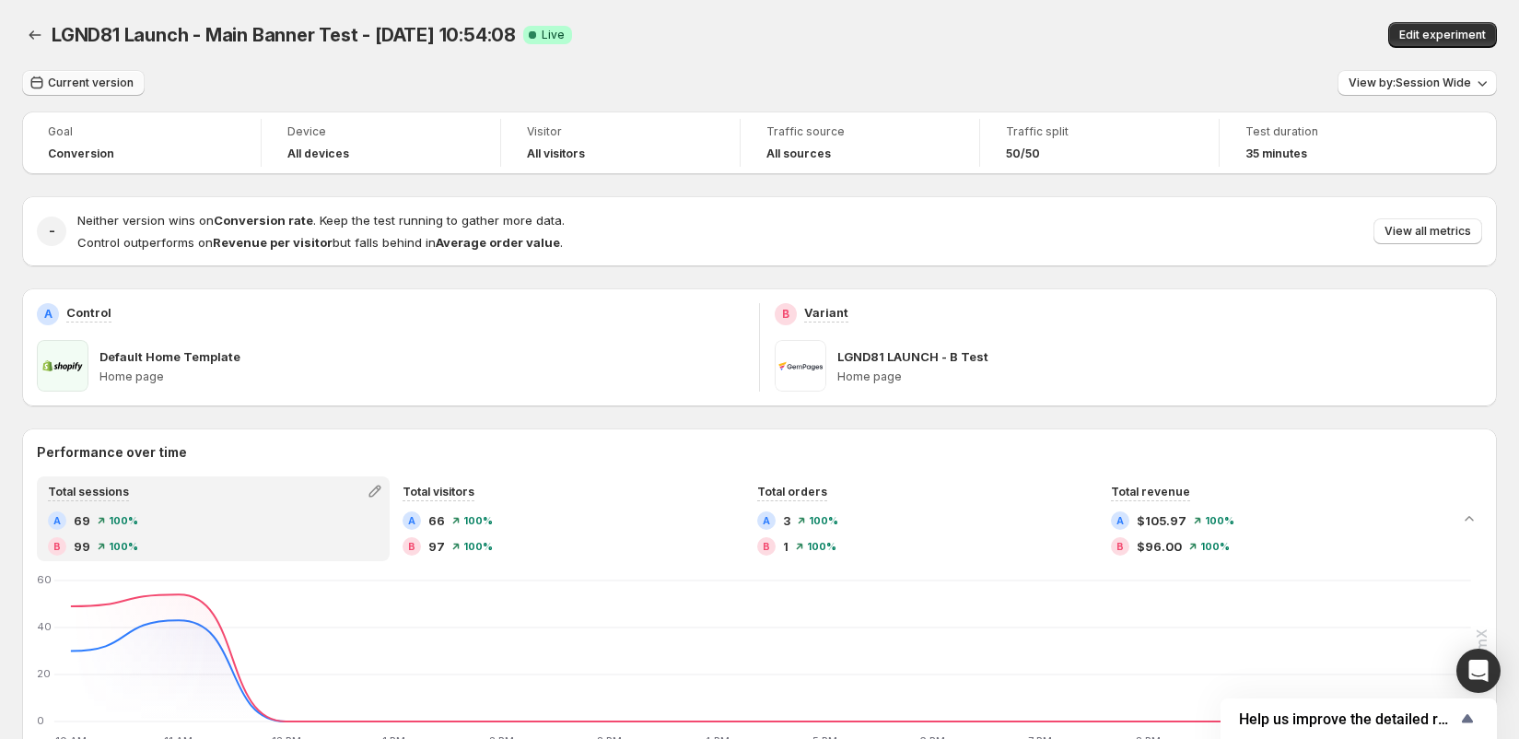
click at [108, 79] on span "Current version" at bounding box center [91, 83] width 86 height 15
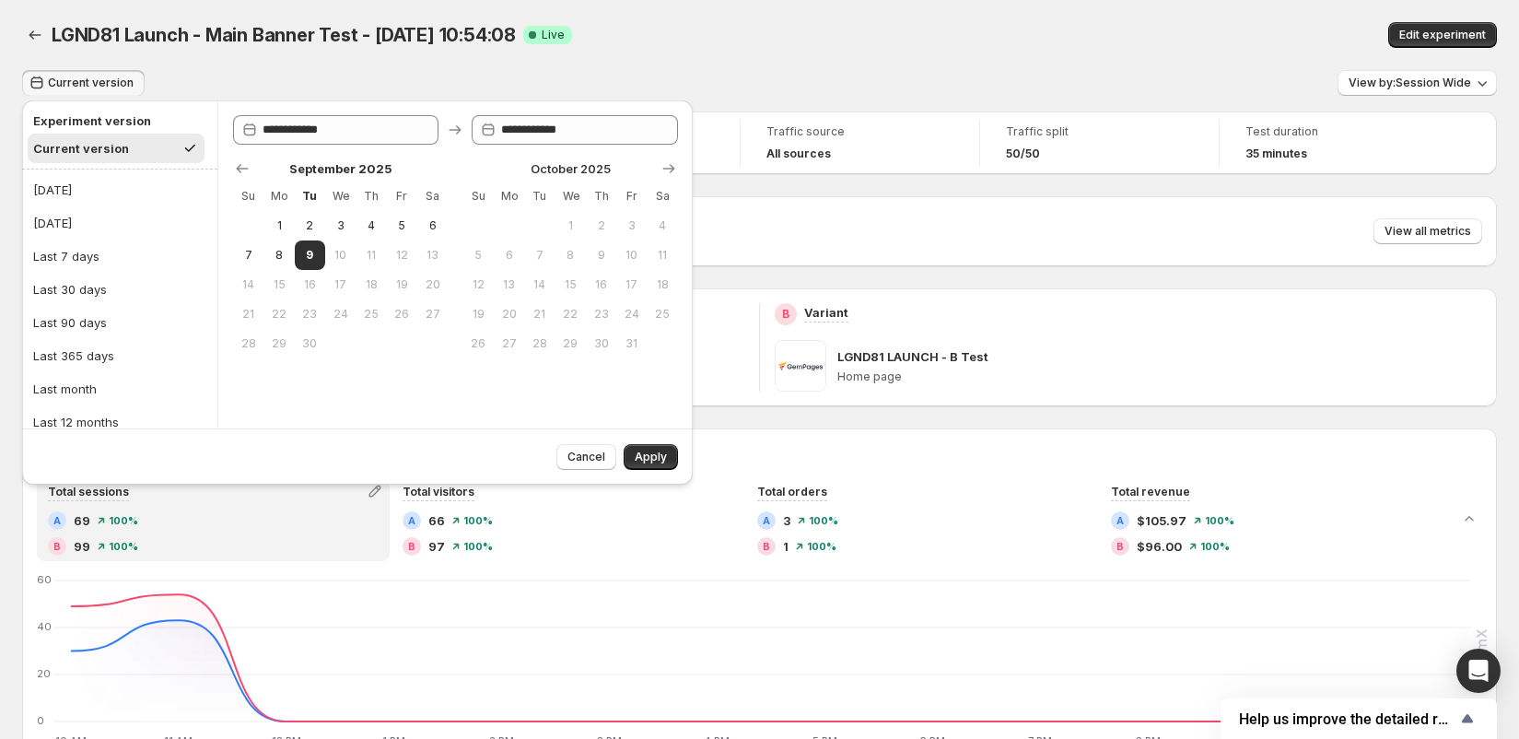
click at [103, 151] on div "Current version" at bounding box center [81, 148] width 96 height 18
click at [109, 119] on h2 "Experiment version" at bounding box center [116, 120] width 166 height 18
click at [83, 192] on button "[DATE]" at bounding box center [120, 189] width 184 height 29
click at [647, 459] on span "Apply" at bounding box center [651, 456] width 32 height 15
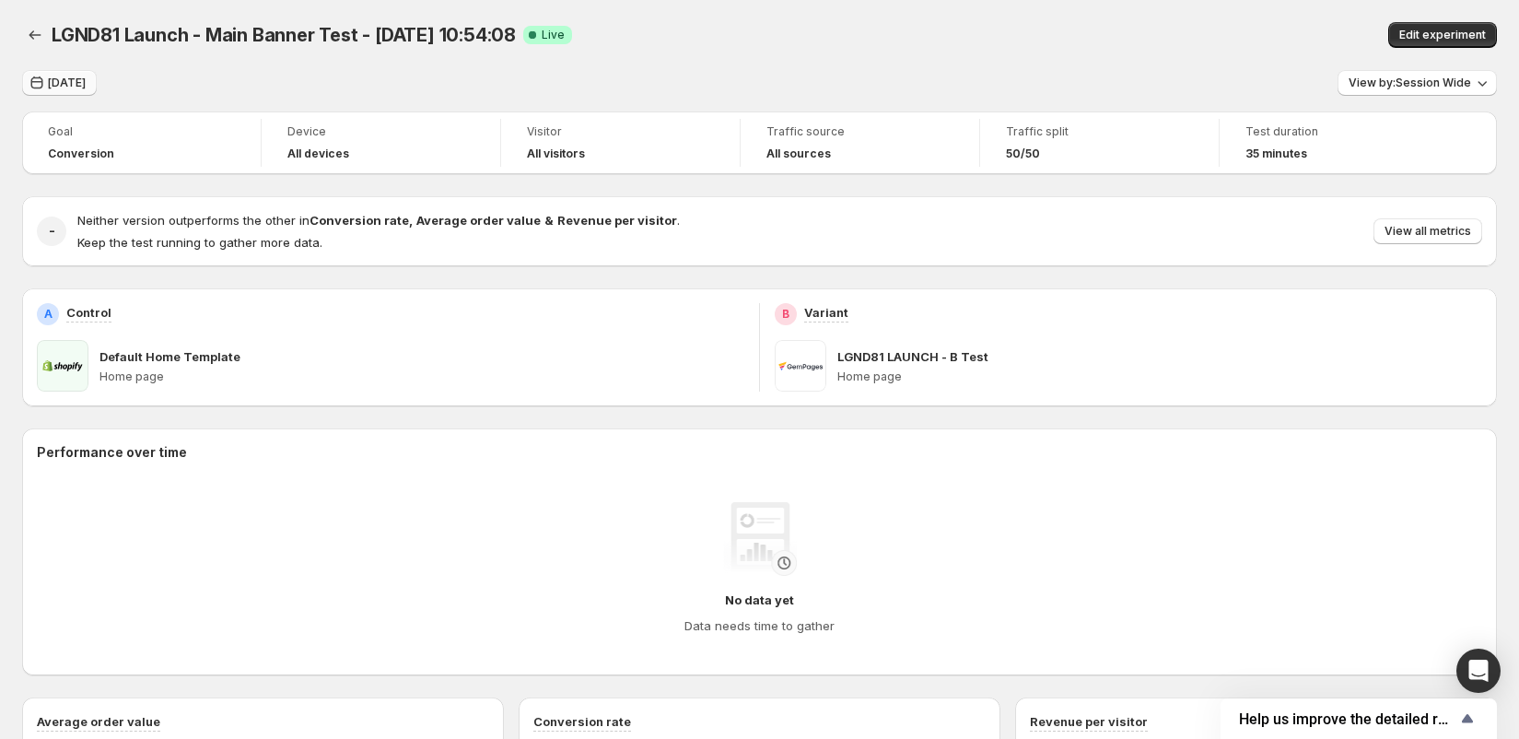
click at [61, 90] on button "[DATE]" at bounding box center [59, 83] width 75 height 26
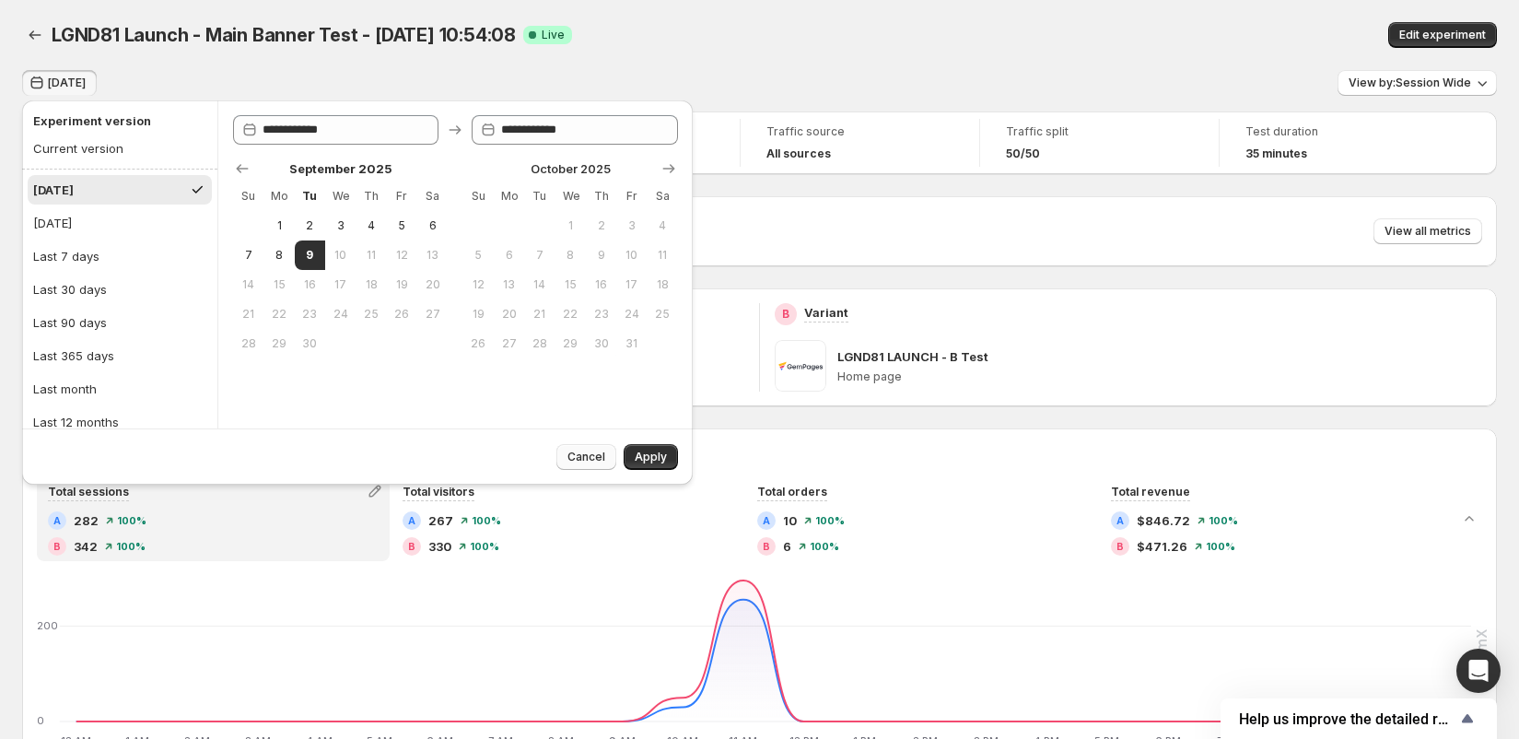
click at [574, 459] on span "Cancel" at bounding box center [586, 456] width 38 height 15
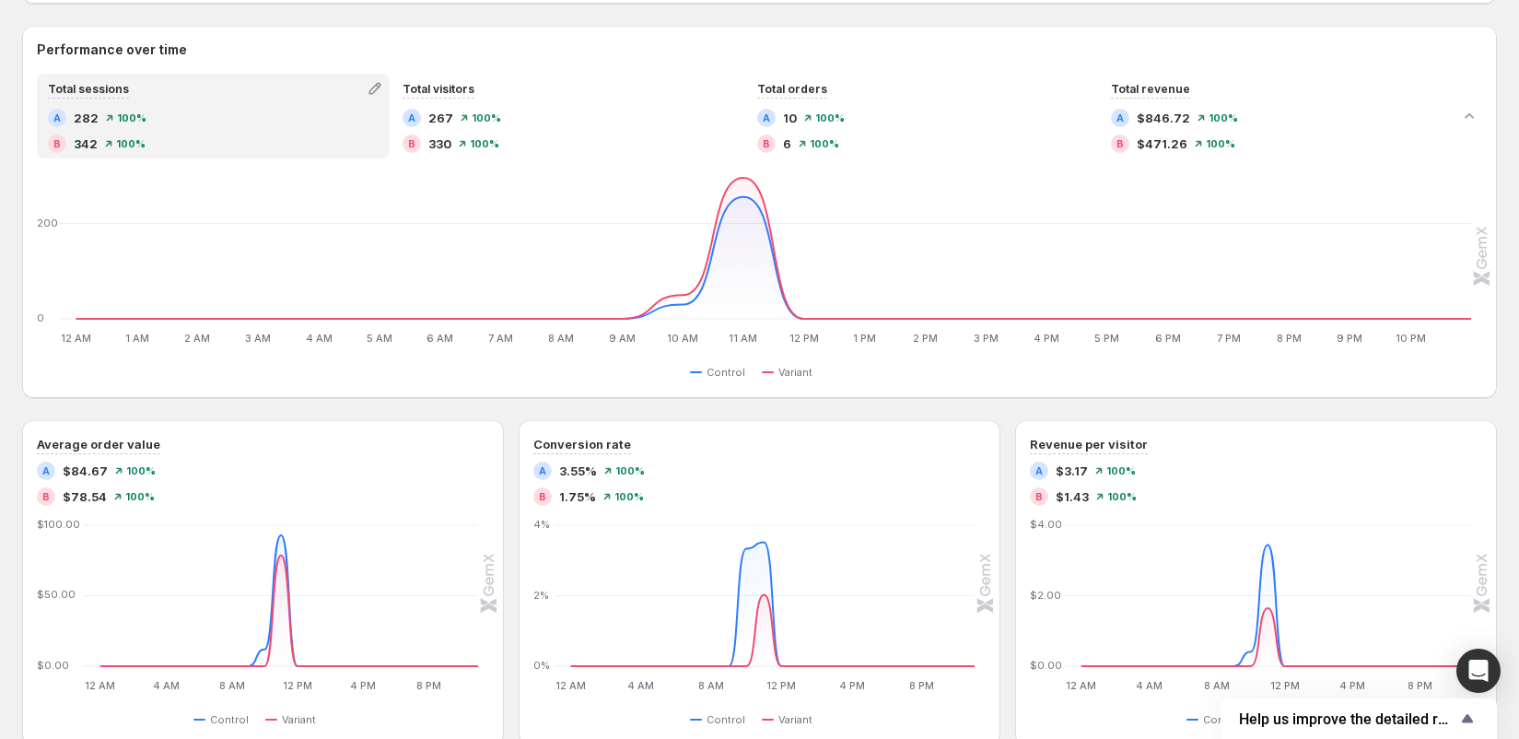
scroll to position [383, 0]
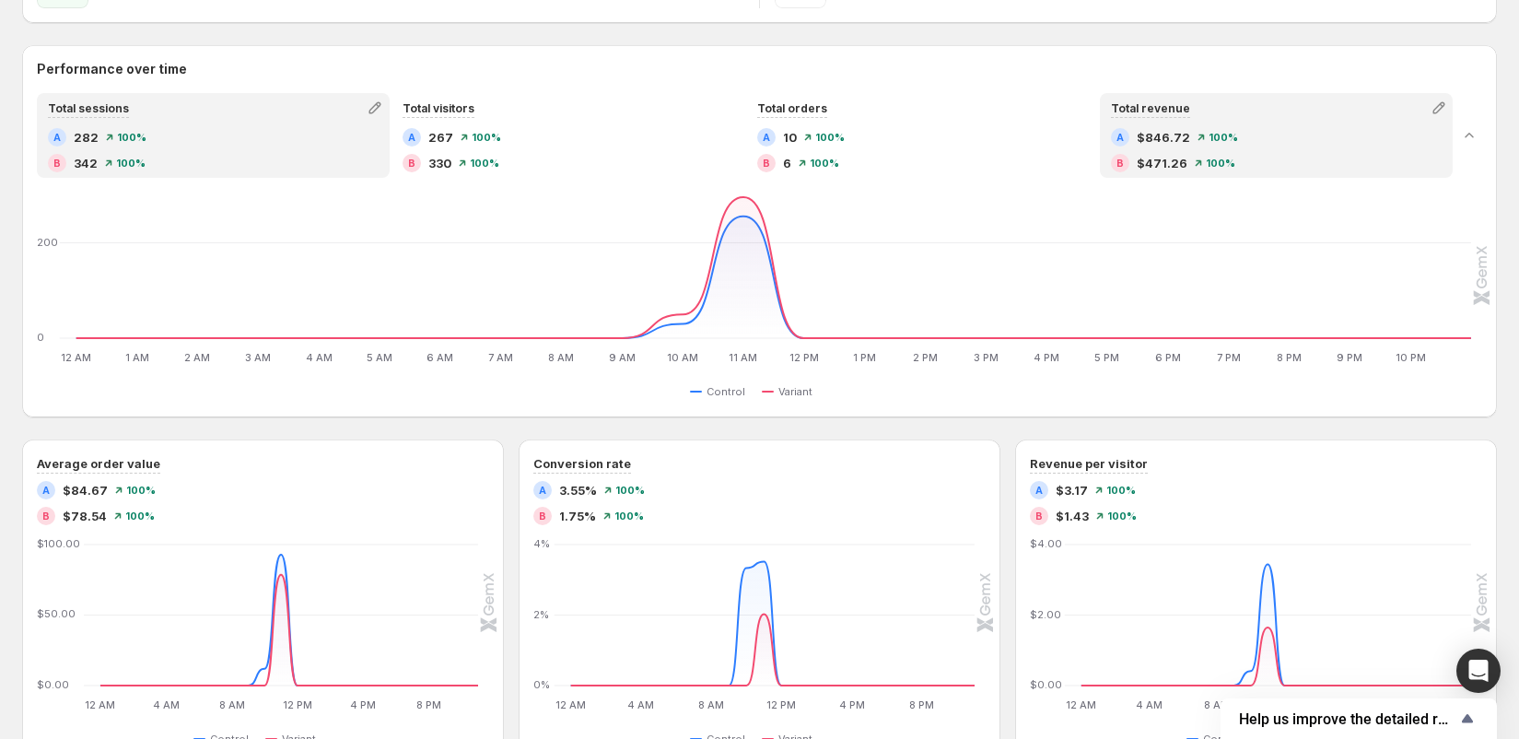
click at [1170, 162] on span "$471.26" at bounding box center [1161, 163] width 51 height 18
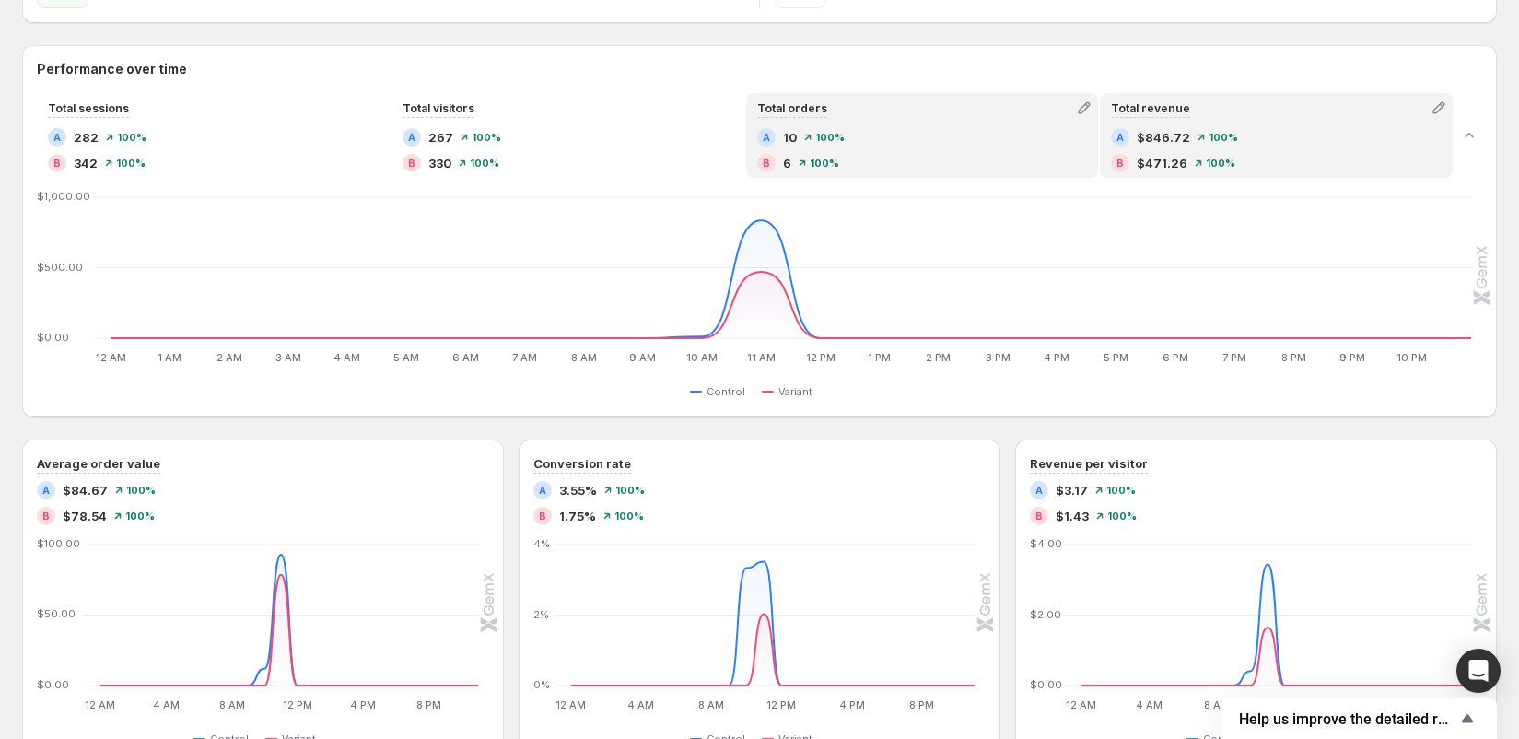
click at [937, 157] on div "B 6 100 %" at bounding box center [922, 163] width 331 height 18
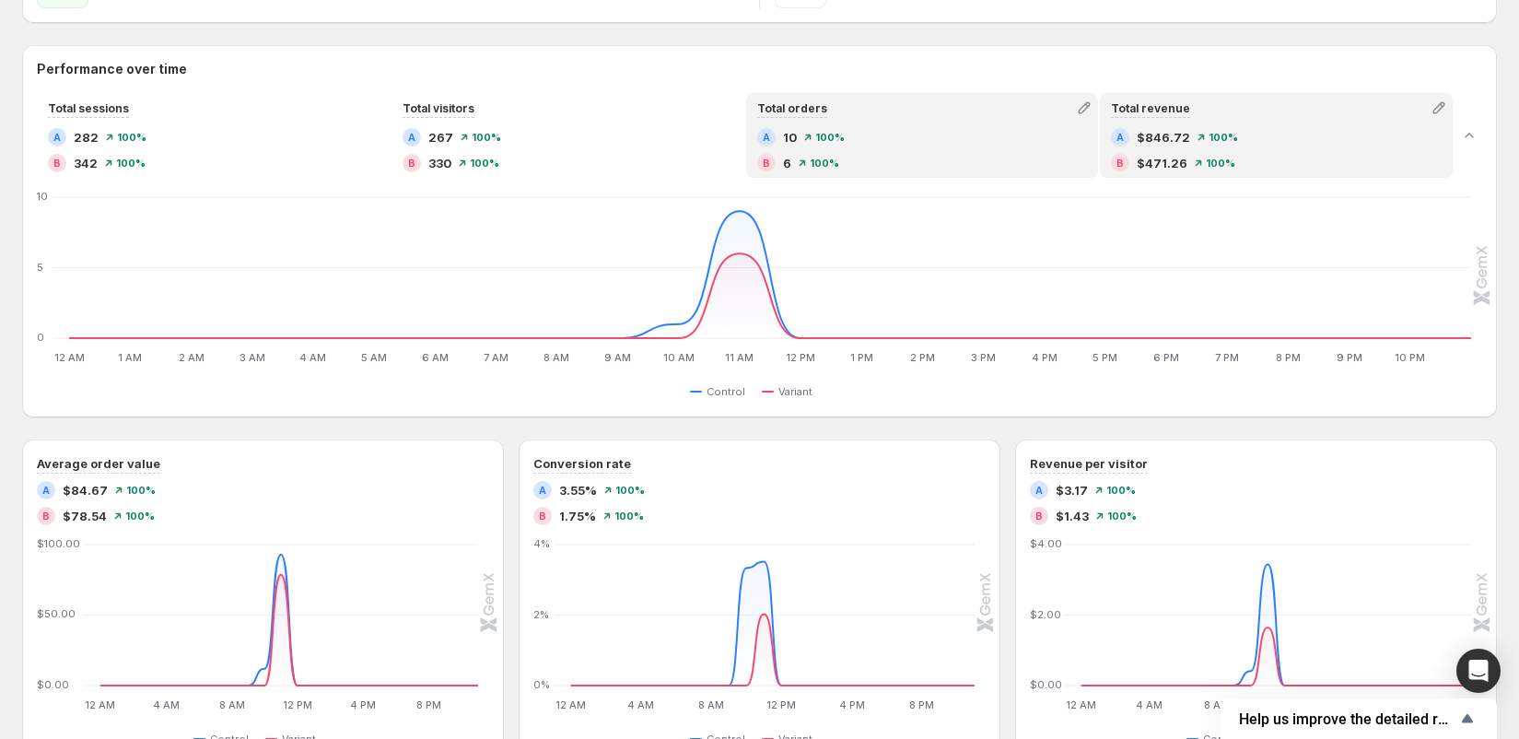
click at [1153, 168] on span "$471.26" at bounding box center [1161, 163] width 51 height 18
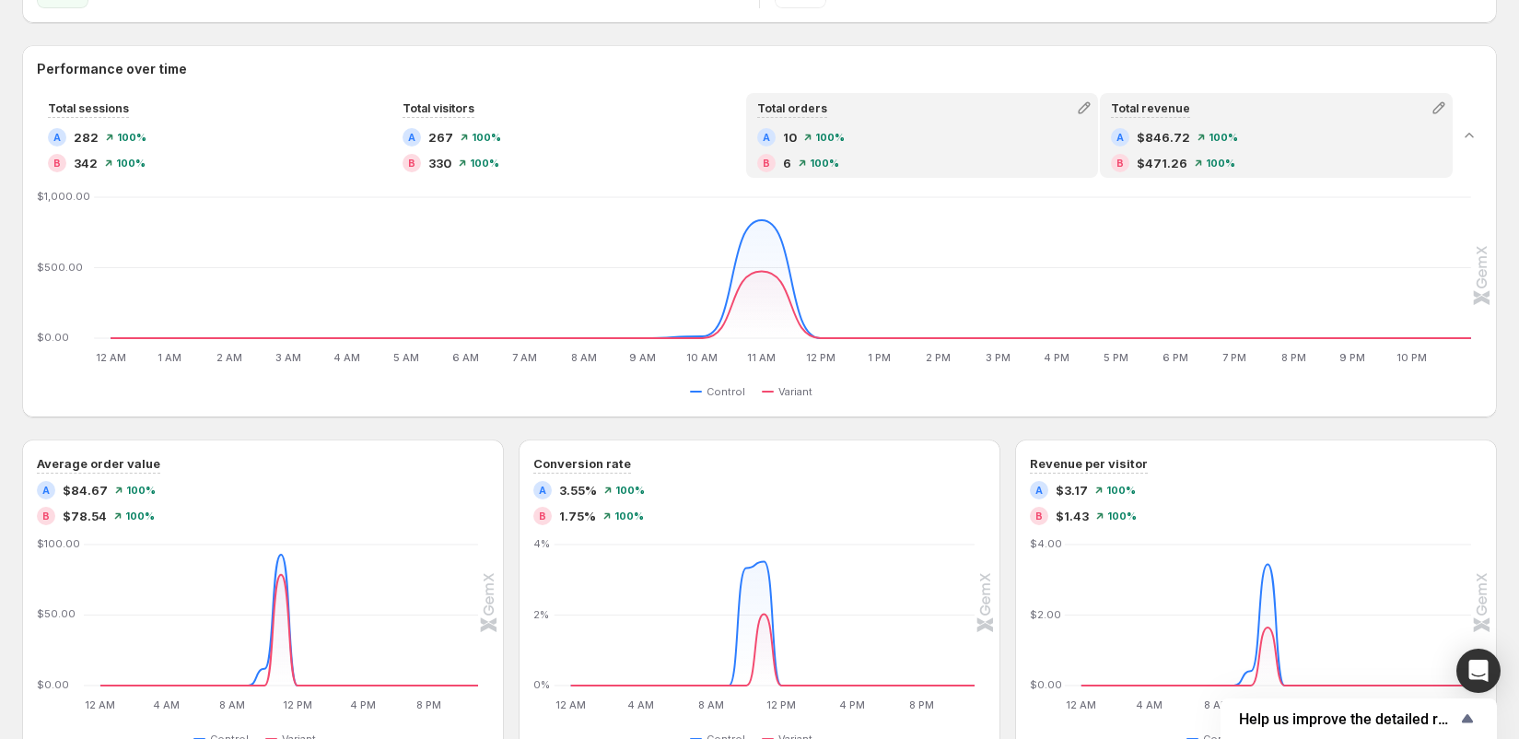
click at [959, 169] on div "B 6 100 %" at bounding box center [922, 163] width 331 height 18
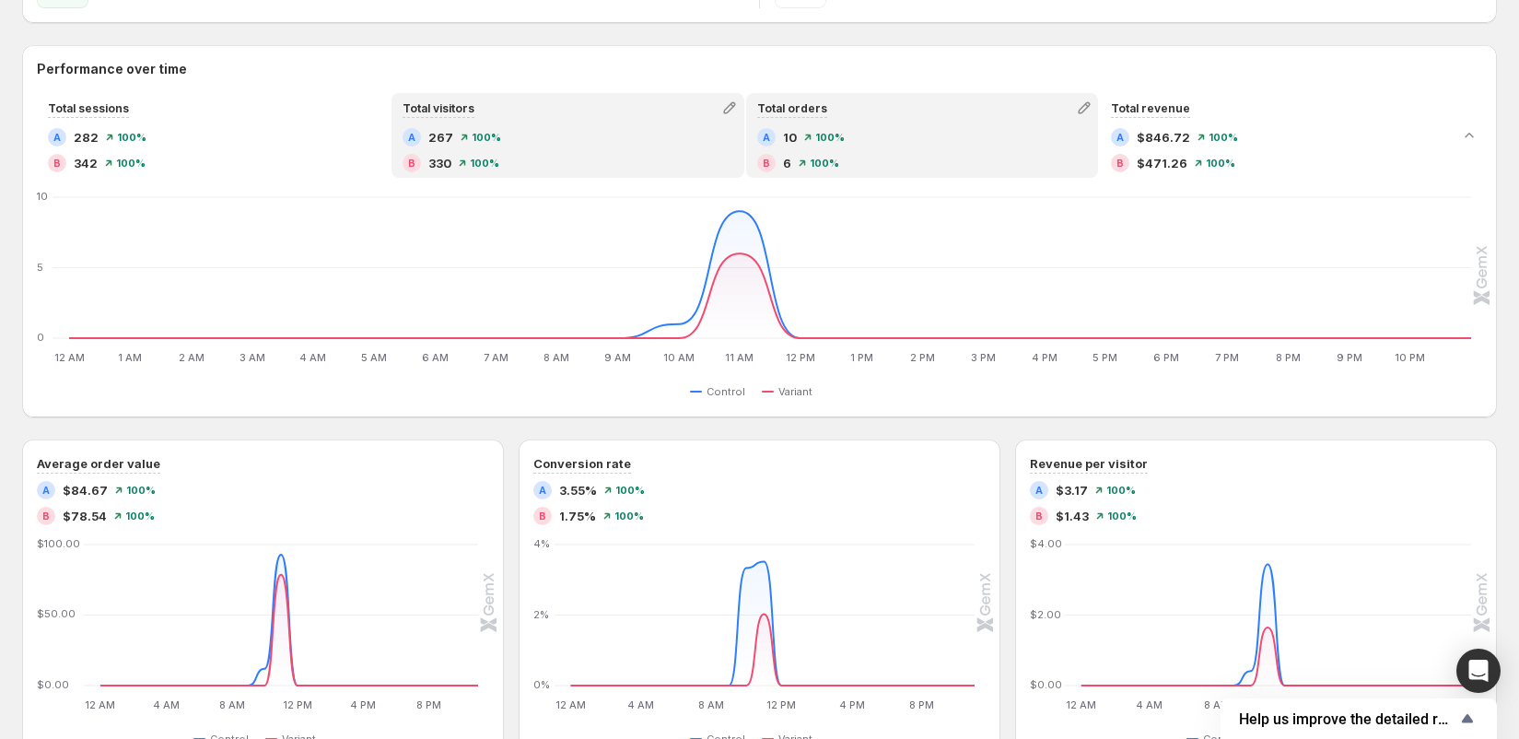
click at [656, 176] on div "A 267 100 % B 330 100 %" at bounding box center [567, 152] width 349 height 48
click at [918, 167] on div "B 6 100 %" at bounding box center [922, 163] width 331 height 18
click at [666, 164] on div "B 330 100 %" at bounding box center [567, 163] width 331 height 18
click at [896, 164] on div "B 6 100 %" at bounding box center [922, 163] width 331 height 18
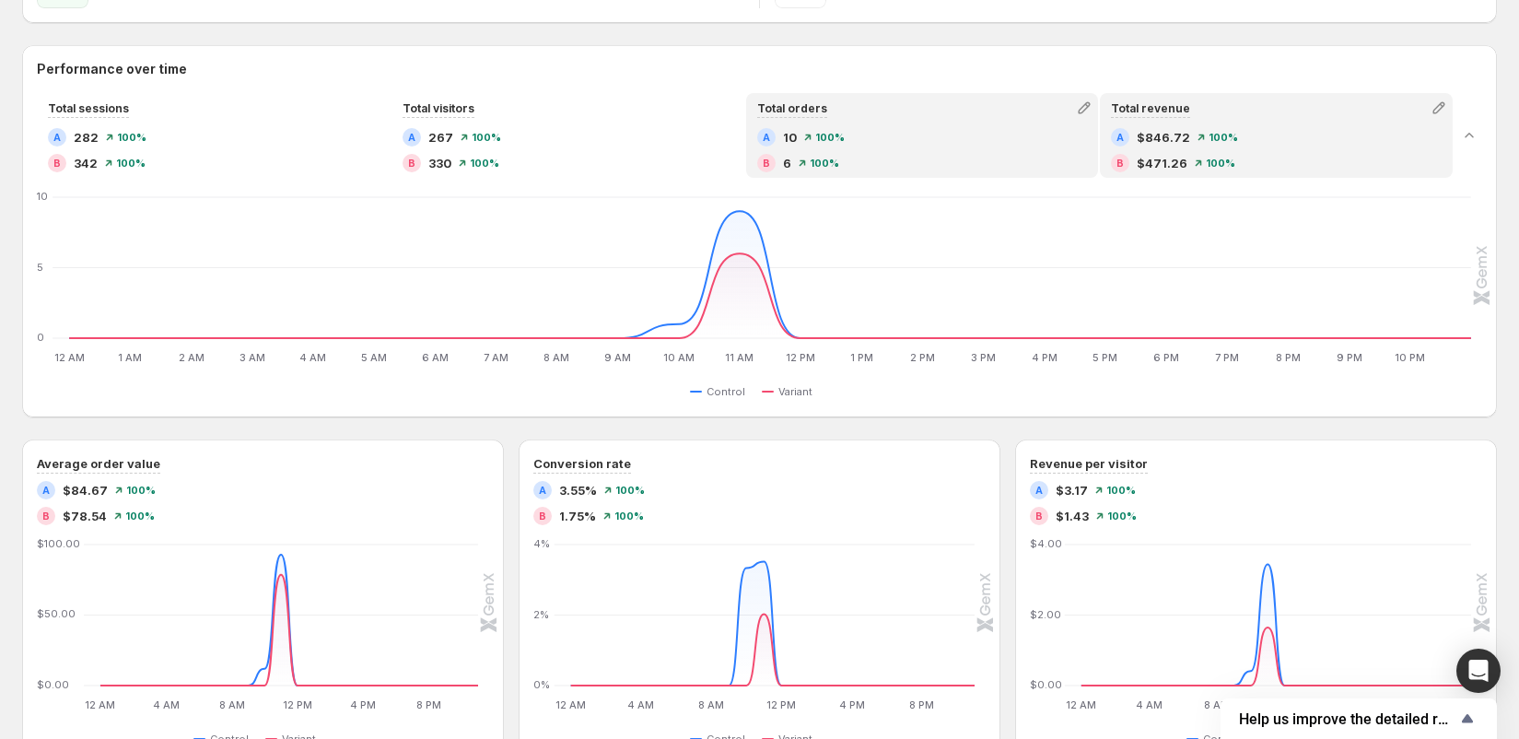
click at [1140, 162] on span "$471.26" at bounding box center [1161, 163] width 51 height 18
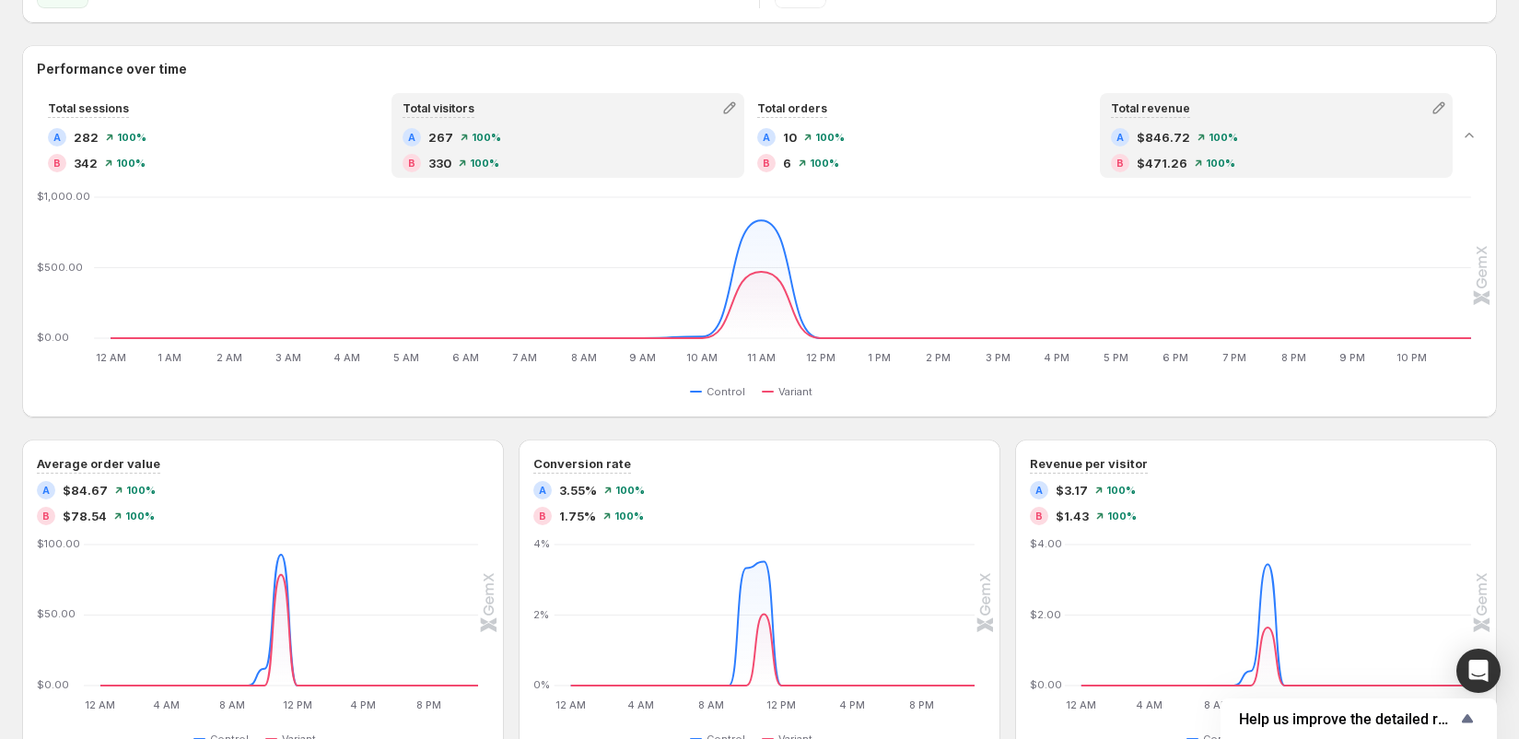
click at [656, 158] on div "B 330 100 %" at bounding box center [567, 163] width 331 height 18
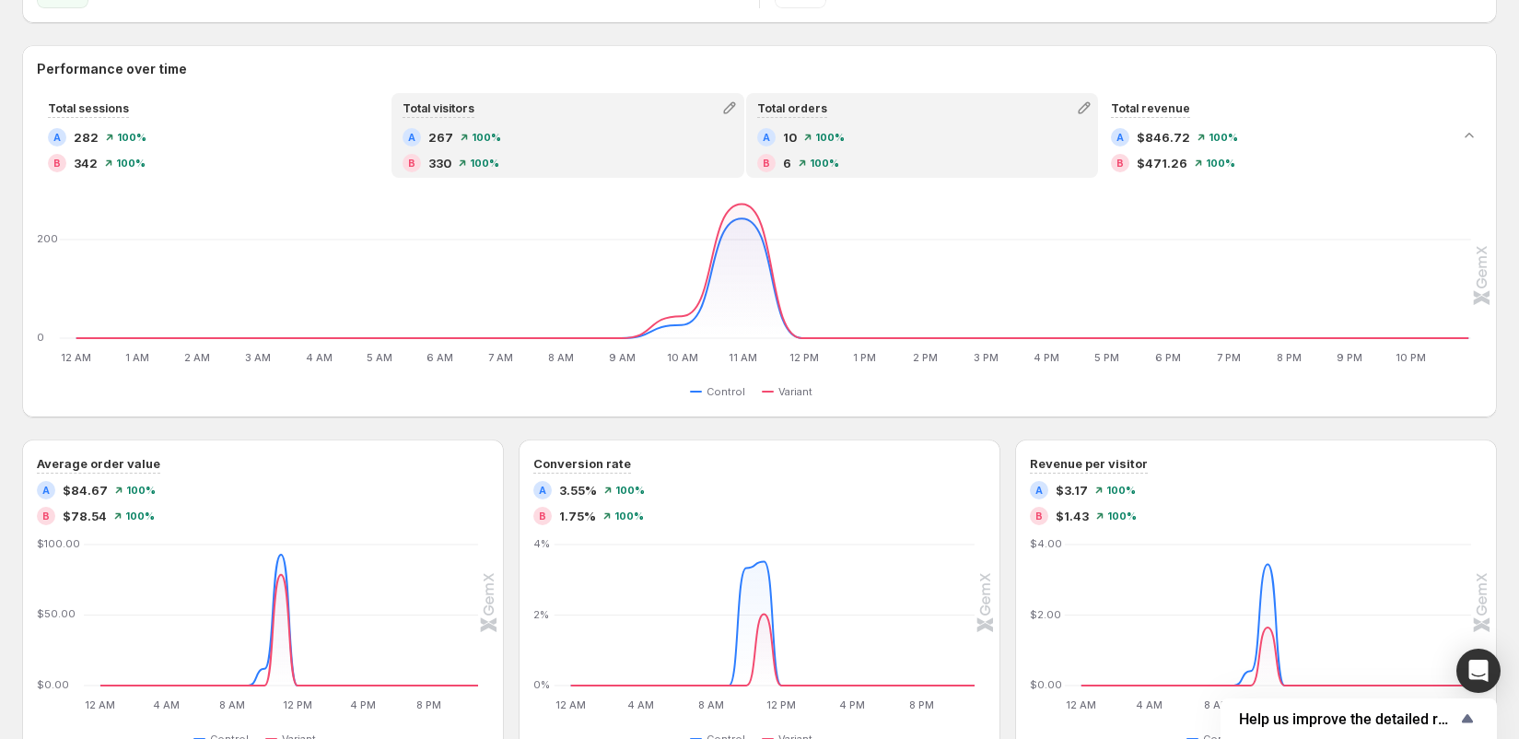
click at [837, 161] on div "B 6 100 %" at bounding box center [922, 163] width 331 height 18
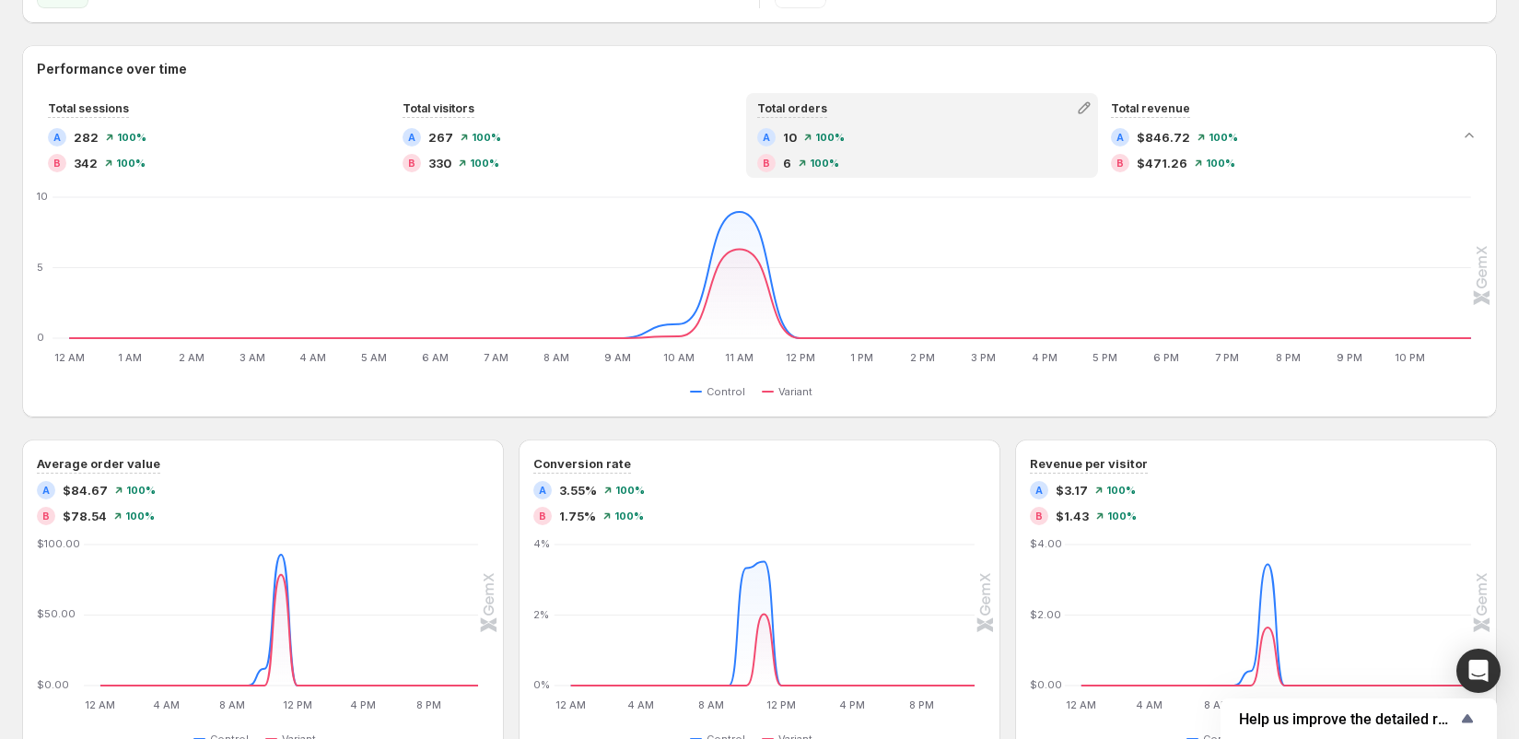
click at [1120, 165] on h2 "B" at bounding box center [1119, 162] width 7 height 11
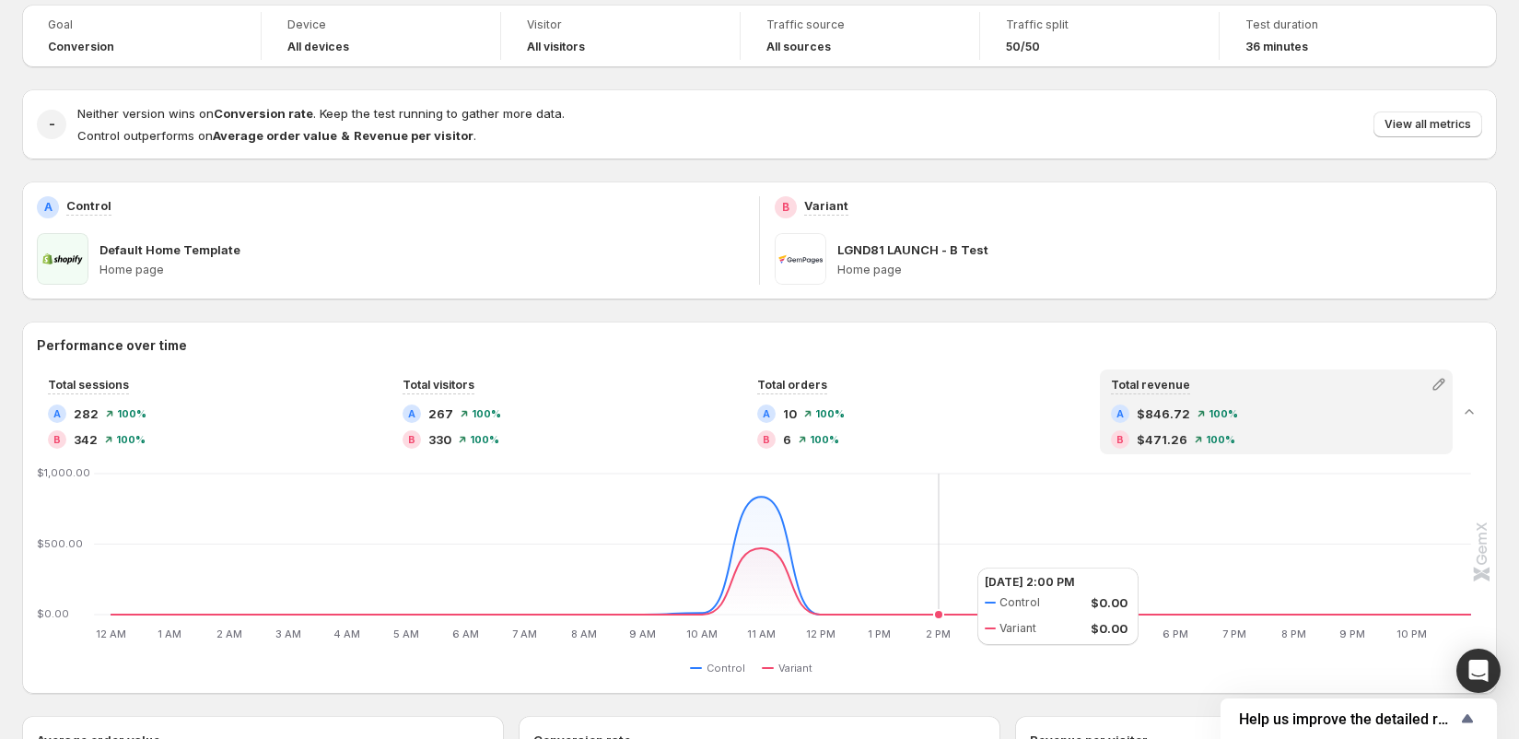
scroll to position [0, 0]
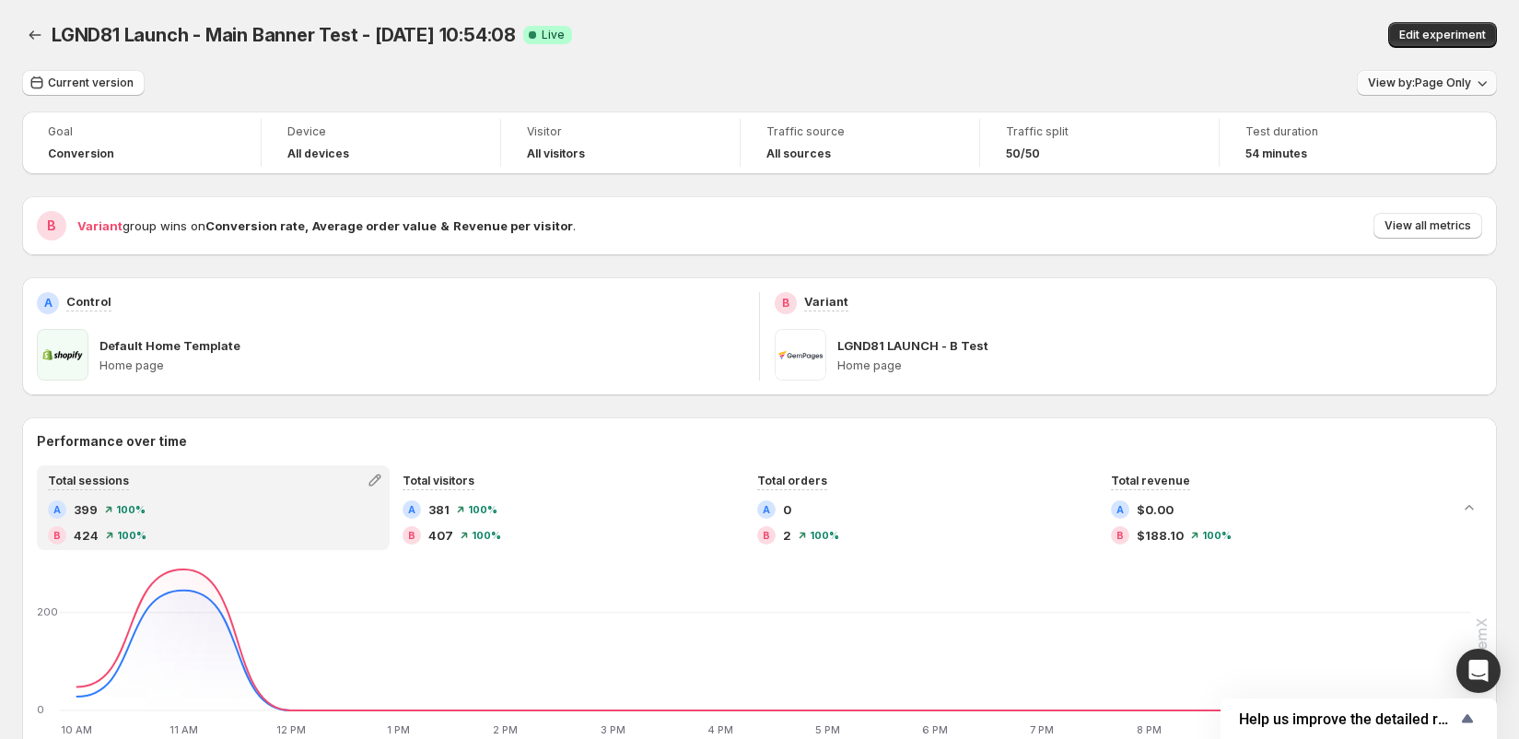
click at [1435, 84] on span "View by: Page Only" at bounding box center [1419, 83] width 103 height 15
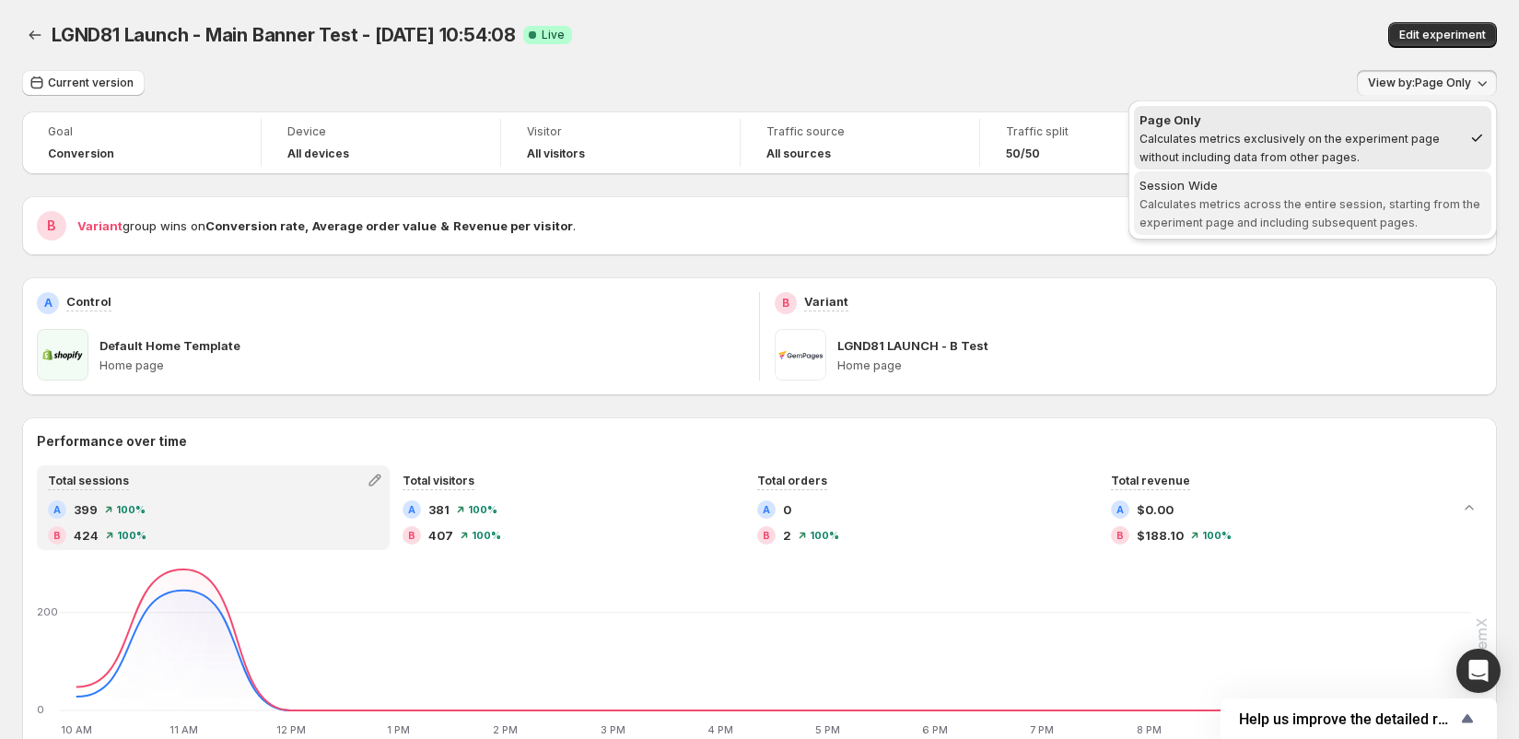
click at [1344, 197] on span "Calculates metrics across the entire session, starting from the experiment page…" at bounding box center [1309, 213] width 341 height 32
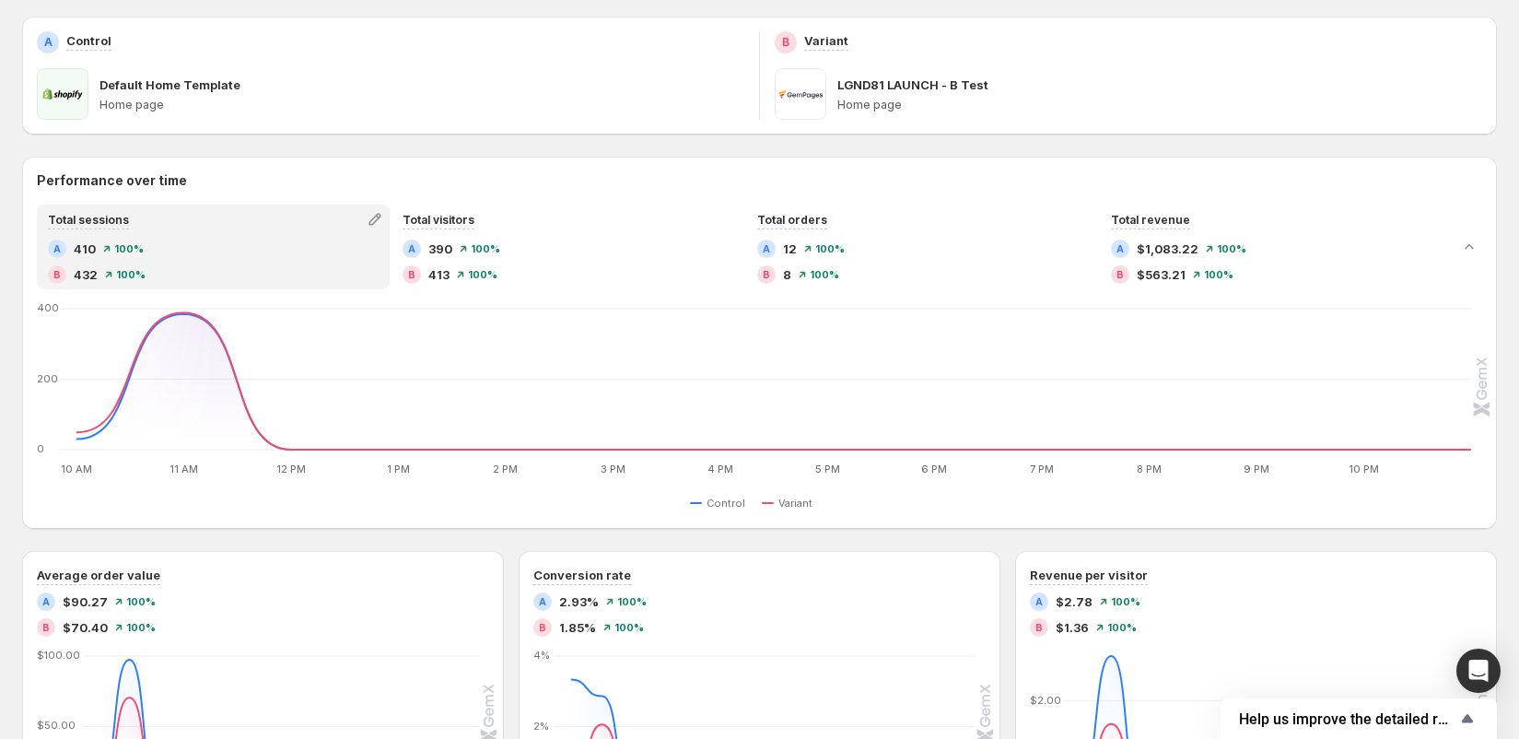
scroll to position [323, 0]
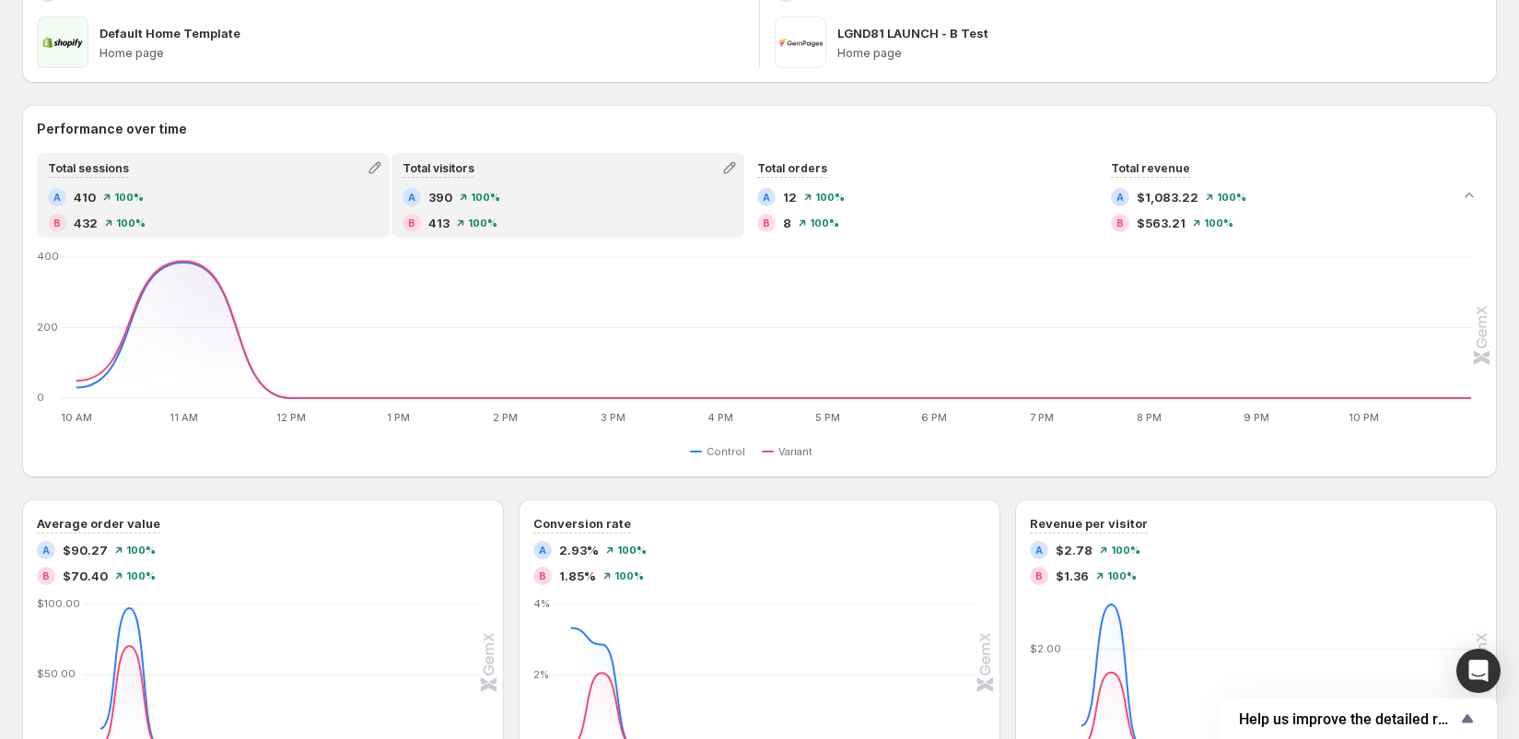
click at [518, 227] on div "B 413 100 %" at bounding box center [567, 223] width 331 height 18
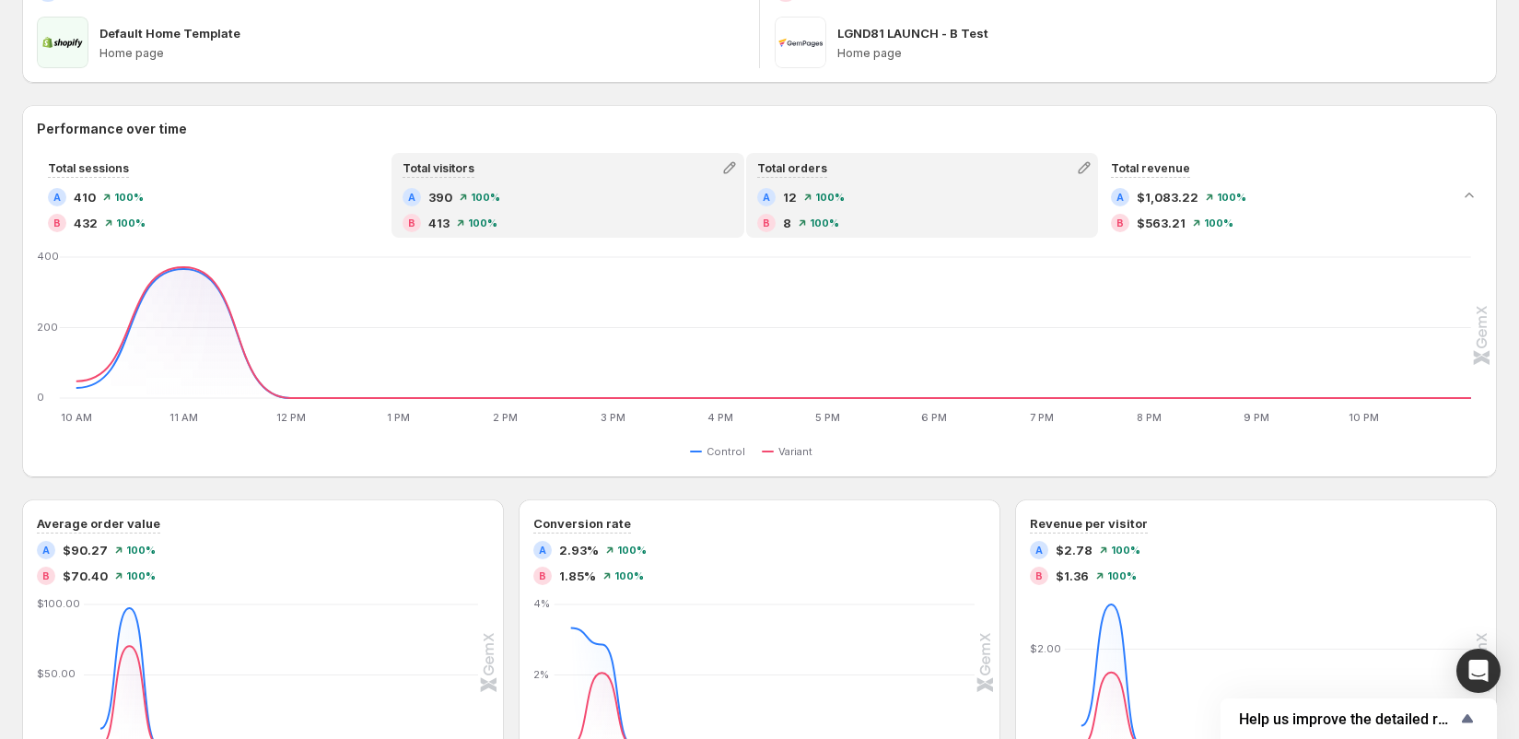
click at [815, 225] on span "100 %" at bounding box center [824, 222] width 29 height 11
click at [623, 210] on div "A 390 100 % B 413 100 %" at bounding box center [567, 210] width 331 height 44
click at [829, 215] on div "B 8 100 %" at bounding box center [922, 223] width 331 height 18
click at [684, 235] on div "A 390 100 % B 413 100 %" at bounding box center [567, 212] width 349 height 48
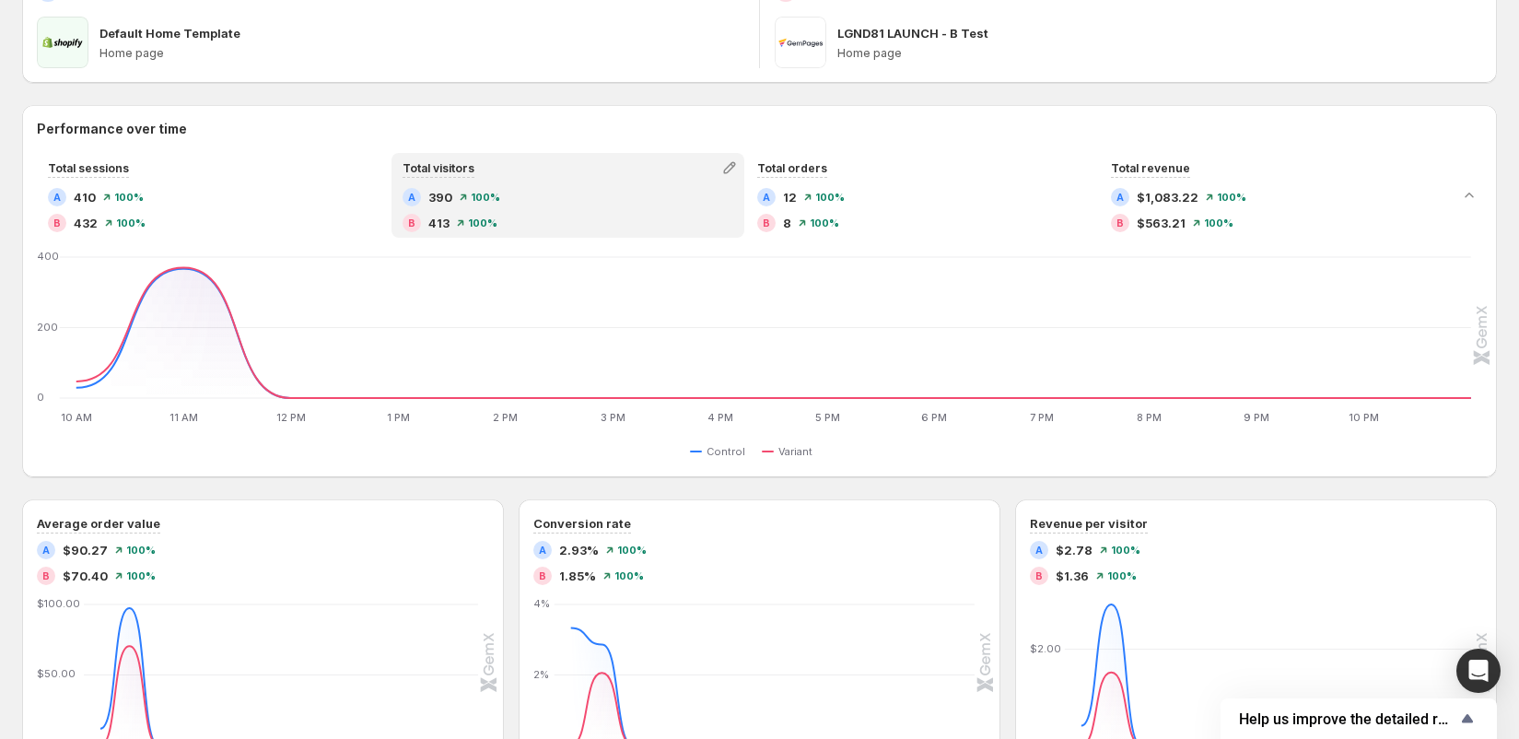
click at [833, 232] on div "A 12 100 % B 8 100 %" at bounding box center [922, 212] width 349 height 48
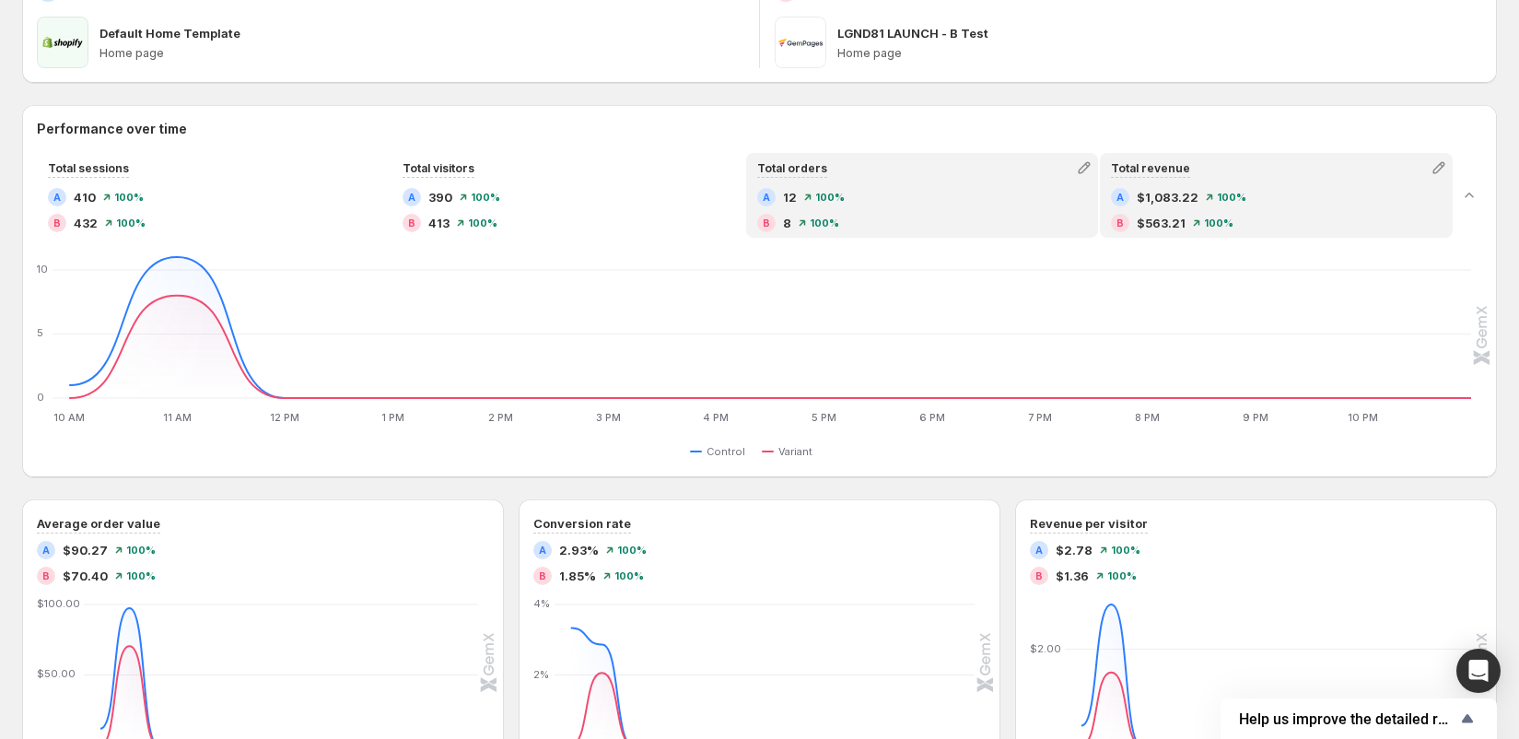
click at [1170, 209] on div "A $1,083.22 100 % B $563.21 100 %" at bounding box center [1276, 210] width 331 height 44
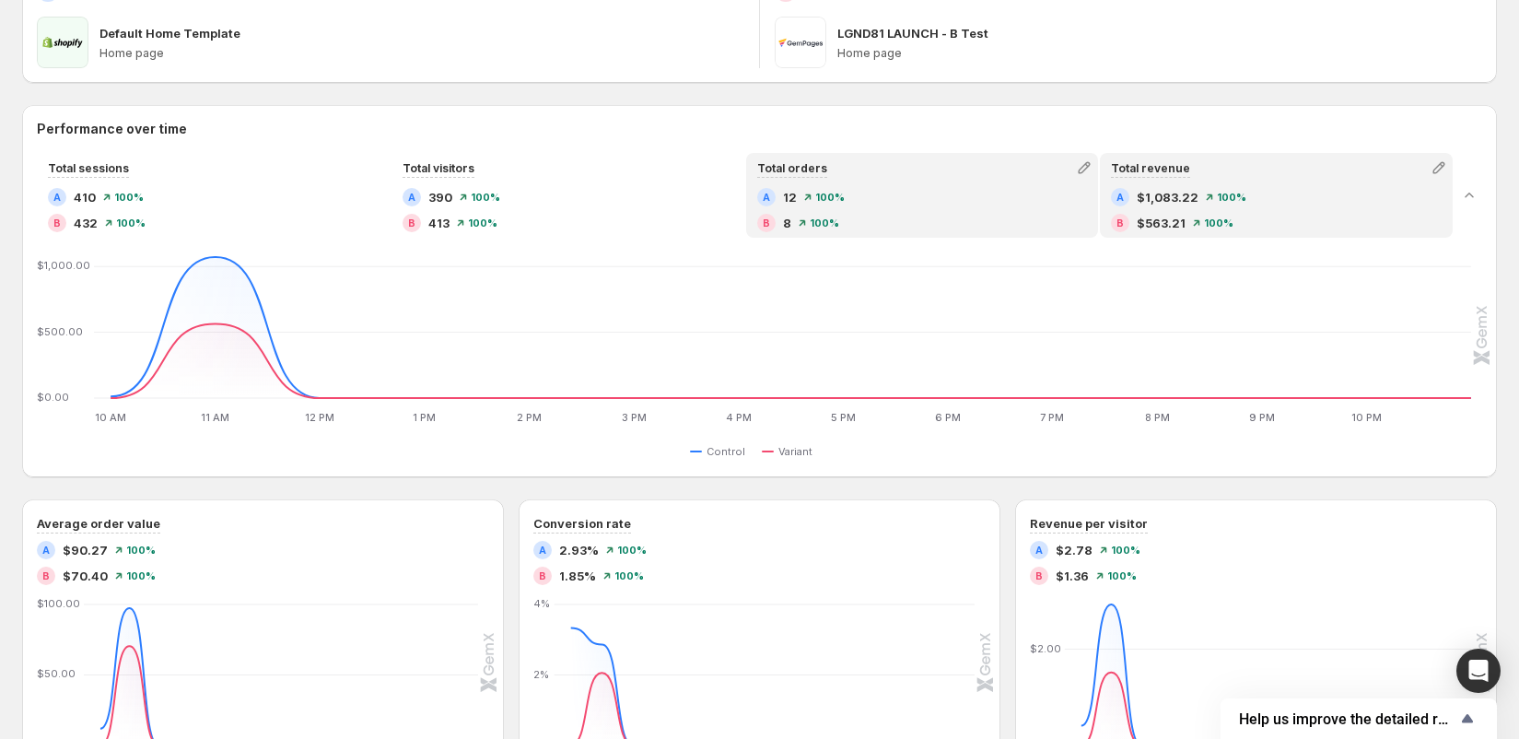
click at [996, 219] on div "B 8 100 %" at bounding box center [922, 223] width 331 height 18
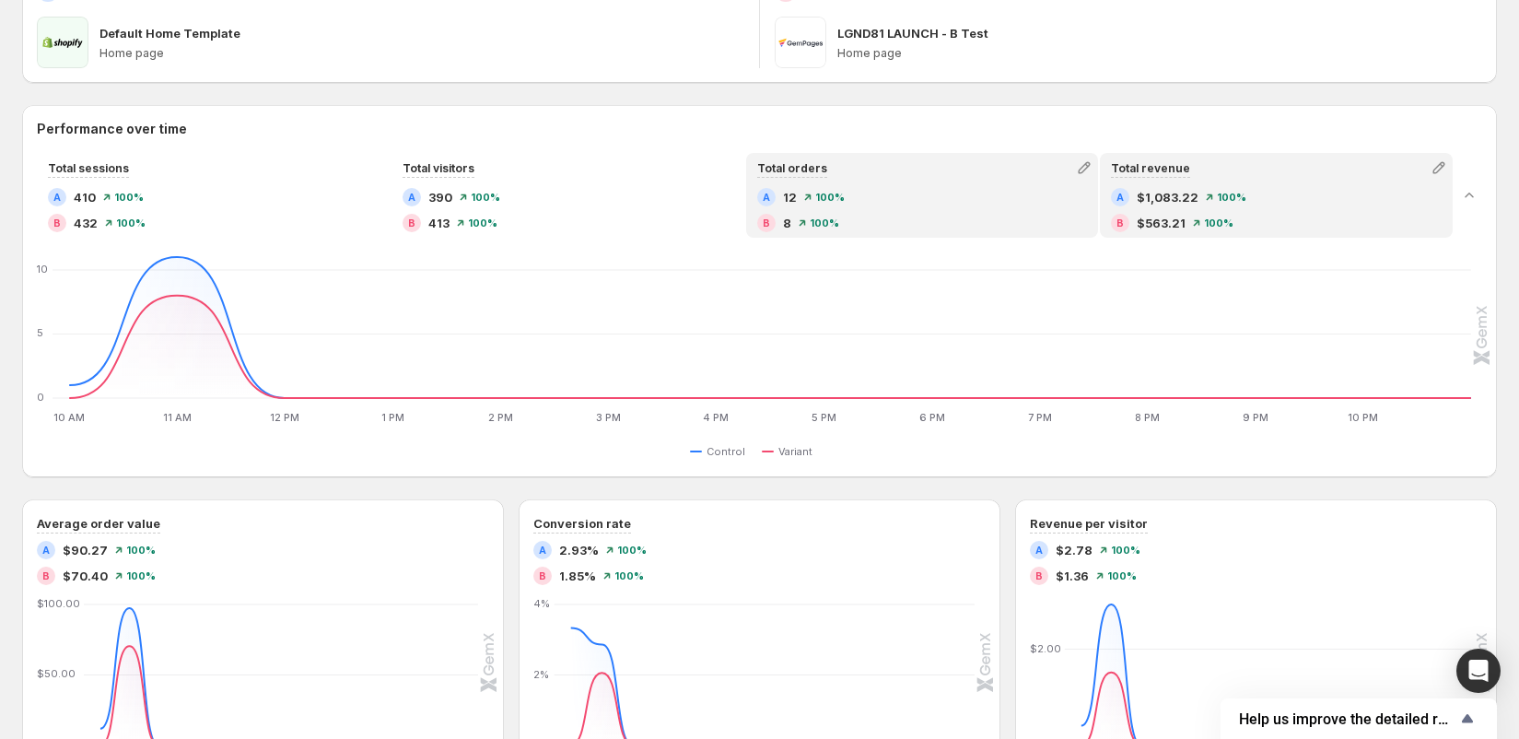
click at [1189, 217] on div "B $563.21 100 %" at bounding box center [1276, 223] width 331 height 18
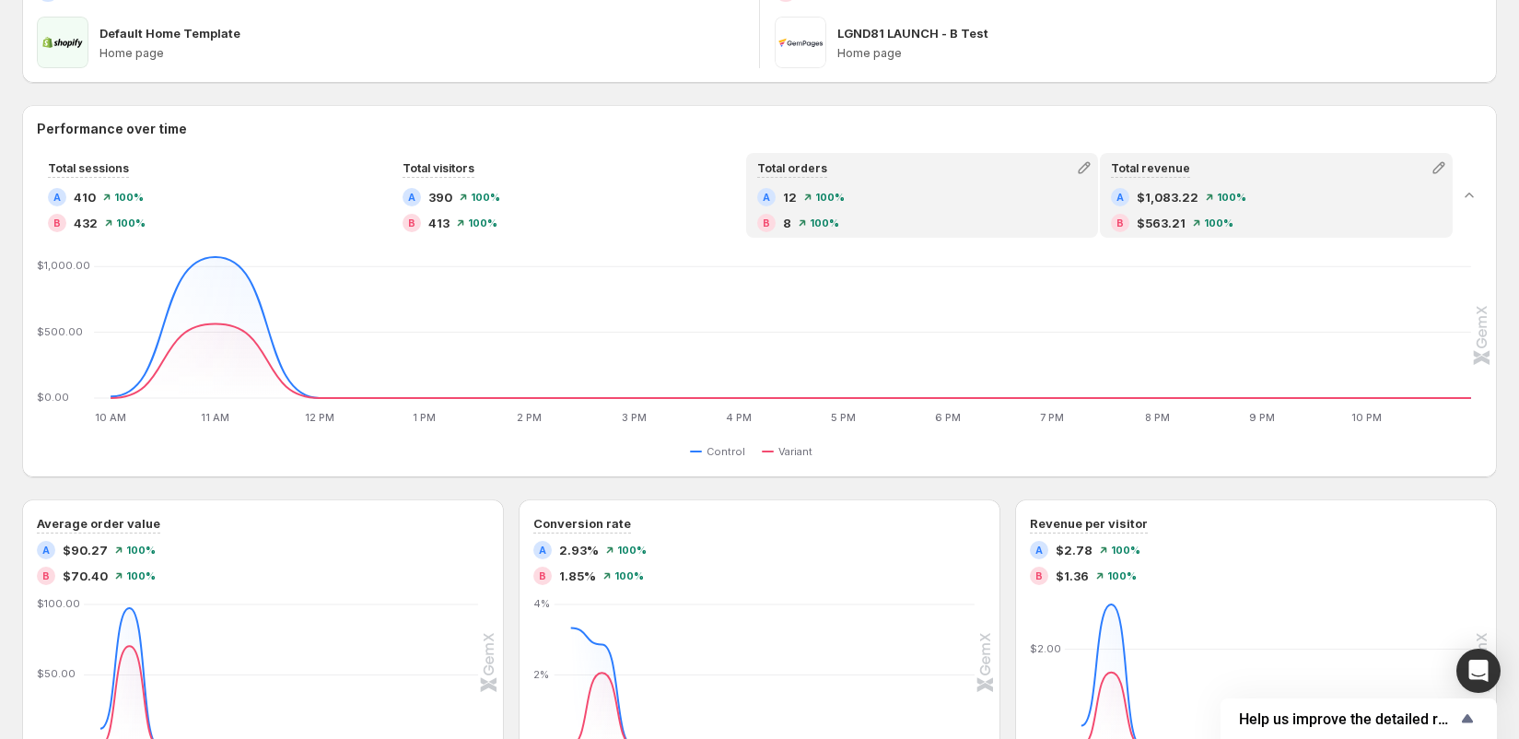
click at [976, 225] on div "B 8 100 %" at bounding box center [922, 223] width 331 height 18
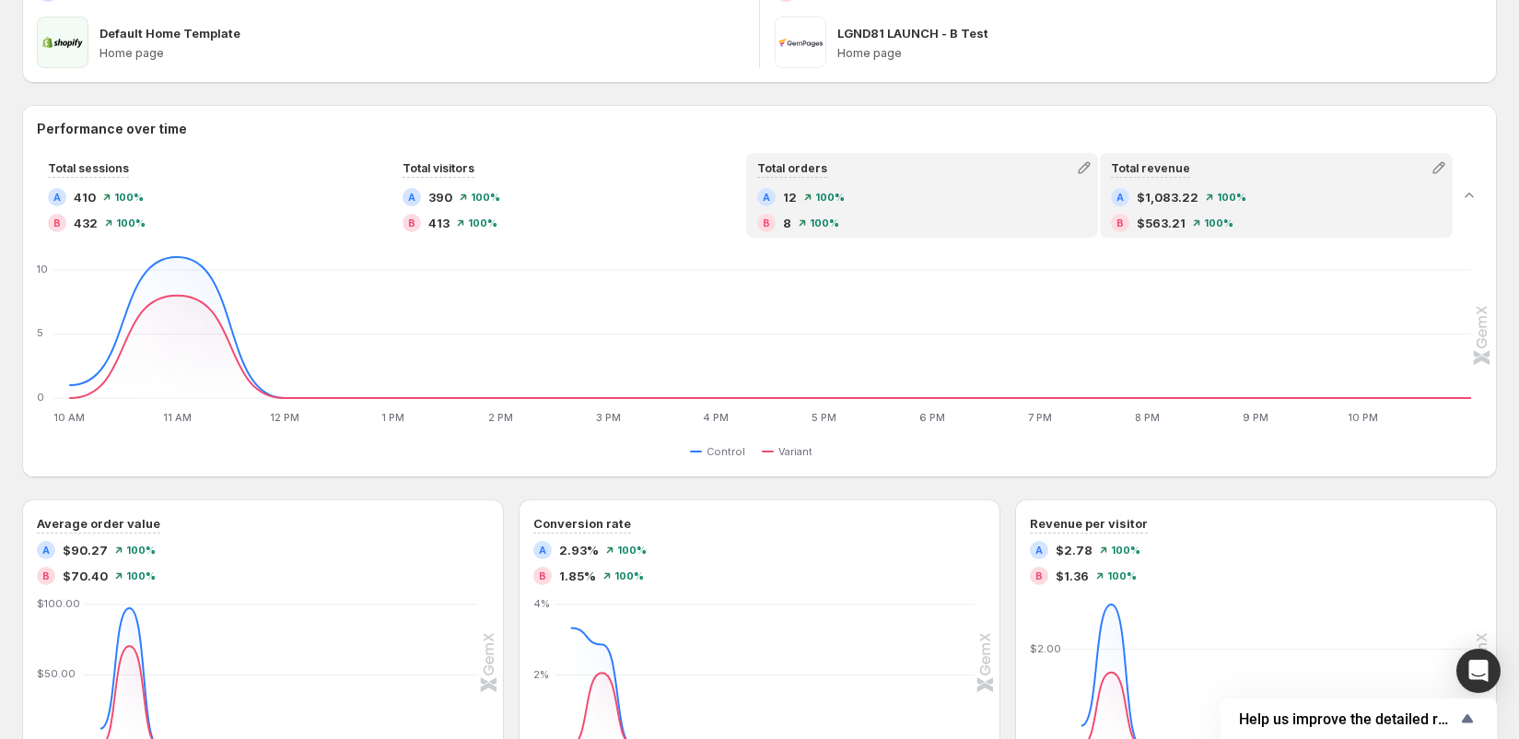
click at [1181, 204] on span "$1,083.22" at bounding box center [1167, 197] width 62 height 18
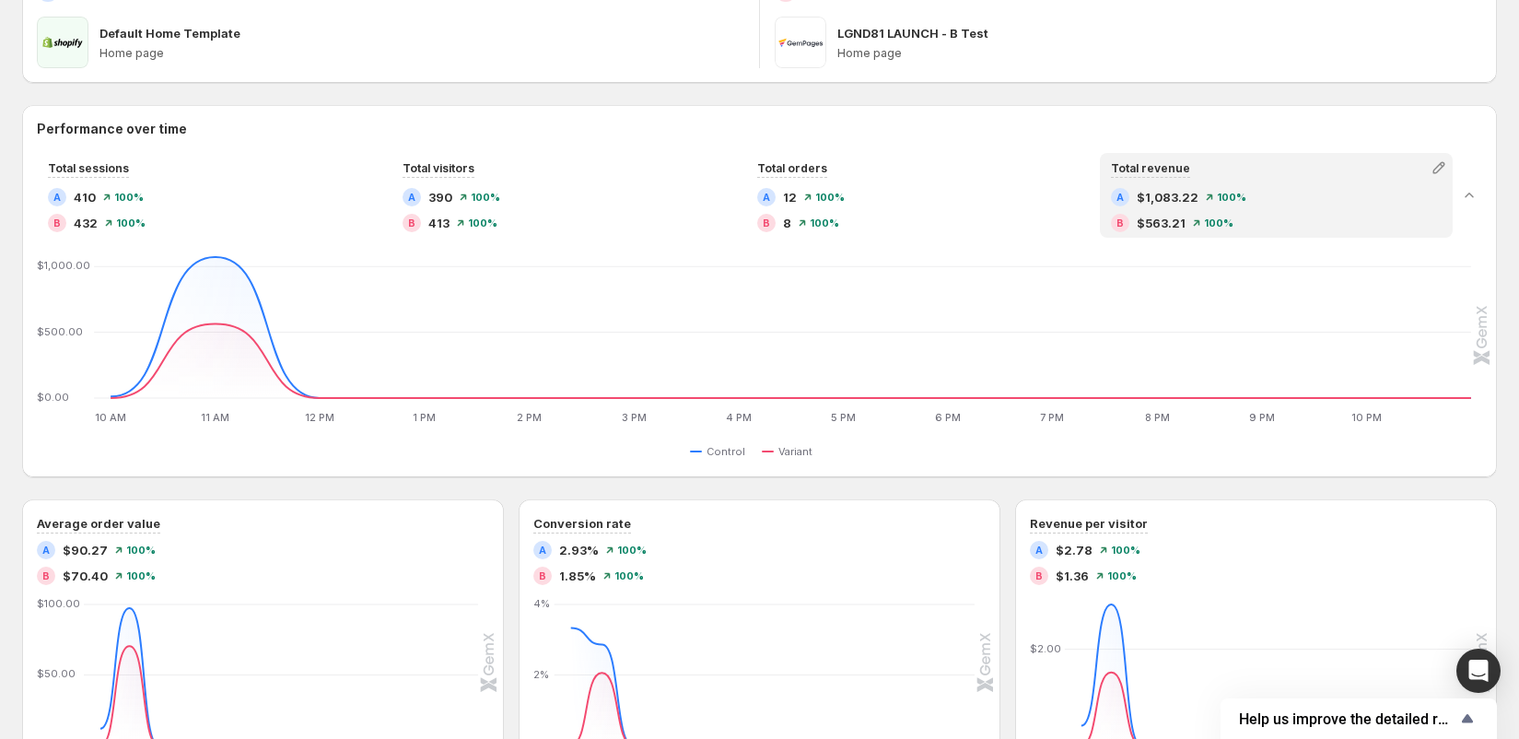
click at [828, 36] on div "LGND81 LAUNCH - B Test Home page" at bounding box center [1128, 43] width 707 height 52
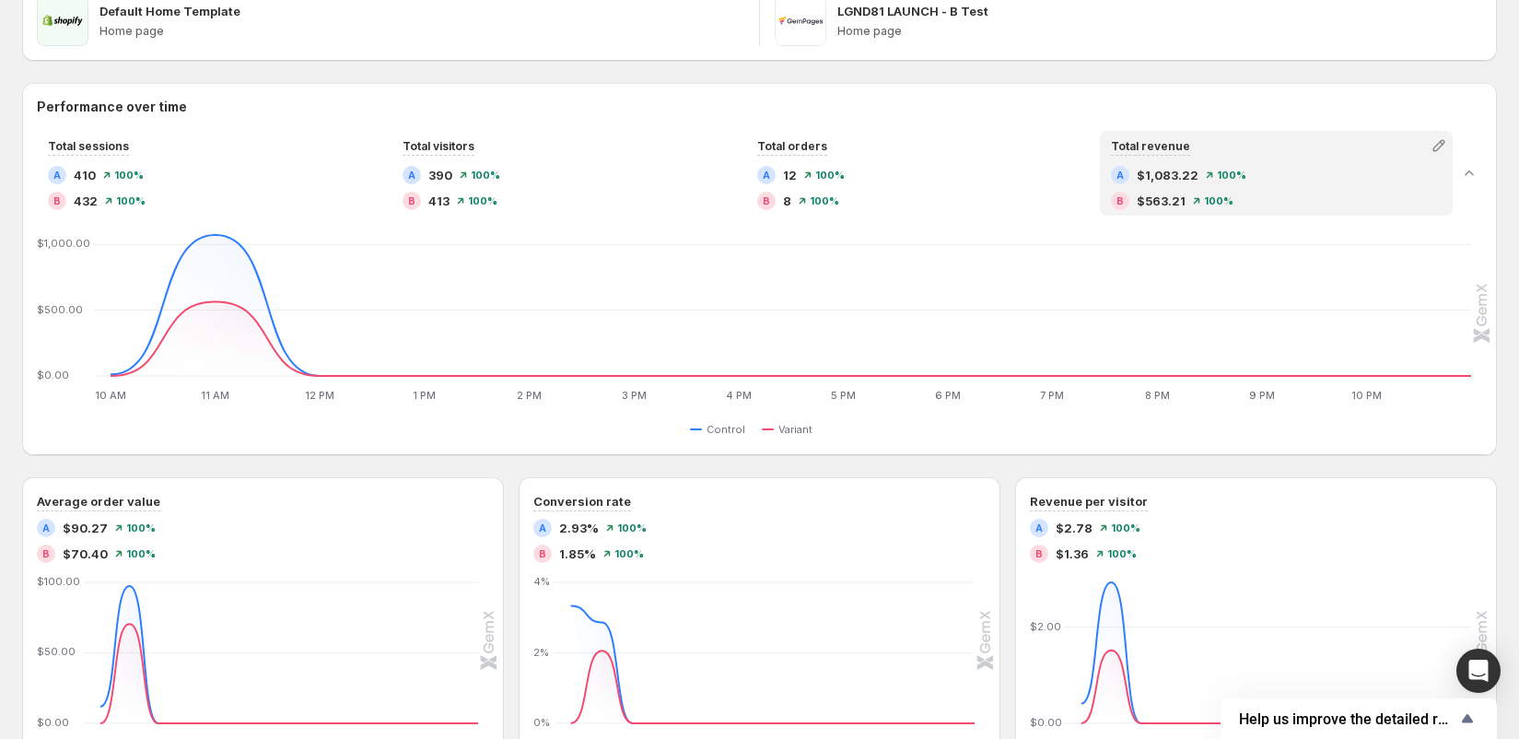
scroll to position [346, 0]
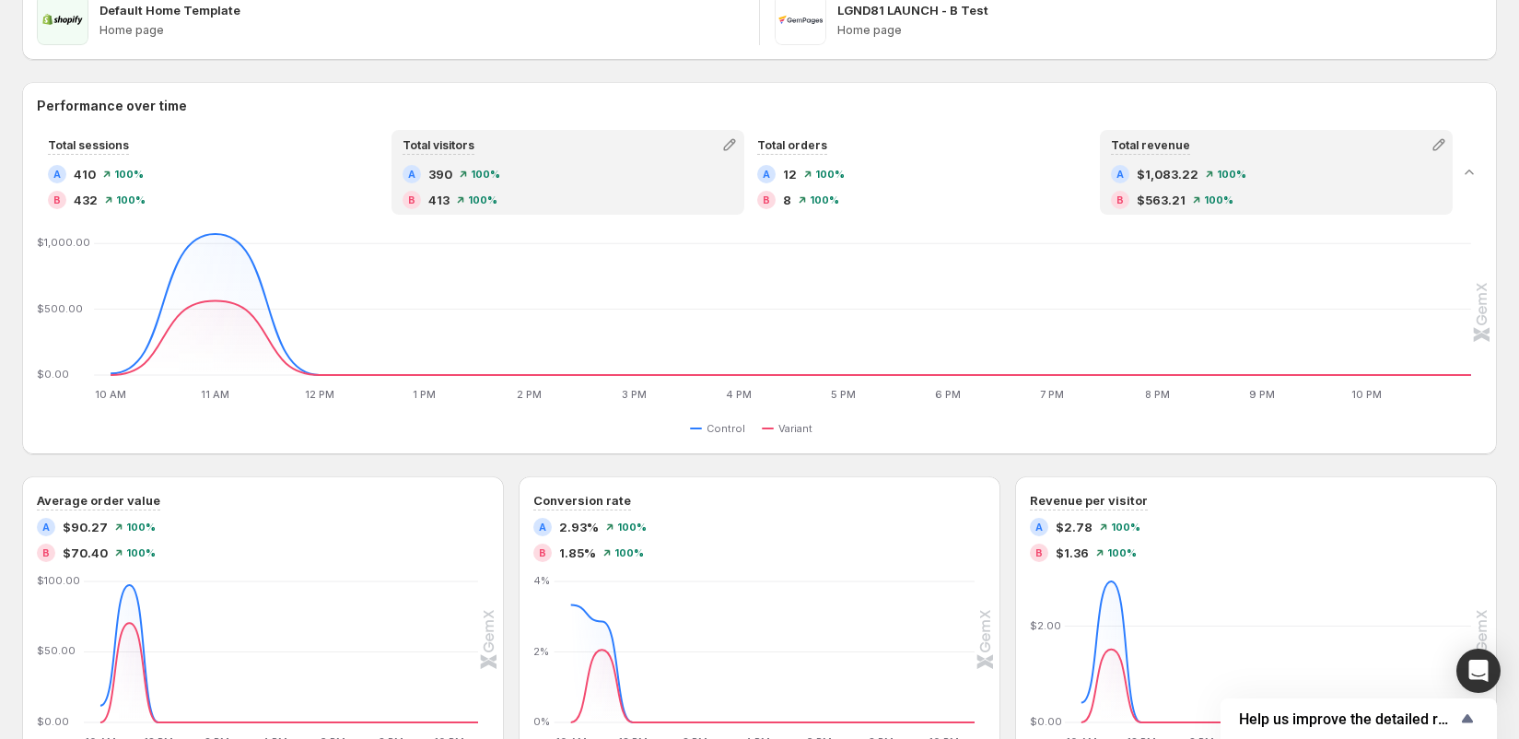
click at [485, 198] on span "100 %" at bounding box center [482, 199] width 29 height 11
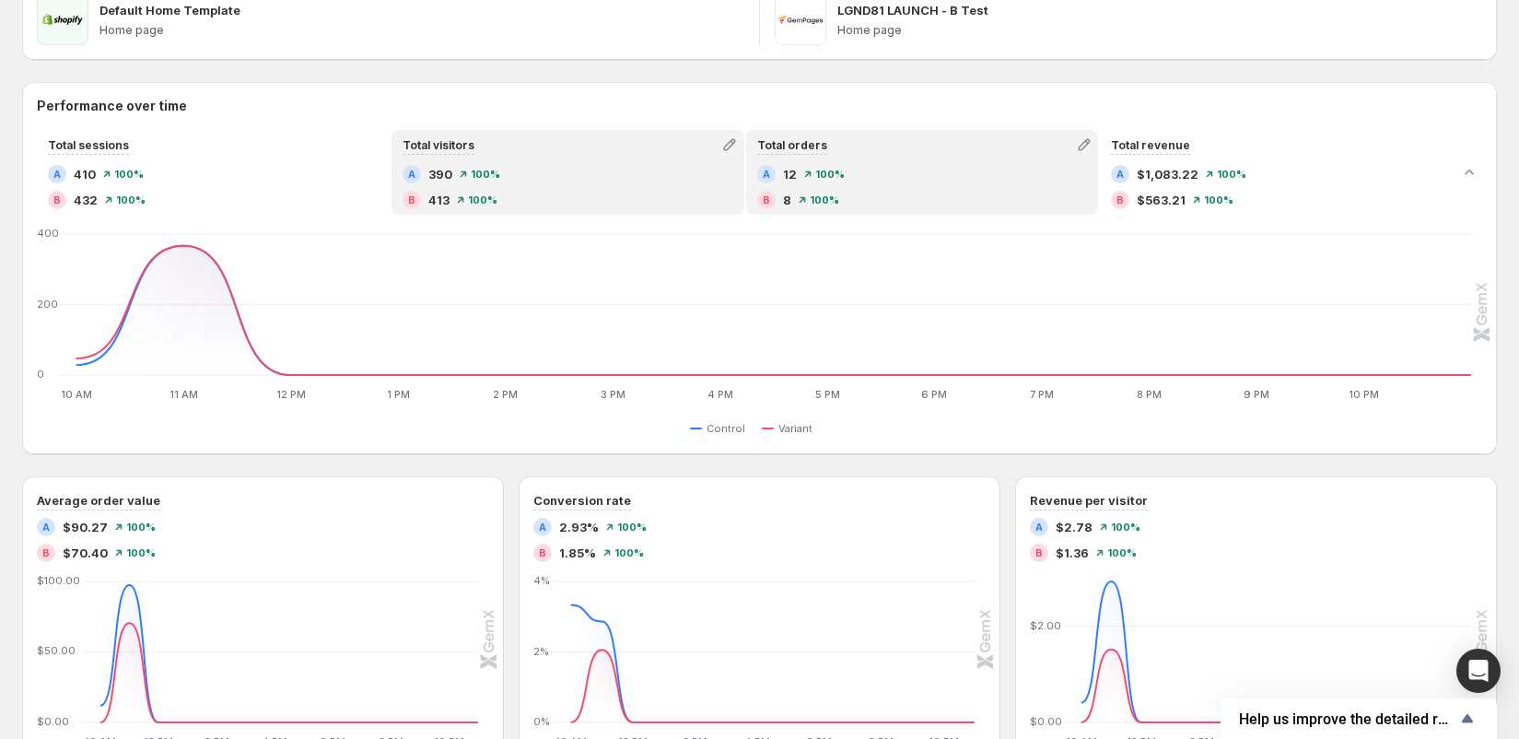
click at [833, 192] on div "B 8 100 %" at bounding box center [922, 200] width 331 height 18
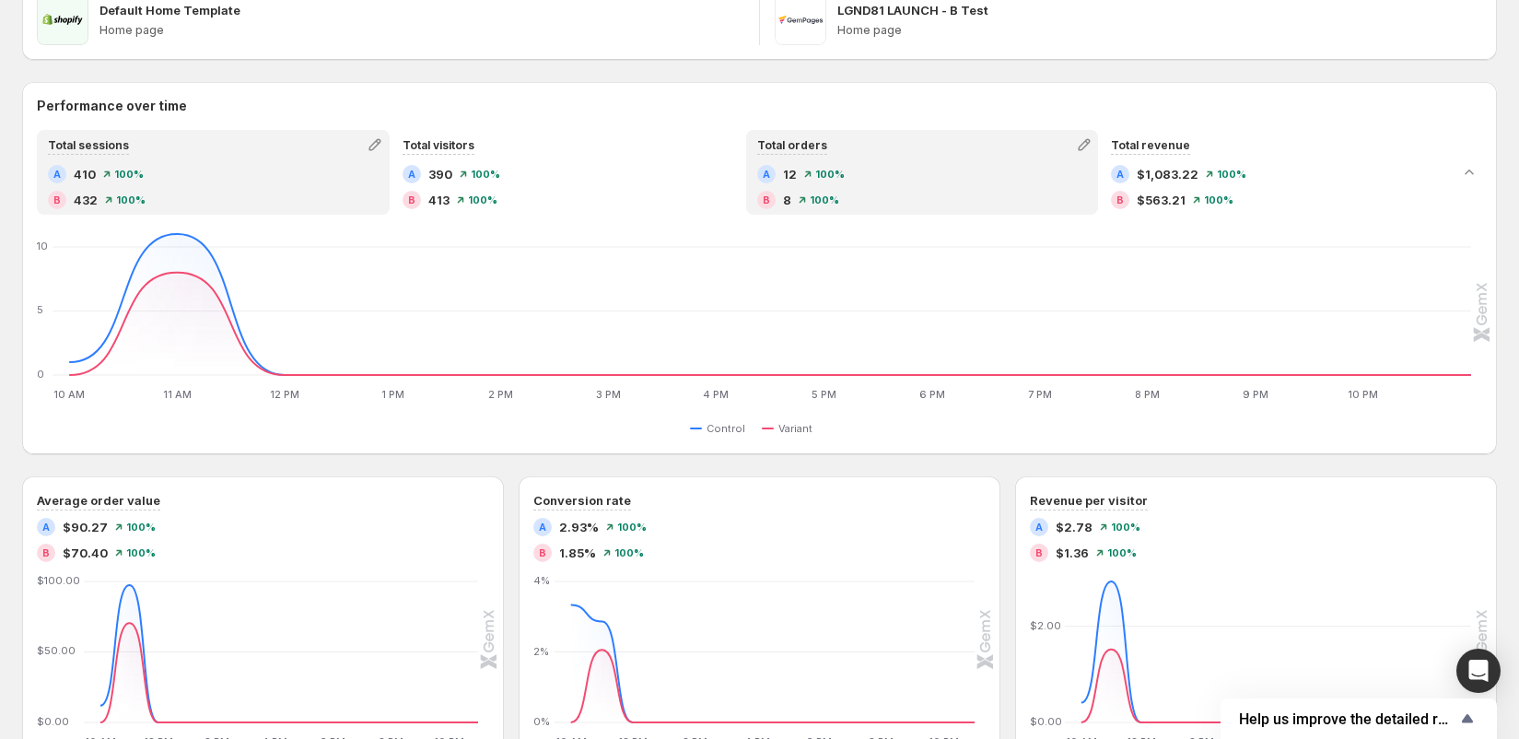
click at [223, 181] on div "A 410 100 %" at bounding box center [213, 174] width 331 height 18
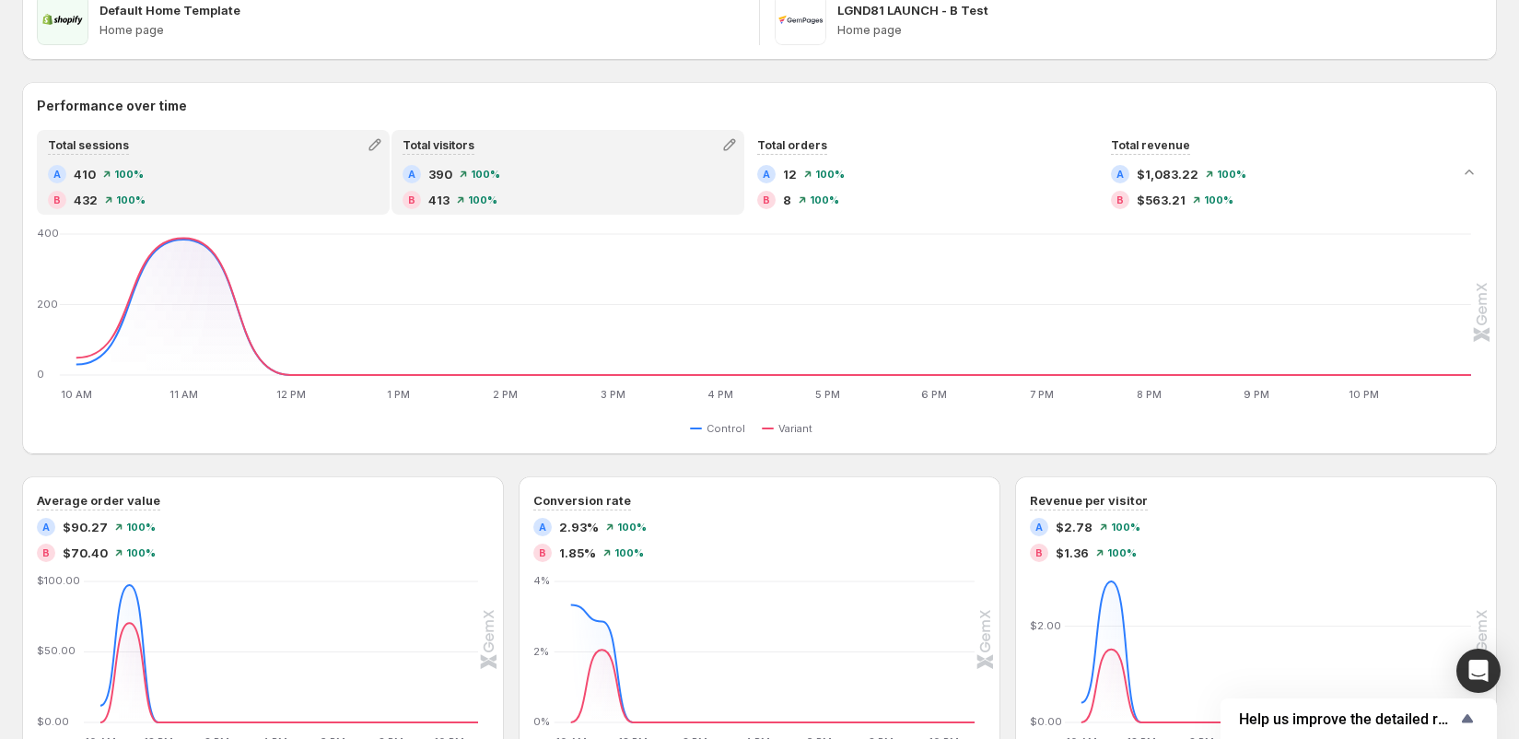
click at [474, 184] on div "A 390 100 % B 413 100 %" at bounding box center [567, 187] width 331 height 44
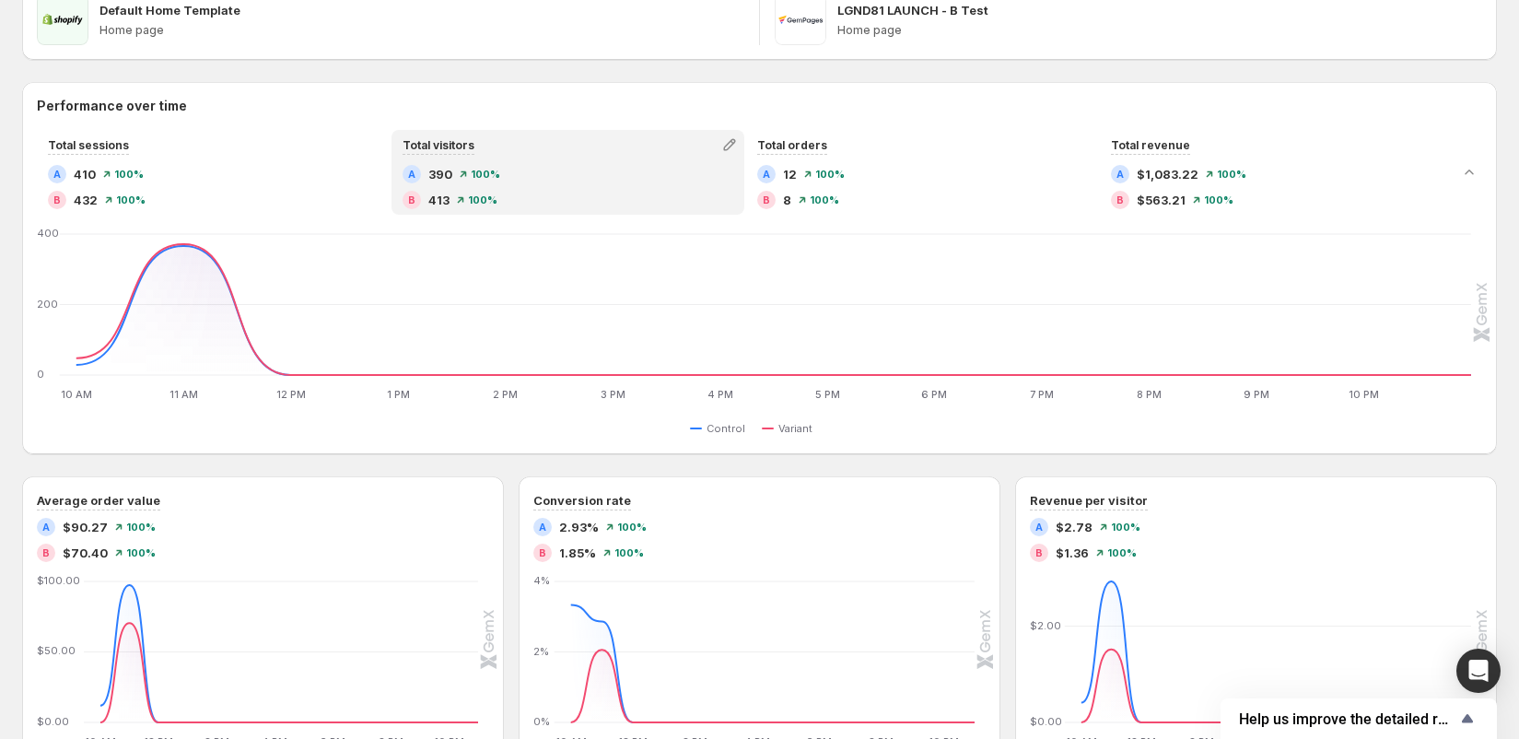
click at [791, 218] on div "Total sessions A 410 100 % B 432 100 % Total visitors A 390 100 % B 413 100 % T…" at bounding box center [759, 284] width 1474 height 309
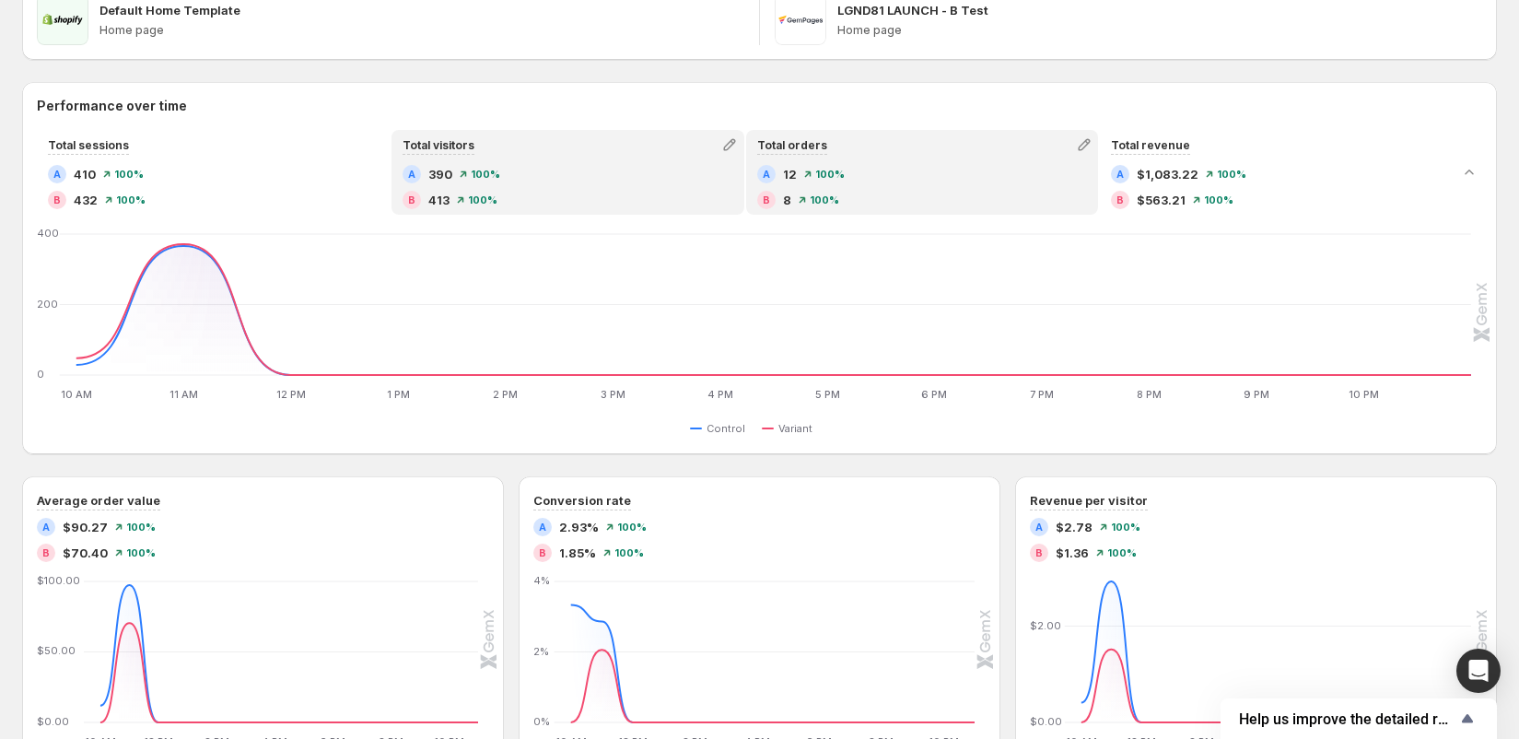
click at [845, 189] on div "A 12 100 % B 8 100 %" at bounding box center [922, 187] width 331 height 44
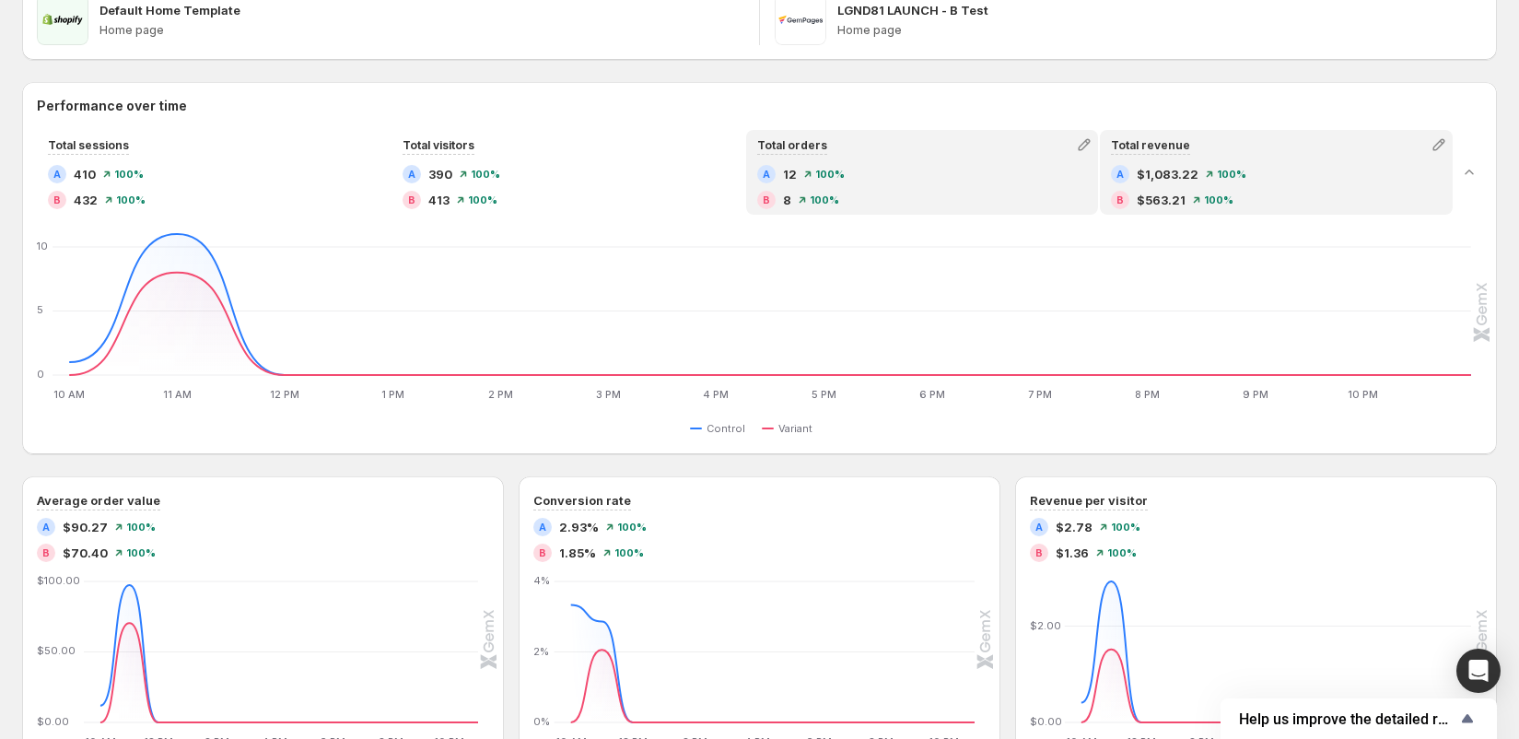
click at [1124, 202] on div "B" at bounding box center [1120, 200] width 18 height 18
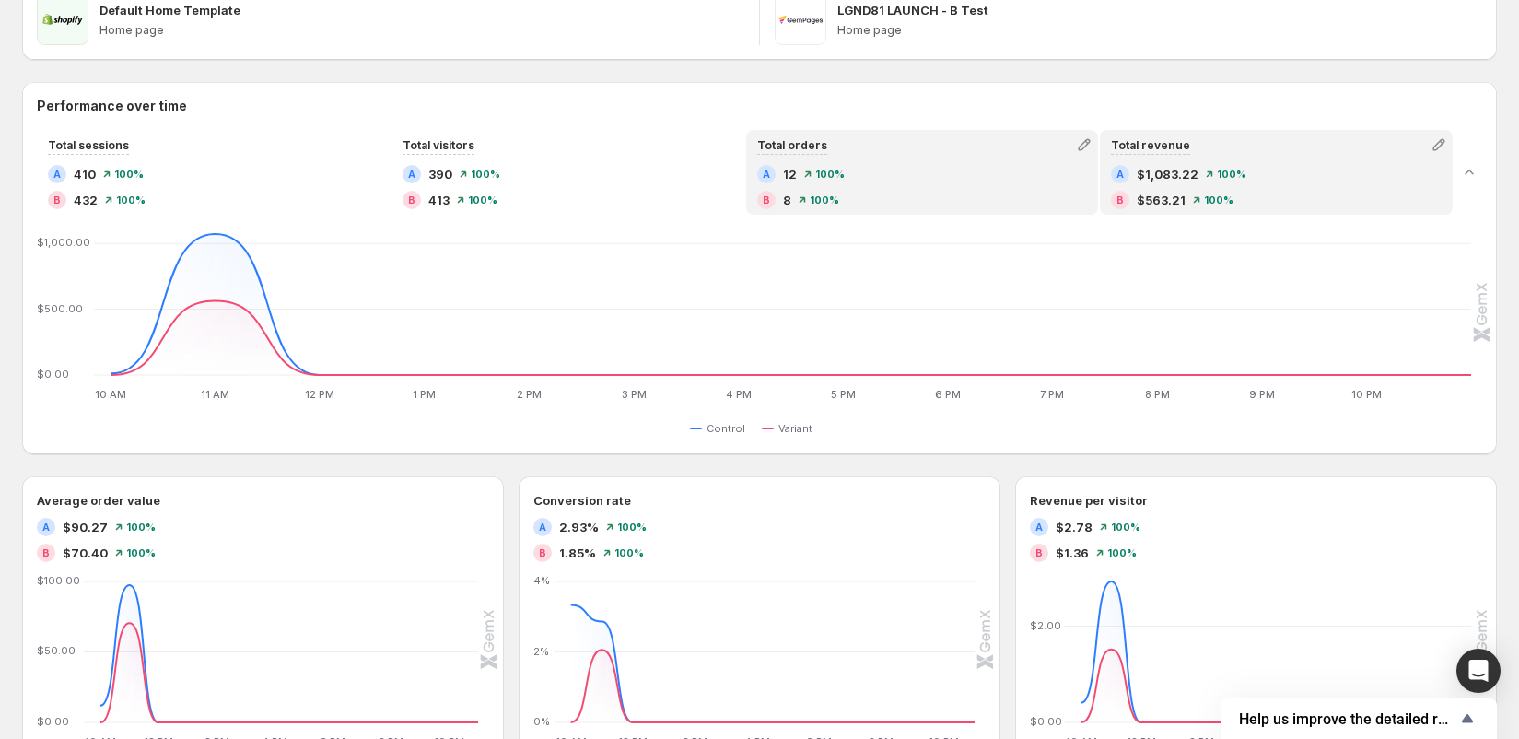
click at [1020, 204] on div "B 8 100 %" at bounding box center [922, 200] width 331 height 18
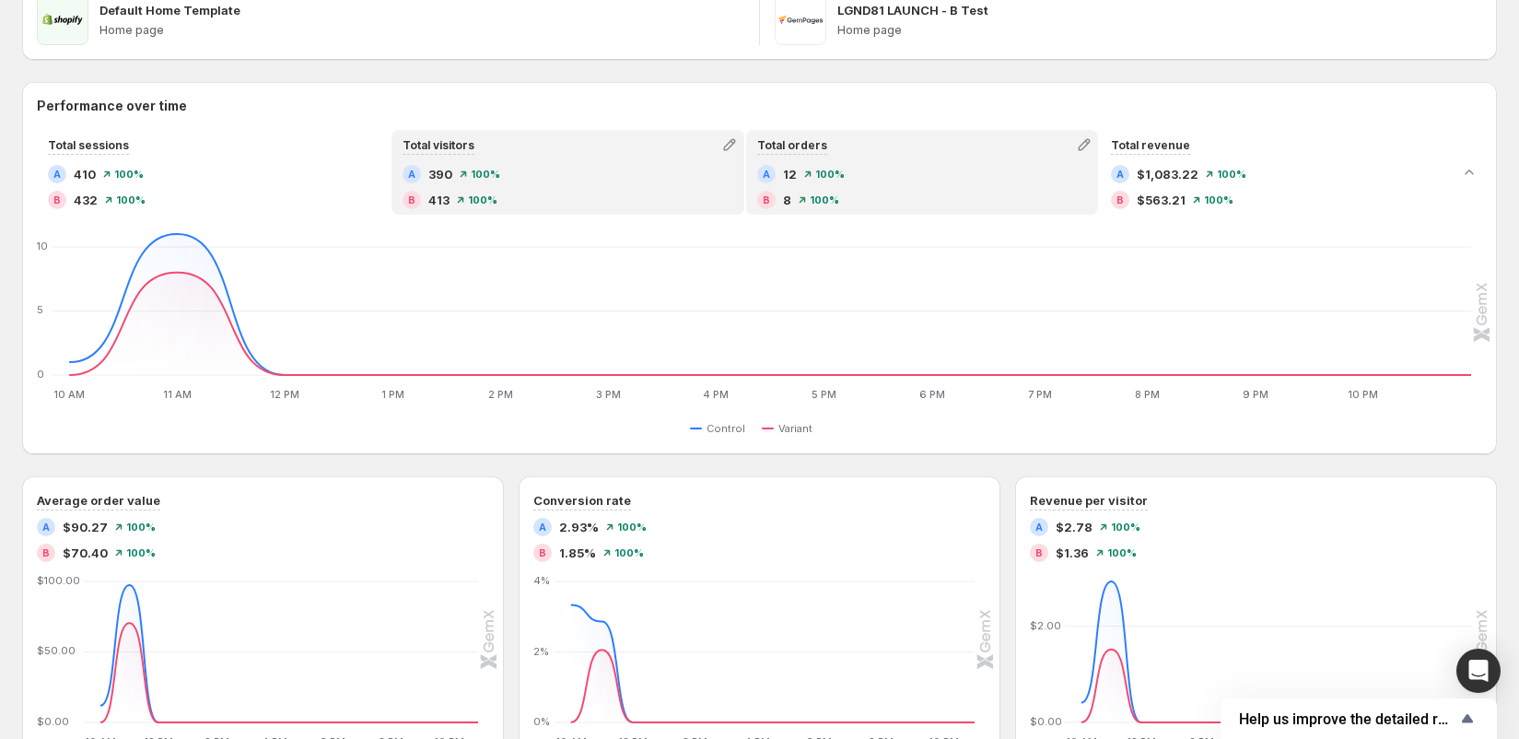
click at [649, 193] on div "B 413 100 %" at bounding box center [567, 200] width 331 height 18
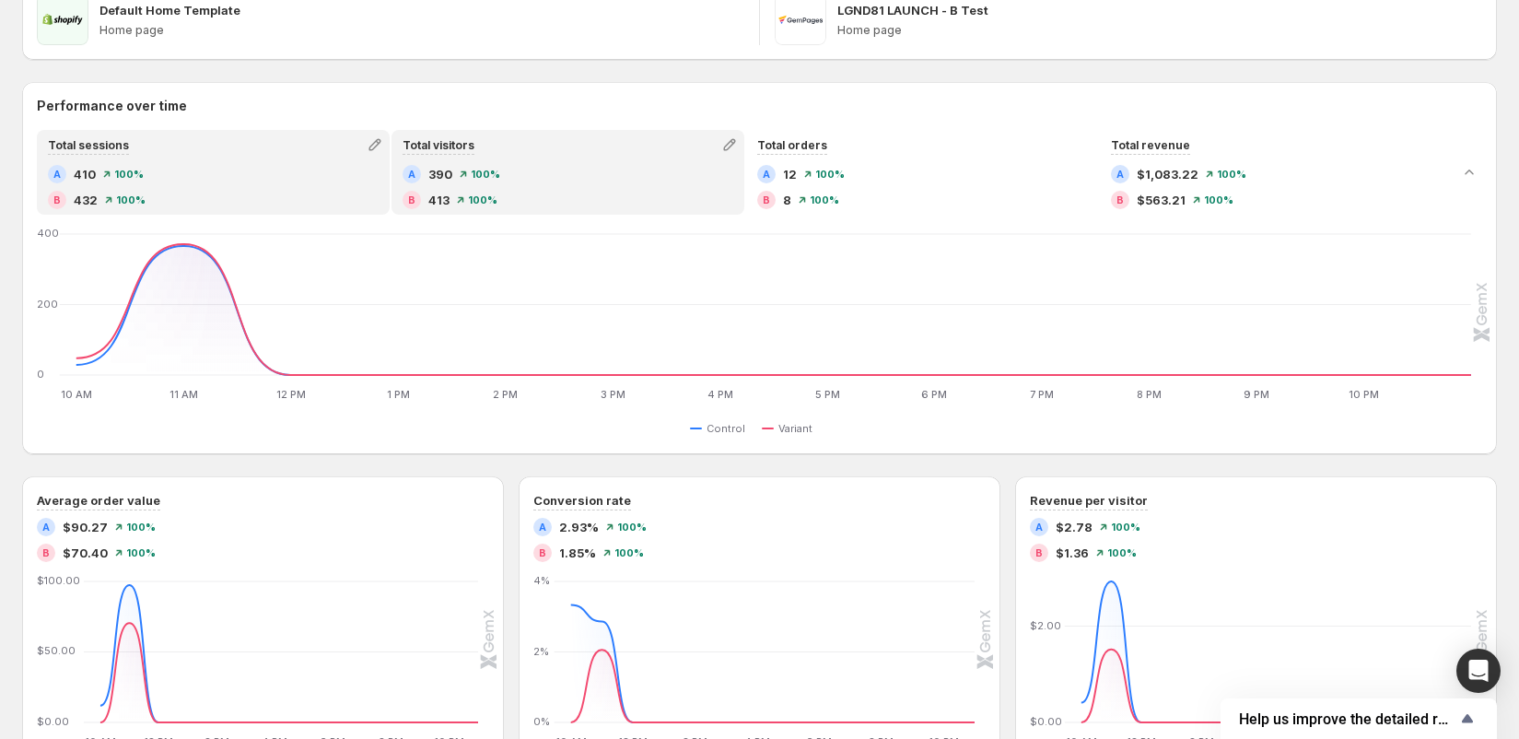
click at [301, 191] on div "B 432 100 %" at bounding box center [213, 200] width 331 height 18
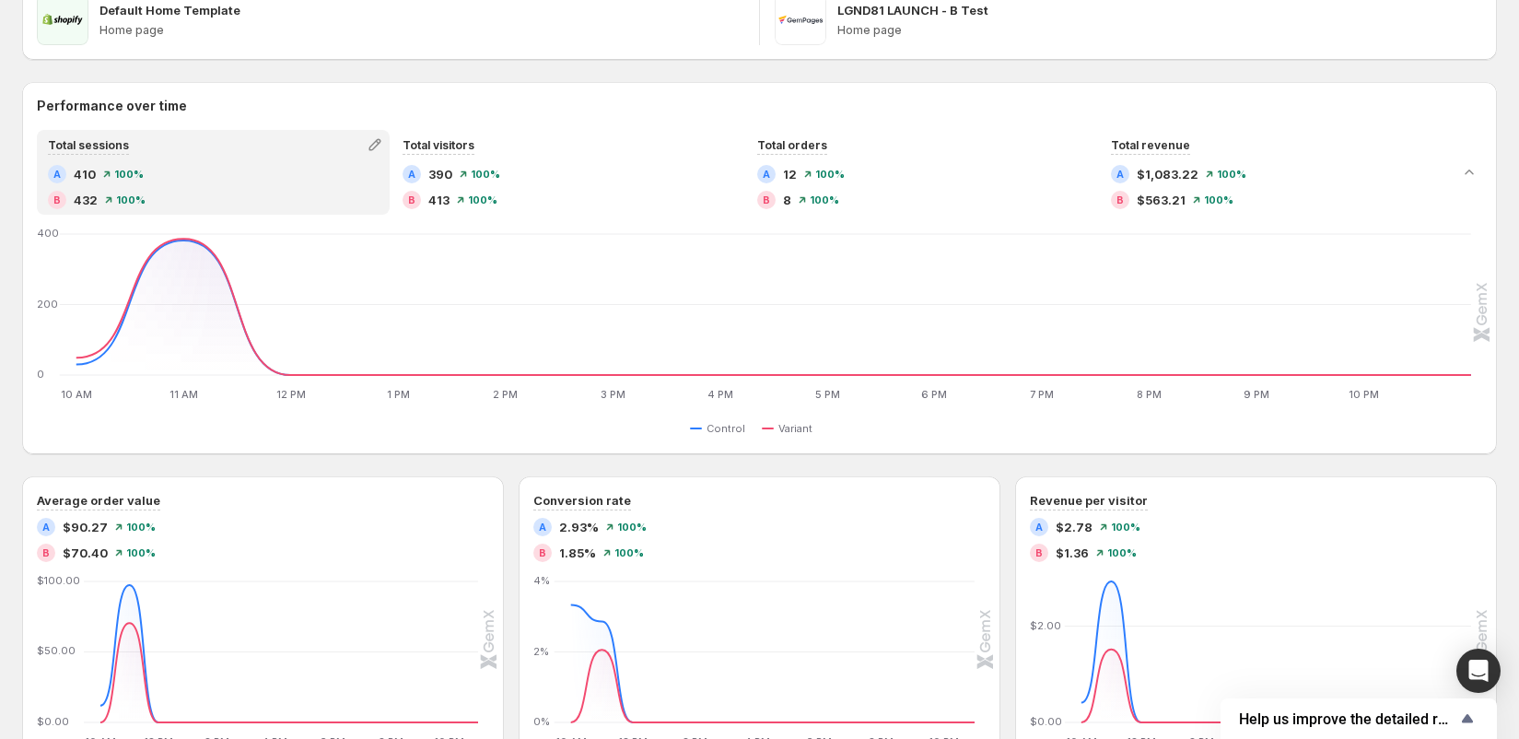
click at [536, 181] on div "A 390 100 %" at bounding box center [567, 174] width 331 height 18
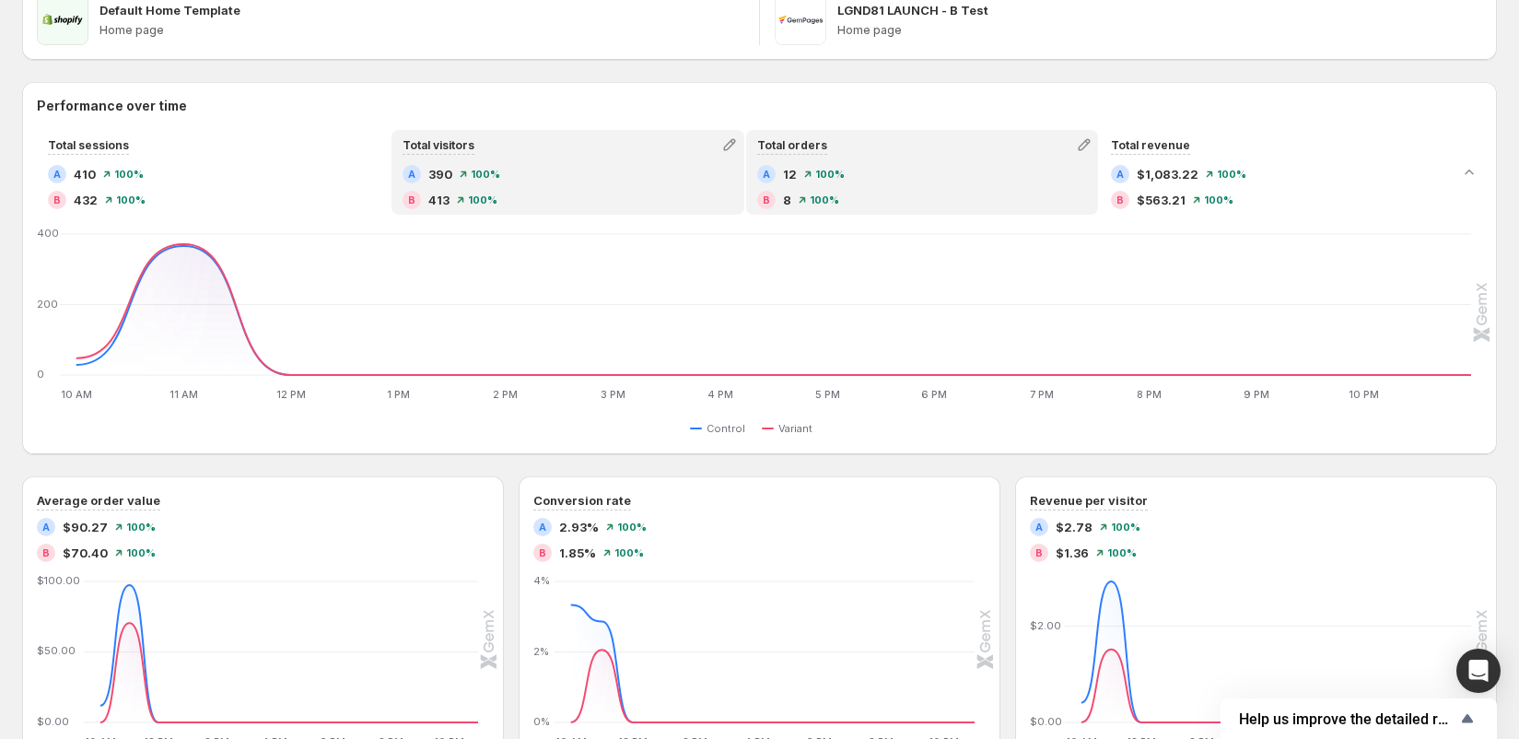
click at [806, 201] on div "100 %" at bounding box center [818, 199] width 41 height 11
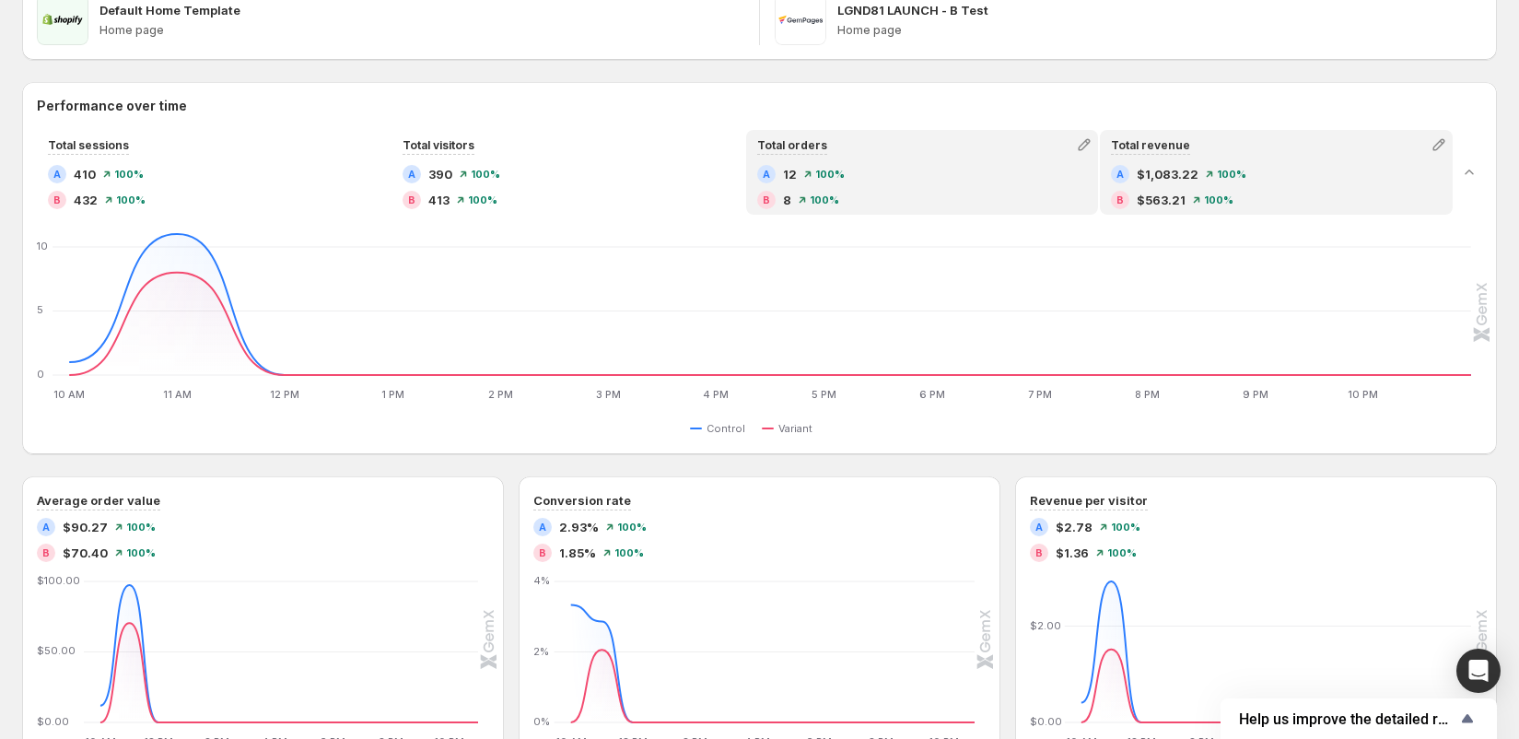
click at [1159, 205] on span "$563.21" at bounding box center [1160, 200] width 49 height 18
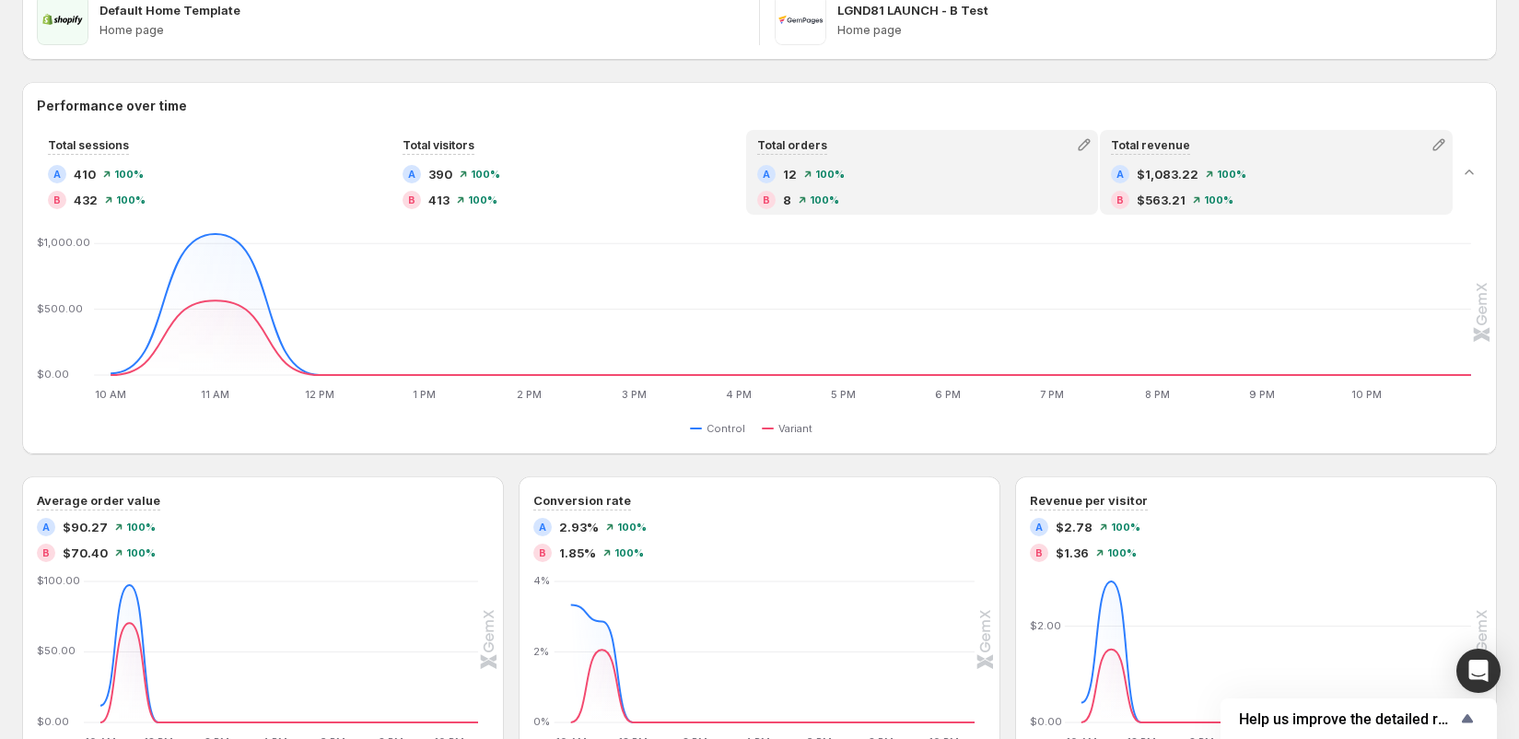
click at [950, 211] on div "A 12 100 % B 8 100 %" at bounding box center [922, 189] width 349 height 48
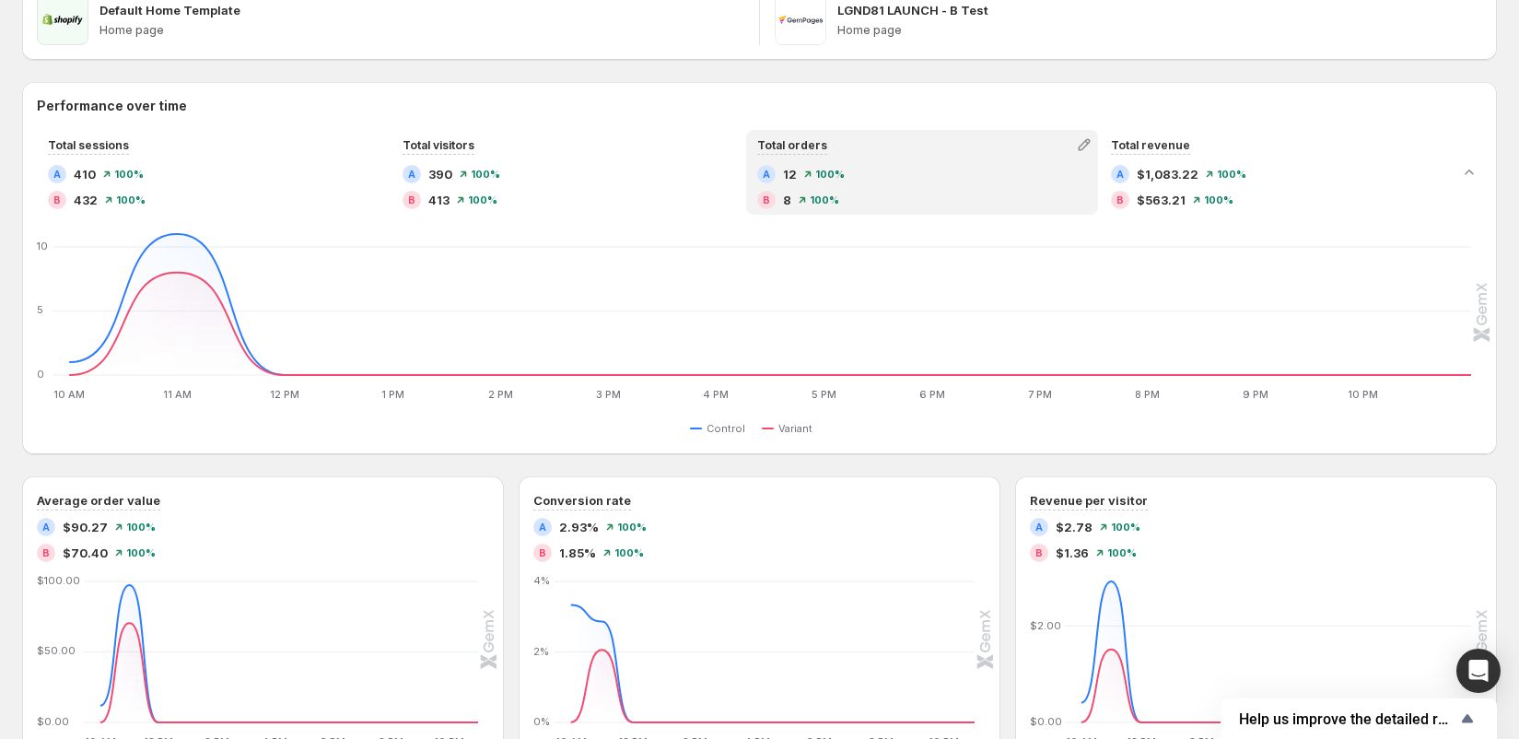
scroll to position [0, 0]
